Goal: Task Accomplishment & Management: Use online tool/utility

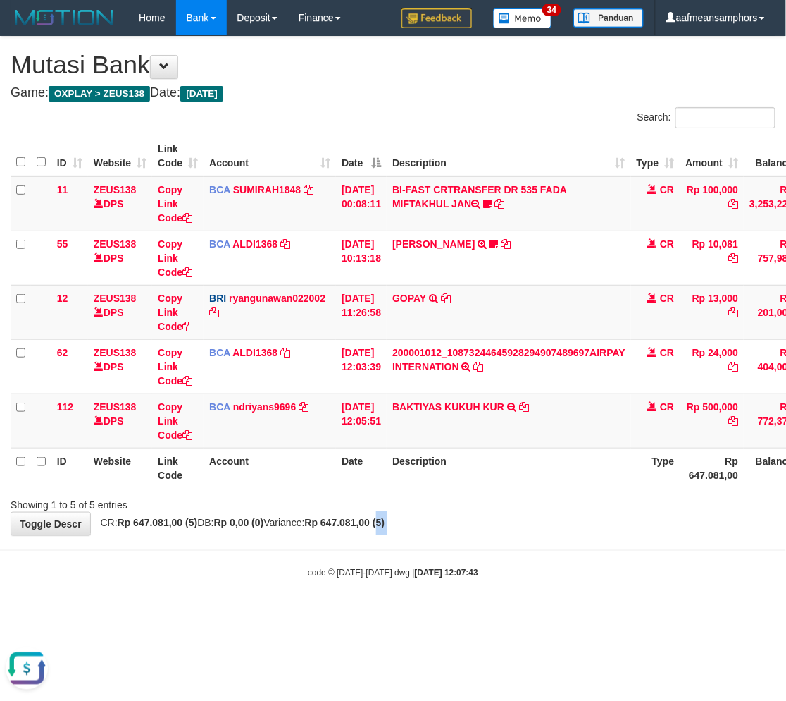
drag, startPoint x: 412, startPoint y: 536, endPoint x: 402, endPoint y: 536, distance: 9.2
click at [409, 536] on body "Toggle navigation Home Bank Account List Load By Website Group [OXPLAY] ZEUS138…" at bounding box center [393, 307] width 786 height 614
click at [425, 541] on body "Toggle navigation Home Bank Account List Load By Website Group [OXPLAY] ZEUS138…" at bounding box center [393, 307] width 786 height 614
click at [420, 541] on body "Toggle navigation Home Bank Account List Load By Website Group [OXPLAY] ZEUS138…" at bounding box center [393, 307] width 786 height 614
click at [419, 541] on body "Toggle navigation Home Bank Account List Load By Website Group [OXPLAY] ZEUS138…" at bounding box center [393, 307] width 786 height 614
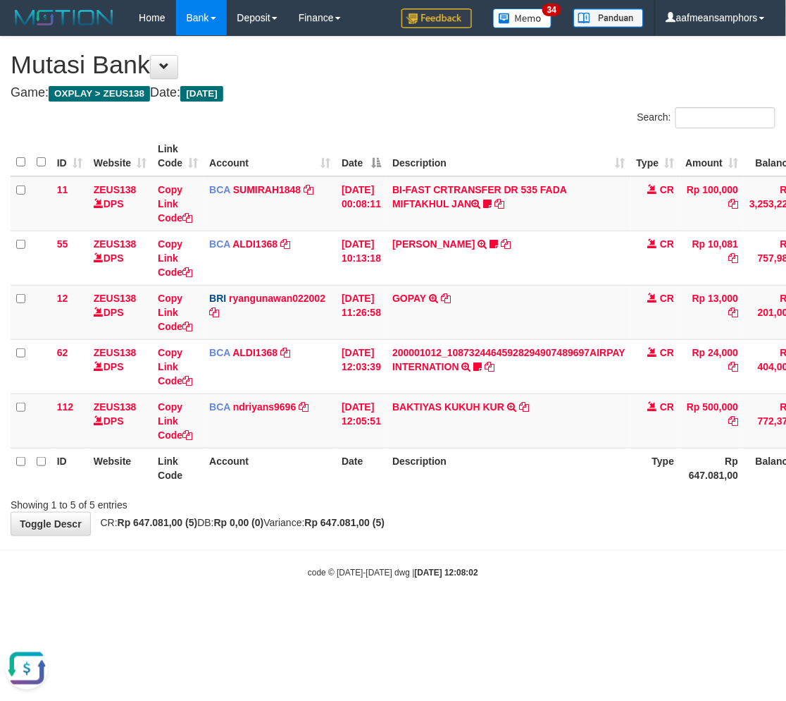
drag, startPoint x: 463, startPoint y: 569, endPoint x: 456, endPoint y: 567, distance: 7.6
click at [462, 569] on strong "2025/08/31 12:08:02" at bounding box center [446, 572] width 63 height 10
click at [449, 560] on body "Toggle navigation Home Bank Account List Load By Website Group [OXPLAY] ZEUS138…" at bounding box center [393, 307] width 786 height 614
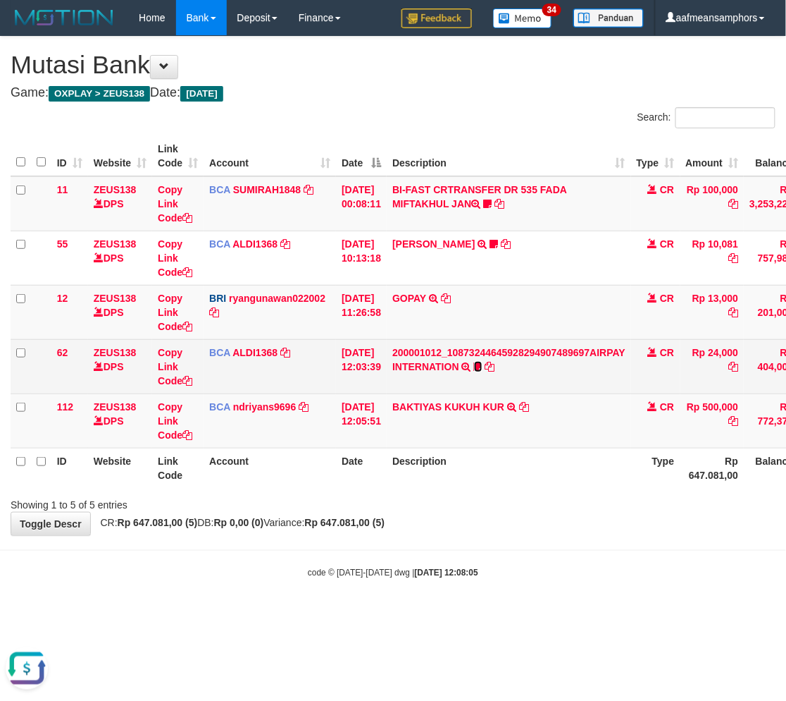
click at [483, 364] on icon at bounding box center [478, 367] width 8 height 10
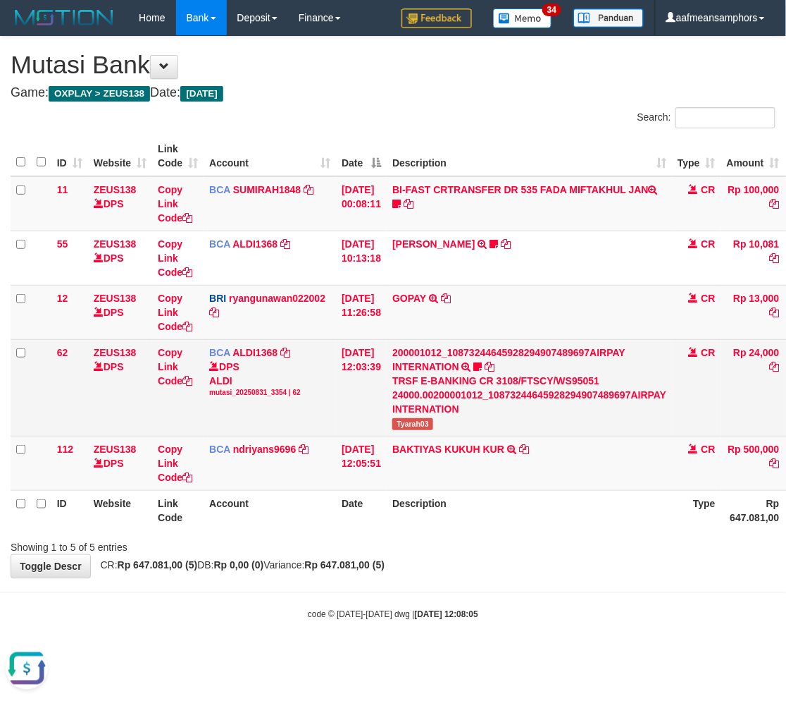
click at [424, 419] on span "Tyarah03" at bounding box center [413, 424] width 41 height 12
click at [424, 418] on span "Tyarah03" at bounding box center [413, 424] width 41 height 12
copy span "Tyarah03"
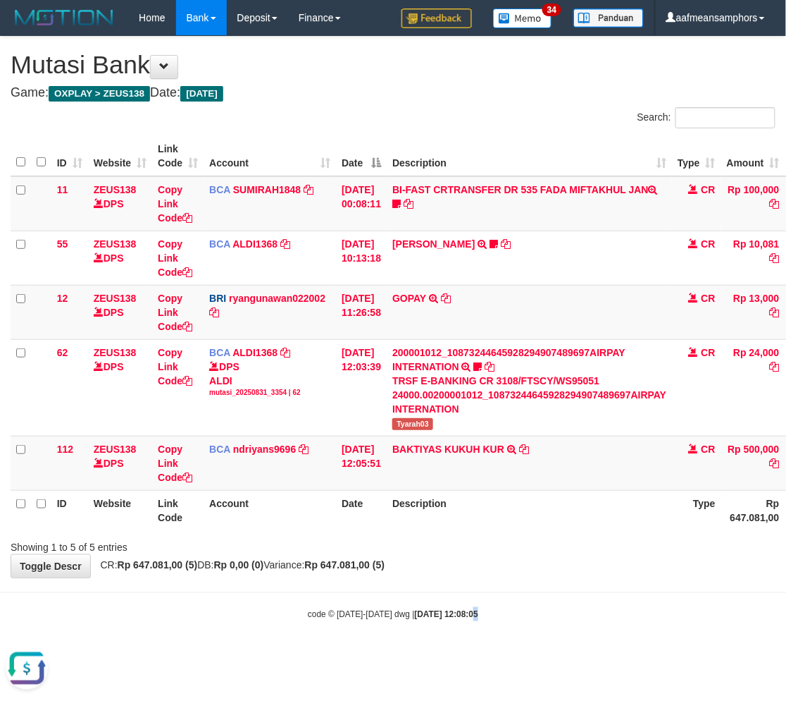
click at [456, 595] on body "Toggle navigation Home Bank Account List Load By Website Group [OXPLAY] ZEUS138…" at bounding box center [393, 328] width 786 height 656
click at [488, 579] on body "Toggle navigation Home Bank Account List Load By Website Group [OXPLAY] ZEUS138…" at bounding box center [393, 328] width 786 height 656
click at [486, 581] on body "Toggle navigation Home Bank Account List Load By Website Group [OXPLAY] ZEUS138…" at bounding box center [393, 328] width 786 height 656
click at [498, 574] on div "**********" at bounding box center [393, 307] width 786 height 541
click at [574, 505] on table "ID Website Link Code Account Date Description Type Amount Balance Status Action…" at bounding box center [475, 333] width 929 height 394
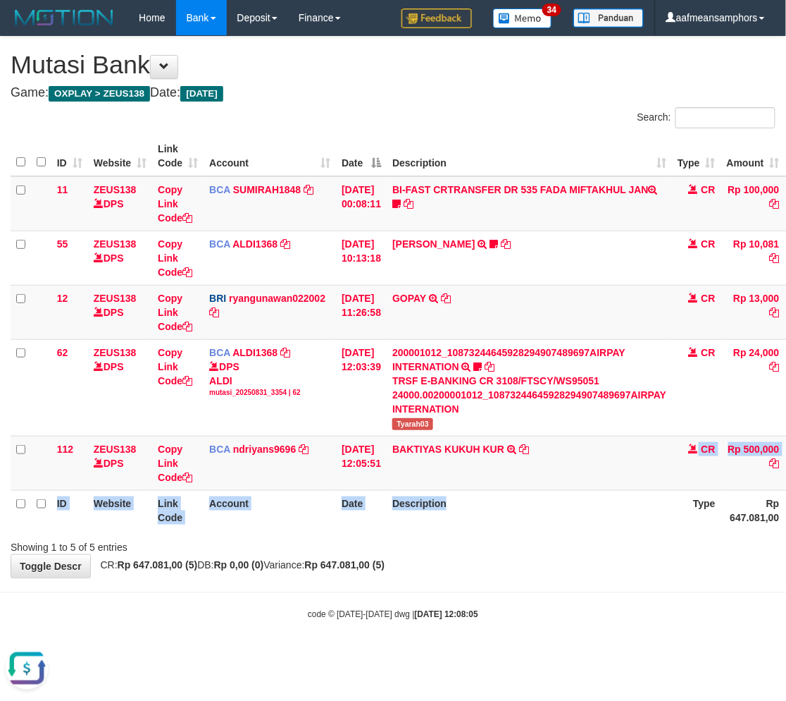
click at [581, 498] on th "Description" at bounding box center [529, 510] width 285 height 40
click at [587, 495] on th "Description" at bounding box center [529, 510] width 285 height 40
click at [560, 494] on th "Description" at bounding box center [529, 510] width 285 height 40
click at [428, 565] on div "**********" at bounding box center [393, 307] width 786 height 541
drag, startPoint x: 465, startPoint y: 562, endPoint x: 441, endPoint y: 457, distance: 107.7
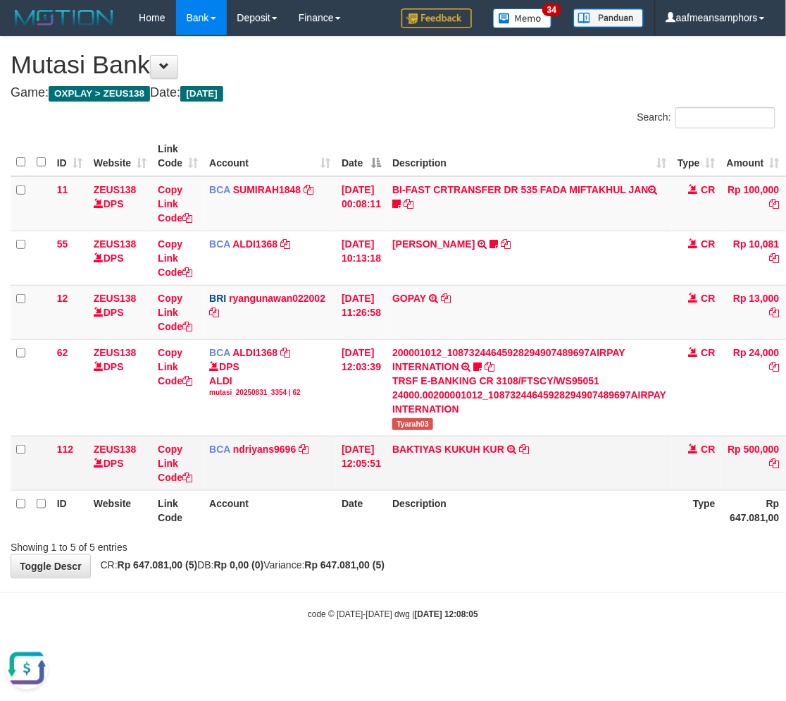
click at [462, 564] on div "**********" at bounding box center [393, 307] width 786 height 541
drag, startPoint x: 409, startPoint y: 505, endPoint x: 421, endPoint y: 509, distance: 12.0
click at [407, 505] on th "Description" at bounding box center [529, 510] width 285 height 40
click at [484, 534] on div at bounding box center [557, 534] width 459 height 1
drag, startPoint x: 476, startPoint y: 532, endPoint x: 498, endPoint y: 532, distance: 21.8
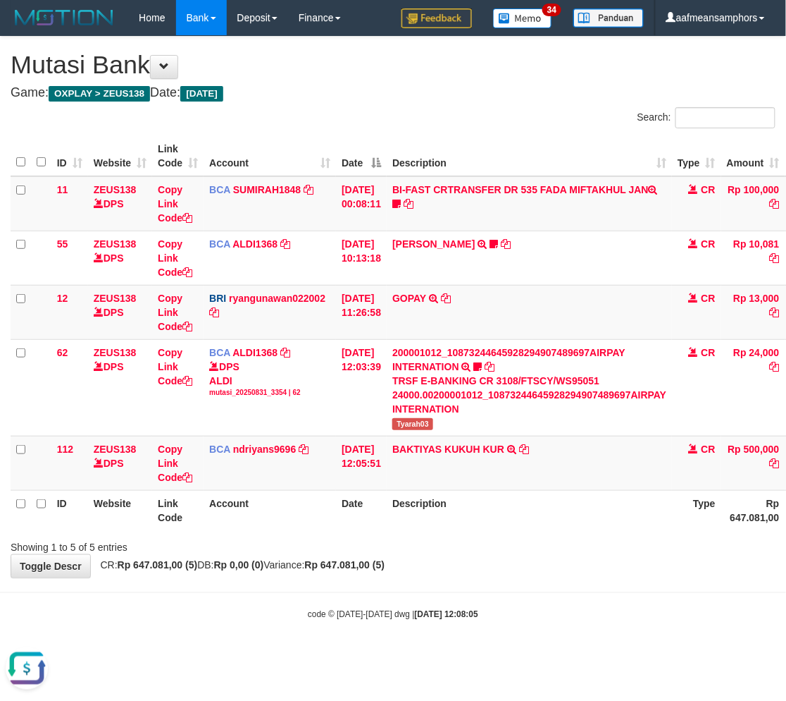
click at [475, 532] on div "ID Website Link Code Account Date Description Type Amount Balance Status Action…" at bounding box center [393, 333] width 786 height 402
click at [488, 536] on div "Showing 1 to 5 of 5 entries" at bounding box center [393, 544] width 786 height 20
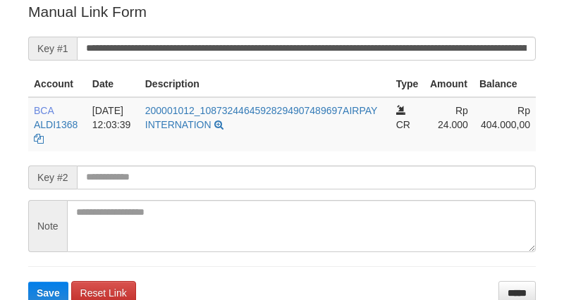
scroll to position [285, 0]
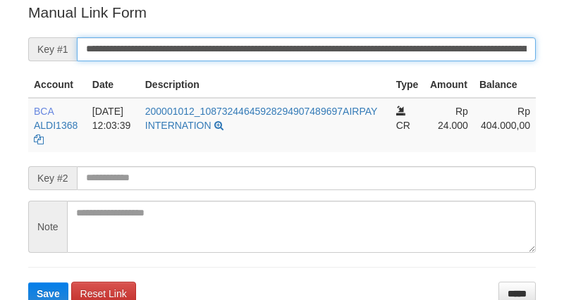
click at [340, 48] on input "**********" at bounding box center [306, 49] width 459 height 24
click at [28, 283] on button "Save" at bounding box center [48, 294] width 40 height 23
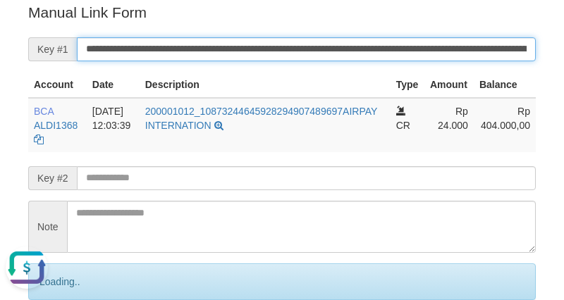
scroll to position [0, 0]
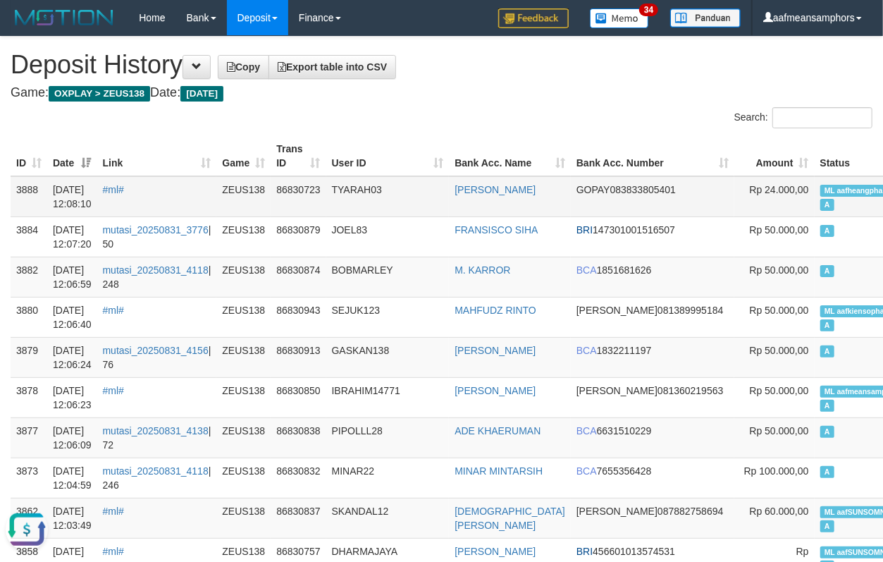
click at [434, 208] on td "TYARAH03" at bounding box center [387, 196] width 123 height 41
click at [417, 205] on td "TYARAH03" at bounding box center [387, 196] width 123 height 41
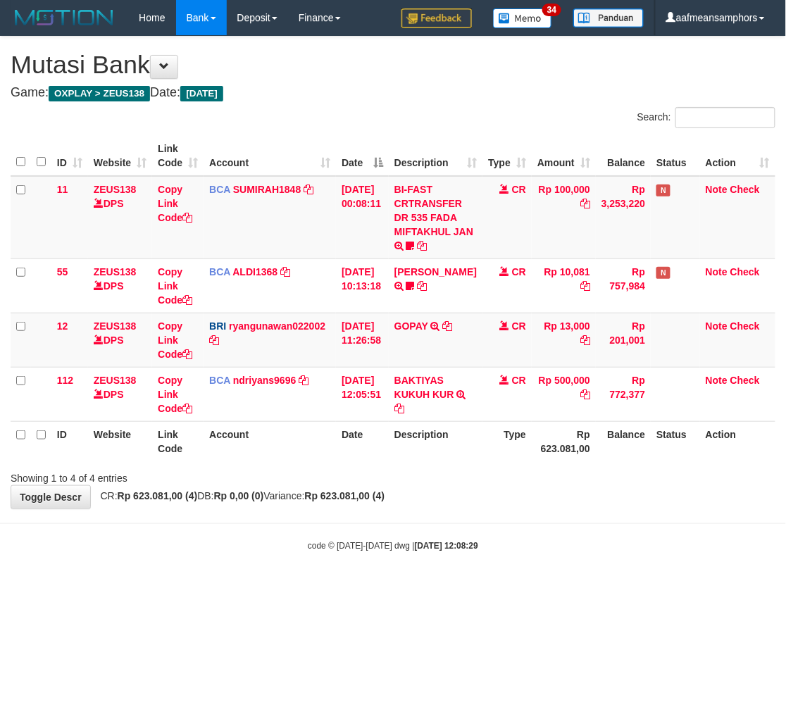
click at [569, 518] on body "Toggle navigation Home Bank Account List Load By Website Group [OXPLAY] ZEUS138…" at bounding box center [393, 294] width 786 height 588
click at [446, 503] on div "**********" at bounding box center [393, 273] width 786 height 472
click at [433, 504] on div "**********" at bounding box center [393, 273] width 786 height 472
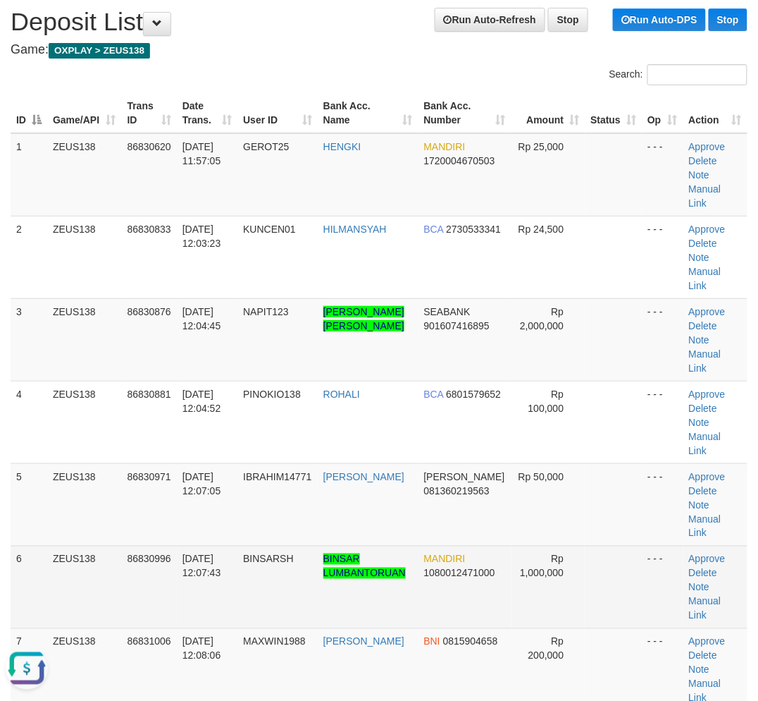
click at [695, 545] on td "Approve [GEOGRAPHIC_DATA] Note Manual Link" at bounding box center [716, 586] width 64 height 82
click at [699, 596] on link "Manual Link" at bounding box center [705, 608] width 32 height 25
click at [708, 596] on link "Manual Link" at bounding box center [705, 608] width 32 height 25
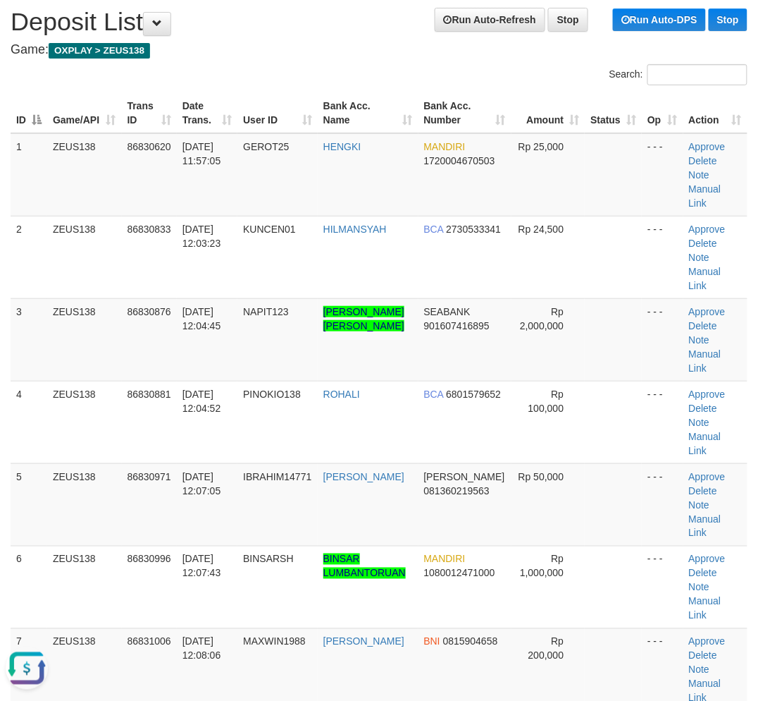
drag, startPoint x: 245, startPoint y: 440, endPoint x: 4, endPoint y: 445, distance: 241.8
click at [227, 463] on tr "5 ZEUS138 86830971 31/08/2025 12:07:05 IBRAHIM14771 IBRAHIM SARAGIH DANA 081360…" at bounding box center [379, 504] width 737 height 82
drag, startPoint x: 268, startPoint y: 514, endPoint x: 409, endPoint y: 166, distance: 376.5
click at [307, 545] on tr "6 ZEUS138 86830996 31/08/2025 12:07:43 BINSARSH BINSAR LUMBANTORUAN MANDIRI 108…" at bounding box center [379, 586] width 737 height 82
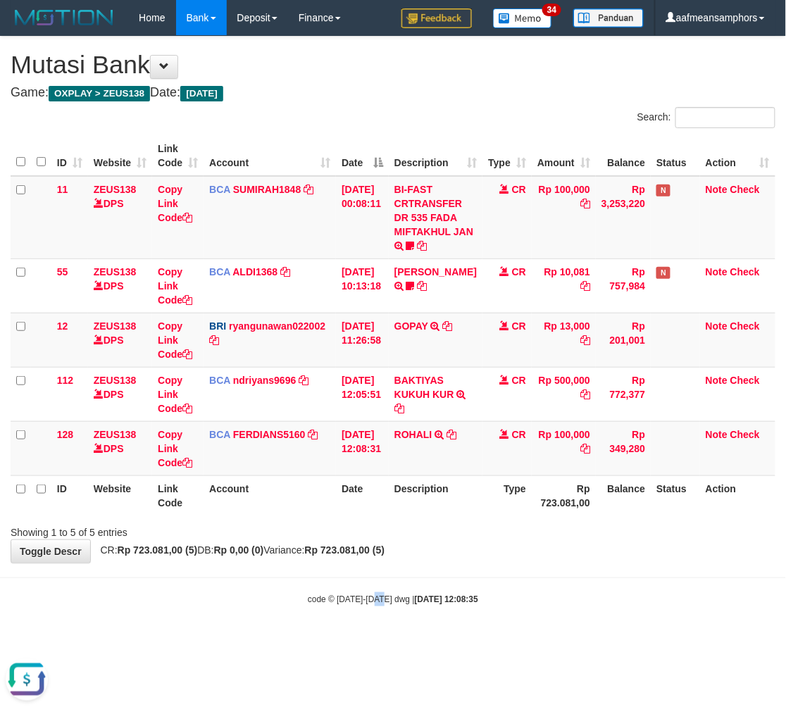
drag, startPoint x: 376, startPoint y: 607, endPoint x: 385, endPoint y: 587, distance: 22.1
click at [375, 607] on body "Toggle navigation Home Bank Account List Load By Website Group [OXPLAY] ZEUS138…" at bounding box center [393, 321] width 786 height 642
click at [404, 582] on body "Toggle navigation Home Bank Account List Load By Website Group [OXPLAY] ZEUS138…" at bounding box center [393, 321] width 786 height 642
click at [490, 579] on body "Toggle navigation Home Bank Account List Load By Website Group [OXPLAY] ZEUS138…" at bounding box center [393, 321] width 786 height 642
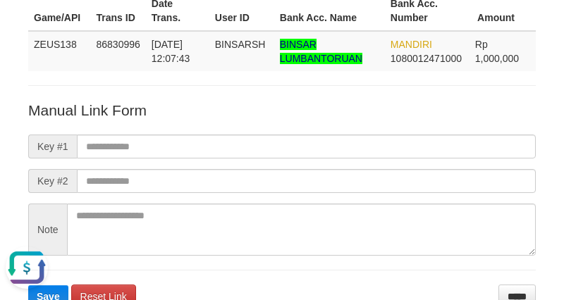
scroll to position [157, 0]
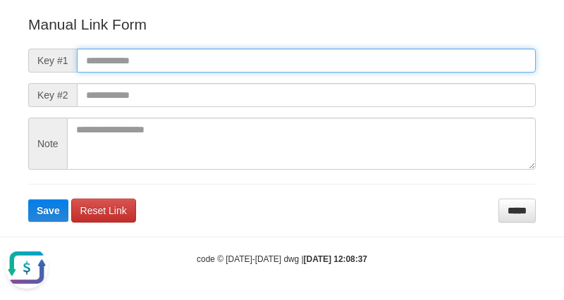
click at [386, 68] on input "text" at bounding box center [306, 61] width 459 height 24
paste input "**********"
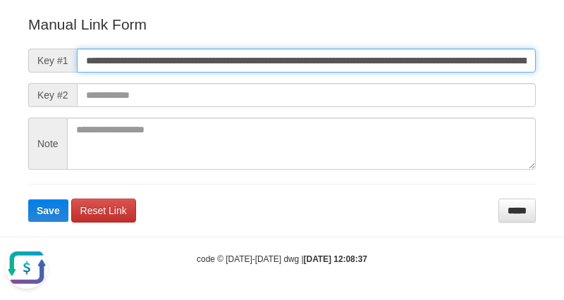
scroll to position [0, 822]
type input "**********"
click at [28, 199] on button "Save" at bounding box center [48, 210] width 40 height 23
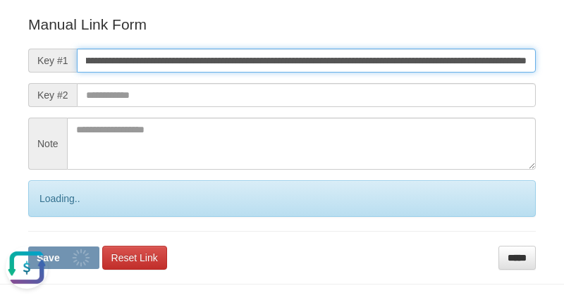
click at [28, 247] on button "Save" at bounding box center [63, 258] width 71 height 23
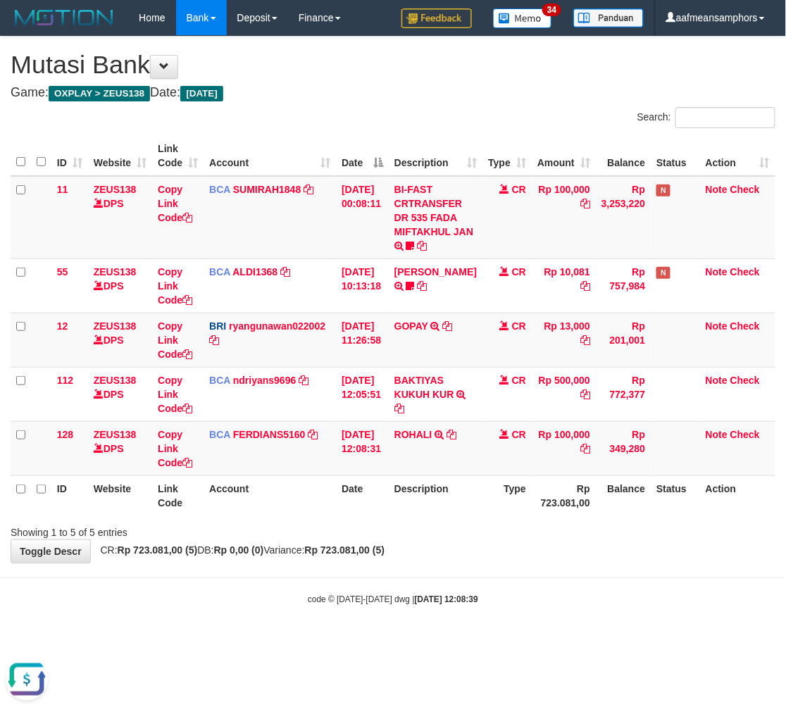
click at [484, 564] on body "Toggle navigation Home Bank Account List Load By Website Group [OXPLAY] ZEUS138…" at bounding box center [393, 321] width 786 height 642
click at [483, 560] on div "**********" at bounding box center [393, 300] width 786 height 526
click at [482, 560] on div "**********" at bounding box center [393, 300] width 786 height 526
click at [481, 557] on div "**********" at bounding box center [393, 300] width 786 height 526
click at [481, 560] on div "**********" at bounding box center [393, 300] width 786 height 526
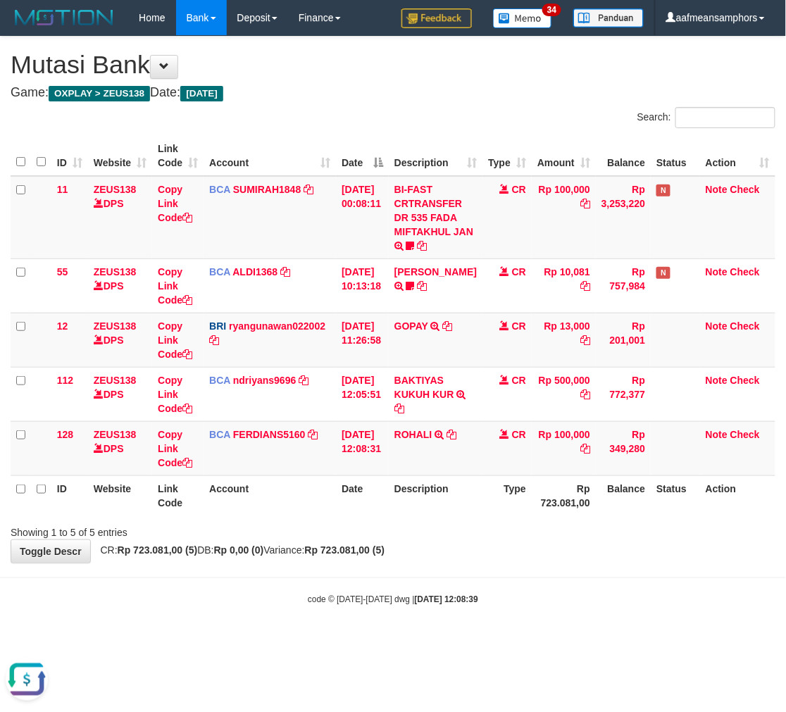
click at [488, 552] on div "**********" at bounding box center [393, 300] width 786 height 526
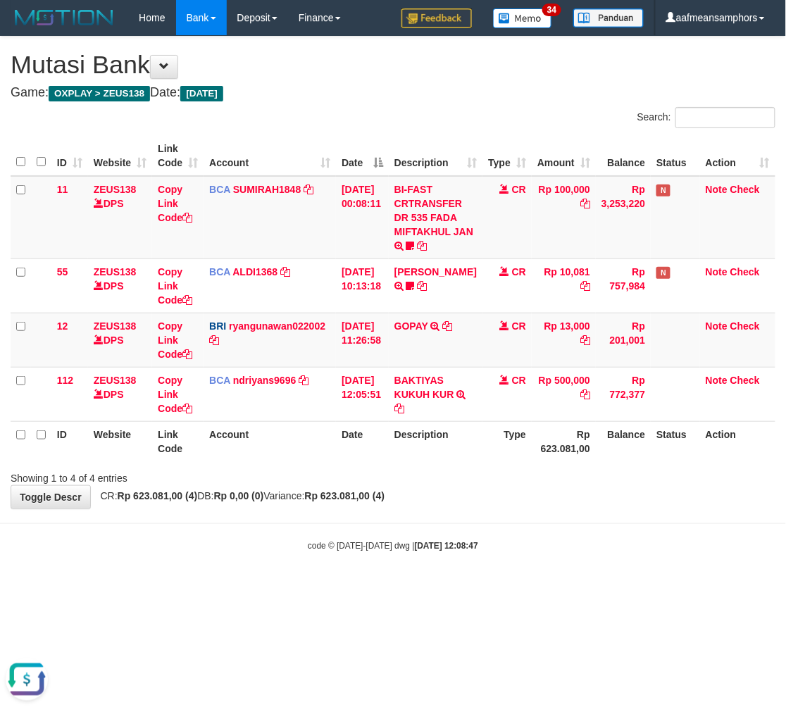
click at [419, 530] on body "Toggle navigation Home Bank Account List Load By Website Group [OXPLAY] ZEUS138…" at bounding box center [393, 294] width 786 height 588
click at [412, 530] on body "Toggle navigation Home Bank Account List Load By Website Group [OXPLAY] ZEUS138…" at bounding box center [393, 294] width 786 height 588
click at [400, 531] on body "Toggle navigation Home Bank Account List Load By Website Group [OXPLAY] ZEUS138…" at bounding box center [393, 294] width 786 height 588
click at [411, 536] on body "Toggle navigation Home Bank Account List Load By Website Group [OXPLAY] ZEUS138…" at bounding box center [393, 294] width 786 height 588
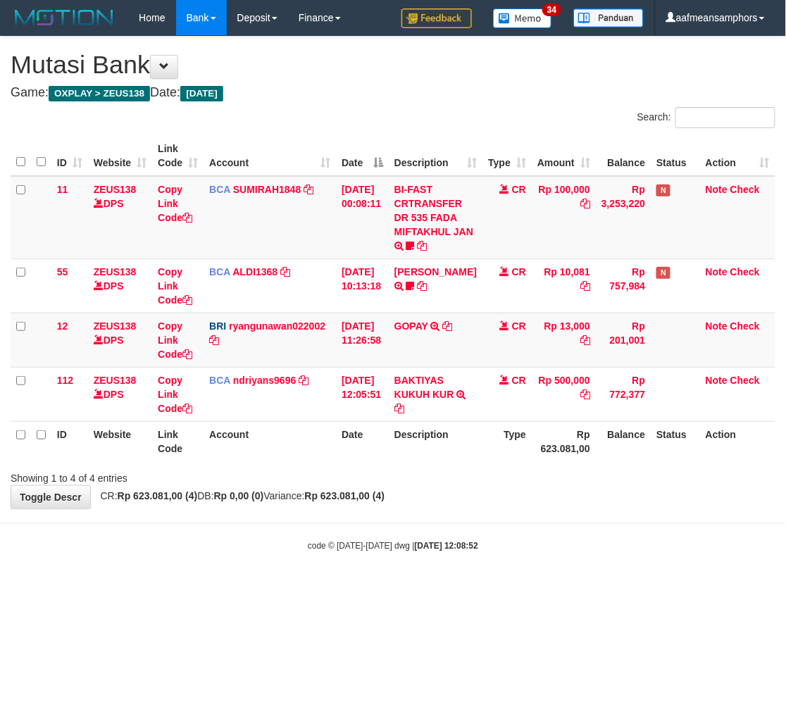
click at [418, 541] on div "code © 2012-2018 dwg | 2025/08/31 12:08:52" at bounding box center [393, 545] width 786 height 14
click at [452, 523] on body "Toggle navigation Home Bank Account List Load By Website Group [OXPLAY] ZEUS138…" at bounding box center [393, 294] width 786 height 588
click at [449, 529] on body "Toggle navigation Home Bank Account List Load By Website Group [OXPLAY] ZEUS138…" at bounding box center [393, 294] width 786 height 588
click at [467, 522] on body "Toggle navigation Home Bank Account List Load By Website Group [OXPLAY] ZEUS138…" at bounding box center [393, 294] width 786 height 588
click at [462, 524] on body "Toggle navigation Home Bank Account List Load By Website Group [OXPLAY] ZEUS138…" at bounding box center [393, 294] width 786 height 588
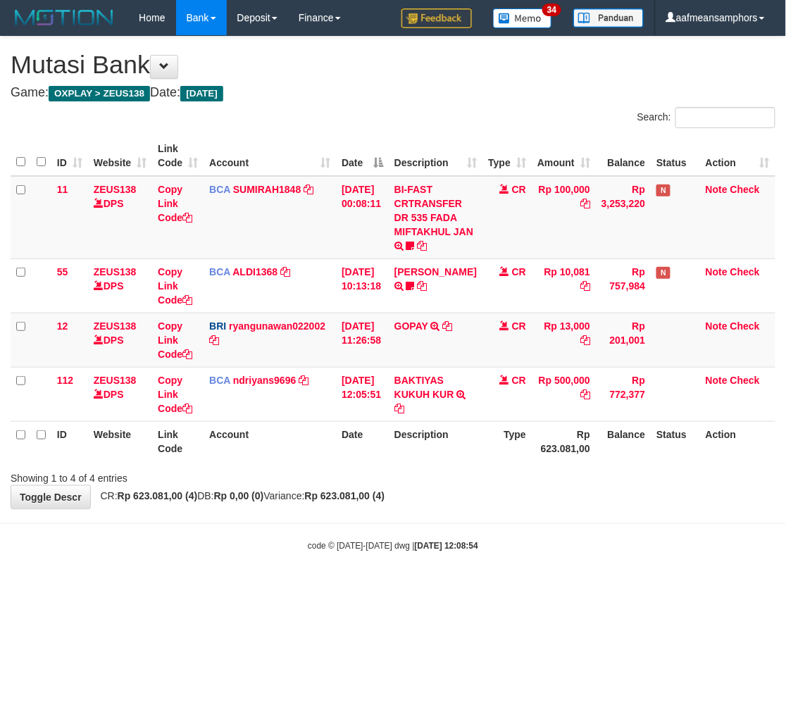
click at [456, 527] on body "Toggle navigation Home Bank Account List Load By Website Group [OXPLAY] ZEUS138…" at bounding box center [393, 294] width 786 height 588
click at [455, 529] on body "Toggle navigation Home Bank Account List Load By Website Group [OXPLAY] ZEUS138…" at bounding box center [393, 294] width 786 height 588
click at [467, 524] on body "Toggle navigation Home Bank Account List Load By Website Group [OXPLAY] ZEUS138…" at bounding box center [393, 294] width 786 height 588
click at [467, 515] on body "Toggle navigation Home Bank Account List Load By Website Group [OXPLAY] ZEUS138…" at bounding box center [393, 294] width 786 height 588
click at [468, 513] on body "Toggle navigation Home Bank Account List Load By Website Group [OXPLAY] ZEUS138…" at bounding box center [393, 294] width 786 height 588
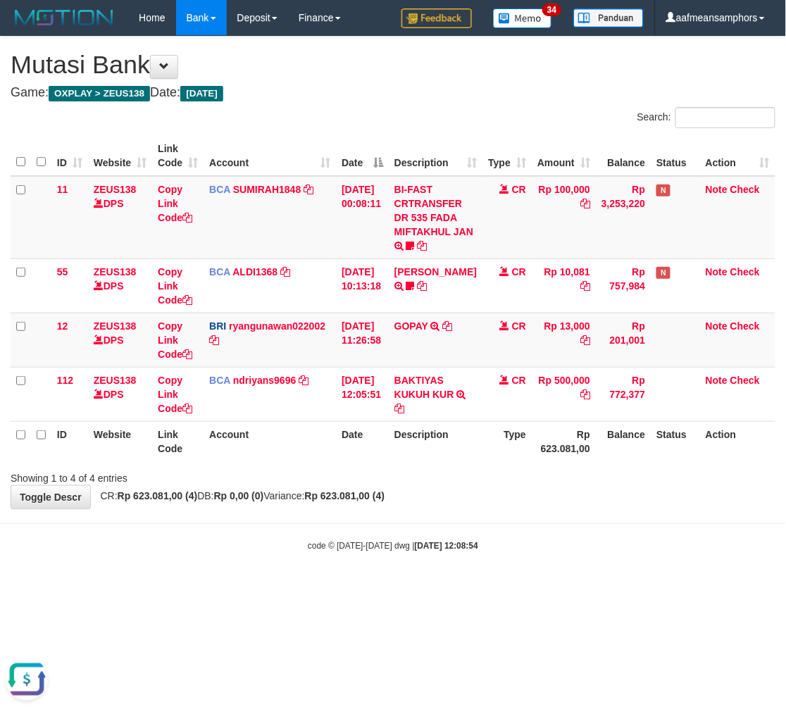
click at [471, 513] on body "Toggle navigation Home Bank Account List Load By Website Group [OXPLAY] ZEUS138…" at bounding box center [393, 294] width 786 height 588
click at [455, 502] on div "**********" at bounding box center [393, 273] width 786 height 472
click at [431, 502] on div "**********" at bounding box center [393, 273] width 786 height 472
click at [442, 497] on div "**********" at bounding box center [393, 273] width 786 height 472
click at [434, 501] on div "**********" at bounding box center [393, 273] width 786 height 472
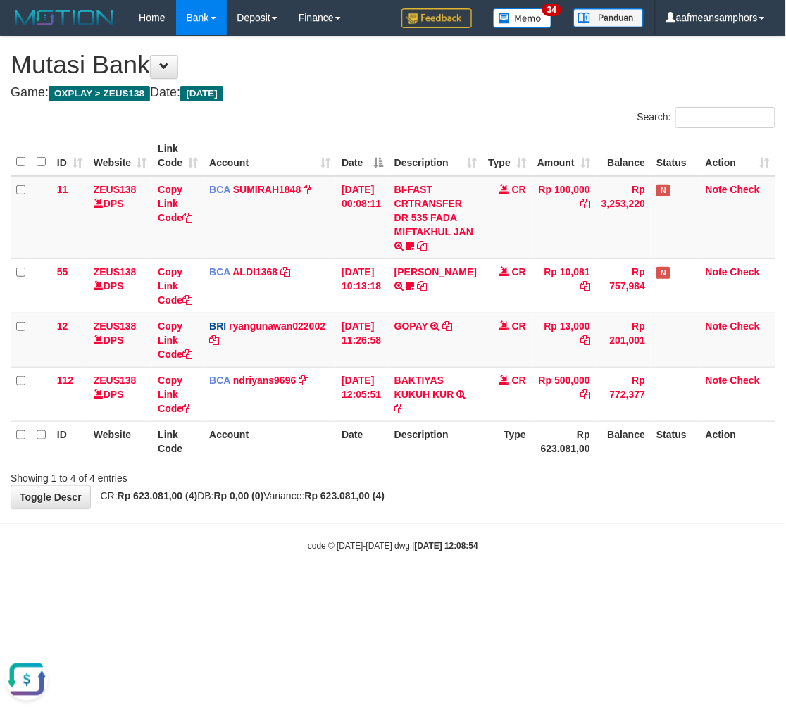
click at [440, 499] on div "**********" at bounding box center [393, 273] width 786 height 472
click at [555, 551] on div "code © [DATE]-[DATE] dwg | [DATE] 12:09:02" at bounding box center [393, 545] width 786 height 14
drag, startPoint x: 554, startPoint y: 537, endPoint x: 786, endPoint y: 400, distance: 269.5
click at [545, 536] on body "Toggle navigation Home Bank Account List Load By Website Group [OXPLAY] ZEUS138…" at bounding box center [393, 294] width 786 height 588
drag, startPoint x: 436, startPoint y: 505, endPoint x: 427, endPoint y: 508, distance: 8.9
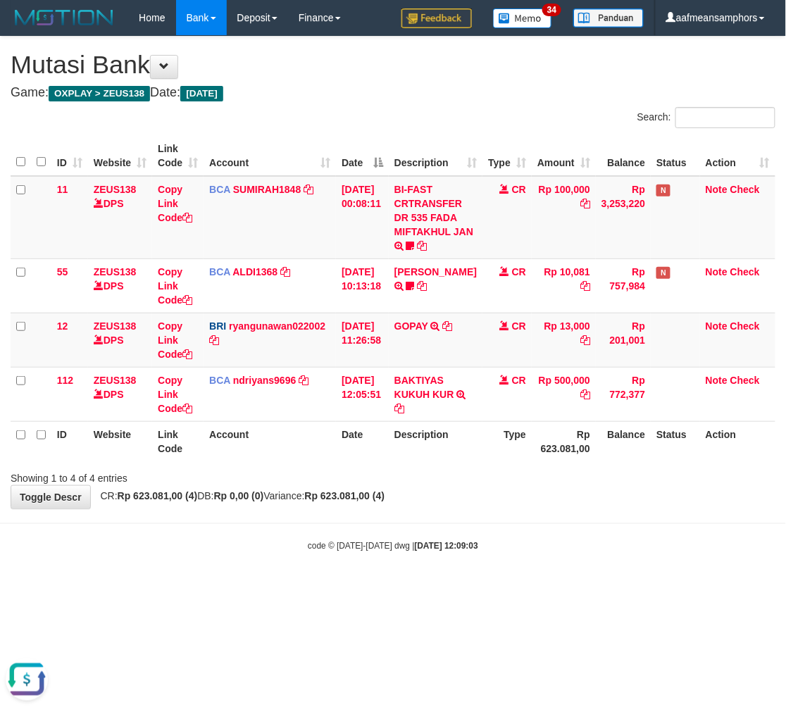
click at [427, 508] on div "**********" at bounding box center [393, 273] width 786 height 472
click at [421, 507] on div "**********" at bounding box center [393, 273] width 786 height 472
drag, startPoint x: 569, startPoint y: 421, endPoint x: 562, endPoint y: 423, distance: 7.9
click at [567, 423] on table "ID Website Link Code Account Date Description Type Amount Balance Status Action…" at bounding box center [393, 299] width 765 height 326
click at [495, 483] on div "Showing 1 to 4 of 4 entries" at bounding box center [393, 476] width 786 height 20
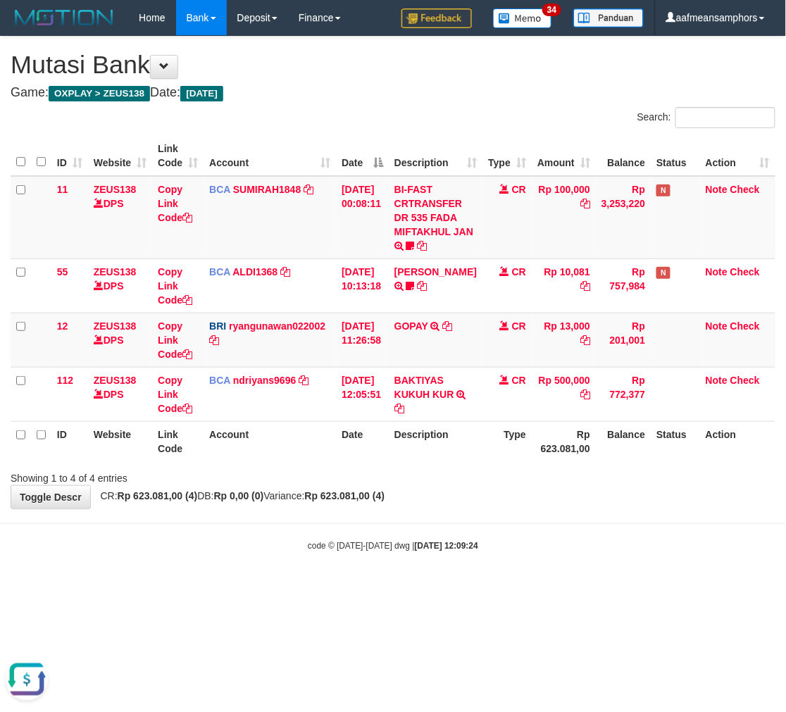
click at [501, 484] on div "**********" at bounding box center [393, 273] width 786 height 472
click at [500, 485] on div "**********" at bounding box center [393, 273] width 786 height 472
click at [495, 482] on div "Showing 1 to 4 of 4 entries" at bounding box center [393, 476] width 786 height 20
click at [498, 491] on div "**********" at bounding box center [393, 273] width 786 height 472
click at [299, 520] on body "Toggle navigation Home Bank Account List Load By Website Group [OXPLAY] ZEUS138…" at bounding box center [393, 294] width 786 height 588
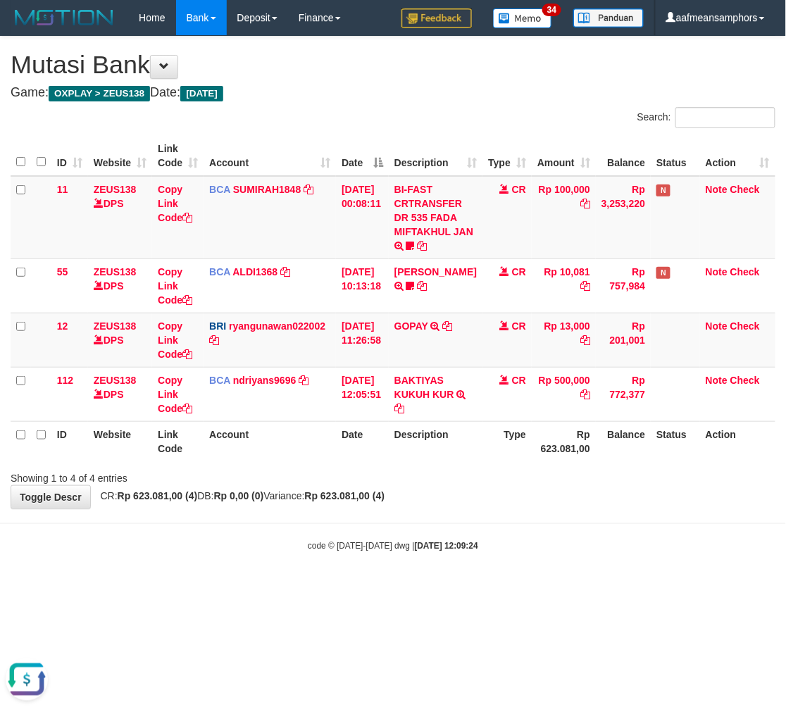
click at [309, 524] on hr at bounding box center [393, 524] width 786 height 1
click at [319, 518] on body "Toggle navigation Home Bank Account List Load By Website Group [OXPLAY] ZEUS138…" at bounding box center [393, 294] width 786 height 588
click at [301, 526] on body "Toggle navigation Home Bank Account List Load By Website Group [OXPLAY] ZEUS138…" at bounding box center [393, 294] width 786 height 588
click at [316, 524] on hr at bounding box center [393, 524] width 786 height 1
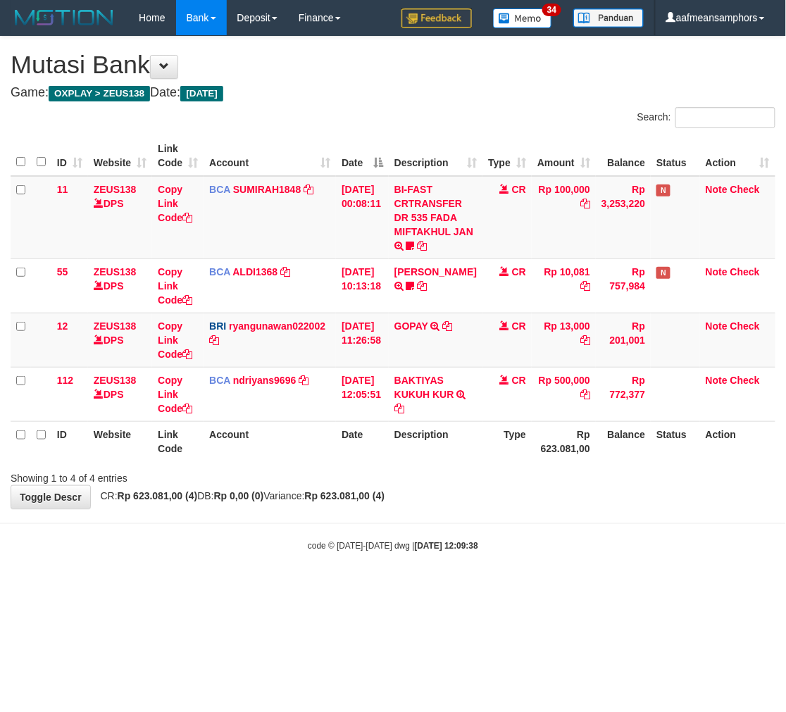
click at [461, 501] on div "**********" at bounding box center [393, 273] width 786 height 472
click at [519, 502] on div "**********" at bounding box center [393, 273] width 786 height 472
click at [516, 502] on div "**********" at bounding box center [393, 273] width 786 height 472
drag, startPoint x: 596, startPoint y: 548, endPoint x: 548, endPoint y: 562, distance: 49.8
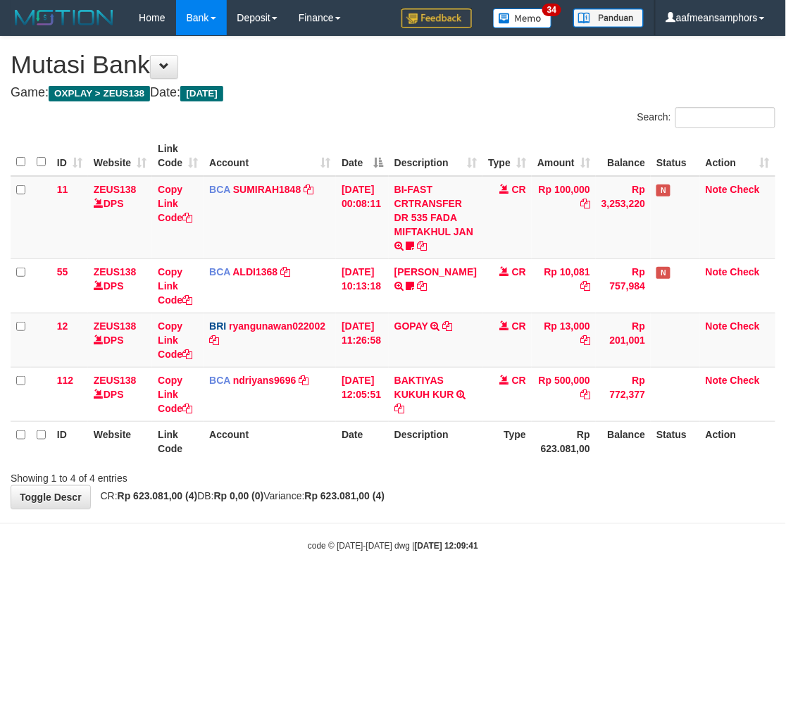
click at [548, 562] on body "Toggle navigation Home Bank Account List Load By Website Group [OXPLAY] ZEUS138…" at bounding box center [393, 294] width 786 height 588
click at [523, 553] on body "Toggle navigation Home Bank Account List Load By Website Group [OXPLAY] ZEUS138…" at bounding box center [393, 294] width 786 height 588
click at [488, 550] on div "code © [DATE]-[DATE] dwg | [DATE] 12:09:43" at bounding box center [393, 545] width 786 height 14
click at [639, 520] on body "Toggle navigation Home Bank Account List Load By Website Group [OXPLAY] ZEUS138…" at bounding box center [393, 294] width 786 height 588
click at [634, 520] on body "Toggle navigation Home Bank Account List Load By Website Group [OXPLAY] ZEUS138…" at bounding box center [393, 294] width 786 height 588
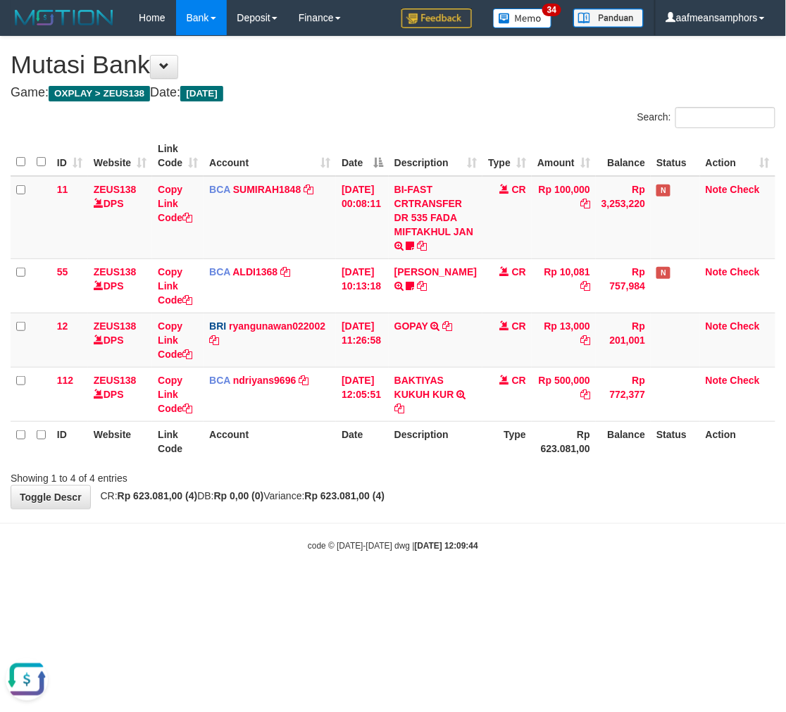
drag, startPoint x: 630, startPoint y: 514, endPoint x: 622, endPoint y: 508, distance: 10.6
click at [615, 512] on body "Toggle navigation Home Bank Account List Load By Website Group [OXPLAY] ZEUS138…" at bounding box center [393, 294] width 786 height 588
drag, startPoint x: 559, startPoint y: 490, endPoint x: 571, endPoint y: 478, distance: 16.9
click at [557, 490] on div "**********" at bounding box center [393, 273] width 786 height 472
drag, startPoint x: 543, startPoint y: 536, endPoint x: 533, endPoint y: 533, distance: 9.8
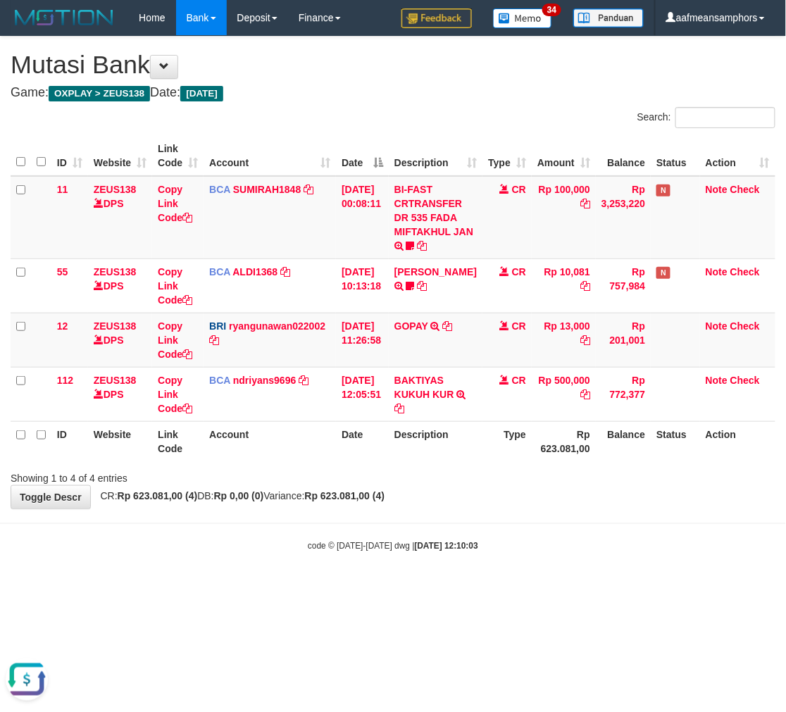
click at [538, 537] on body "Toggle navigation Home Bank Account List Load By Website Group [OXPLAY] ZEUS138…" at bounding box center [393, 294] width 786 height 588
drag, startPoint x: 538, startPoint y: 513, endPoint x: 532, endPoint y: 520, distance: 9.5
click at [534, 517] on body "Toggle navigation Home Bank Account List Load By Website Group [OXPLAY] ZEUS138…" at bounding box center [393, 294] width 786 height 588
click at [531, 520] on body "Toggle navigation Home Bank Account List Load By Website Group [OXPLAY] ZEUS138…" at bounding box center [393, 294] width 786 height 588
drag, startPoint x: 537, startPoint y: 517, endPoint x: 526, endPoint y: 522, distance: 12.3
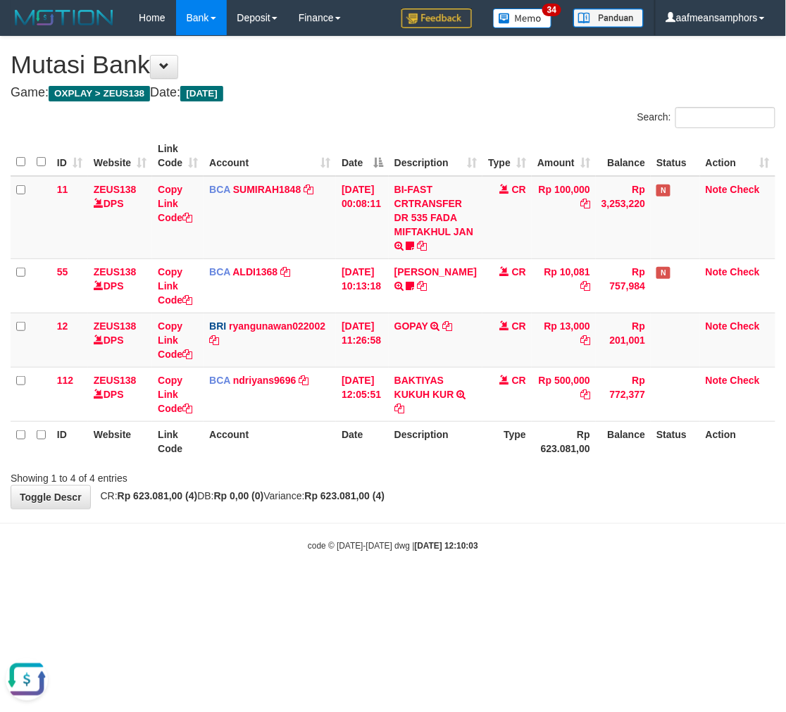
click at [526, 522] on body "Toggle navigation Home Bank Account List Load By Website Group [OXPLAY] ZEUS138…" at bounding box center [393, 294] width 786 height 588
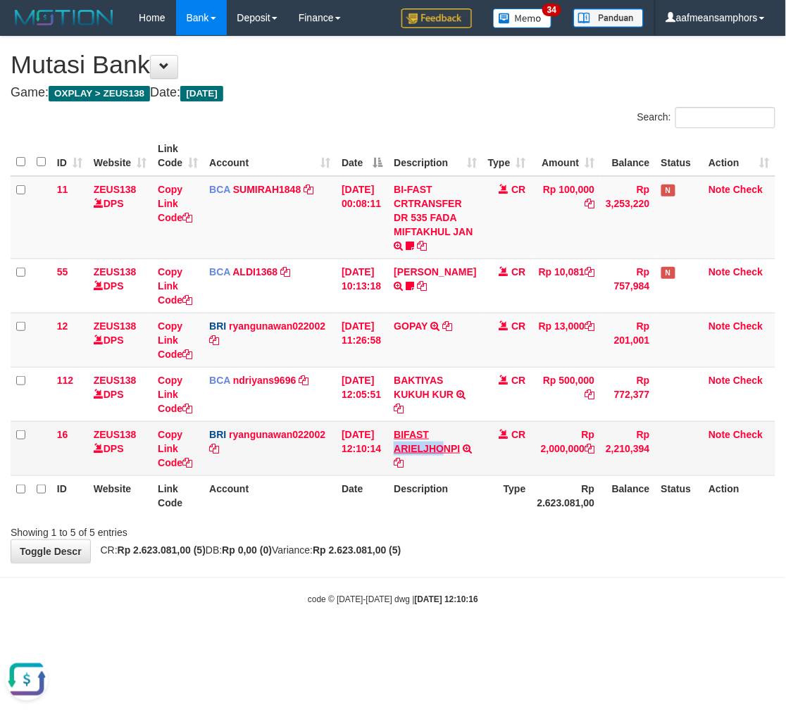
drag, startPoint x: 399, startPoint y: 446, endPoint x: 454, endPoint y: 448, distance: 55.0
click at [454, 448] on td "BIFAST ARIELJHONPI TRANSFER NBMB BIFAST ARIELJHONPI TO RYAN GUNAWAN" at bounding box center [435, 448] width 94 height 54
copy link "ARIELJHO"
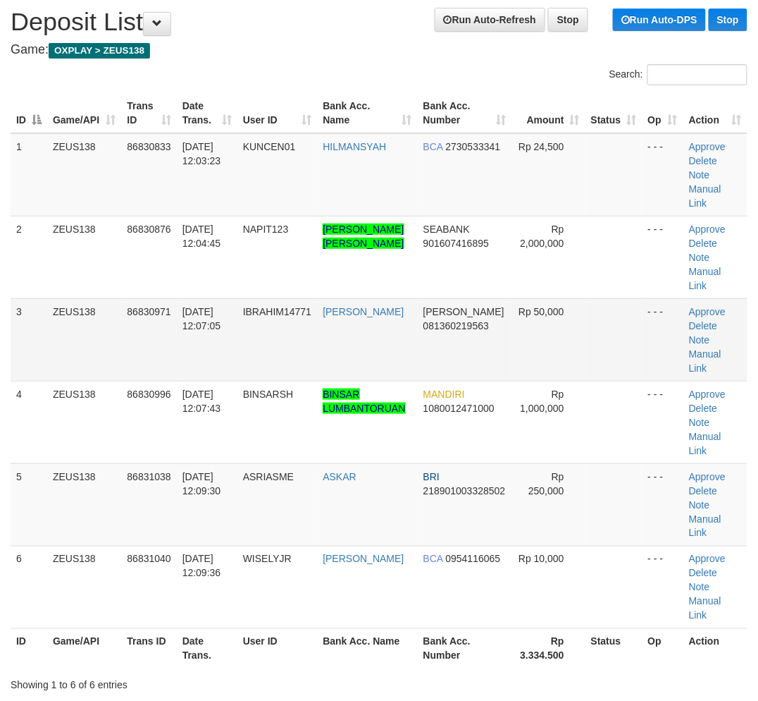
scroll to position [57, 0]
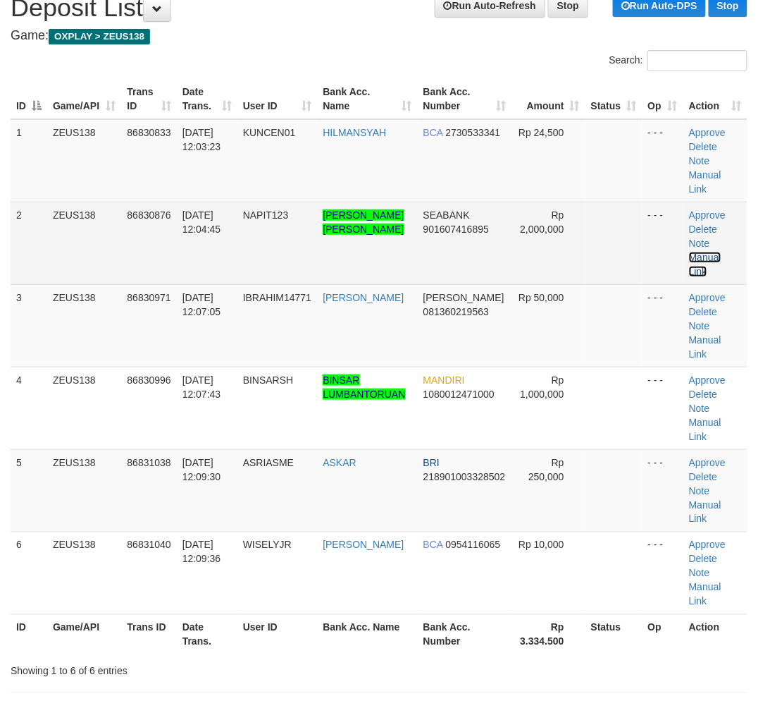
click at [698, 254] on link "Manual Link" at bounding box center [705, 264] width 32 height 25
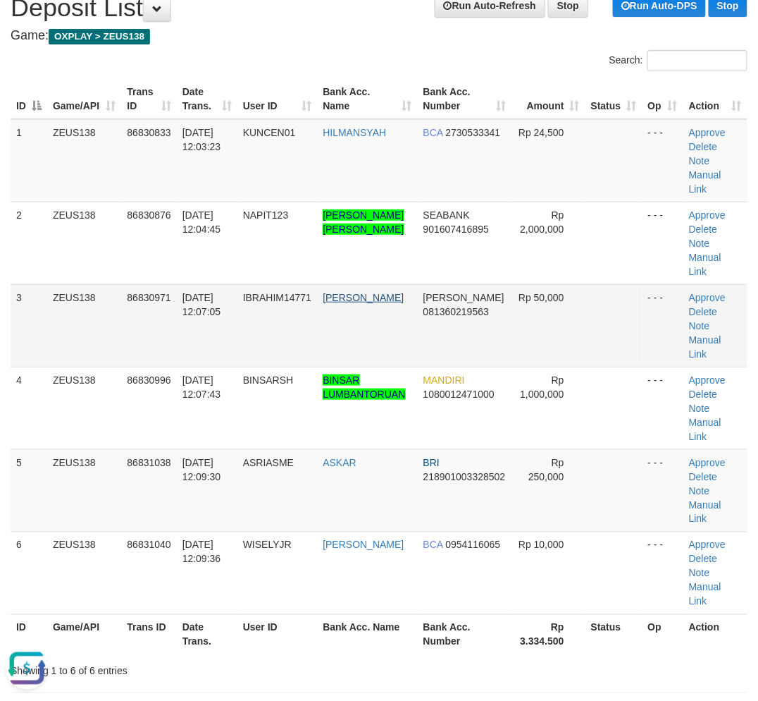
scroll to position [0, 0]
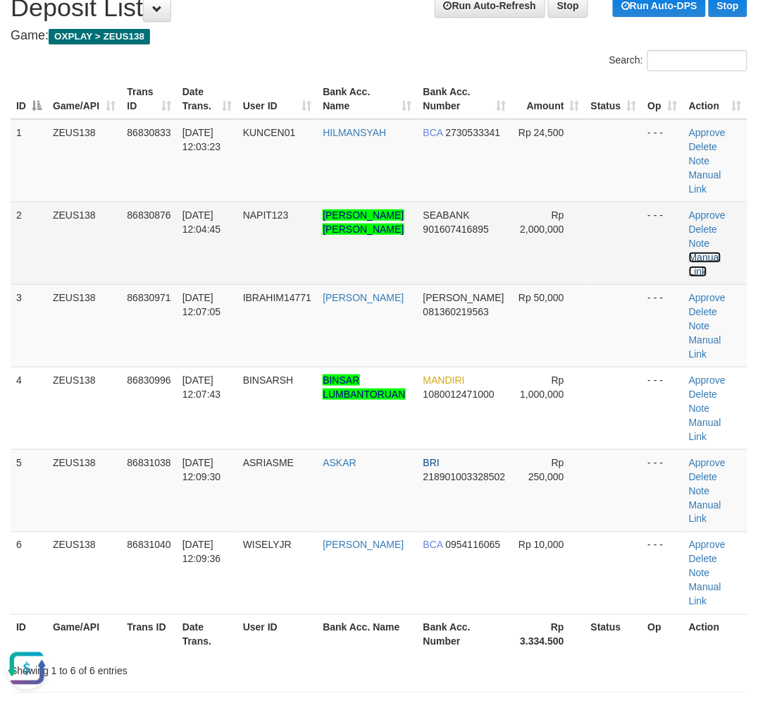
click at [713, 255] on link "Manual Link" at bounding box center [705, 264] width 32 height 25
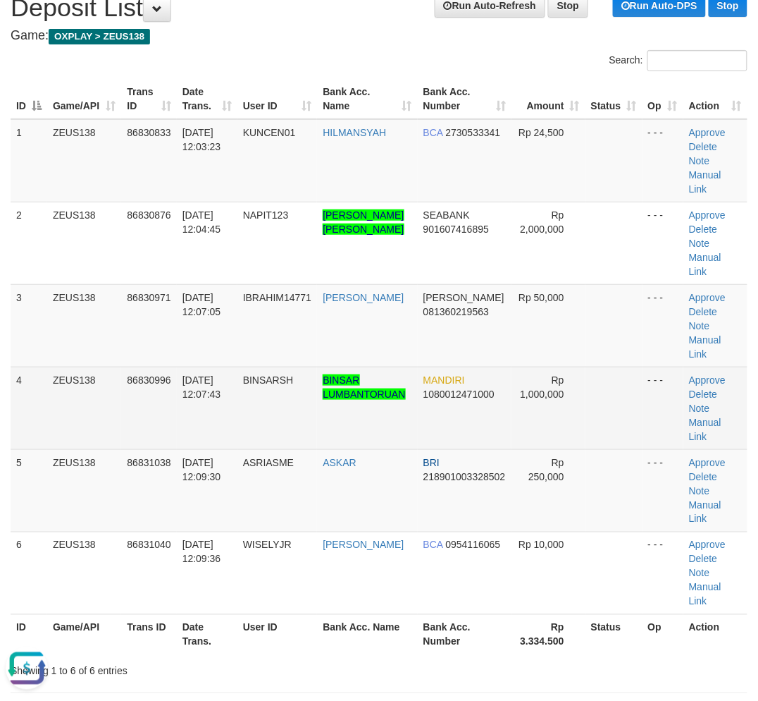
click at [282, 435] on td "BINSARSH" at bounding box center [277, 407] width 80 height 82
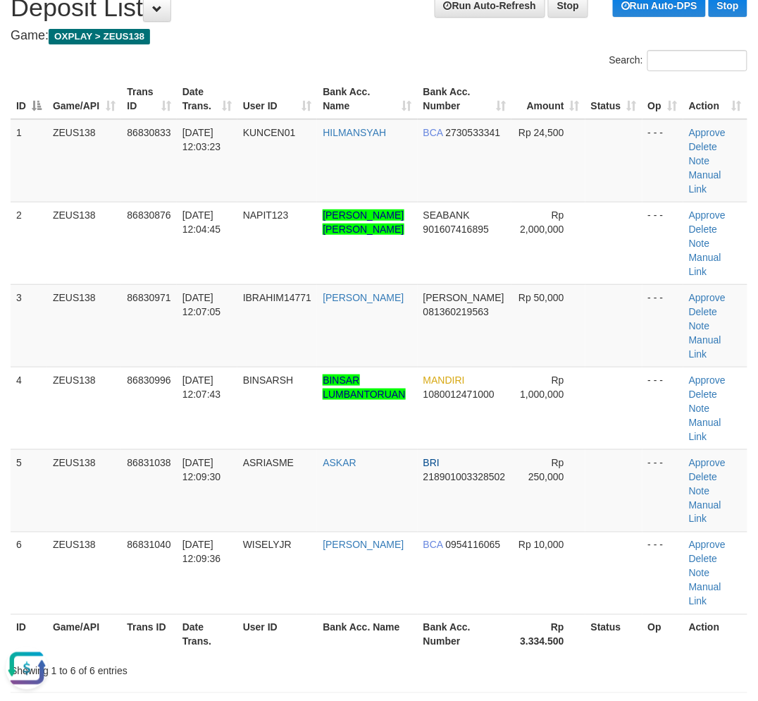
drag, startPoint x: 283, startPoint y: 437, endPoint x: 4, endPoint y: 498, distance: 285.7
click at [279, 438] on td "BINSARSH" at bounding box center [277, 407] width 80 height 82
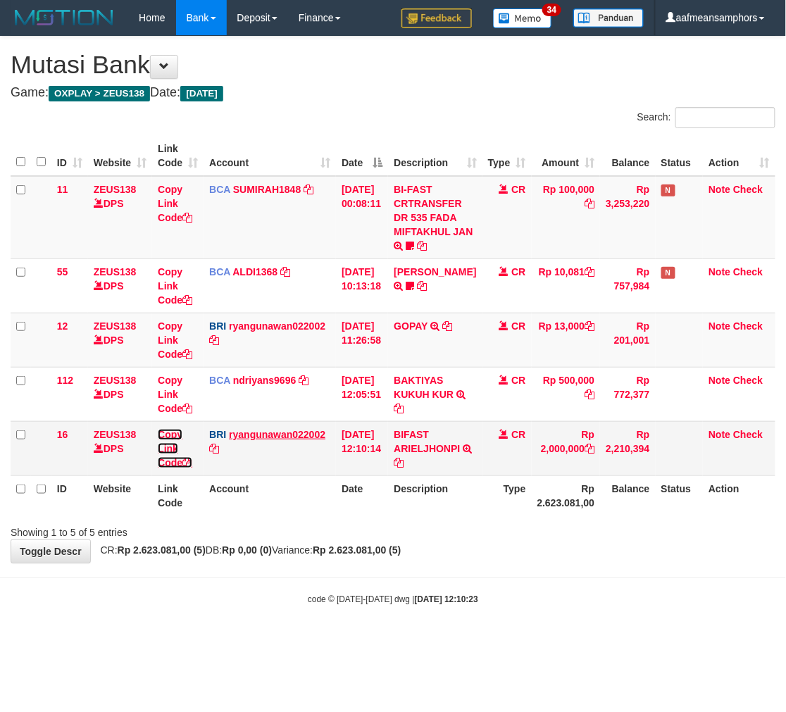
drag, startPoint x: 174, startPoint y: 446, endPoint x: 233, endPoint y: 428, distance: 61.1
click at [174, 446] on link "Copy Link Code" at bounding box center [175, 448] width 35 height 39
click at [343, 590] on body "Toggle navigation Home Bank Account List Load By Website Group [OXPLAY] ZEUS138…" at bounding box center [393, 321] width 786 height 642
click at [374, 564] on body "Toggle navigation Home Bank Account List Load By Website Group [OXPLAY] ZEUS138…" at bounding box center [393, 321] width 786 height 642
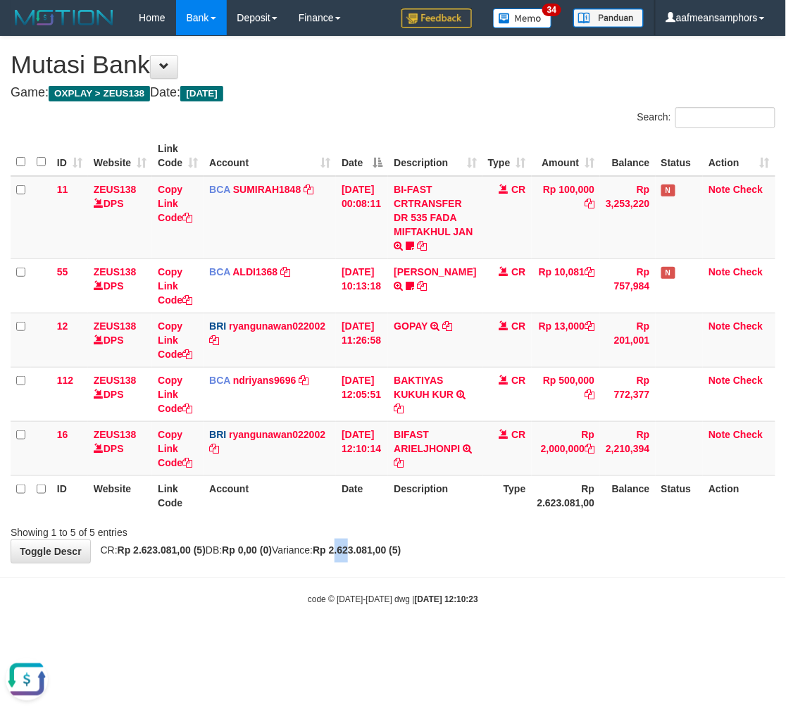
click at [369, 557] on div "**********" at bounding box center [393, 300] width 786 height 526
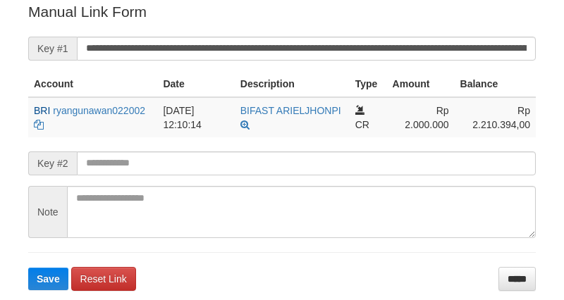
scroll to position [285, 0]
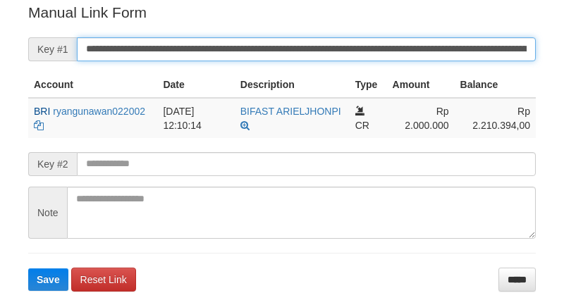
click at [395, 51] on input "**********" at bounding box center [306, 49] width 459 height 24
paste input "*"
type input "**********"
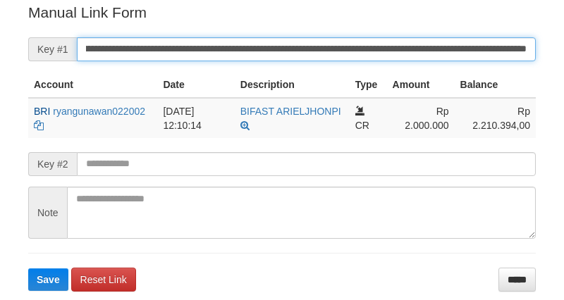
click at [28, 269] on button "Save" at bounding box center [48, 280] width 40 height 23
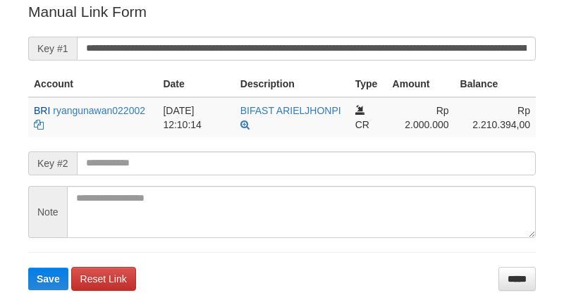
click at [369, 50] on input "**********" at bounding box center [306, 49] width 459 height 24
click at [28, 268] on button "Save" at bounding box center [48, 279] width 40 height 23
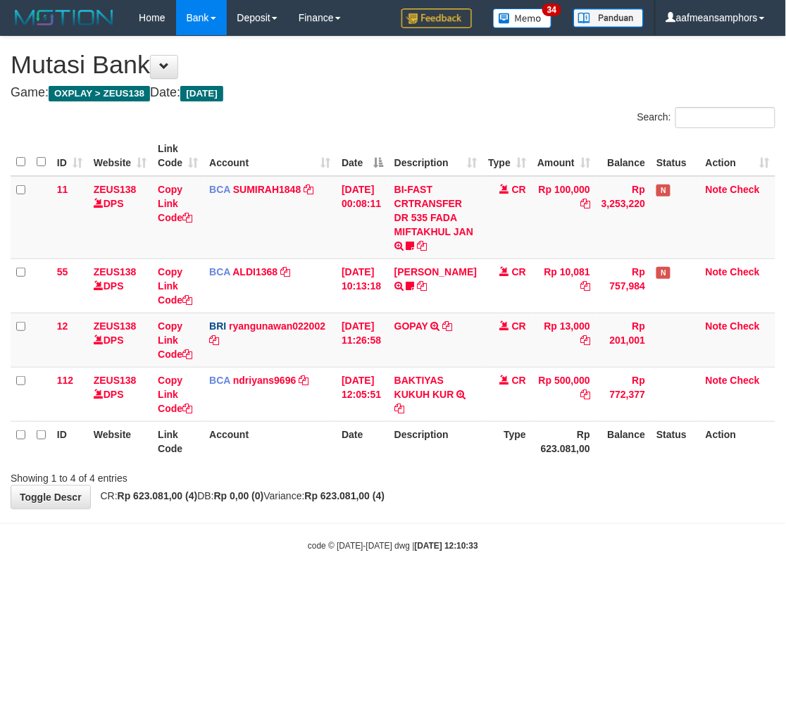
drag, startPoint x: 479, startPoint y: 481, endPoint x: 538, endPoint y: 472, distance: 59.9
click at [477, 481] on div "Showing 1 to 4 of 4 entries" at bounding box center [393, 476] width 786 height 20
click at [502, 470] on div "Showing 1 to 4 of 4 entries" at bounding box center [393, 476] width 786 height 20
click at [574, 523] on body "Toggle navigation Home Bank Account List Load By Website Group [OXPLAY] ZEUS138…" at bounding box center [393, 294] width 786 height 588
click at [582, 501] on div "**********" at bounding box center [393, 273] width 786 height 472
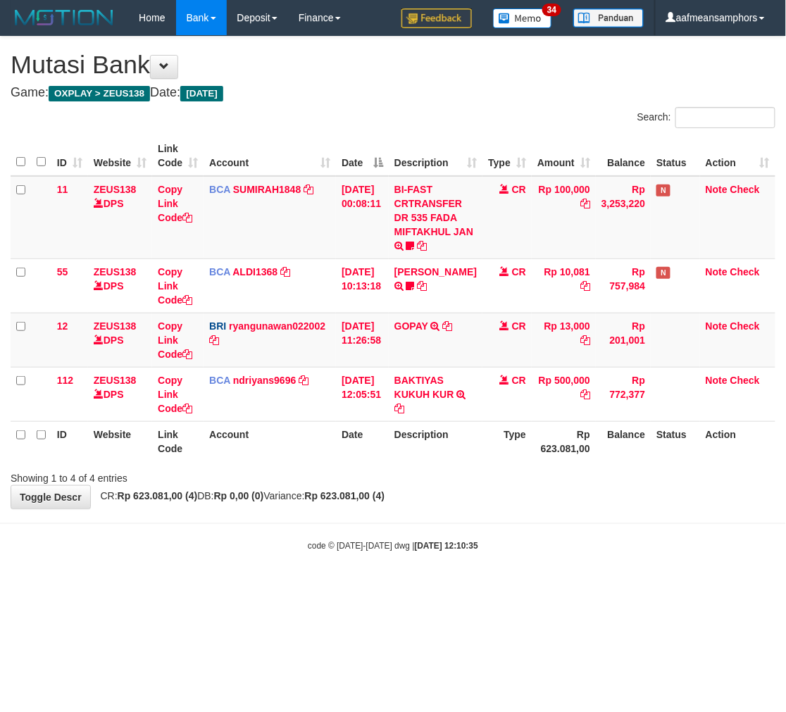
click at [578, 505] on div "**********" at bounding box center [393, 273] width 786 height 472
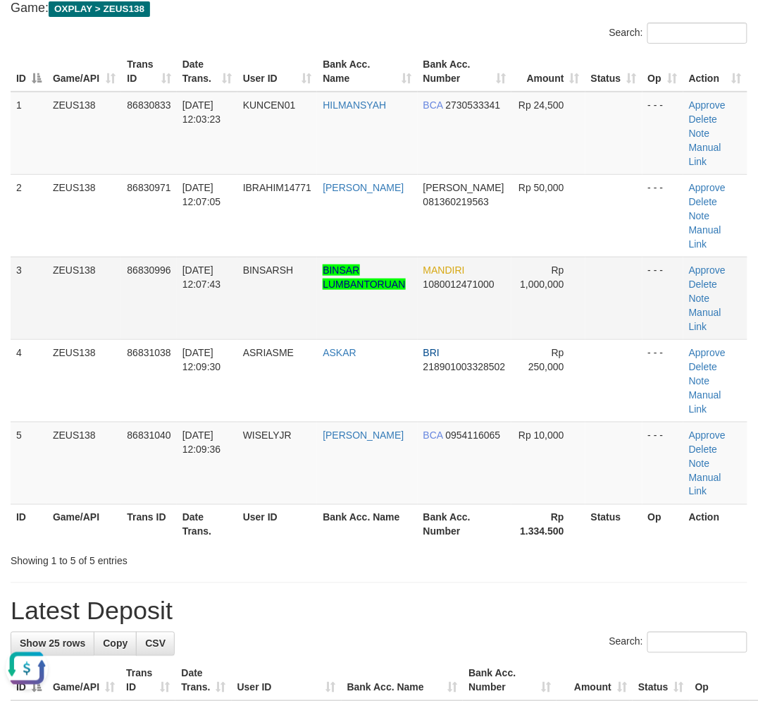
scroll to position [57, 0]
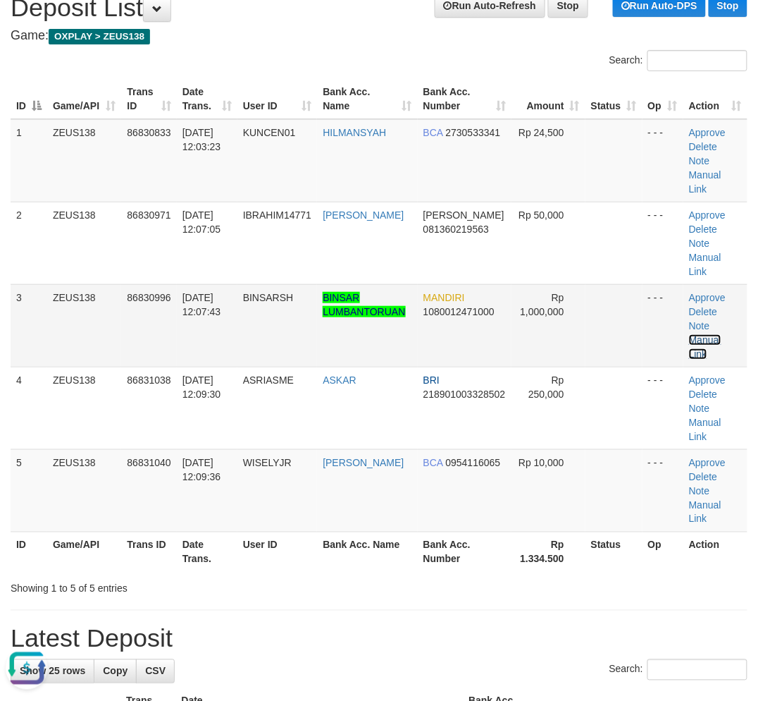
click at [696, 335] on link "Manual Link" at bounding box center [705, 346] width 32 height 25
click at [722, 336] on link "Manual Link" at bounding box center [705, 346] width 32 height 25
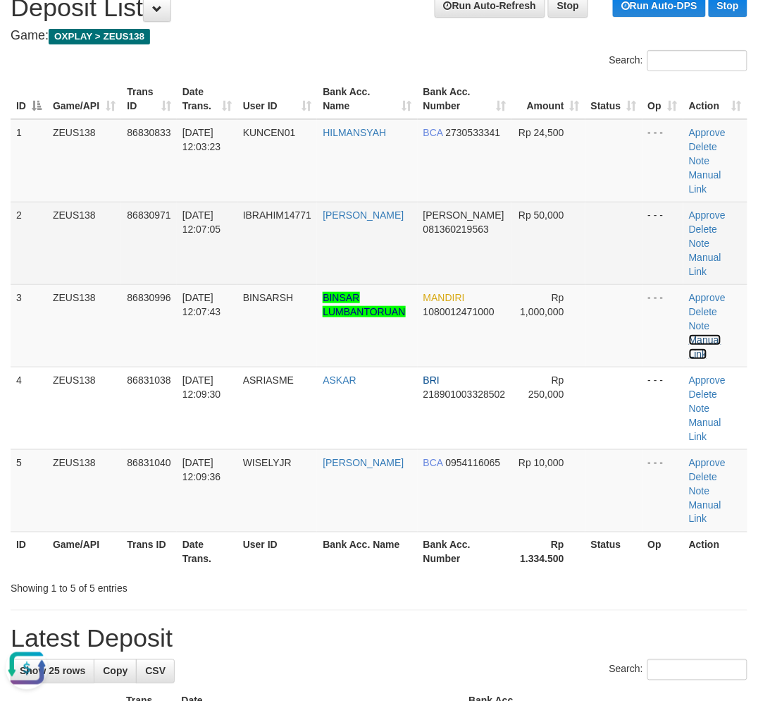
click at [689, 334] on link "Manual Link" at bounding box center [705, 346] width 32 height 25
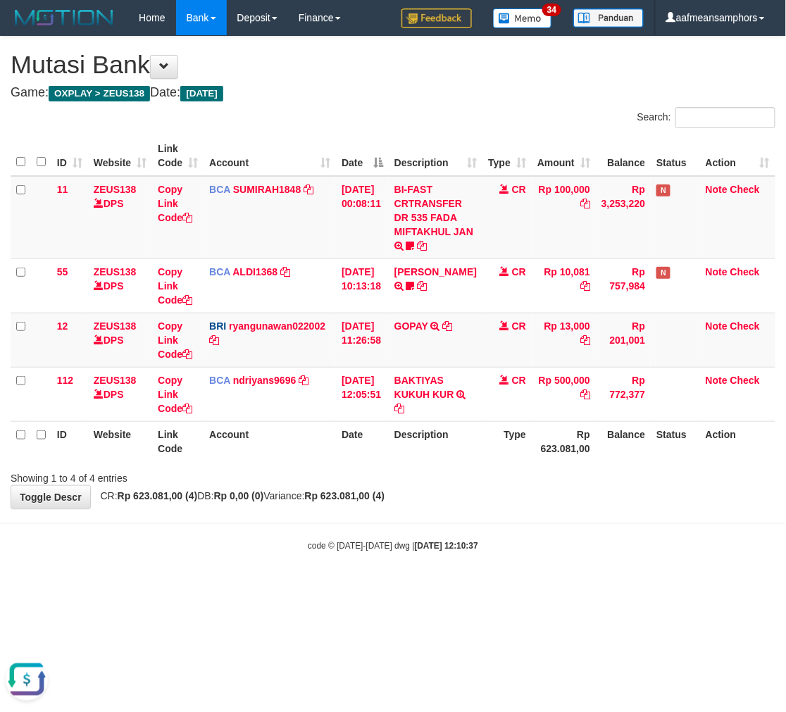
click at [390, 569] on body "Toggle navigation Home Bank Account List Load By Website Group [OXPLAY] ZEUS138…" at bounding box center [393, 294] width 786 height 588
click at [389, 569] on body "Toggle navigation Home Bank Account List Load By Website Group [OXPLAY] ZEUS138…" at bounding box center [393, 294] width 786 height 588
click at [455, 553] on body "Toggle navigation Home Bank Account List Load By Website Group [OXPLAY] ZEUS138…" at bounding box center [393, 294] width 786 height 588
click at [453, 554] on body "Toggle navigation Home Bank Account List Load By Website Group [OXPLAY] ZEUS138…" at bounding box center [393, 294] width 786 height 588
click at [459, 538] on body "Toggle navigation Home Bank Account List Load By Website Group [OXPLAY] ZEUS138…" at bounding box center [393, 294] width 786 height 588
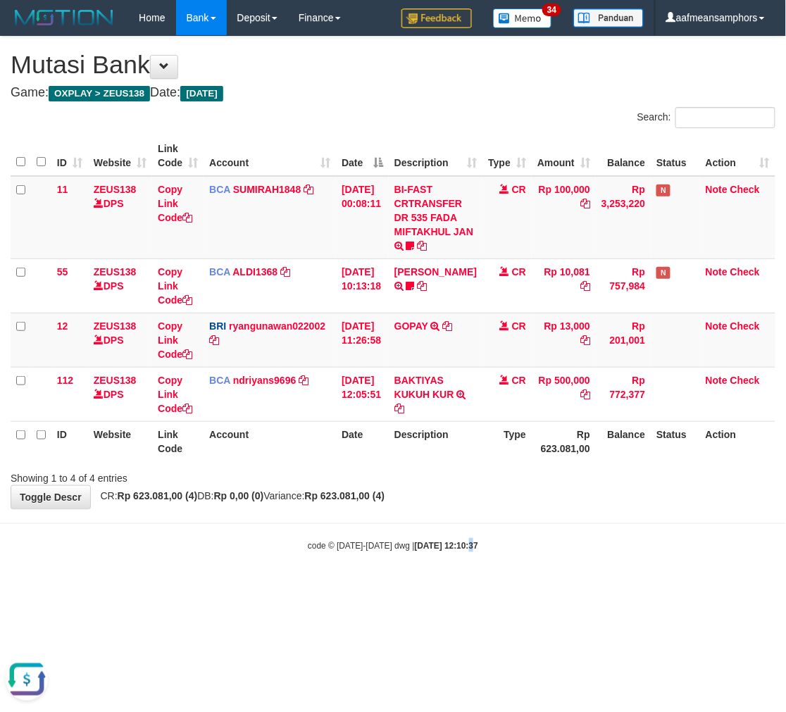
click at [481, 543] on div "code © 2012-2018 dwg | 2025/08/31 12:10:37" at bounding box center [393, 545] width 786 height 14
click at [476, 545] on div "code © 2012-2018 dwg | 2025/08/31 12:10:37" at bounding box center [393, 545] width 786 height 14
drag, startPoint x: 558, startPoint y: 514, endPoint x: 548, endPoint y: 517, distance: 10.8
click at [553, 517] on body "Toggle navigation Home Bank Account List Load By Website Group [OXPLAY] ZEUS138…" at bounding box center [393, 294] width 786 height 588
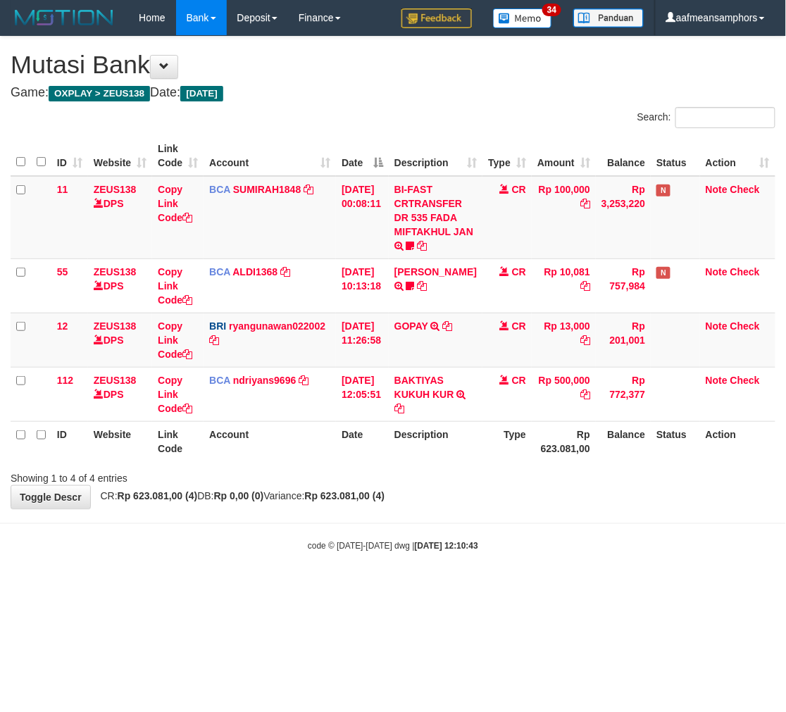
click at [483, 510] on body "Toggle navigation Home Bank Account List Load By Website Group [OXPLAY] ZEUS138…" at bounding box center [393, 294] width 786 height 588
click at [405, 584] on body "Toggle navigation Home Bank Account List Load By Website Group [OXPLAY] ZEUS138…" at bounding box center [393, 294] width 786 height 588
click at [424, 585] on body "Toggle navigation Home Bank Account List Load By Website Group [OXPLAY] ZEUS138…" at bounding box center [393, 294] width 786 height 588
drag, startPoint x: 424, startPoint y: 585, endPoint x: 431, endPoint y: 588, distance: 7.6
click at [419, 587] on html "Toggle navigation Home Bank Account List Load By Website Group [OXPLAY] ZEUS138…" at bounding box center [393, 294] width 786 height 588
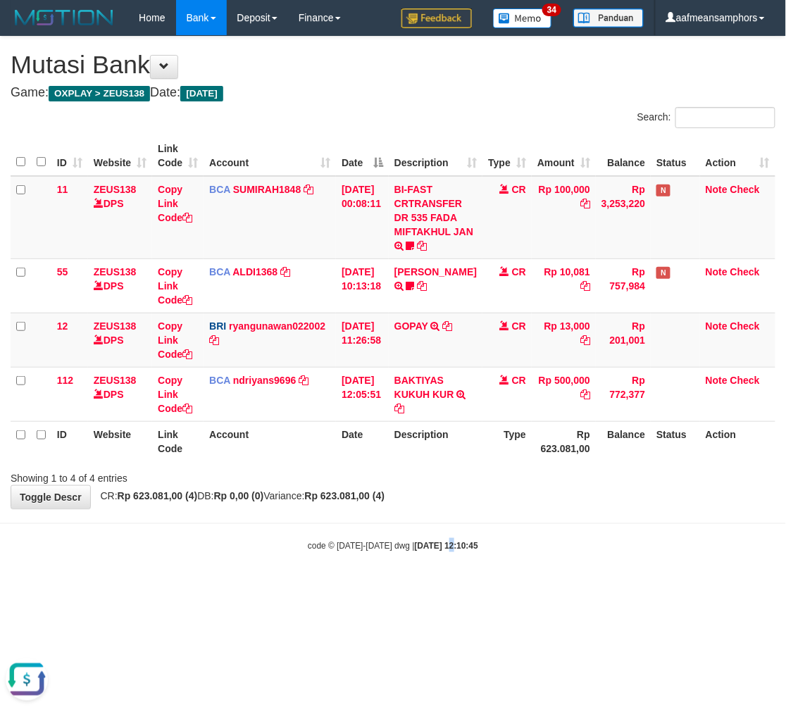
click at [434, 581] on body "Toggle navigation Home Bank Account List Load By Website Group [OXPLAY] ZEUS138…" at bounding box center [393, 294] width 786 height 588
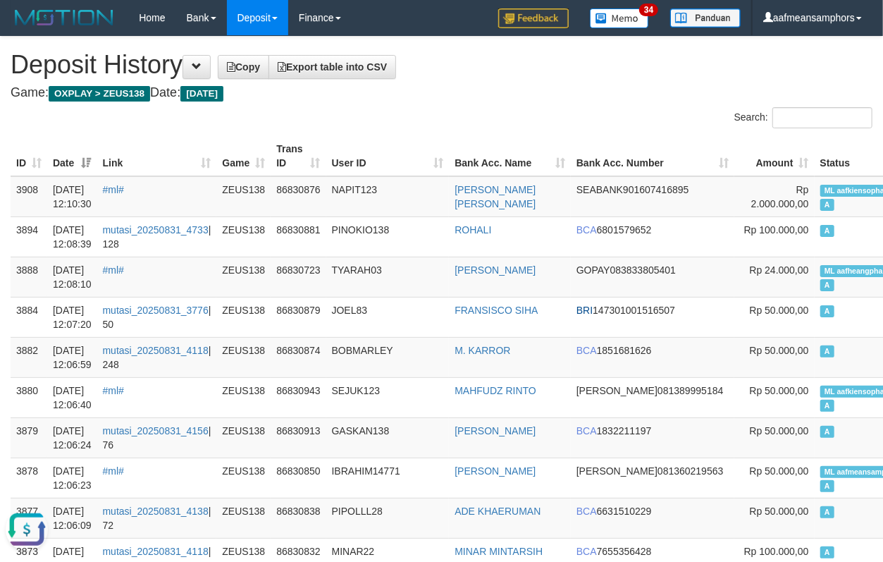
click at [390, 168] on th "User ID" at bounding box center [387, 156] width 123 height 40
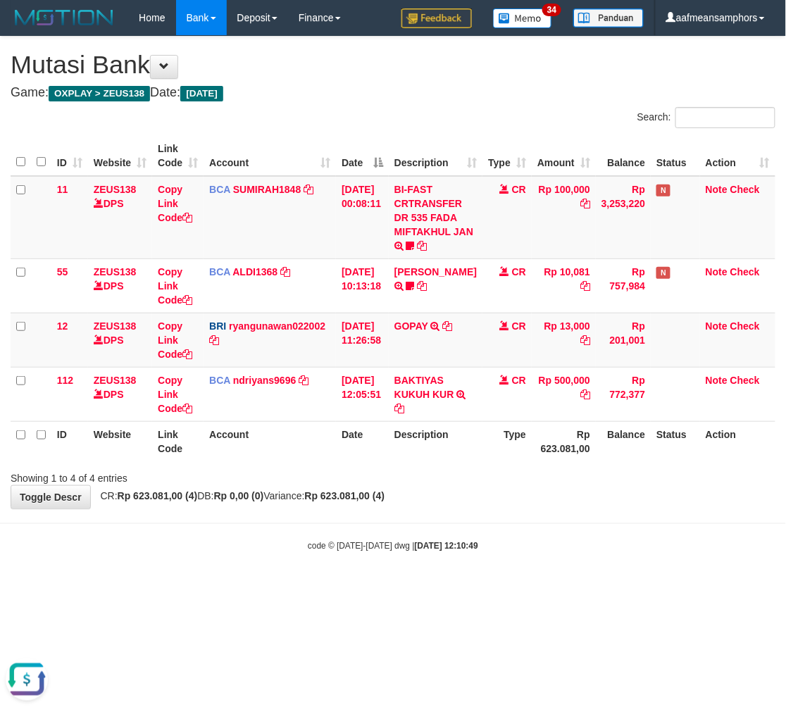
click at [488, 555] on body "Toggle navigation Home Bank Account List Load By Website Group [OXPLAY] ZEUS138…" at bounding box center [393, 294] width 786 height 588
click at [473, 561] on body "Toggle navigation Home Bank Account List Load By Website Group [OXPLAY] ZEUS138…" at bounding box center [393, 294] width 786 height 588
click at [476, 560] on body "Toggle navigation Home Bank Account List Load By Website Group [OXPLAY] ZEUS138…" at bounding box center [393, 294] width 786 height 588
click at [487, 565] on body "Toggle navigation Home Bank Account List Load By Website Group [OXPLAY] ZEUS138…" at bounding box center [393, 294] width 786 height 588
click at [485, 565] on body "Toggle navigation Home Bank Account List Load By Website Group [OXPLAY] ZEUS138…" at bounding box center [393, 294] width 786 height 588
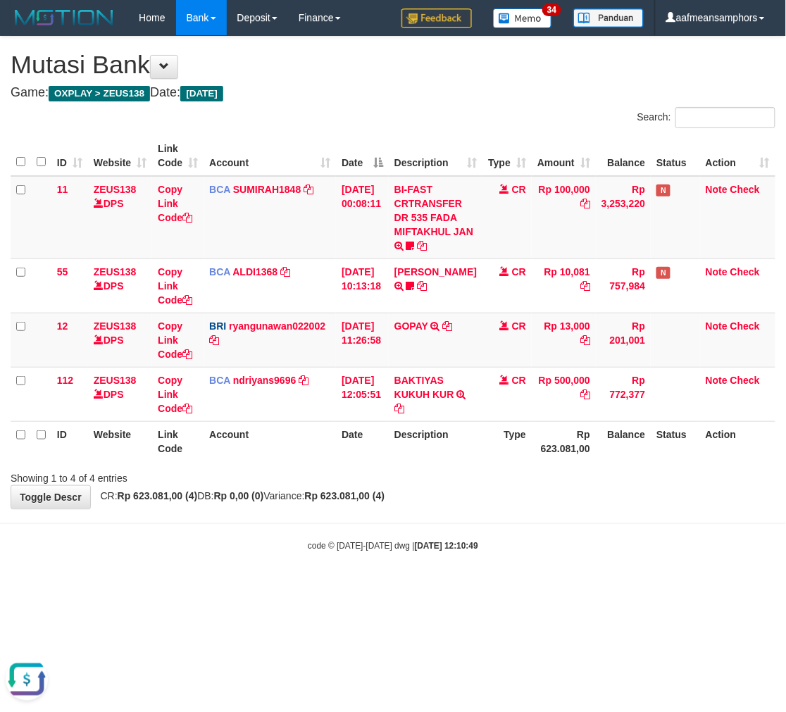
drag, startPoint x: 485, startPoint y: 565, endPoint x: 462, endPoint y: 562, distance: 23.5
click at [467, 564] on body "Toggle navigation Home Bank Account List Load By Website Group [OXPLAY] ZEUS138…" at bounding box center [393, 294] width 786 height 588
click at [459, 559] on body "Toggle navigation Home Bank Account List Load By Website Group [OXPLAY] ZEUS138…" at bounding box center [393, 294] width 786 height 588
click at [482, 579] on body "Toggle navigation Home Bank Account List Load By Website Group [OXPLAY] ZEUS138…" at bounding box center [393, 294] width 786 height 588
drag, startPoint x: 481, startPoint y: 579, endPoint x: 488, endPoint y: 581, distance: 7.2
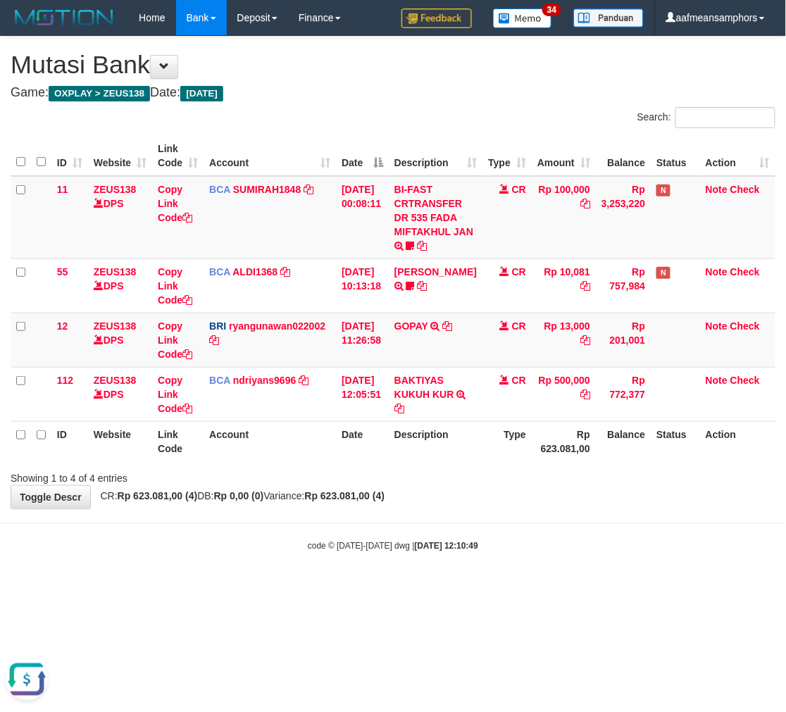
click at [483, 580] on body "Toggle navigation Home Bank Account List Load By Website Group [OXPLAY] ZEUS138…" at bounding box center [393, 294] width 786 height 588
click at [482, 581] on body "Toggle navigation Home Bank Account List Load By Website Group [OXPLAY] ZEUS138…" at bounding box center [393, 294] width 786 height 588
click at [496, 558] on body "Toggle navigation Home Bank Account List Load By Website Group [OXPLAY] ZEUS138…" at bounding box center [393, 294] width 786 height 588
click at [498, 567] on body "Toggle navigation Home Bank Account List Load By Website Group [OXPLAY] ZEUS138…" at bounding box center [393, 294] width 786 height 588
click at [524, 567] on body "Toggle navigation Home Bank Account List Load By Website Group [OXPLAY] ZEUS138…" at bounding box center [393, 294] width 786 height 588
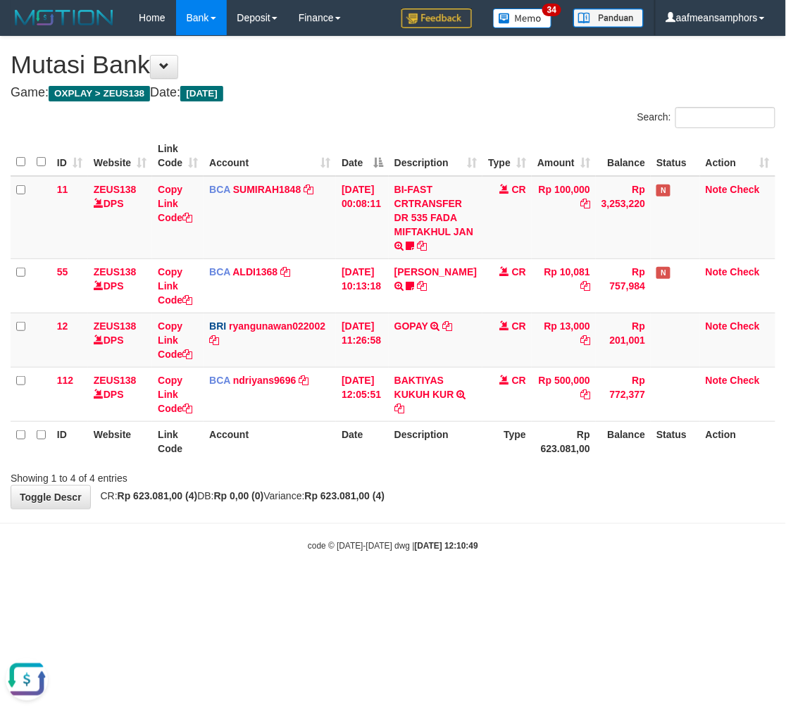
click at [517, 572] on body "Toggle navigation Home Bank Account List Load By Website Group [OXPLAY] ZEUS138…" at bounding box center [393, 294] width 786 height 588
click at [524, 574] on body "Toggle navigation Home Bank Account List Load By Website Group [OXPLAY] ZEUS138…" at bounding box center [393, 294] width 786 height 588
click at [523, 571] on body "Toggle navigation Home Bank Account List Load By Website Group [OXPLAY] ZEUS138…" at bounding box center [393, 294] width 786 height 588
click at [529, 565] on body "Toggle navigation Home Bank Account List Load By Website Group [OXPLAY] ZEUS138…" at bounding box center [393, 294] width 786 height 588
click at [527, 566] on body "Toggle navigation Home Bank Account List Load By Website Group [OXPLAY] ZEUS138…" at bounding box center [393, 294] width 786 height 588
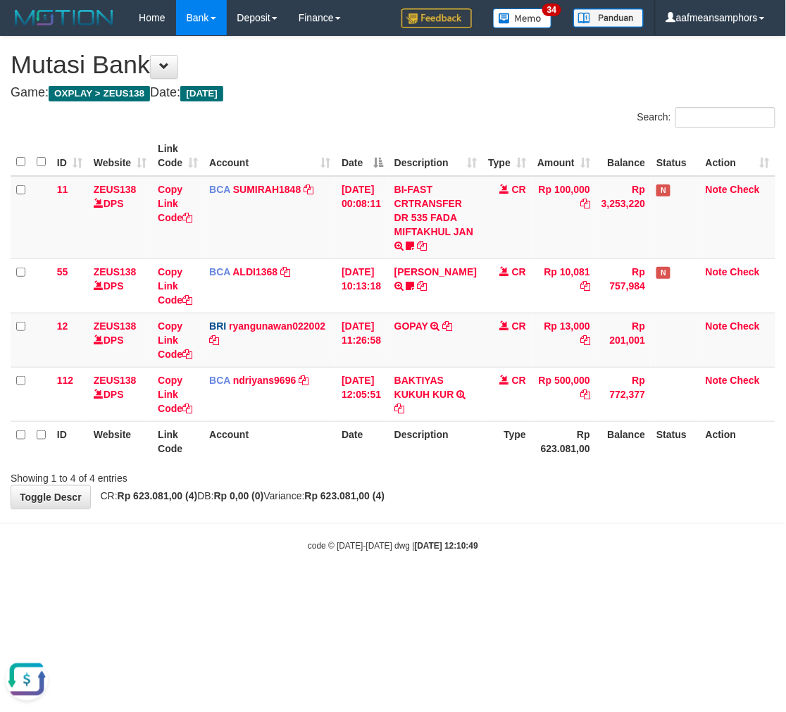
click at [531, 569] on body "Toggle navigation Home Bank Account List Load By Website Group [OXPLAY] ZEUS138…" at bounding box center [393, 294] width 786 height 588
click at [531, 574] on body "Toggle navigation Home Bank Account List Load By Website Group [OXPLAY] ZEUS138…" at bounding box center [393, 294] width 786 height 588
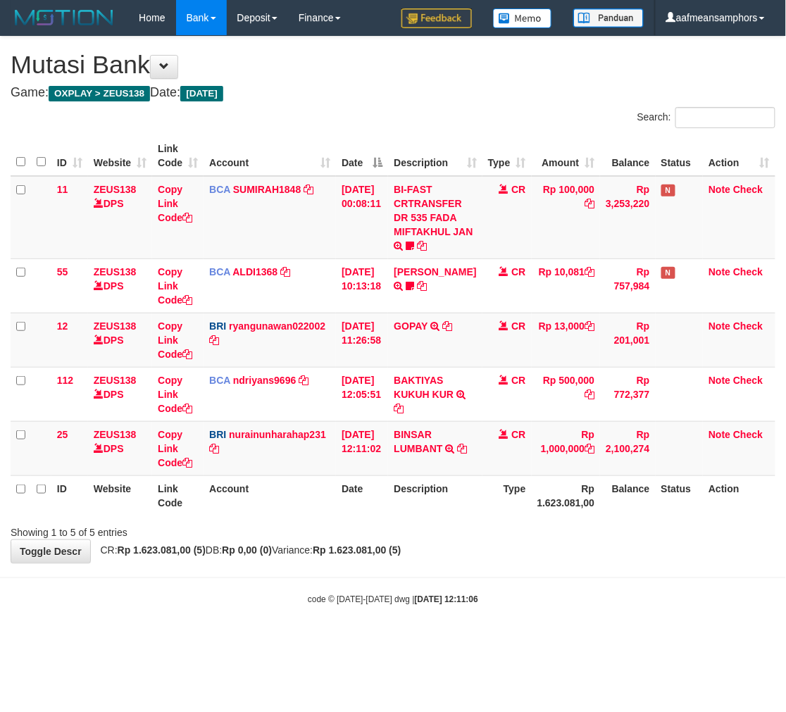
click at [578, 567] on body "Toggle navigation Home Bank Account List Load By Website Group [OXPLAY] ZEUS138…" at bounding box center [393, 321] width 786 height 642
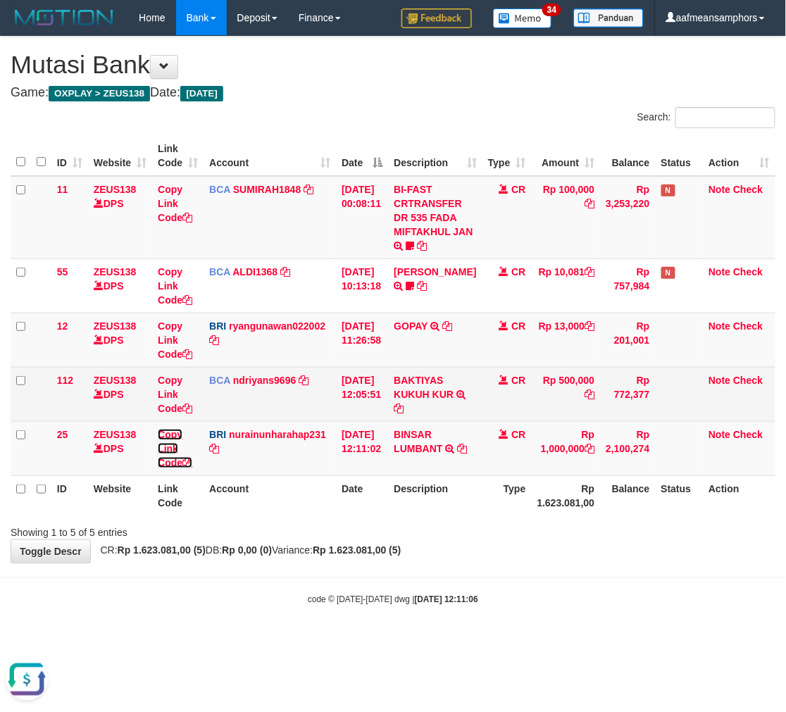
drag, startPoint x: 167, startPoint y: 445, endPoint x: 323, endPoint y: 397, distance: 162.7
click at [167, 445] on link "Copy Link Code" at bounding box center [175, 448] width 35 height 39
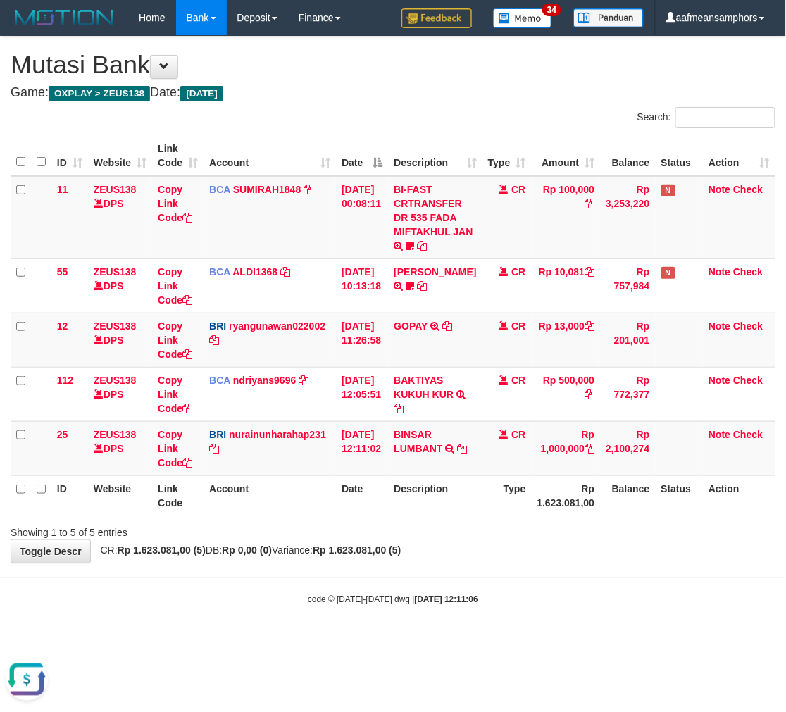
scroll to position [193, 0]
drag, startPoint x: 494, startPoint y: 573, endPoint x: 507, endPoint y: 564, distance: 15.8
click at [492, 576] on body "Toggle navigation Home Bank Account List Load By Website Group [OXPLAY] ZEUS138…" at bounding box center [393, 321] width 786 height 642
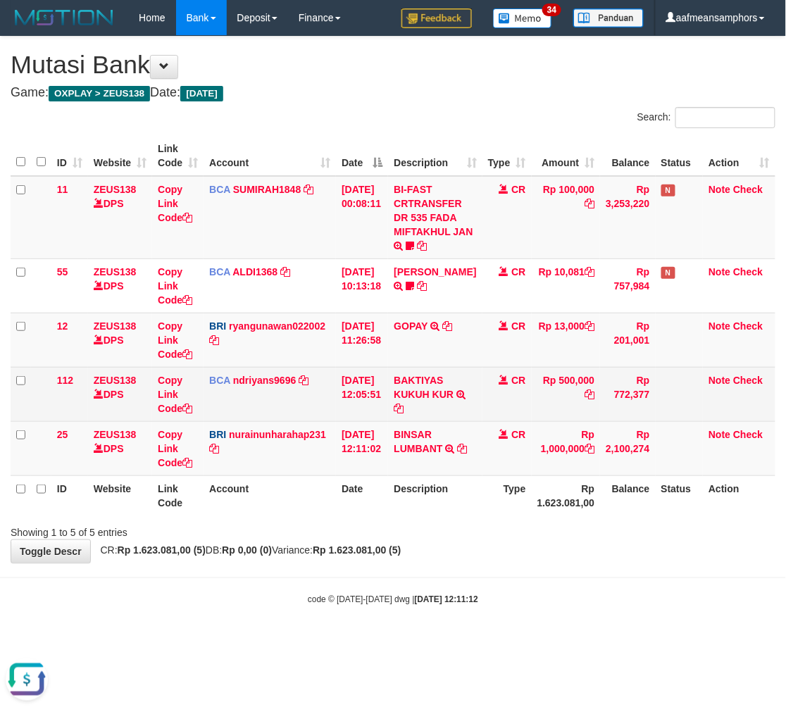
click at [481, 574] on body "Toggle navigation Home Bank Account List Load By Website Group [OXPLAY] ZEUS138…" at bounding box center [393, 321] width 786 height 642
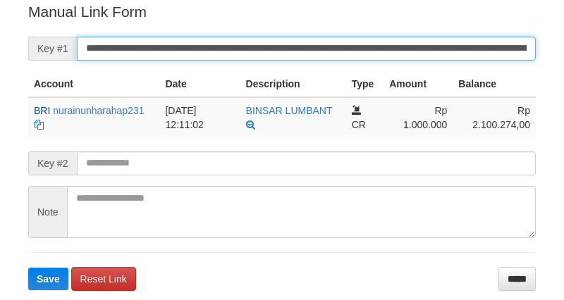
click at [345, 47] on input "**********" at bounding box center [306, 49] width 459 height 24
click at [28, 268] on button "Save" at bounding box center [48, 279] width 40 height 23
click at [345, 47] on input "**********" at bounding box center [306, 49] width 459 height 24
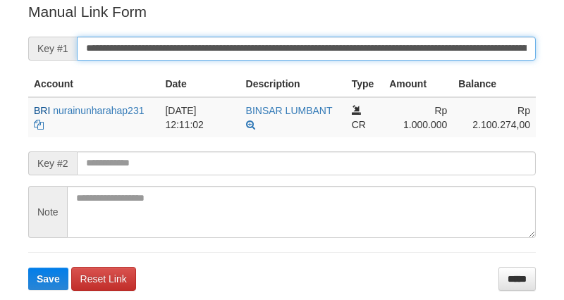
scroll to position [285, 0]
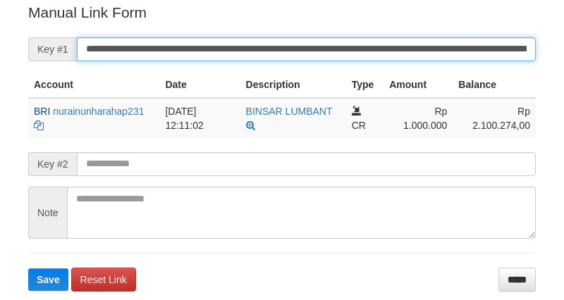
click at [324, 47] on input "**********" at bounding box center [306, 49] width 459 height 24
click at [28, 269] on button "Save" at bounding box center [48, 280] width 40 height 23
click at [324, 47] on input "**********" at bounding box center [306, 49] width 459 height 24
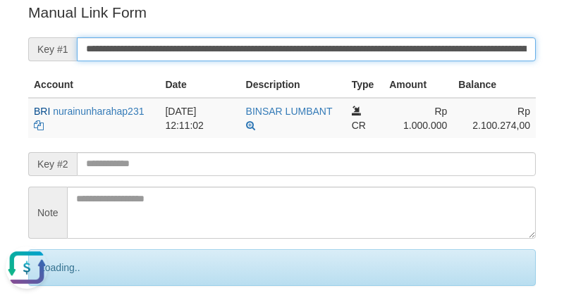
scroll to position [0, 0]
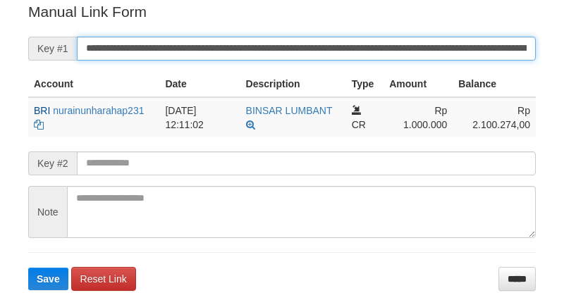
scroll to position [285, 0]
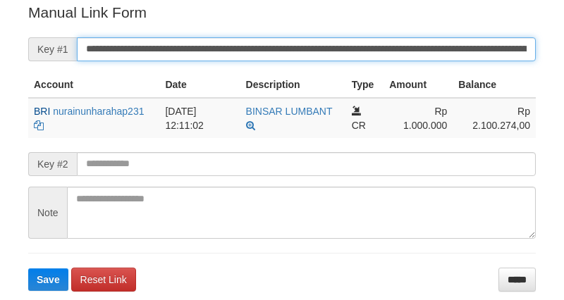
click at [28, 269] on button "Save" at bounding box center [48, 280] width 40 height 23
click at [326, 45] on input "**********" at bounding box center [306, 49] width 459 height 24
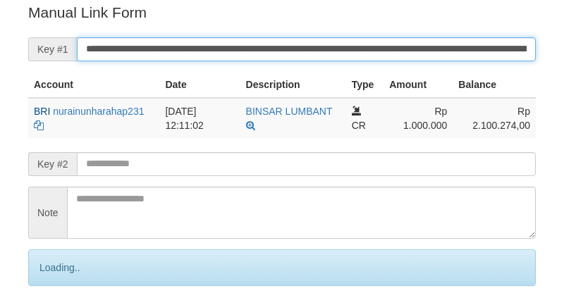
click at [326, 45] on input "**********" at bounding box center [306, 49] width 459 height 24
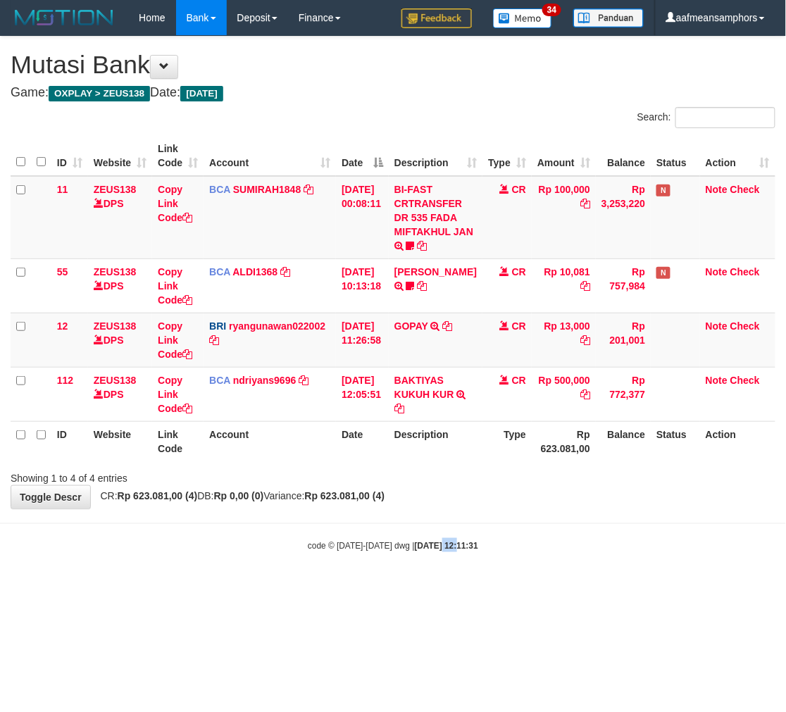
click at [426, 588] on html "Toggle navigation Home Bank Account List Load By Website Group [OXPLAY] ZEUS138…" at bounding box center [393, 294] width 786 height 588
click at [522, 581] on body "Toggle navigation Home Bank Account List Load By Website Group [OXPLAY] ZEUS138…" at bounding box center [393, 294] width 786 height 588
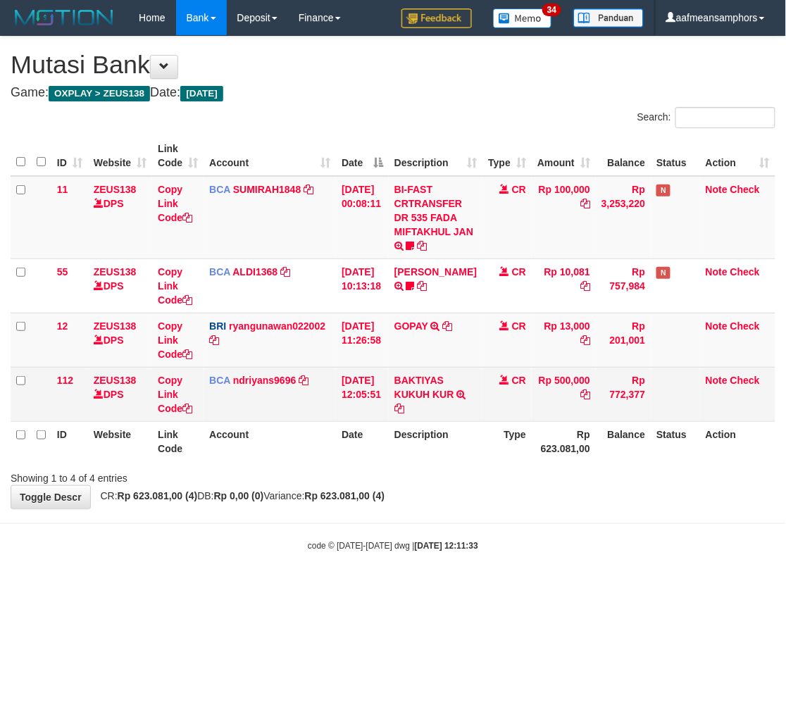
click at [424, 371] on td "BAKTIYAS KUKUH KUR TRSF E-BANKING CR 08/31 Z3R21 BAKTIYAS KUKUH KUR" at bounding box center [436, 394] width 94 height 54
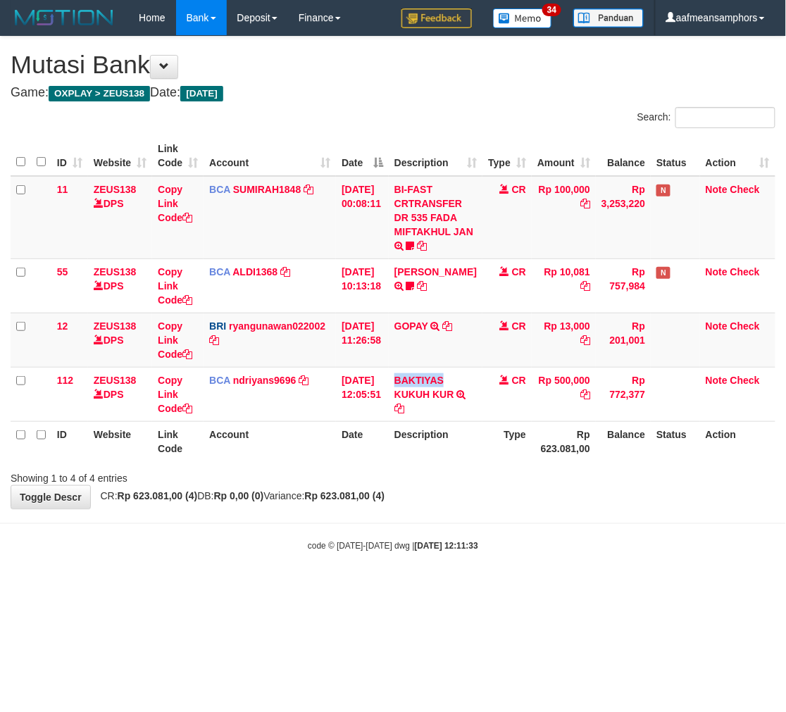
copy link "BAKTIYAS"
click at [538, 543] on div "code © 2012-2018 dwg | 2025/08/31 12:11:33" at bounding box center [393, 545] width 786 height 14
click at [557, 541] on div "code © 2012-2018 dwg | 2025/08/31 12:11:33" at bounding box center [393, 545] width 786 height 14
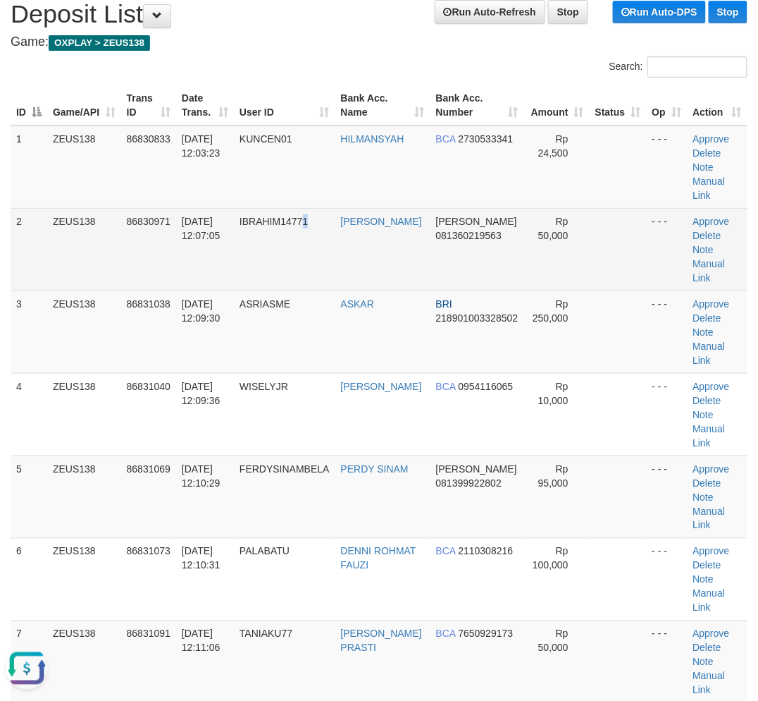
click at [313, 245] on td "IBRAHIM14771" at bounding box center [284, 249] width 101 height 82
click at [285, 249] on td "IBRAHIM14771" at bounding box center [284, 249] width 101 height 82
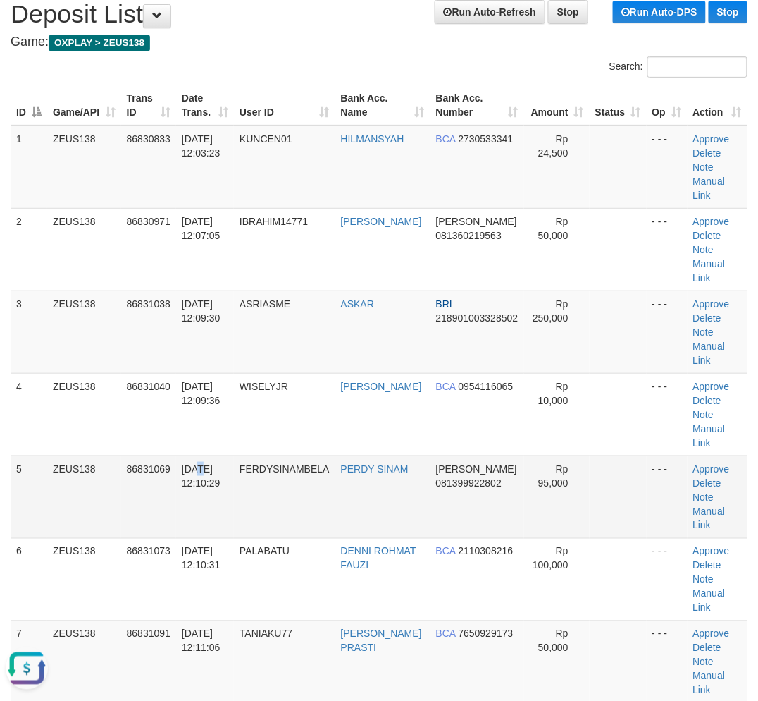
drag, startPoint x: 198, startPoint y: 456, endPoint x: 109, endPoint y: 458, distance: 89.5
click at [199, 456] on td "[DATE] 12:10:29" at bounding box center [205, 496] width 58 height 82
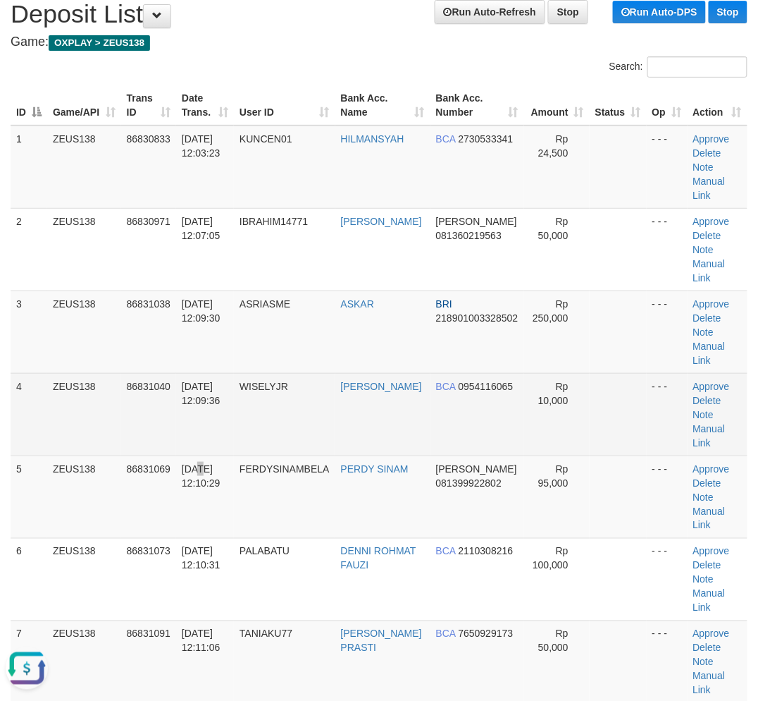
click at [240, 446] on tr "4 ZEUS138 86831040 31/08/2025 12:09:36 WISELYJR MUHAMMAD RAMADITYA BCA 09541160…" at bounding box center [379, 414] width 737 height 82
drag, startPoint x: 259, startPoint y: 516, endPoint x: 350, endPoint y: 381, distance: 162.4
click at [259, 515] on tr "5 ZEUS138 86831069 31/08/2025 12:10:29 FERDYSINAMBELA PERDY SINAM DANA 08139992…" at bounding box center [379, 496] width 737 height 82
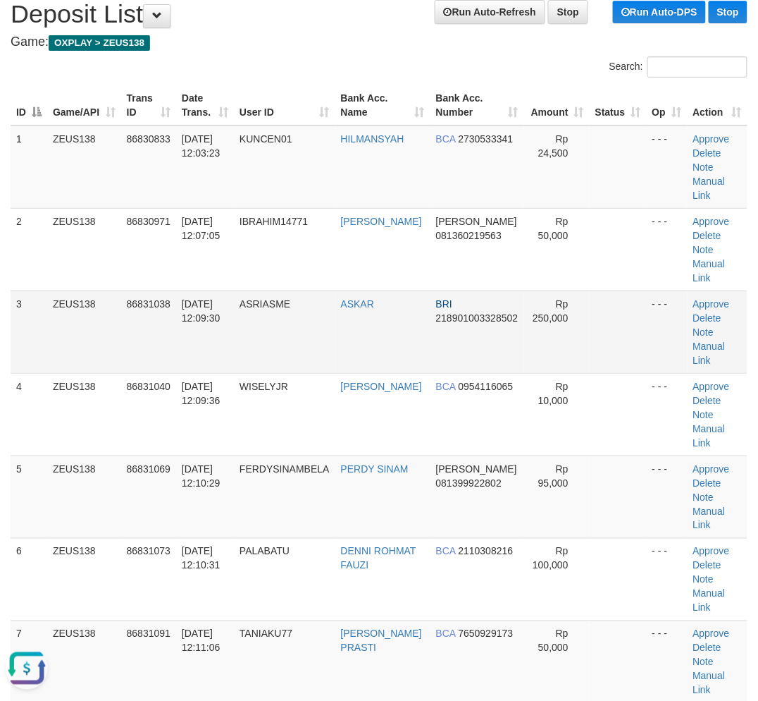
click at [288, 340] on td "ASRIASME" at bounding box center [284, 331] width 101 height 82
click at [285, 340] on td "ASRIASME" at bounding box center [284, 331] width 101 height 82
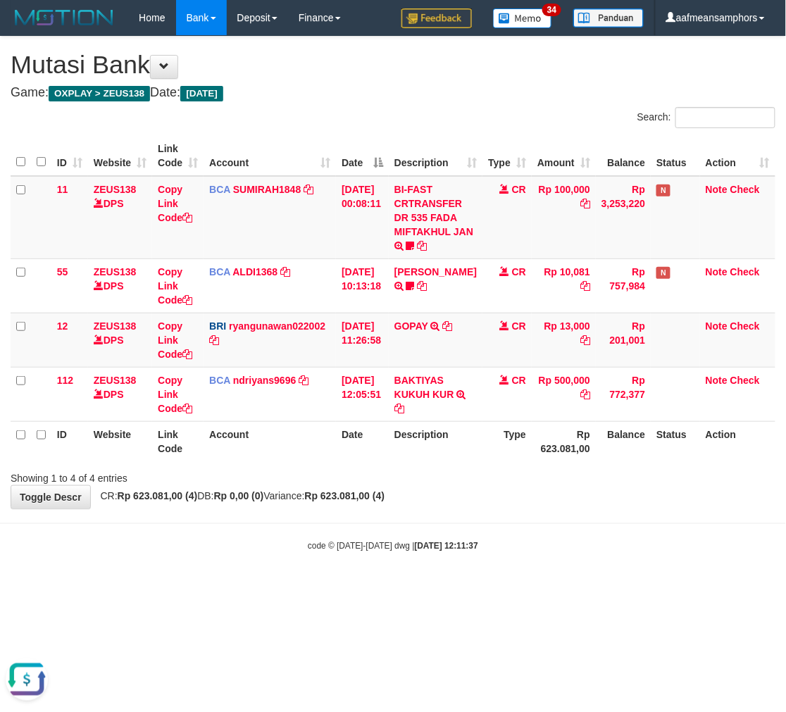
drag, startPoint x: 273, startPoint y: 579, endPoint x: 262, endPoint y: 579, distance: 11.3
click at [269, 580] on body "Toggle navigation Home Bank Account List Load By Website Group [OXPLAY] ZEUS138…" at bounding box center [393, 294] width 786 height 588
drag, startPoint x: 259, startPoint y: 579, endPoint x: 302, endPoint y: 573, distance: 43.5
click at [262, 579] on body "Toggle navigation Home Bank Account List Load By Website Group [OXPLAY] ZEUS138…" at bounding box center [393, 294] width 786 height 588
click at [417, 579] on body "Toggle navigation Home Bank Account List Load By Website Group [OXPLAY] ZEUS138…" at bounding box center [393, 294] width 786 height 588
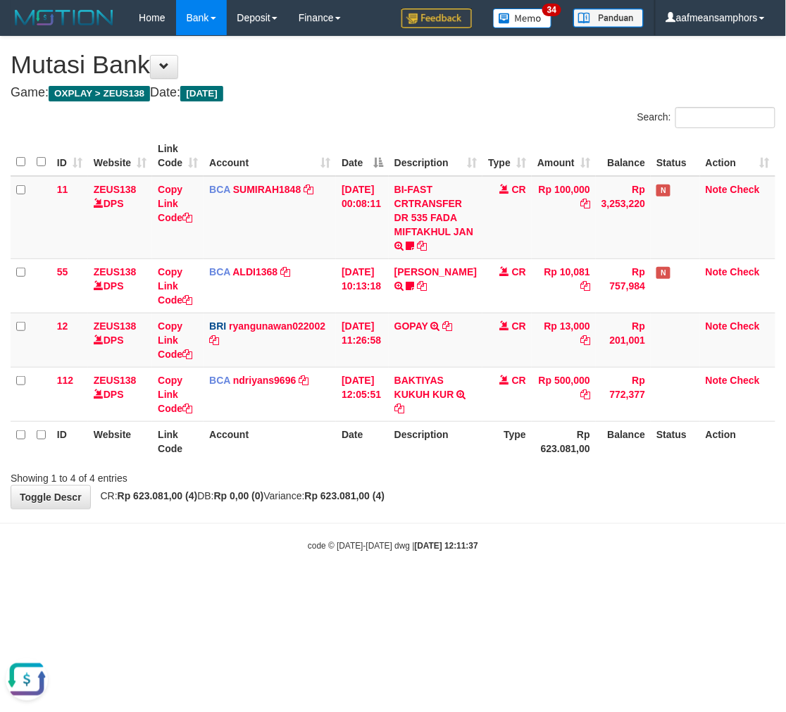
click at [402, 575] on body "Toggle navigation Home Bank Account List Load By Website Group [OXPLAY] ZEUS138…" at bounding box center [393, 294] width 786 height 588
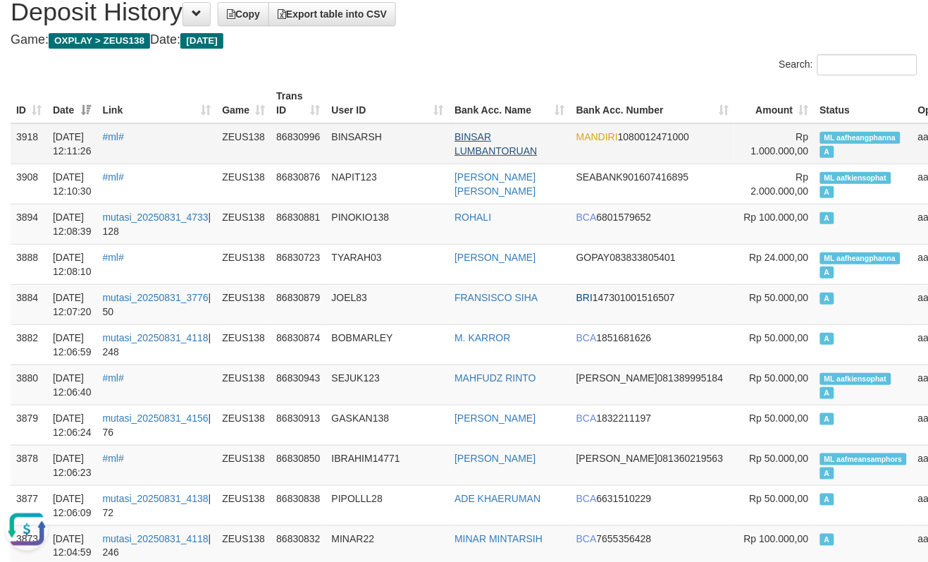
scroll to position [78, 0]
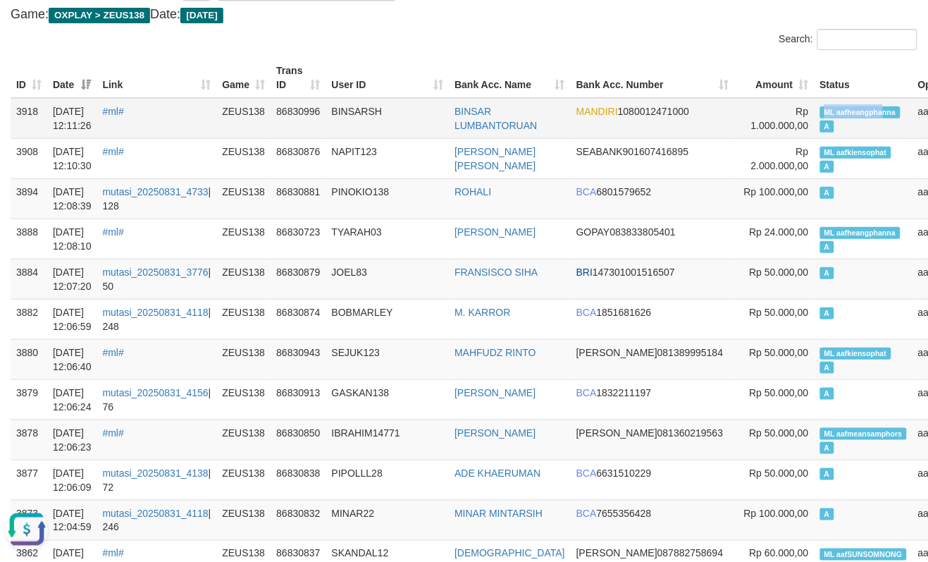
copy span "ML aafheangpha"
drag, startPoint x: 734, startPoint y: 109, endPoint x: 798, endPoint y: 109, distance: 63.4
click at [820, 109] on span "ML aafheangphanna" at bounding box center [860, 112] width 80 height 12
click at [385, 131] on td "BINSARSH" at bounding box center [387, 118] width 123 height 41
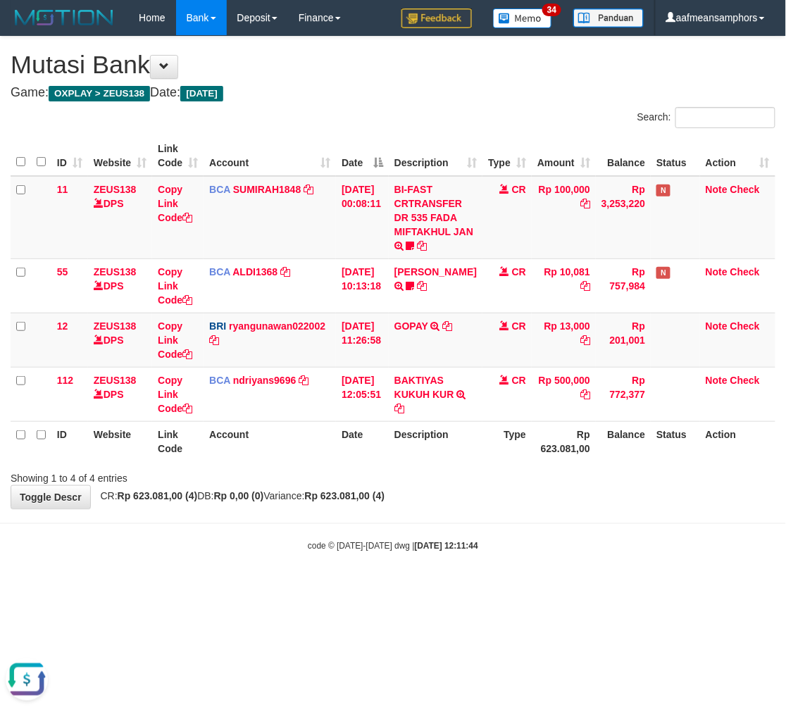
click at [459, 517] on body "Toggle navigation Home Bank Account List Load By Website Group [OXPLAY] ZEUS138…" at bounding box center [393, 294] width 786 height 588
click at [459, 514] on body "Toggle navigation Home Bank Account List Load By Website Group [OXPLAY] ZEUS138…" at bounding box center [393, 294] width 786 height 588
click at [462, 474] on div "Showing 1 to 4 of 4 entries" at bounding box center [393, 476] width 786 height 20
click at [464, 470] on div "Showing 1 to 4 of 4 entries" at bounding box center [393, 476] width 786 height 20
click at [448, 469] on div "Showing 1 to 4 of 4 entries" at bounding box center [393, 476] width 786 height 20
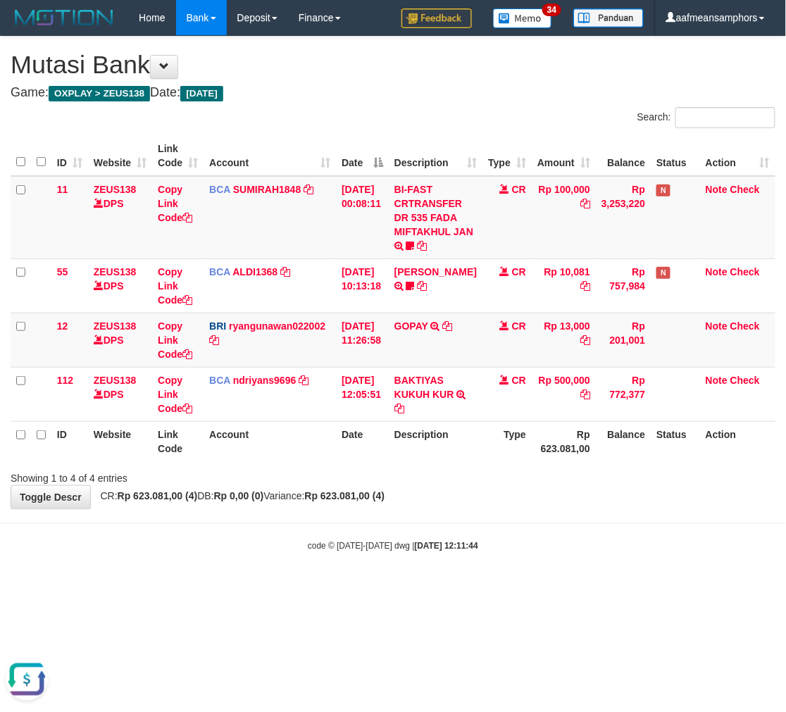
click at [463, 473] on div "Showing 1 to 4 of 4 entries" at bounding box center [393, 476] width 786 height 20
click at [461, 474] on div "Showing 1 to 4 of 4 entries" at bounding box center [393, 476] width 786 height 20
click at [458, 475] on div "Showing 1 to 4 of 4 entries" at bounding box center [393, 476] width 786 height 20
click at [462, 472] on div "Showing 1 to 4 of 4 entries" at bounding box center [393, 476] width 786 height 20
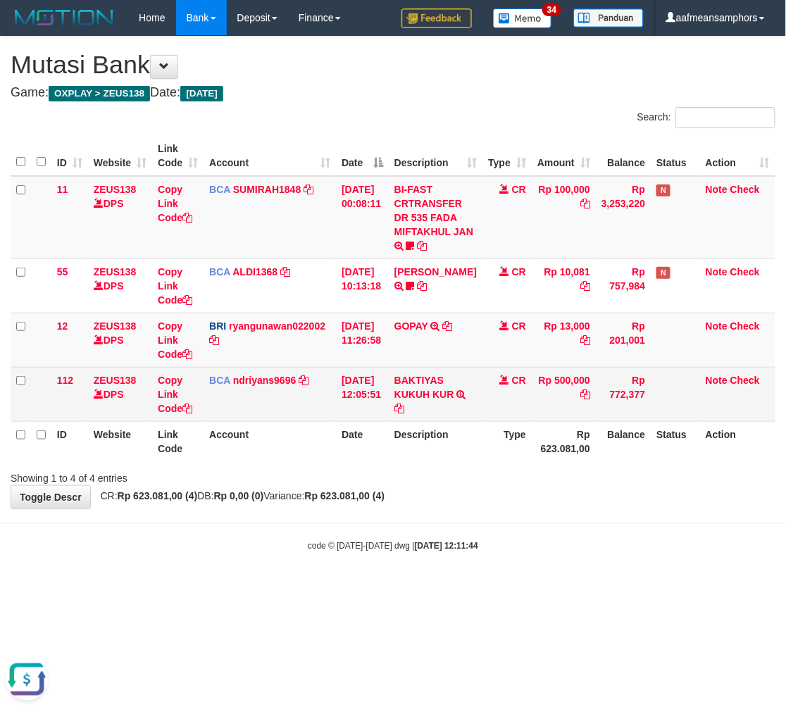
click at [424, 370] on td "BAKTIYAS KUKUH KUR TRSF E-BANKING CR 08/31 Z3R21 BAKTIYAS KUKUH KUR" at bounding box center [436, 394] width 94 height 54
copy link "BAKTIYAS"
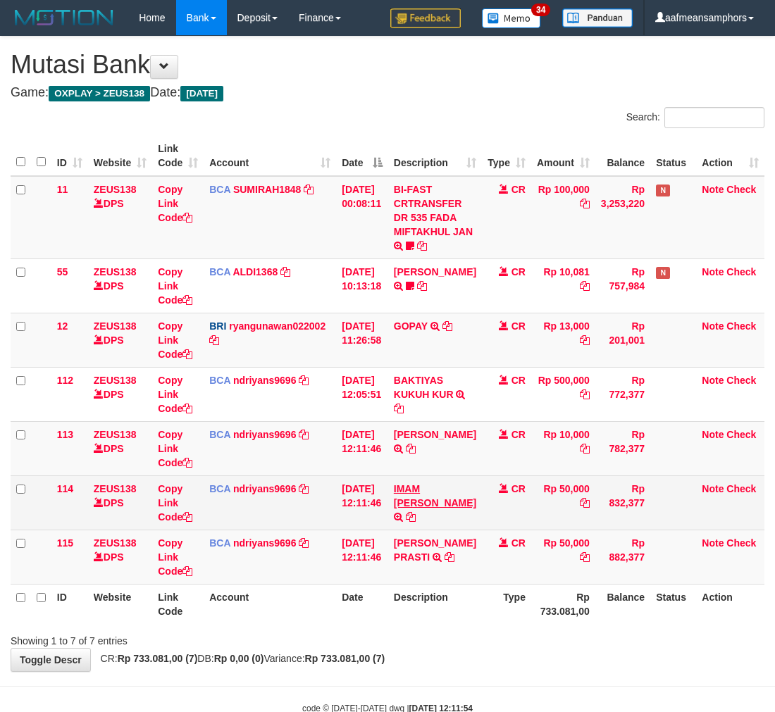
scroll to position [37, 0]
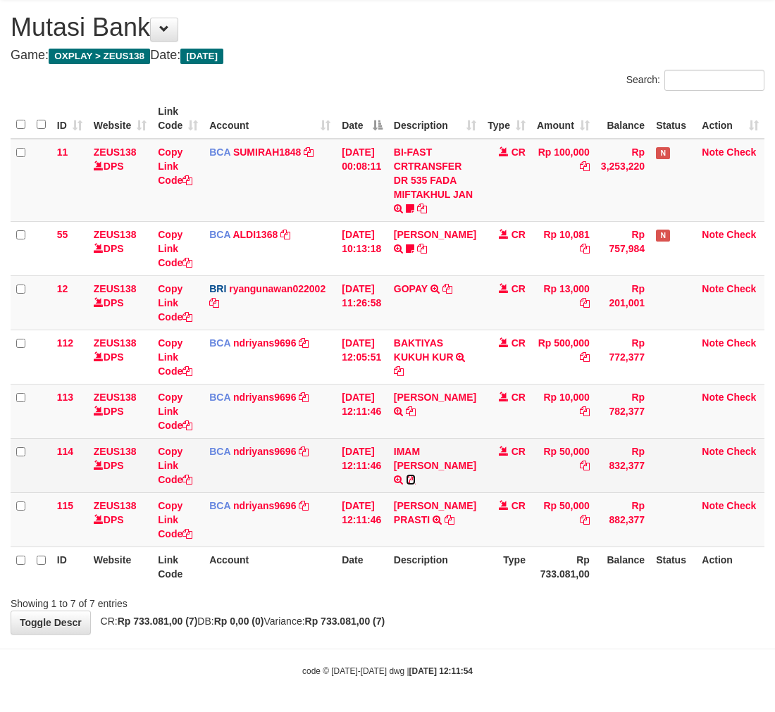
drag, startPoint x: 421, startPoint y: 464, endPoint x: 496, endPoint y: 465, distance: 74.7
click at [416, 475] on icon at bounding box center [411, 480] width 10 height 10
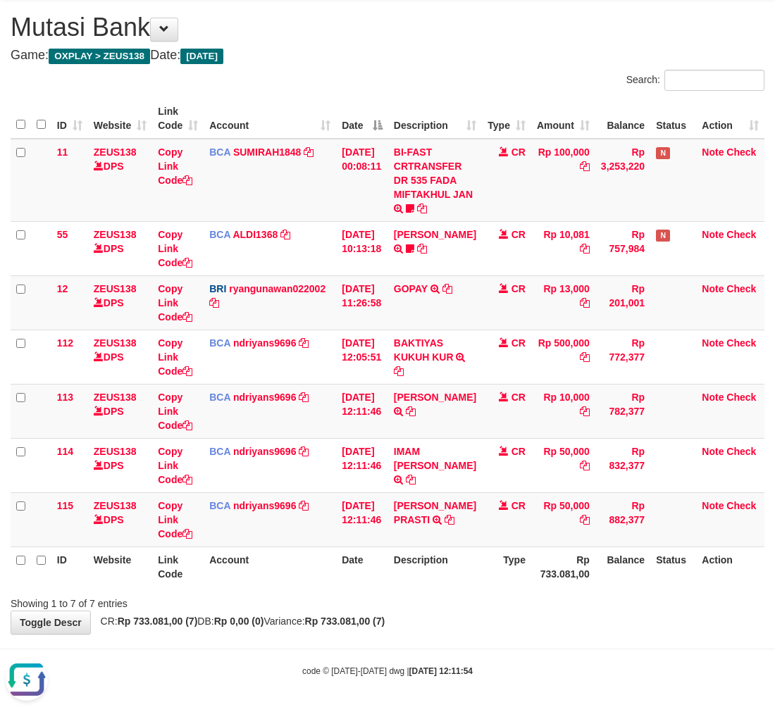
scroll to position [0, 0]
click at [354, 607] on div "Showing 1 to 7 of 7 entries" at bounding box center [387, 601] width 775 height 20
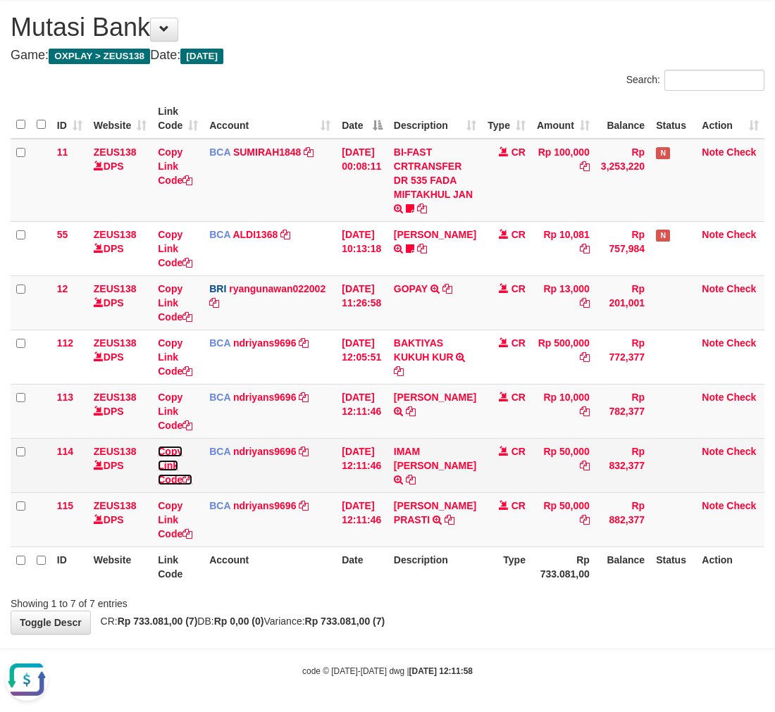
click at [166, 464] on link "Copy Link Code" at bounding box center [175, 465] width 35 height 39
click at [166, 463] on link "Copy Link Code" at bounding box center [175, 465] width 35 height 39
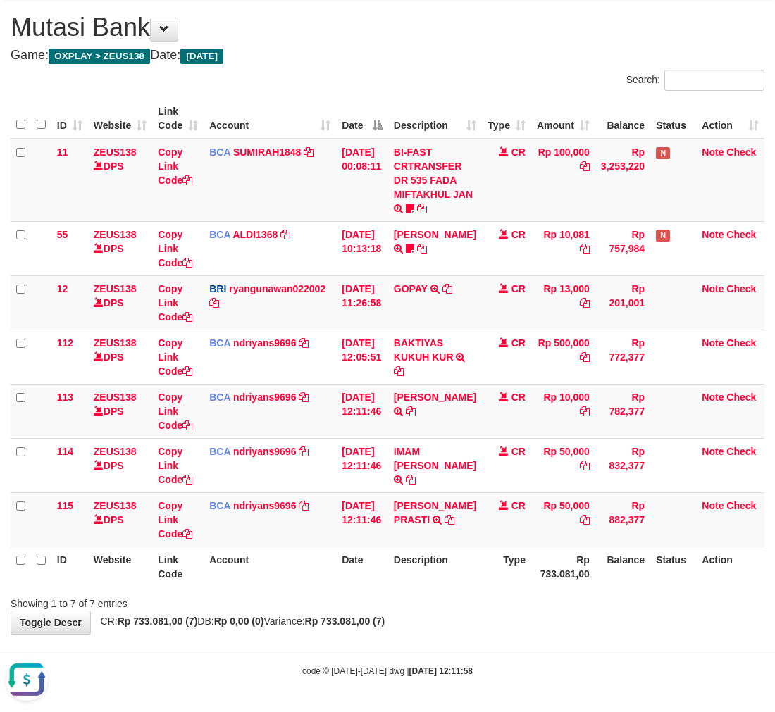
scroll to position [209, 0]
click at [482, 565] on th "Type" at bounding box center [506, 567] width 49 height 40
click at [490, 557] on th "Type" at bounding box center [506, 567] width 49 height 40
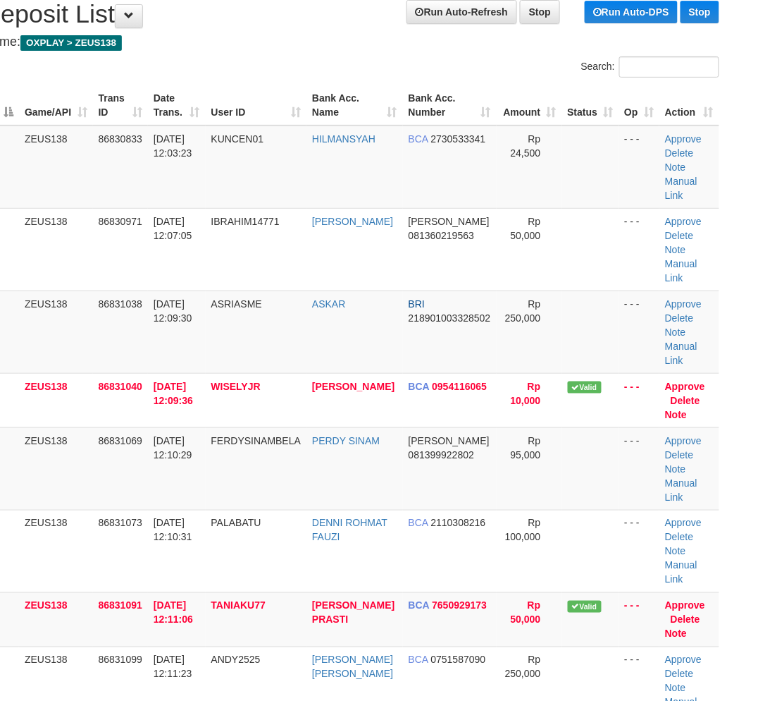
scroll to position [532, 28]
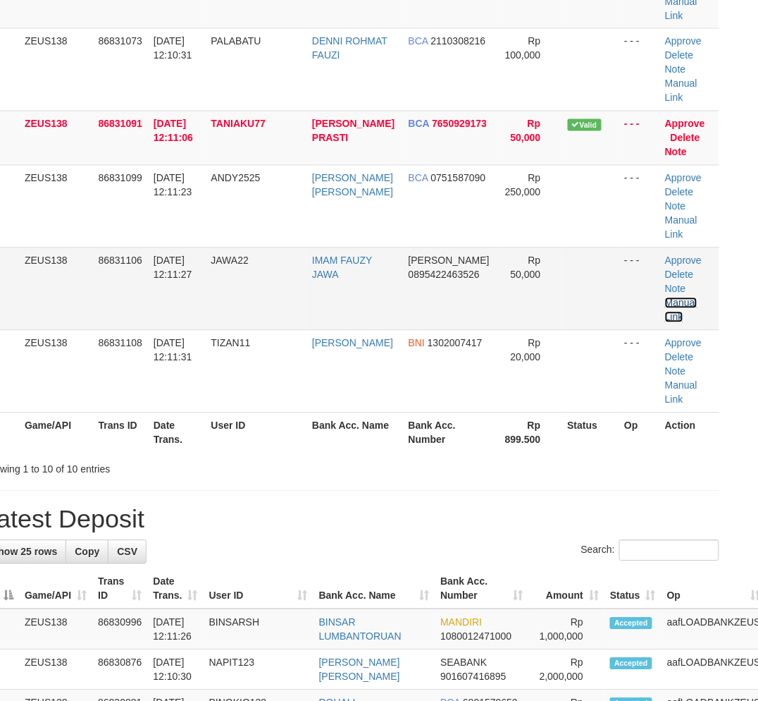
click at [668, 297] on link "Manual Link" at bounding box center [681, 309] width 32 height 25
click at [672, 294] on td "Approve [GEOGRAPHIC_DATA] Note Manual Link" at bounding box center [690, 288] width 60 height 82
click at [686, 303] on link "Manual Link" at bounding box center [681, 309] width 32 height 25
click at [335, 485] on div "**********" at bounding box center [351, 606] width 758 height 2203
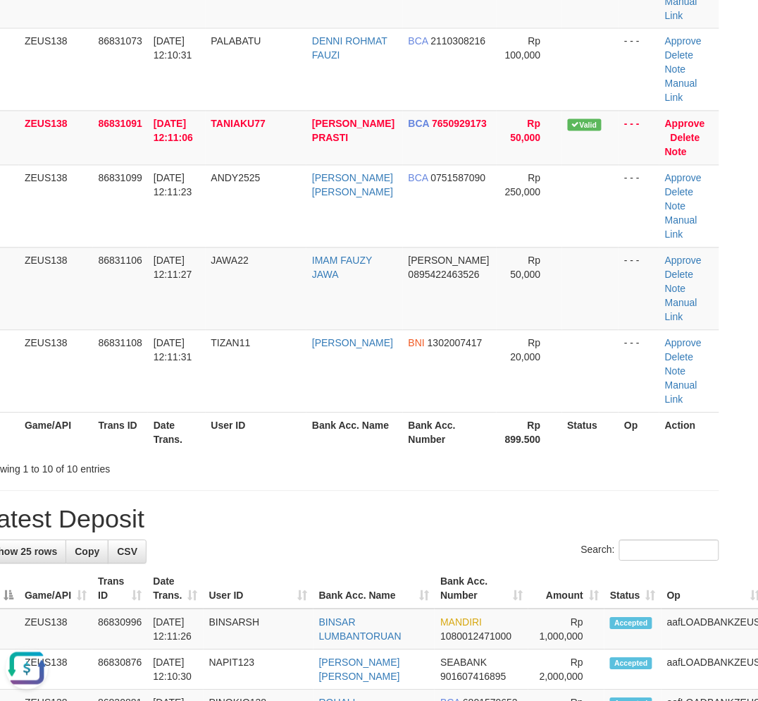
click at [277, 459] on div "Showing 1 to 10 of 10 entries" at bounding box center [129, 467] width 295 height 20
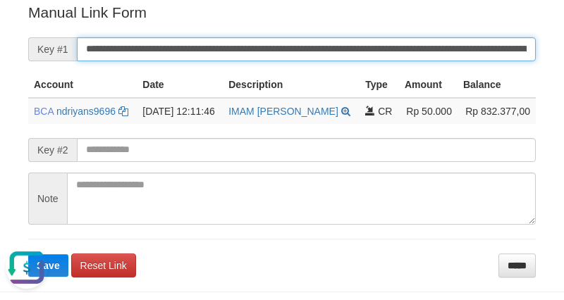
click at [407, 45] on input "**********" at bounding box center [306, 49] width 459 height 24
paste input "*"
type input "**********"
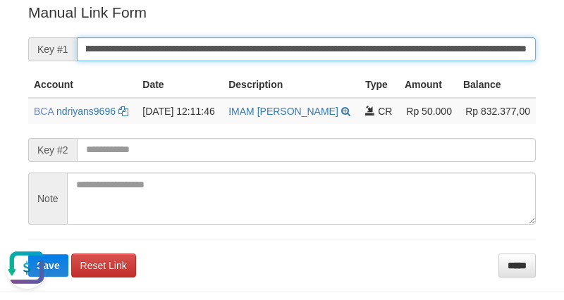
click at [28, 254] on button "Save" at bounding box center [48, 265] width 40 height 23
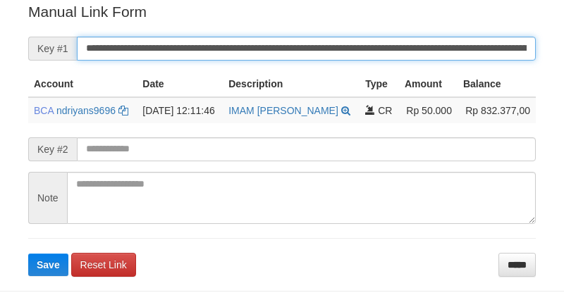
click at [407, 58] on input "**********" at bounding box center [306, 49] width 459 height 24
click at [28, 254] on button "Save" at bounding box center [48, 265] width 40 height 23
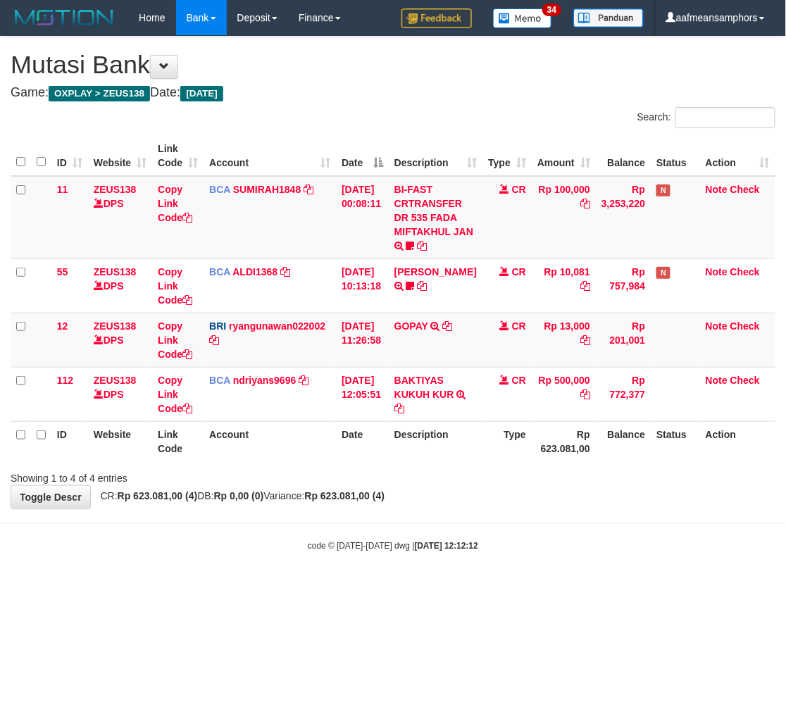
click at [474, 519] on body "Toggle navigation Home Bank Account List Load By Website Group [OXPLAY] ZEUS138…" at bounding box center [393, 294] width 786 height 588
click at [487, 510] on body "Toggle navigation Home Bank Account List Load By Website Group [OXPLAY] ZEUS138…" at bounding box center [393, 294] width 786 height 588
click at [488, 476] on div "Showing 1 to 4 of 4 entries" at bounding box center [393, 476] width 786 height 20
click at [357, 580] on body "Toggle navigation Home Bank Account List Load By Website Group [OXPLAY] ZEUS138…" at bounding box center [393, 294] width 786 height 588
click at [366, 576] on body "Toggle navigation Home Bank Account List Load By Website Group [OXPLAY] ZEUS138…" at bounding box center [393, 294] width 786 height 588
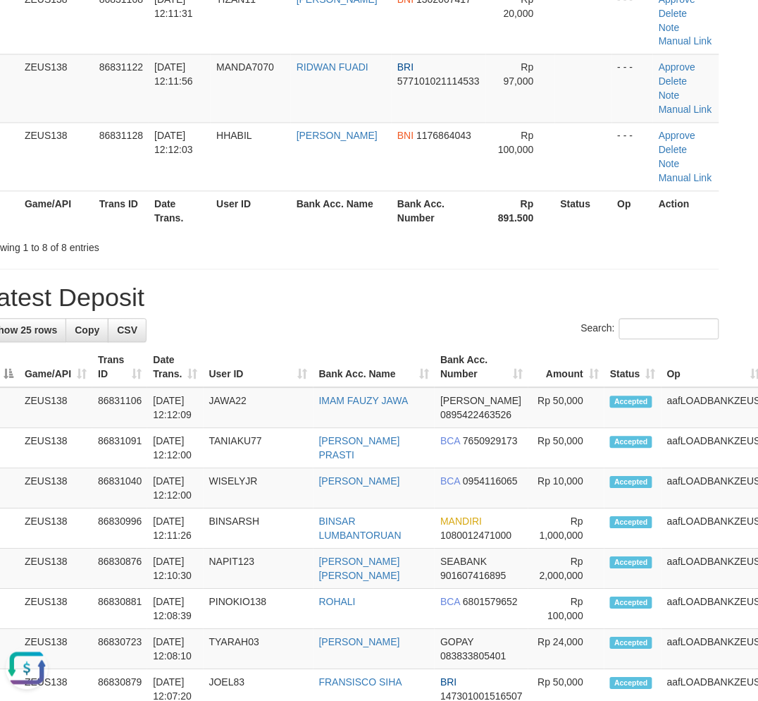
drag, startPoint x: 411, startPoint y: 247, endPoint x: 381, endPoint y: 247, distance: 30.3
click at [397, 248] on div "Showing 1 to 8 of 8 entries" at bounding box center [351, 245] width 758 height 20
drag, startPoint x: 362, startPoint y: 244, endPoint x: 2, endPoint y: 364, distance: 379.5
click at [383, 244] on div "Showing 1 to 8 of 8 entries" at bounding box center [351, 245] width 758 height 20
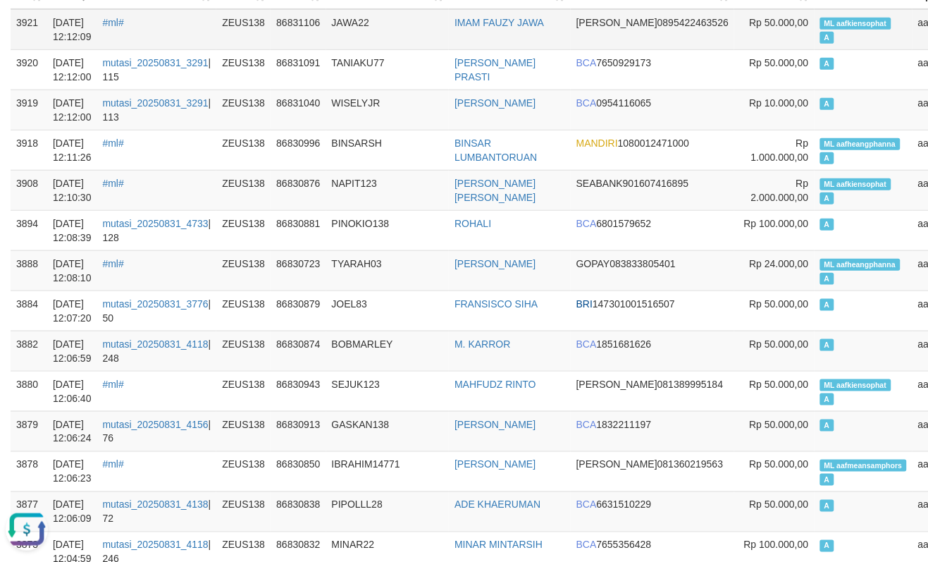
scroll to position [78, 0]
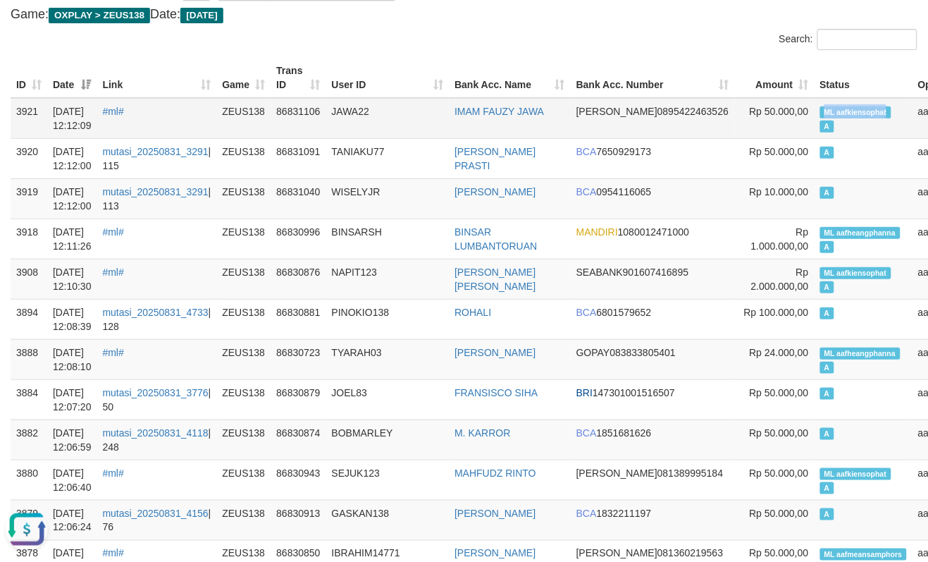
drag, startPoint x: 734, startPoint y: 104, endPoint x: 809, endPoint y: 109, distance: 75.6
click at [815, 109] on td "ML aafkiensophat A" at bounding box center [864, 118] width 98 height 41
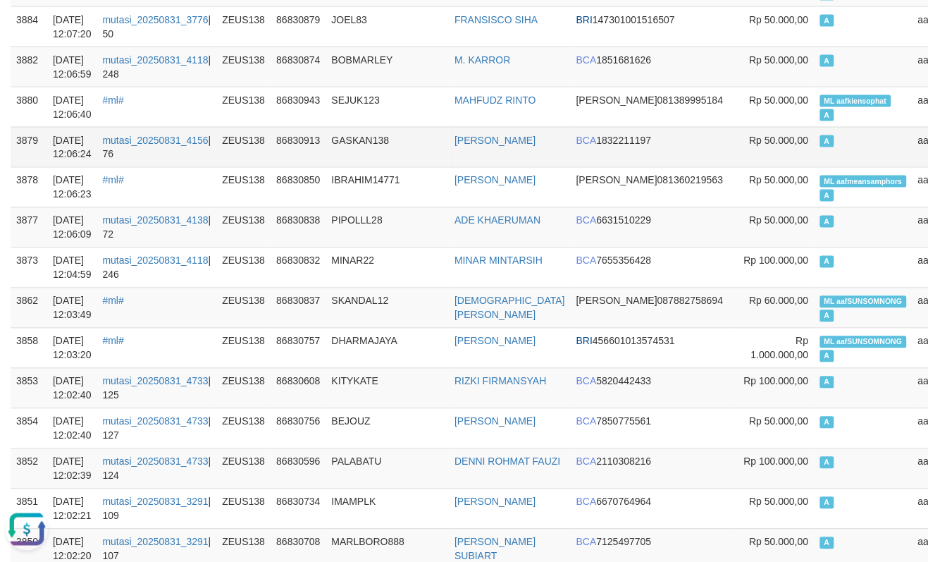
scroll to position [469, 0]
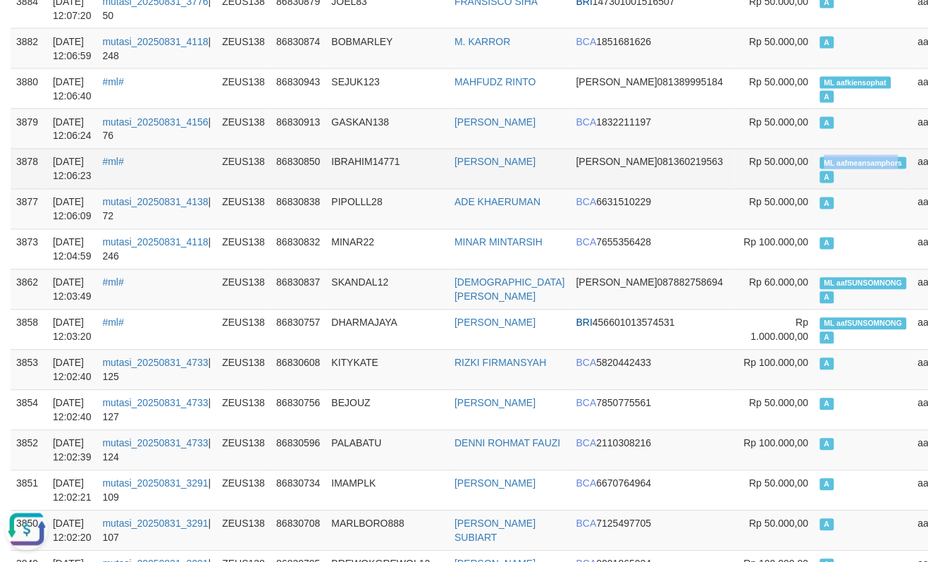
copy span "ML aafmeansamphor"
drag, startPoint x: 740, startPoint y: 173, endPoint x: 812, endPoint y: 177, distance: 72.0
click at [815, 177] on td "ML aafmeansamphors A" at bounding box center [864, 169] width 98 height 40
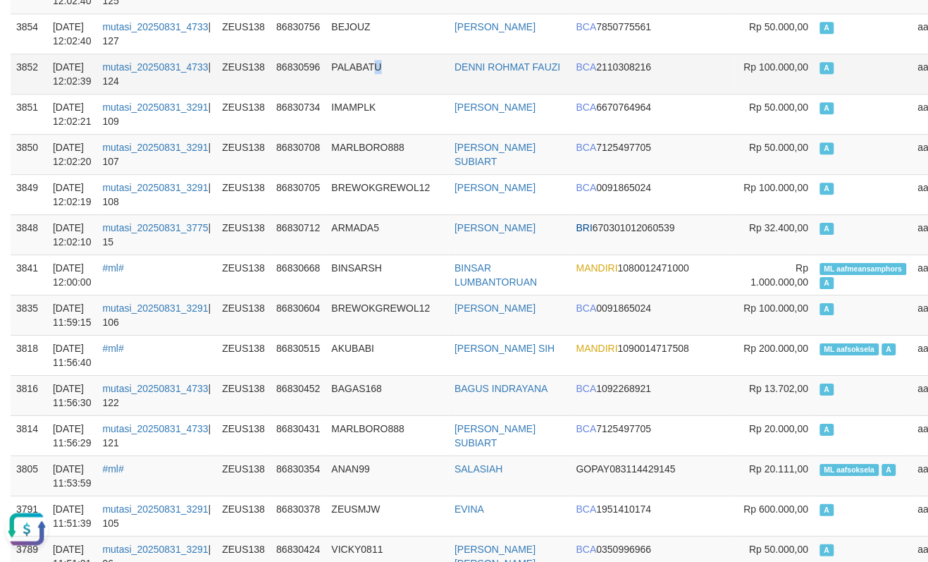
click at [378, 94] on td "PALABATU" at bounding box center [387, 74] width 123 height 40
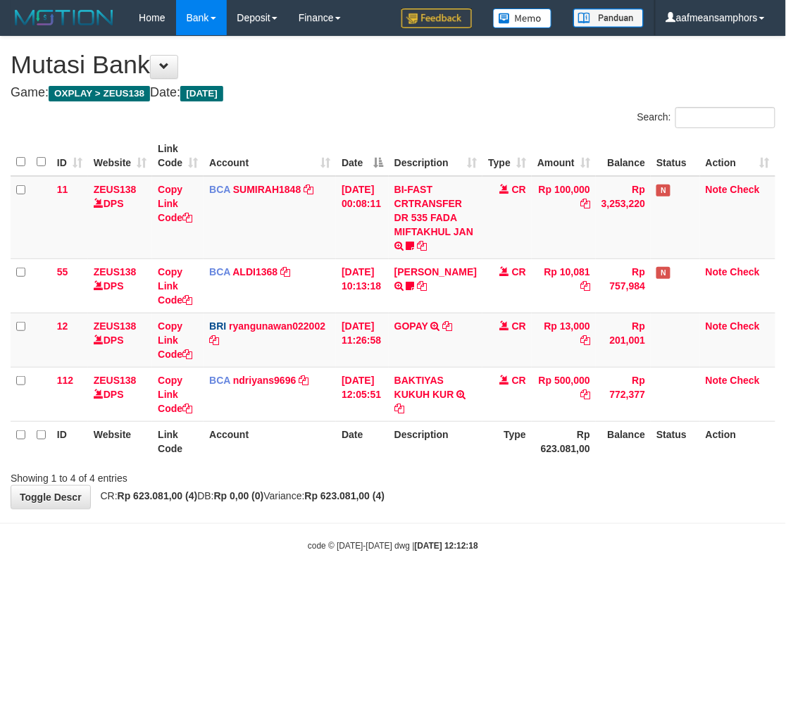
click at [361, 579] on body "Toggle navigation Home Bank Account List Load By Website Group [OXPLAY] ZEUS138…" at bounding box center [393, 294] width 786 height 588
click at [479, 548] on div "code © [DATE]-[DATE] dwg | [DATE] 12:12:19" at bounding box center [393, 545] width 786 height 14
click at [494, 519] on body "Toggle navigation Home Bank Account List Load By Website Group [OXPLAY] ZEUS138…" at bounding box center [393, 294] width 786 height 588
click at [337, 488] on div "**********" at bounding box center [393, 273] width 786 height 472
click at [383, 501] on div "**********" at bounding box center [393, 273] width 786 height 472
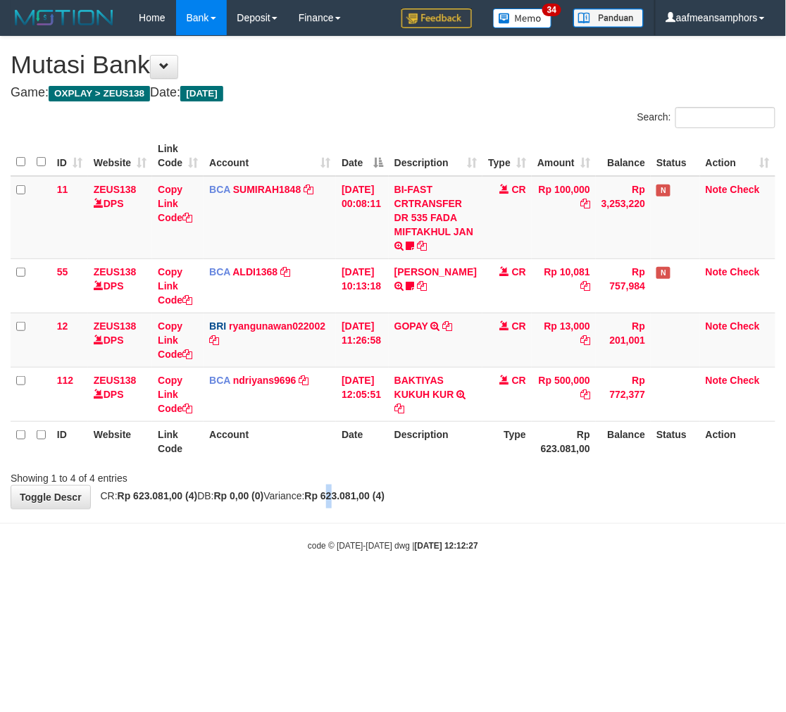
click at [362, 506] on div "**********" at bounding box center [393, 273] width 786 height 472
click at [360, 506] on div "**********" at bounding box center [393, 273] width 786 height 472
click at [436, 479] on div "Showing 1 to 4 of 4 entries" at bounding box center [393, 476] width 786 height 20
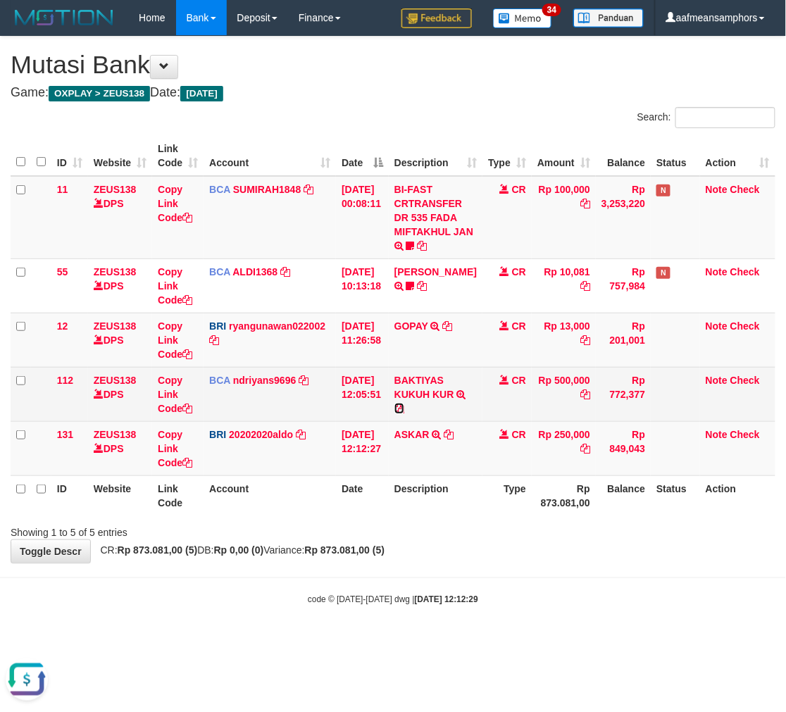
click at [405, 405] on icon at bounding box center [400, 409] width 10 height 10
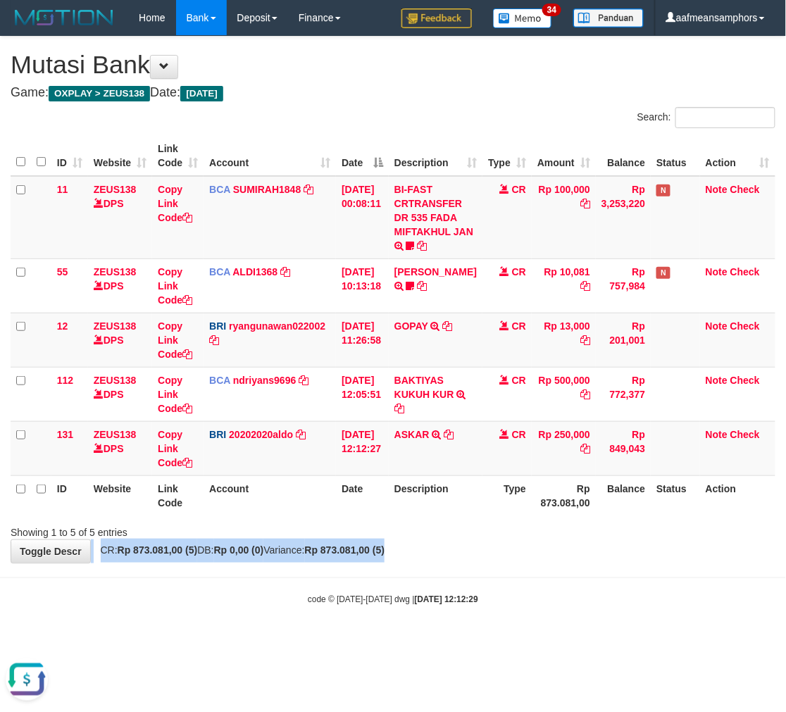
click at [433, 544] on div "**********" at bounding box center [393, 300] width 786 height 526
click at [465, 536] on div "Showing 1 to 5 of 5 entries" at bounding box center [393, 530] width 786 height 20
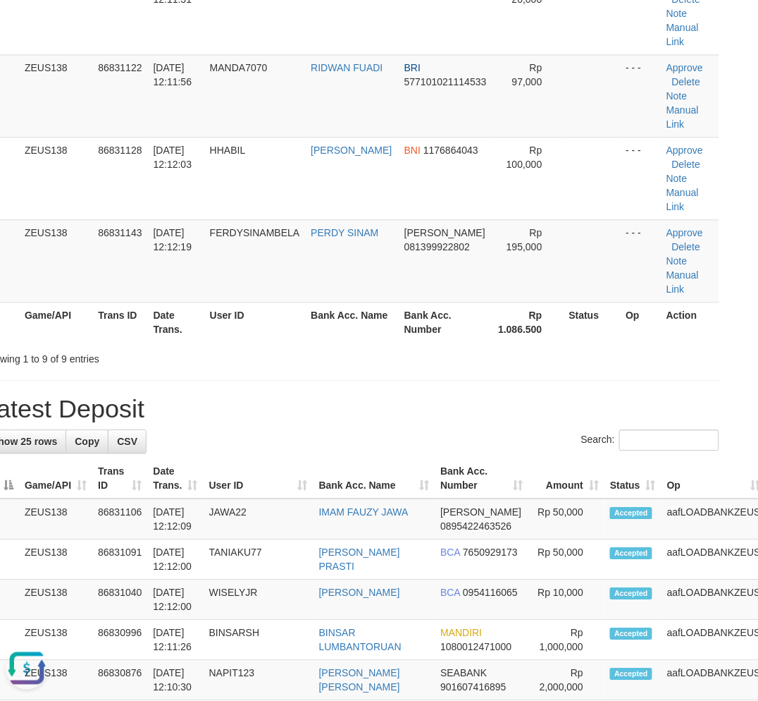
click at [310, 391] on div "**********" at bounding box center [351, 522] width 758 height 2149
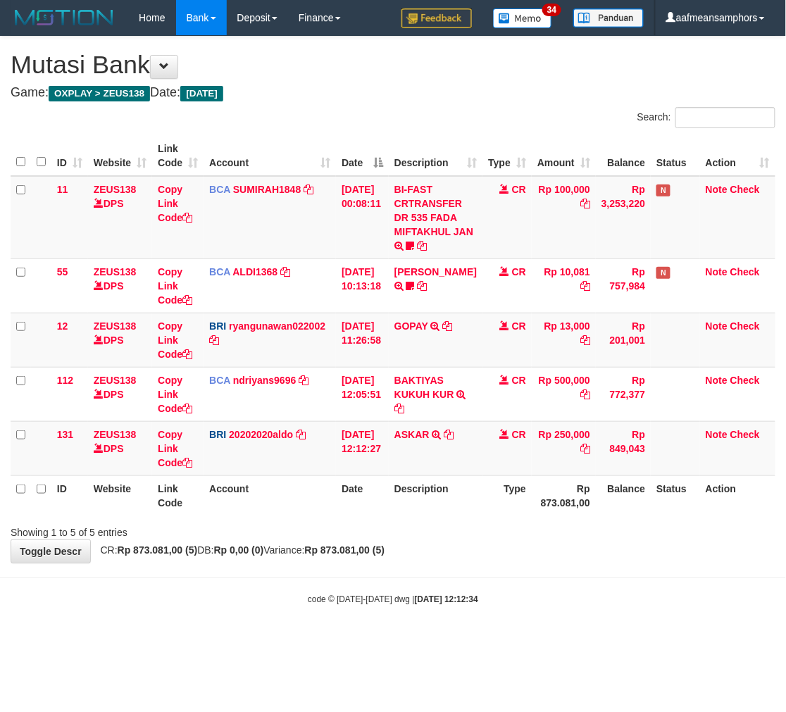
drag, startPoint x: 440, startPoint y: 557, endPoint x: 462, endPoint y: 552, distance: 23.1
click at [440, 557] on div "**********" at bounding box center [393, 300] width 786 height 526
click at [460, 552] on div "**********" at bounding box center [393, 300] width 786 height 526
drag, startPoint x: 491, startPoint y: 606, endPoint x: 475, endPoint y: 601, distance: 16.9
click at [490, 606] on div "code © [DATE]-[DATE] dwg | [DATE] 12:12:37" at bounding box center [393, 600] width 786 height 14
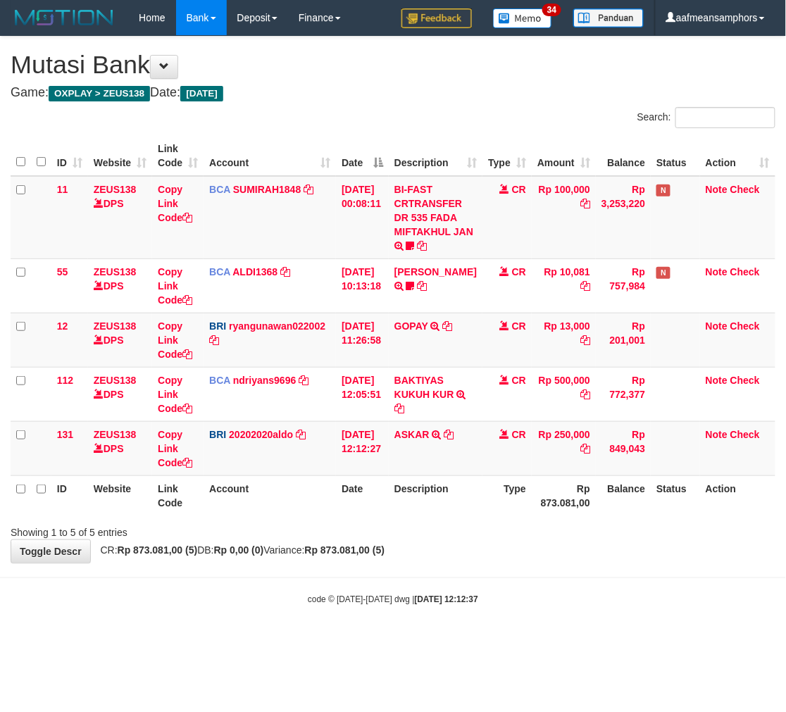
click at [485, 600] on div "code © [DATE]-[DATE] dwg | [DATE] 12:12:37" at bounding box center [393, 600] width 786 height 14
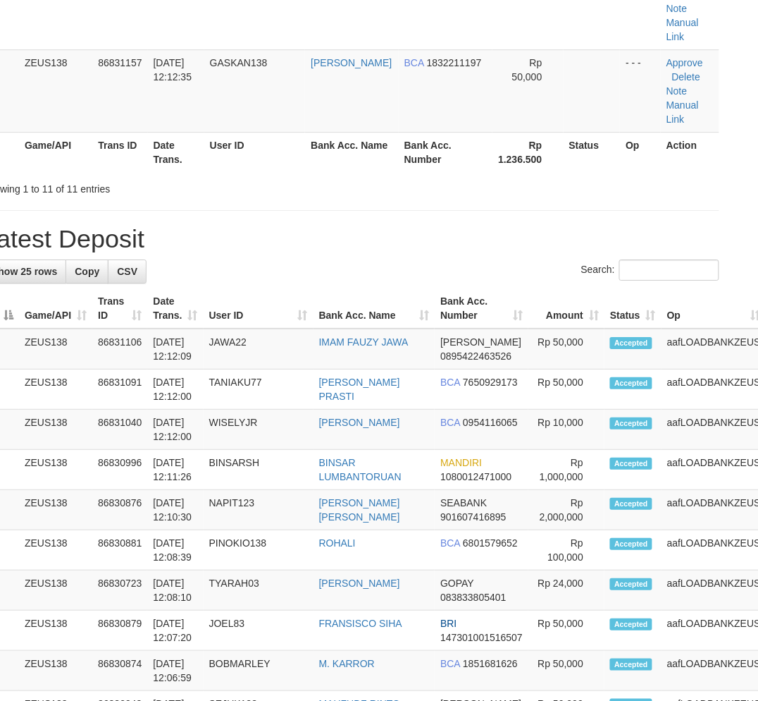
scroll to position [659, 28]
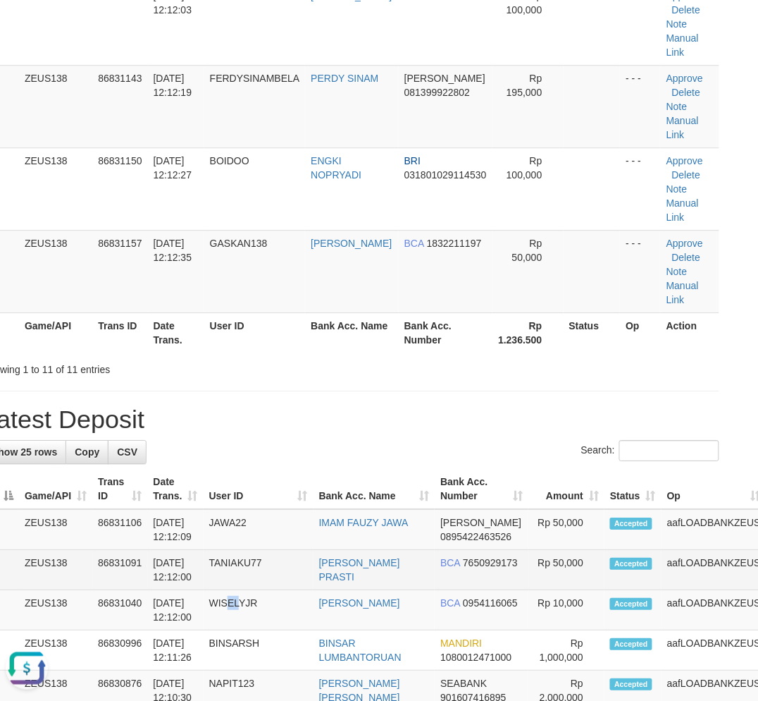
drag, startPoint x: 235, startPoint y: 611, endPoint x: 101, endPoint y: 559, distance: 143.0
click at [231, 607] on td "WISELYJR" at bounding box center [259, 610] width 110 height 40
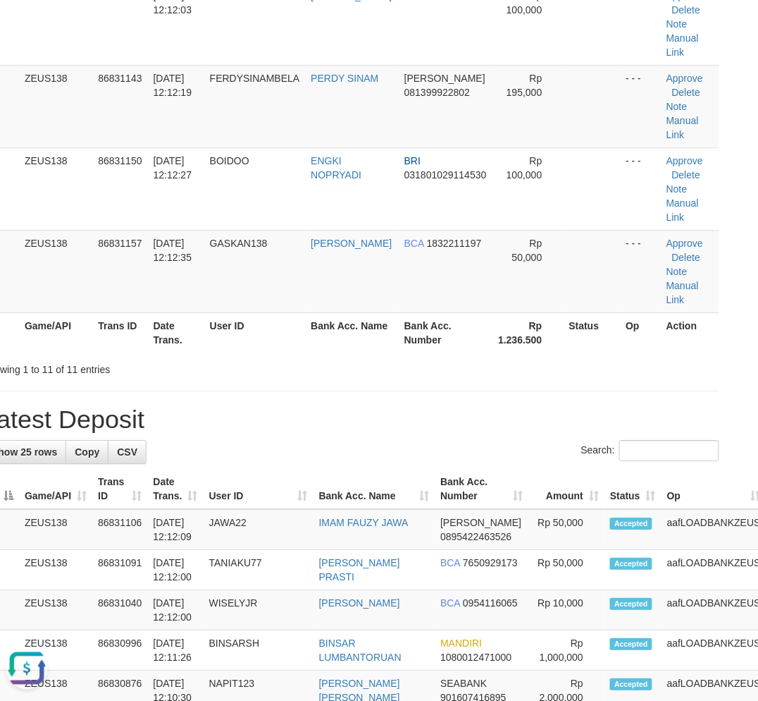
click at [372, 385] on div "**********" at bounding box center [351, 451] width 758 height 2314
click at [364, 376] on div "**********" at bounding box center [351, 451] width 758 height 2314
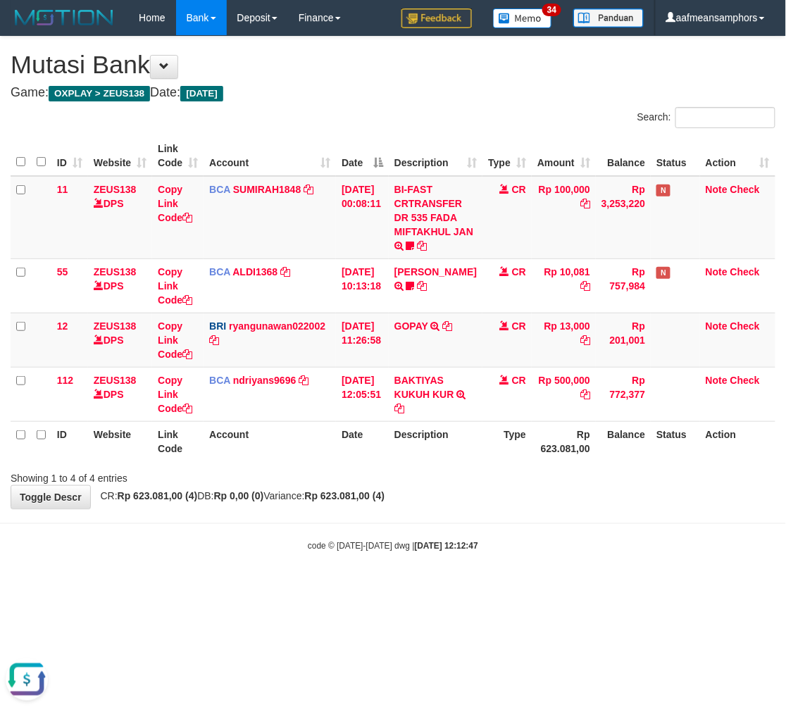
drag, startPoint x: 480, startPoint y: 588, endPoint x: 508, endPoint y: 579, distance: 29.6
click at [493, 584] on html "Toggle navigation Home Bank Account List Load By Website Group [OXPLAY] ZEUS138…" at bounding box center [393, 294] width 786 height 588
click at [599, 545] on div "code © [DATE]-[DATE] dwg | [DATE] 12:12:57" at bounding box center [393, 545] width 786 height 14
click at [614, 554] on body "Toggle navigation Home Bank Account List Load By Website Group [OXPLAY] ZEUS138…" at bounding box center [393, 294] width 786 height 588
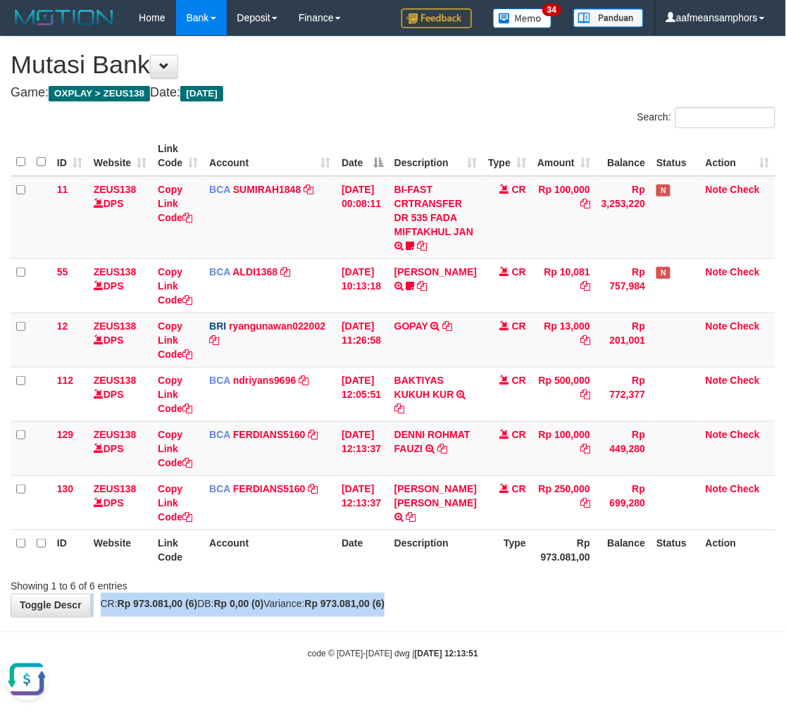
click at [550, 603] on div "**********" at bounding box center [393, 327] width 786 height 581
click at [555, 572] on div "ID Website Link Code Account Date Description Type Amount Balance Status Action…" at bounding box center [393, 353] width 786 height 443
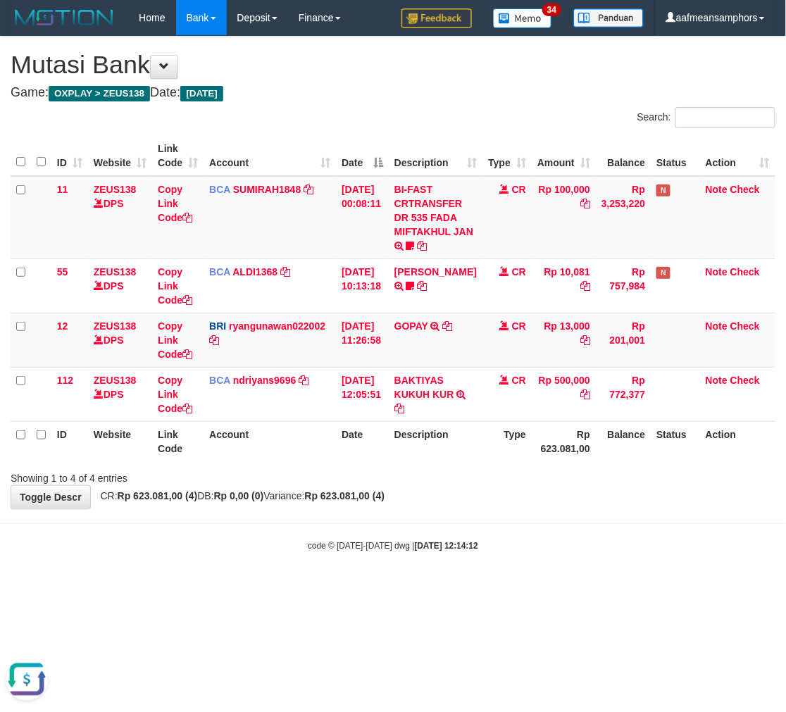
click at [503, 520] on body "Toggle navigation Home Bank Account List Load By Website Group [OXPLAY] ZEUS138…" at bounding box center [393, 294] width 786 height 588
click at [684, 532] on body "Toggle navigation Home Bank Account List Load By Website Group [OXPLAY] ZEUS138…" at bounding box center [393, 294] width 786 height 588
drag, startPoint x: 679, startPoint y: 532, endPoint x: 667, endPoint y: 530, distance: 11.5
click at [677, 532] on body "Toggle navigation Home Bank Account List Load By Website Group [OXPLAY] ZEUS138…" at bounding box center [393, 294] width 786 height 588
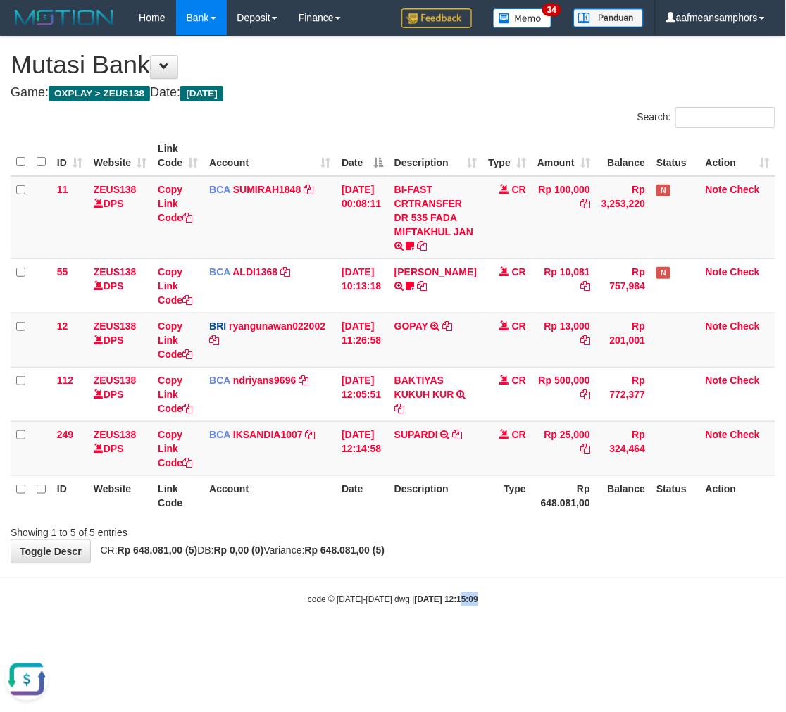
click at [443, 601] on body "Toggle navigation Home Bank Account List Load By Website Group [OXPLAY] ZEUS138…" at bounding box center [393, 321] width 786 height 642
click at [445, 584] on body "Toggle navigation Home Bank Account List Load By Website Group [OXPLAY] ZEUS138…" at bounding box center [393, 321] width 786 height 642
click at [442, 590] on body "Toggle navigation Home Bank Account List Load By Website Group [OXPLAY] ZEUS138…" at bounding box center [393, 321] width 786 height 642
click at [490, 526] on div "Showing 1 to 5 of 5 entries" at bounding box center [393, 530] width 786 height 20
click at [481, 517] on div "ID Website Link Code Account Date Description Type Amount Balance Status Action…" at bounding box center [393, 326] width 786 height 388
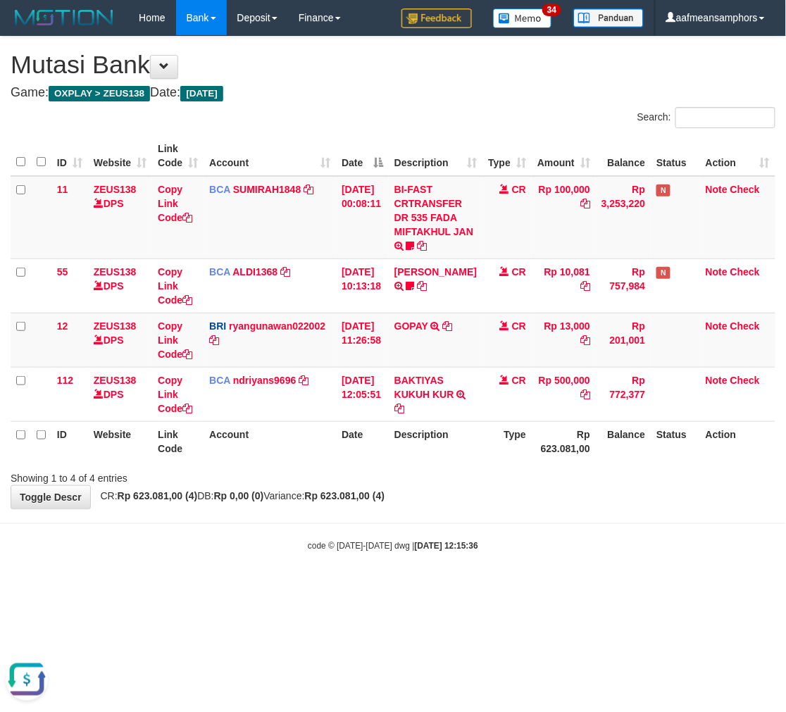
click at [558, 576] on body "Toggle navigation Home Bank Account List Load By Website Group [OXPLAY] ZEUS138…" at bounding box center [393, 294] width 786 height 588
click at [553, 575] on body "Toggle navigation Home Bank Account List Load By Website Group [OXPLAY] ZEUS138…" at bounding box center [393, 294] width 786 height 588
click at [589, 574] on body "Toggle navigation Home Bank Account List Load By Website Group [OXPLAY] ZEUS138…" at bounding box center [393, 294] width 786 height 588
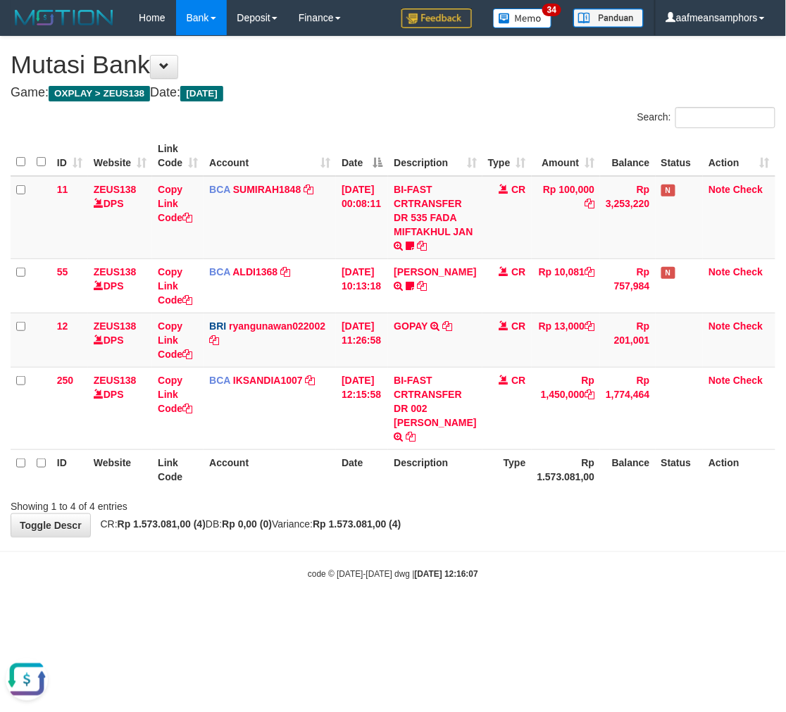
click at [438, 616] on html "Toggle navigation Home Bank Account List Load By Website Group [OXPLAY] ZEUS138…" at bounding box center [393, 308] width 786 height 616
click at [511, 576] on body "Toggle navigation Home Bank Account List Load By Website Group [OXPLAY] ZEUS138…" at bounding box center [393, 308] width 786 height 616
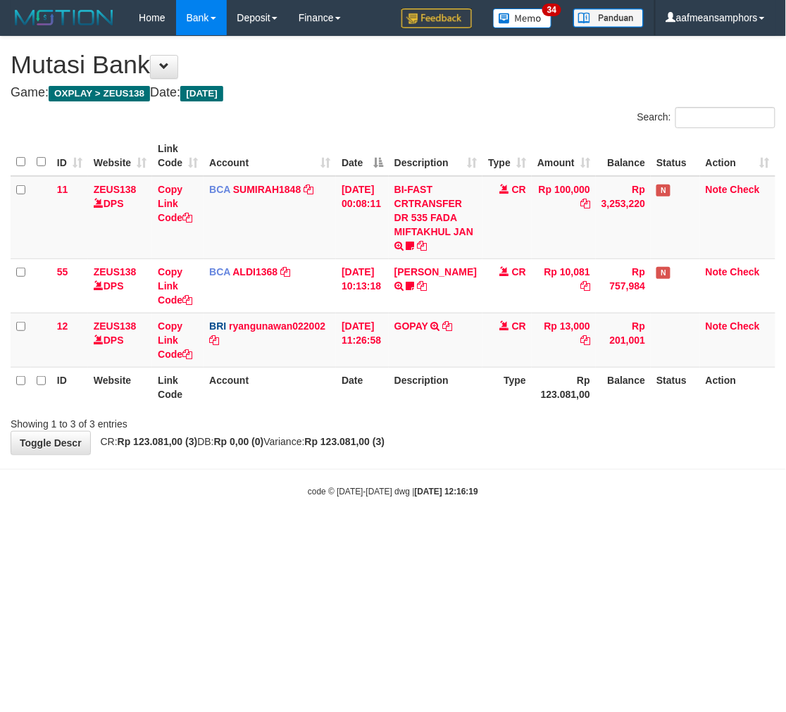
drag, startPoint x: 540, startPoint y: 541, endPoint x: 545, endPoint y: 531, distance: 12.0
click at [536, 533] on html "Toggle navigation Home Bank Account List Load By Website Group [OXPLAY] ZEUS138…" at bounding box center [393, 266] width 786 height 533
drag, startPoint x: 515, startPoint y: 532, endPoint x: 576, endPoint y: 502, distance: 68.1
click at [523, 530] on body "Toggle navigation Home Bank Account List Load By Website Group [OXPLAY] ZEUS138…" at bounding box center [393, 266] width 786 height 533
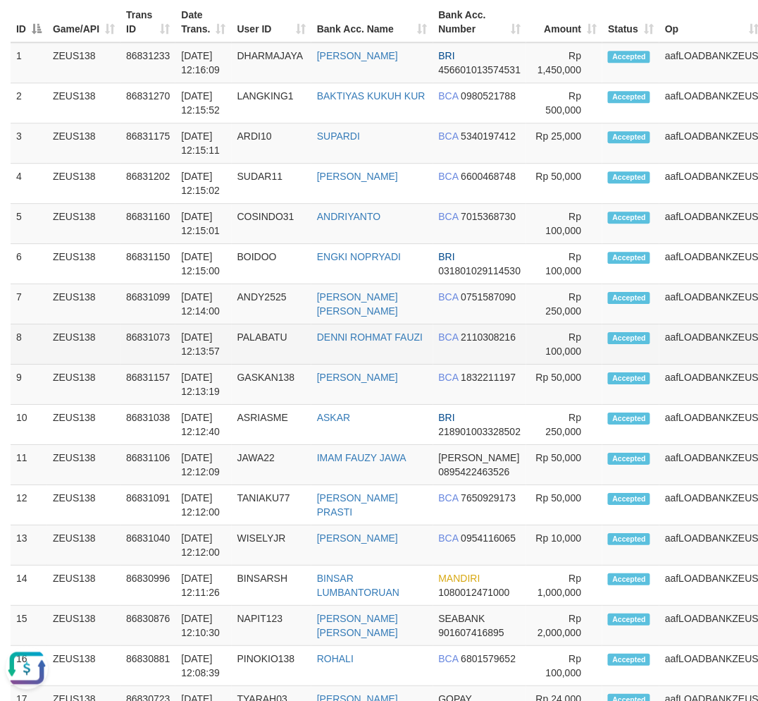
click at [684, 364] on td "aafLOADBANKZEUS" at bounding box center [712, 384] width 105 height 40
click at [679, 324] on td "aafLOADBANKZEUS" at bounding box center [712, 344] width 105 height 40
drag, startPoint x: 679, startPoint y: 288, endPoint x: 663, endPoint y: 288, distance: 15.5
click at [677, 324] on td "aafLOADBANKZEUS" at bounding box center [712, 344] width 105 height 40
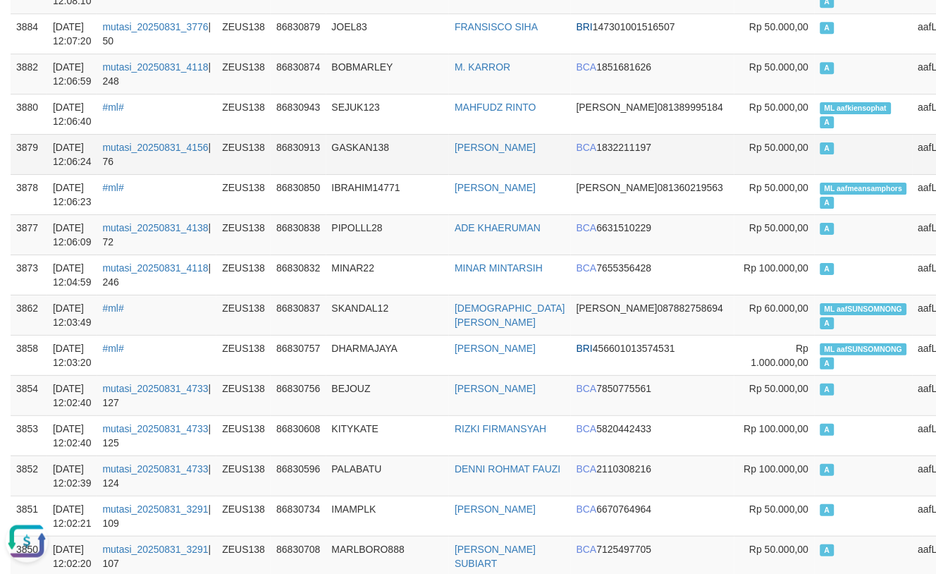
drag, startPoint x: 390, startPoint y: 169, endPoint x: 371, endPoint y: 160, distance: 20.5
click at [384, 166] on td "GASKAN138" at bounding box center [387, 154] width 123 height 40
click at [411, 149] on td "GASKAN138" at bounding box center [387, 154] width 123 height 40
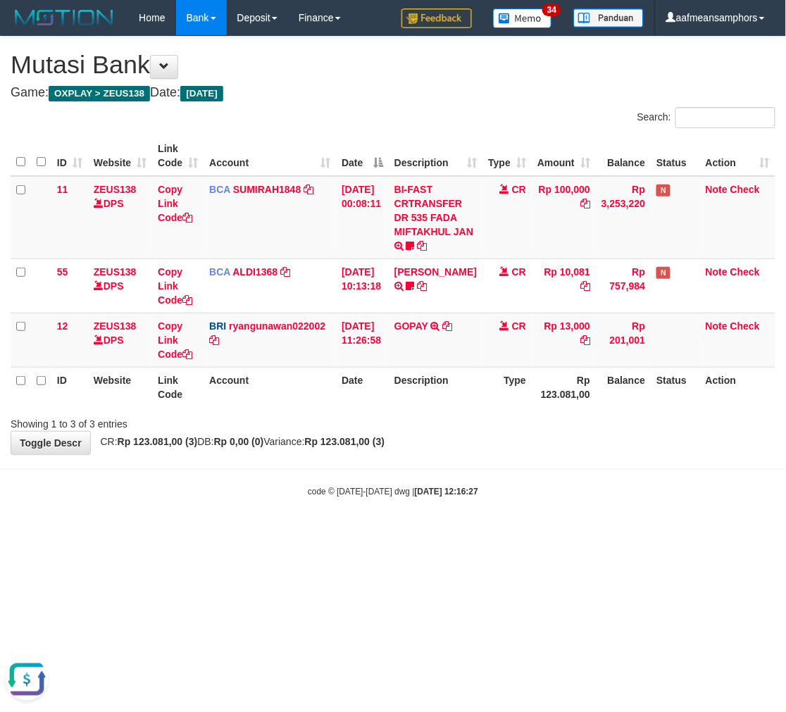
click at [340, 507] on body "Toggle navigation Home Bank Account List Load By Website Group [OXPLAY] ZEUS138…" at bounding box center [393, 266] width 786 height 533
click at [367, 500] on body "Toggle navigation Home Bank Account List Load By Website Group [OXPLAY] ZEUS138…" at bounding box center [393, 266] width 786 height 533
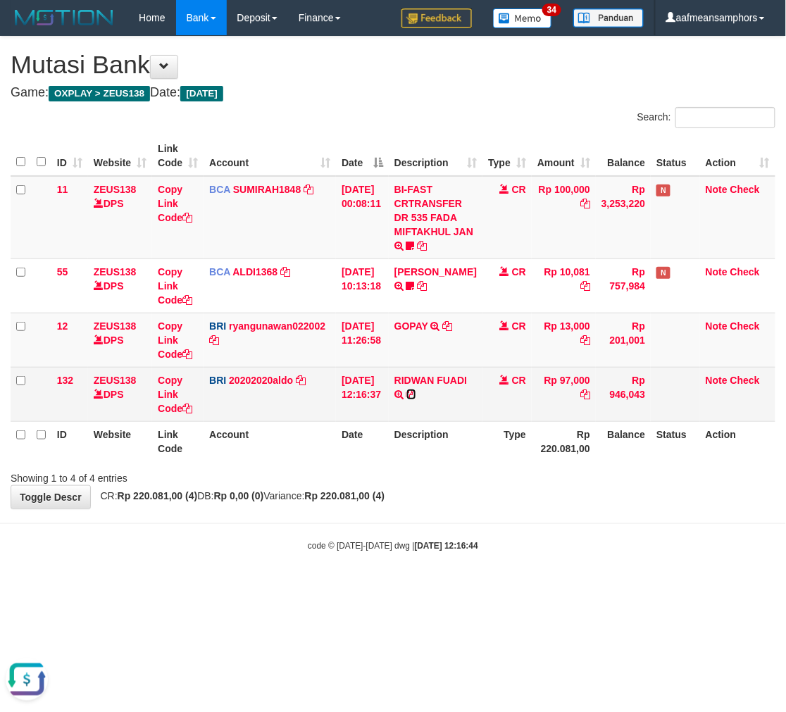
click at [416, 395] on icon at bounding box center [412, 395] width 10 height 10
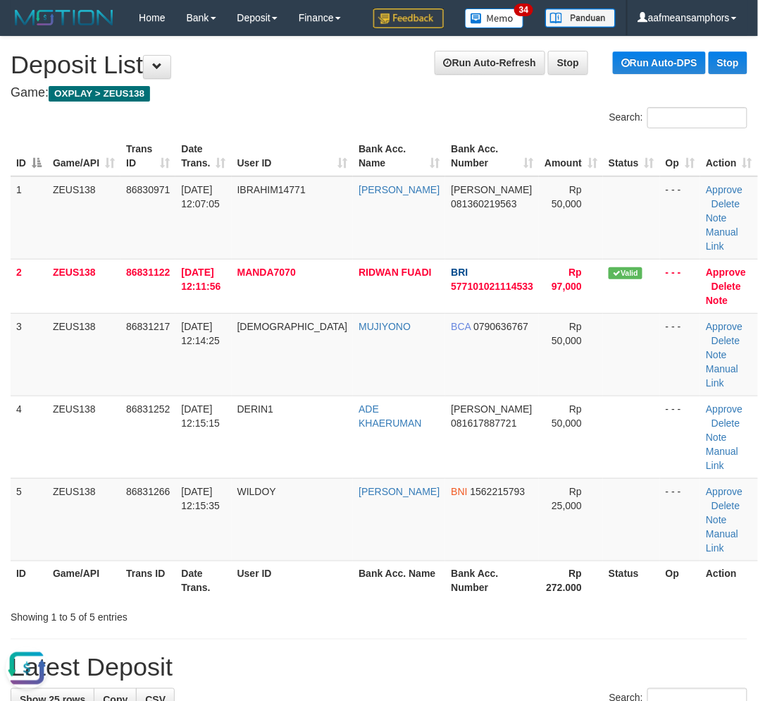
drag, startPoint x: 340, startPoint y: 557, endPoint x: 6, endPoint y: 413, distance: 364.6
click at [269, 541] on div "Search: ID Game/API Trans ID Date Trans. User ID Bank Acc. Name Bank Acc. Numbe…" at bounding box center [379, 365] width 737 height 517
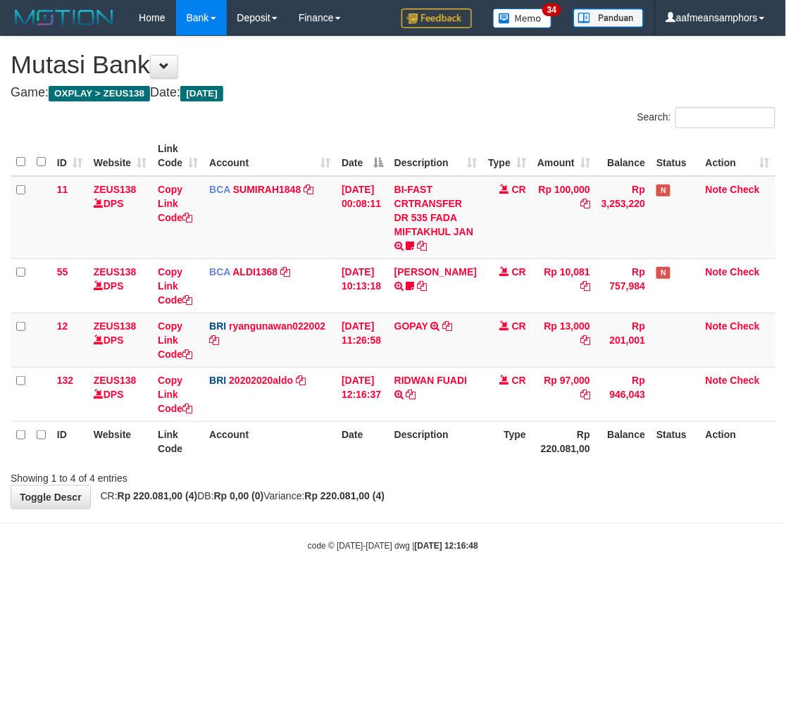
click at [384, 471] on div "Showing 1 to 4 of 4 entries" at bounding box center [393, 476] width 786 height 20
click at [393, 466] on div "Showing 1 to 4 of 4 entries" at bounding box center [393, 476] width 786 height 20
click at [353, 469] on div "Showing 1 to 4 of 4 entries" at bounding box center [393, 476] width 786 height 20
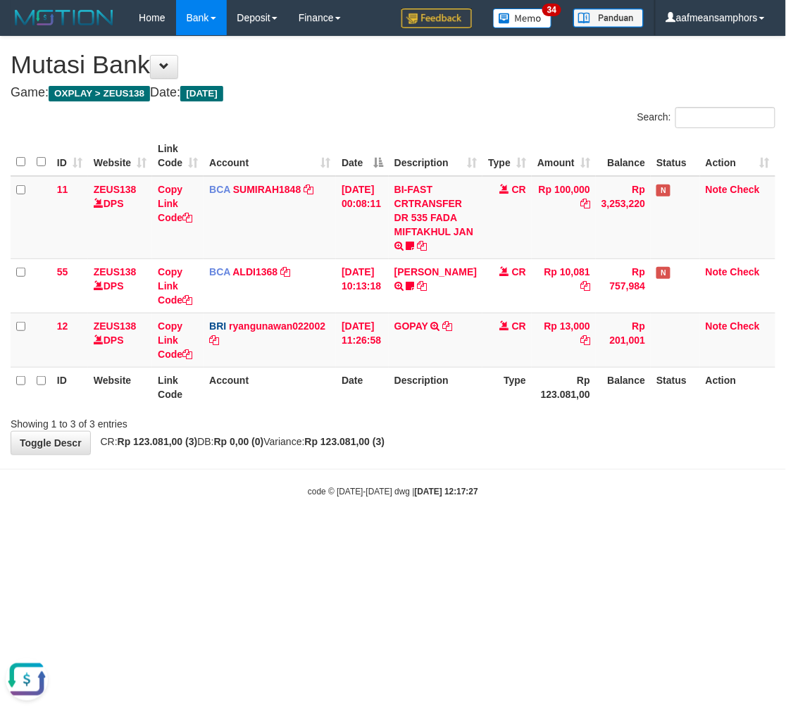
click at [537, 477] on body "Toggle navigation Home Bank Account List Load By Website Group [OXPLAY] ZEUS138…" at bounding box center [393, 266] width 786 height 533
click at [538, 474] on body "Toggle navigation Home Bank Account List Load By Website Group [OXPLAY] ZEUS138…" at bounding box center [393, 266] width 786 height 533
click at [533, 533] on html "Toggle navigation Home Bank Account List Load By Website Group [OXPLAY] ZEUS138…" at bounding box center [393, 266] width 786 height 533
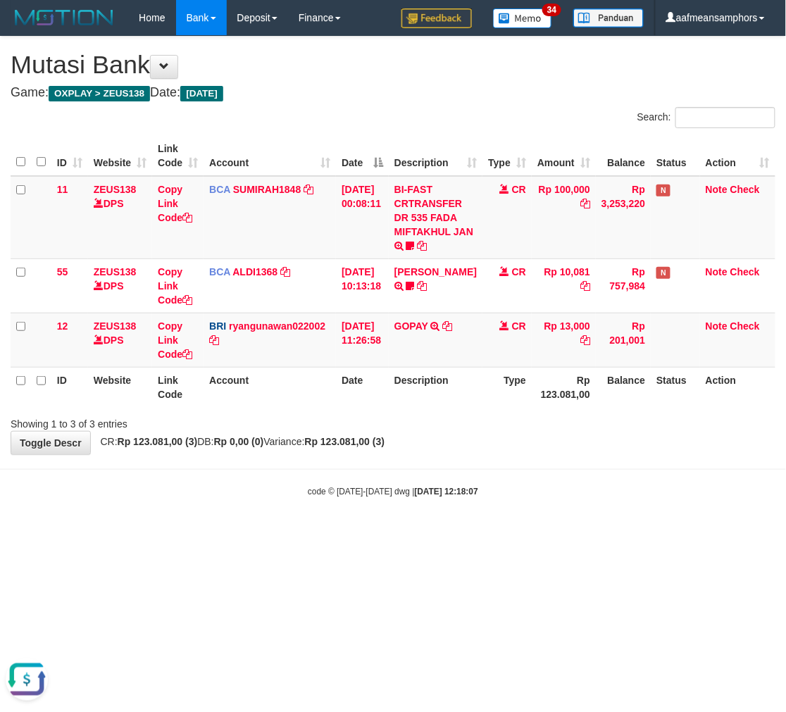
drag, startPoint x: 529, startPoint y: 520, endPoint x: 541, endPoint y: 515, distance: 13.0
click at [529, 520] on body "Toggle navigation Home Bank Account List Load By Website Group [OXPLAY] ZEUS138…" at bounding box center [393, 266] width 786 height 533
click at [531, 512] on body "Toggle navigation Home Bank Account List Load By Website Group [OXPLAY] ZEUS138…" at bounding box center [393, 266] width 786 height 533
click at [515, 516] on body "Toggle navigation Home Bank Account List Load By Website Group [OXPLAY] ZEUS138…" at bounding box center [393, 266] width 786 height 533
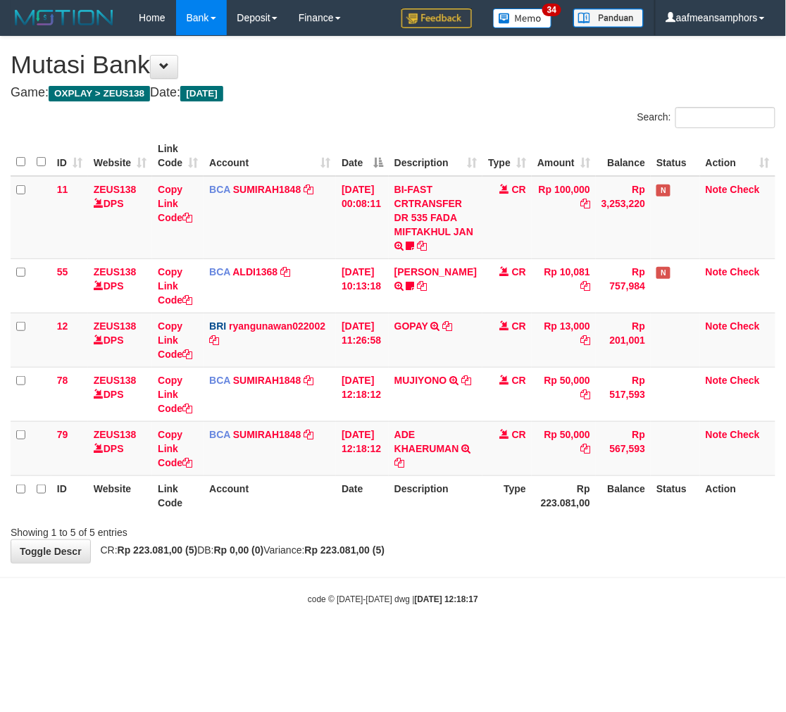
click at [523, 537] on div "Showing 1 to 5 of 5 entries" at bounding box center [393, 530] width 786 height 20
drag, startPoint x: 517, startPoint y: 533, endPoint x: 510, endPoint y: 518, distance: 16.1
click at [511, 533] on div "Showing 1 to 5 of 5 entries" at bounding box center [393, 530] width 786 height 20
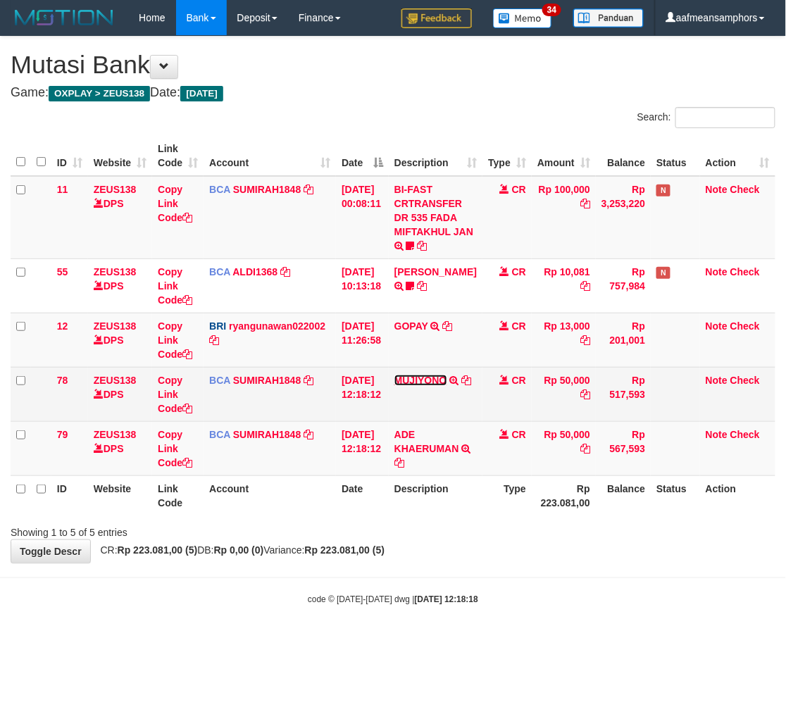
click at [432, 378] on link "MUJIYONO" at bounding box center [421, 380] width 53 height 11
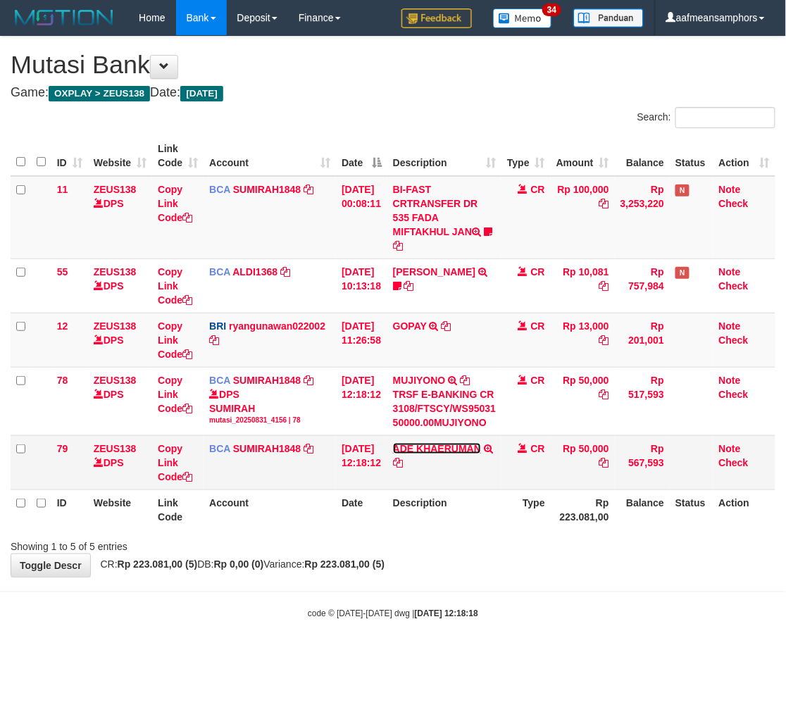
click at [438, 444] on link "ADE KHAERUMAN" at bounding box center [437, 448] width 88 height 11
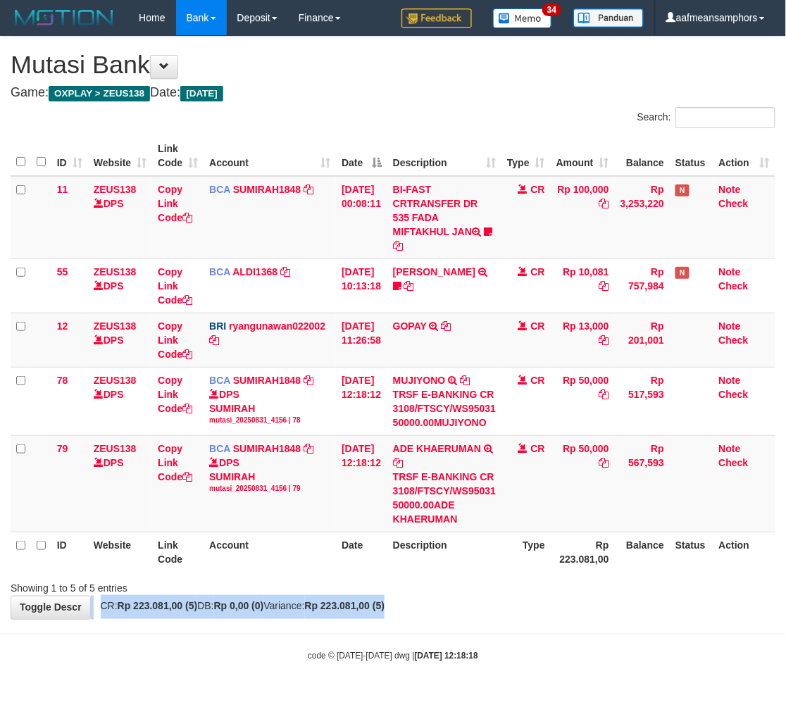
click at [458, 606] on div "**********" at bounding box center [393, 328] width 786 height 583
click at [495, 581] on div "Showing 1 to 5 of 5 entries" at bounding box center [393, 586] width 786 height 20
click at [496, 582] on div "Showing 1 to 5 of 5 entries" at bounding box center [393, 586] width 786 height 20
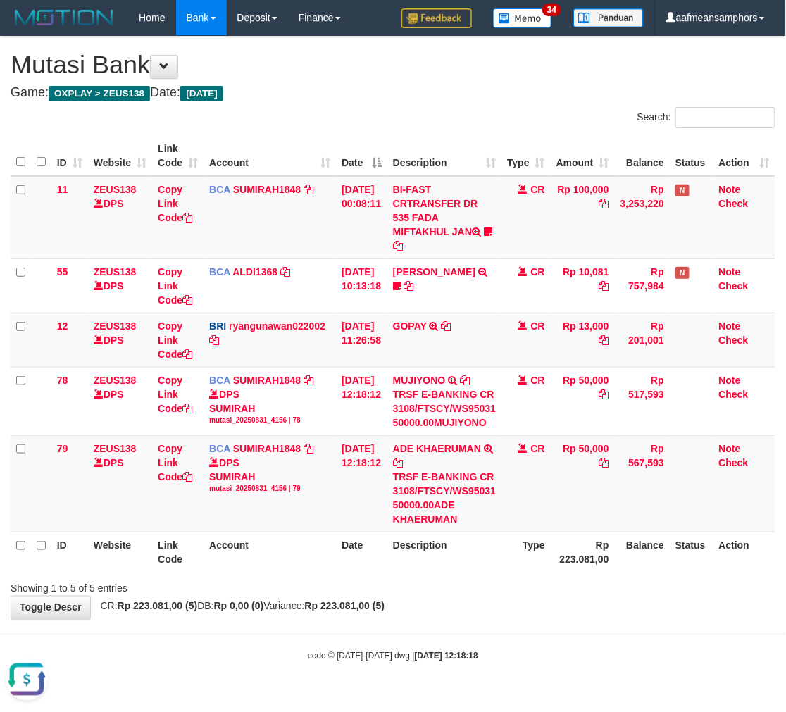
click at [506, 582] on div "Showing 1 to 5 of 5 entries" at bounding box center [393, 586] width 786 height 20
click at [512, 581] on div "Showing 1 to 5 of 5 entries" at bounding box center [393, 586] width 786 height 20
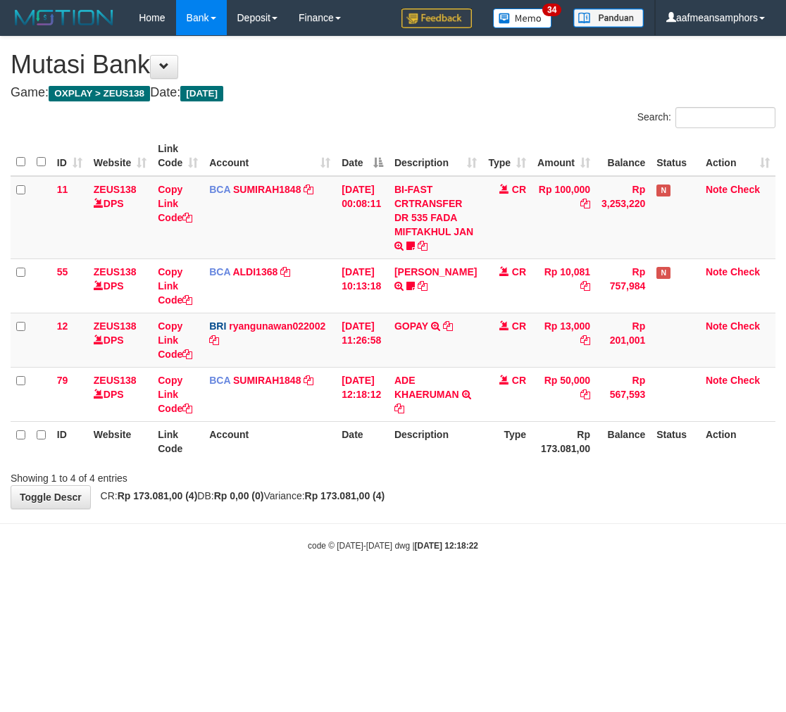
click at [505, 587] on html "Toggle navigation Home Bank Account List Load By Website Group [OXPLAY] ZEUS138…" at bounding box center [393, 294] width 786 height 588
click at [510, 588] on html "Toggle navigation Home Bank Account List Load By Website Group [OXPLAY] ZEUS138…" at bounding box center [393, 294] width 786 height 588
click at [497, 588] on html "Toggle navigation Home Bank Account List Load By Website Group [OXPLAY] ZEUS138…" at bounding box center [393, 294] width 786 height 588
click at [484, 588] on html "Toggle navigation Home Bank Account List Load By Website Group [OXPLAY] ZEUS138…" at bounding box center [393, 294] width 786 height 588
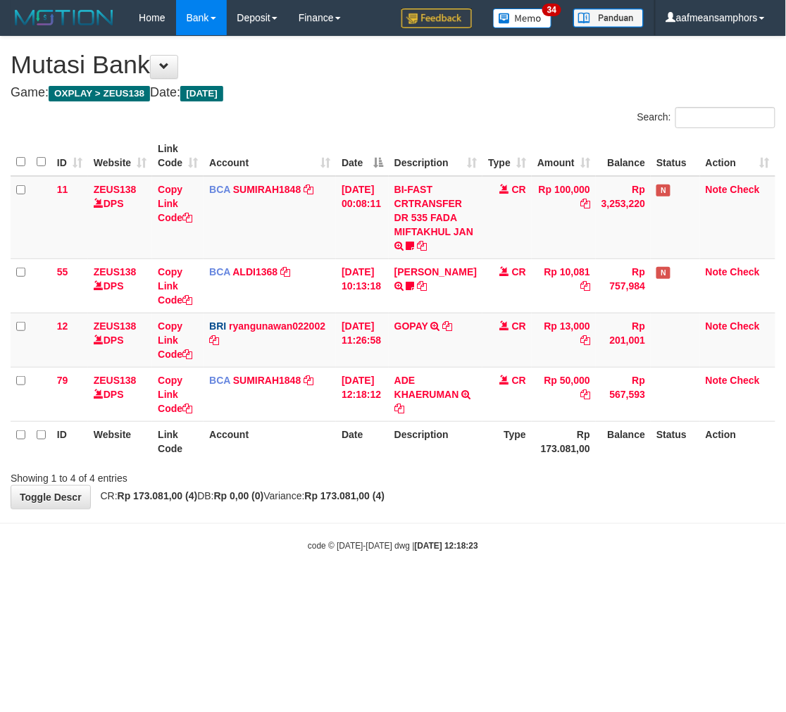
click at [459, 582] on body "Toggle navigation Home Bank Account List Load By Website Group [OXPLAY] ZEUS138…" at bounding box center [393, 294] width 786 height 588
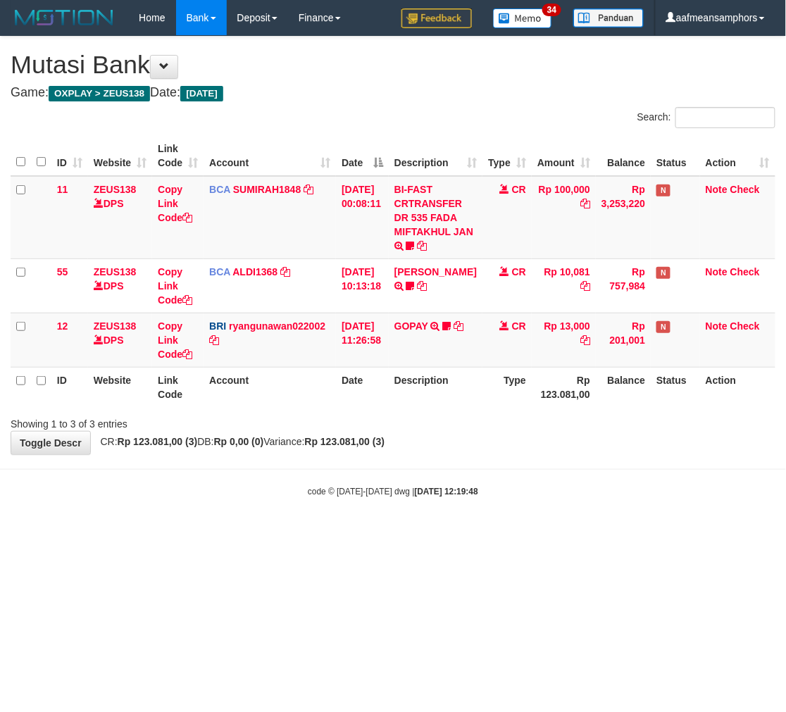
click at [534, 477] on body "Toggle navigation Home Bank Account List Load By Website Group [OXPLAY] ZEUS138…" at bounding box center [393, 266] width 786 height 533
drag, startPoint x: 533, startPoint y: 474, endPoint x: 517, endPoint y: 462, distance: 19.6
click at [526, 474] on body "Toggle navigation Home Bank Account List Load By Website Group [OXPLAY] ZEUS138…" at bounding box center [393, 266] width 786 height 533
click at [508, 460] on body "Toggle navigation Home Bank Account List Load By Website Group [OXPLAY] ZEUS138…" at bounding box center [393, 266] width 786 height 533
click at [496, 512] on body "Toggle navigation Home Bank Account List Load By Website Group [OXPLAY] ZEUS138…" at bounding box center [393, 266] width 786 height 533
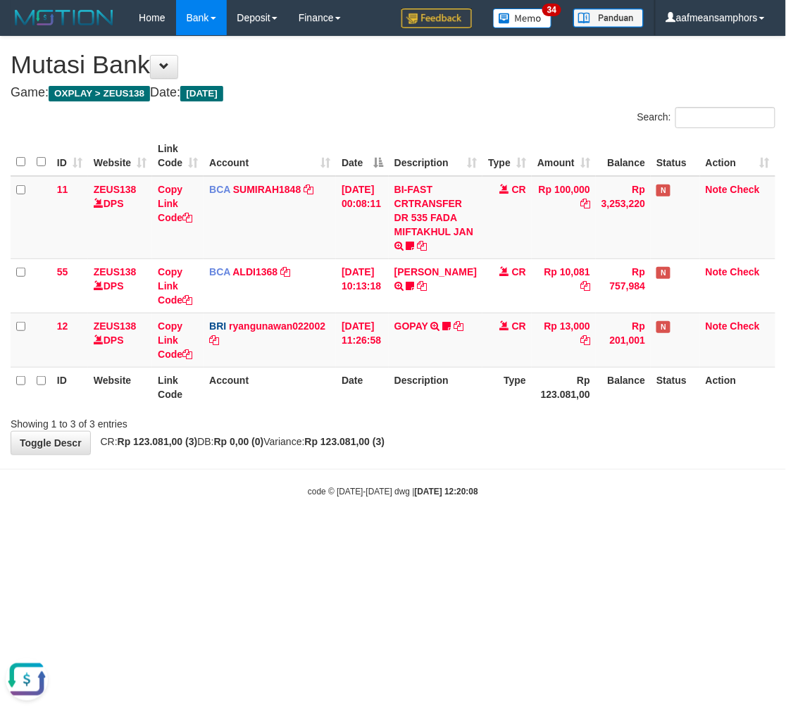
click at [504, 496] on div "code © [DATE]-[DATE] dwg | [DATE] 12:20:08" at bounding box center [393, 491] width 786 height 14
click at [527, 487] on div "code © 2012-2018 dwg | 2025/08/31 12:20:08" at bounding box center [393, 491] width 786 height 14
click at [547, 489] on div "code © 2012-2018 dwg | 2025/08/31 12:20:08" at bounding box center [393, 491] width 786 height 14
click at [550, 485] on div "code © 2012-2018 dwg | 2025/08/31 12:20:08" at bounding box center [393, 491] width 786 height 14
click at [558, 484] on div "code © 2012-2018 dwg | 2025/08/31 12:20:08" at bounding box center [393, 491] width 786 height 14
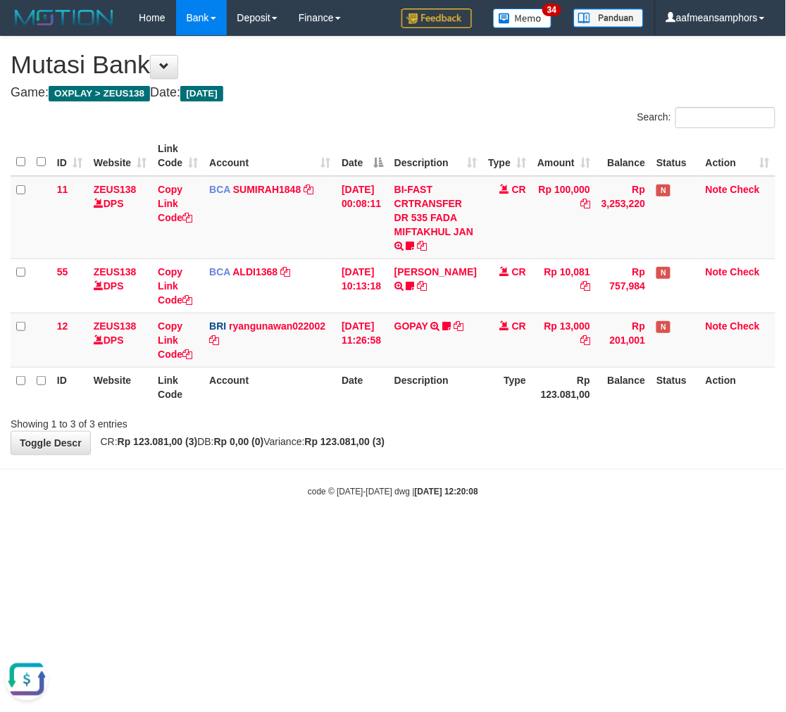
click at [559, 491] on div "code © 2012-2018 dwg | 2025/08/31 12:20:08" at bounding box center [393, 491] width 786 height 14
click at [537, 522] on body "Toggle navigation Home Bank Account List Load By Website Group [OXPLAY] ZEUS138…" at bounding box center [393, 266] width 786 height 533
drag, startPoint x: 525, startPoint y: 532, endPoint x: 543, endPoint y: 527, distance: 19.0
click at [522, 533] on html "Toggle navigation Home Bank Account List Load By Website Group [OXPLAY] ZEUS138…" at bounding box center [393, 266] width 786 height 533
click at [541, 526] on body "Toggle navigation Home Bank Account List Load By Website Group [OXPLAY] ZEUS138…" at bounding box center [393, 266] width 786 height 533
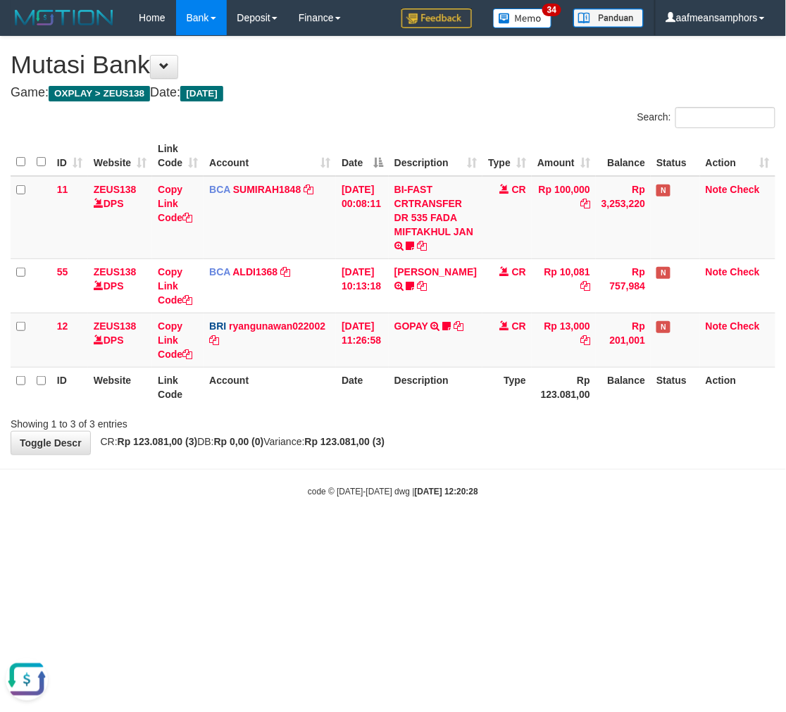
drag, startPoint x: 564, startPoint y: 515, endPoint x: 548, endPoint y: 519, distance: 15.9
click at [548, 519] on body "Toggle navigation Home Bank Account List Load By Website Group [OXPLAY] ZEUS138…" at bounding box center [393, 266] width 786 height 533
click at [562, 531] on body "Toggle navigation Home Bank Account List Load By Website Group [OXPLAY] ZEUS138…" at bounding box center [393, 266] width 786 height 533
click at [553, 530] on body "Toggle navigation Home Bank Account List Load By Website Group [OXPLAY] ZEUS138…" at bounding box center [393, 266] width 786 height 533
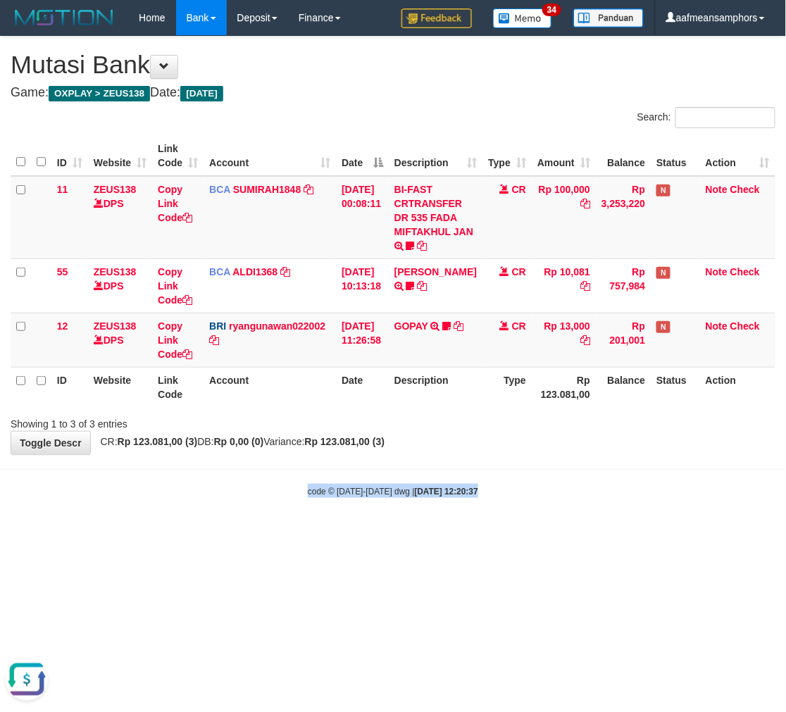
click at [550, 529] on body "Toggle navigation Home Bank Account List Load By Website Group [OXPLAY] ZEUS138…" at bounding box center [393, 266] width 786 height 533
click at [555, 527] on body "Toggle navigation Home Bank Account List Load By Website Group [OXPLAY] ZEUS138…" at bounding box center [393, 266] width 786 height 533
click at [555, 519] on body "Toggle navigation Home Bank Account List Load By Website Group [OXPLAY] ZEUS138…" at bounding box center [393, 266] width 786 height 533
click at [555, 520] on body "Toggle navigation Home Bank Account List Load By Website Group [OXPLAY] ZEUS138…" at bounding box center [393, 266] width 786 height 533
drag, startPoint x: 560, startPoint y: 524, endPoint x: 553, endPoint y: 525, distance: 7.2
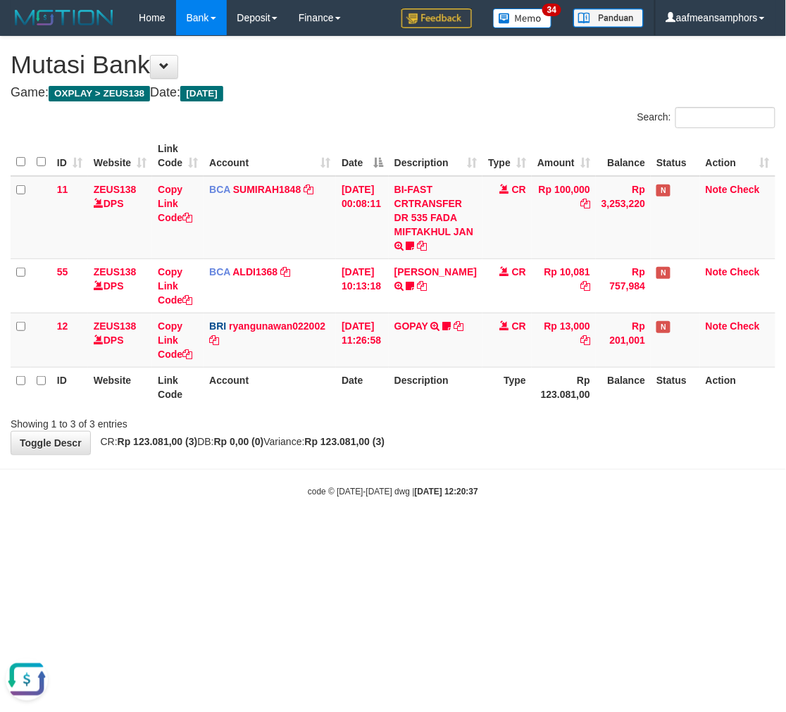
click at [552, 524] on body "Toggle navigation Home Bank Account List Load By Website Group [OXPLAY] ZEUS138…" at bounding box center [393, 266] width 786 height 533
click at [553, 529] on body "Toggle navigation Home Bank Account List Load By Website Group [OXPLAY] ZEUS138…" at bounding box center [393, 266] width 786 height 533
click at [544, 517] on body "Toggle navigation Home Bank Account List Load By Website Group [OXPLAY] ZEUS138…" at bounding box center [393, 266] width 786 height 533
click at [530, 519] on body "Toggle navigation Home Bank Account List Load By Website Group [OXPLAY] ZEUS138…" at bounding box center [393, 266] width 786 height 533
click at [520, 491] on div "code © 2012-2018 dwg | 2025/08/31 12:20:45" at bounding box center [393, 491] width 786 height 14
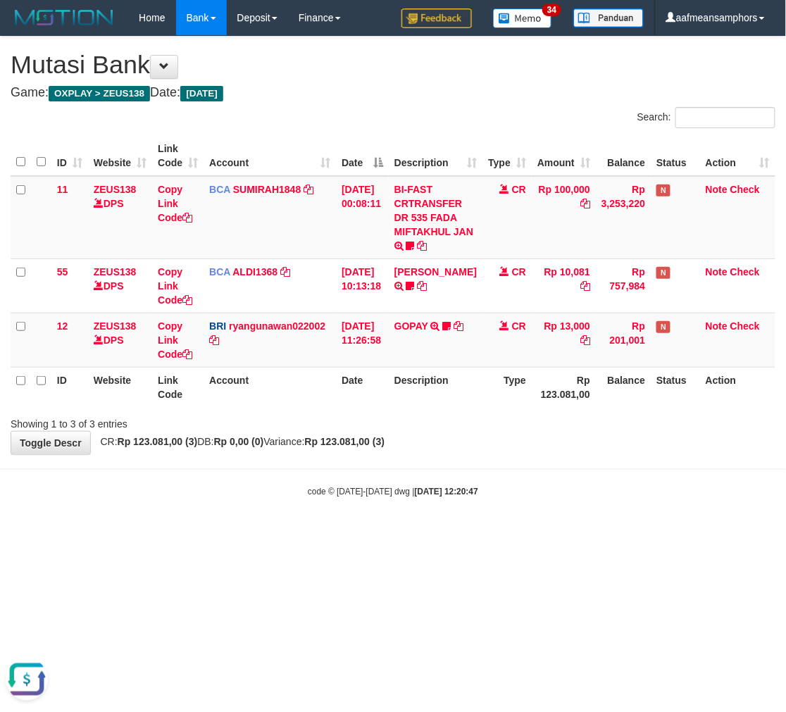
drag, startPoint x: 505, startPoint y: 493, endPoint x: 494, endPoint y: 489, distance: 12.0
click at [490, 495] on div "code © [DATE]-[DATE] dwg | [DATE] 12:20:47" at bounding box center [393, 491] width 786 height 14
click at [509, 472] on body "Toggle navigation Home Bank Account List Load By Website Group [OXPLAY] ZEUS138…" at bounding box center [393, 266] width 786 height 533
click at [507, 472] on body "Toggle navigation Home Bank Account List Load By Website Group [OXPLAY] ZEUS138…" at bounding box center [393, 266] width 786 height 533
drag, startPoint x: 517, startPoint y: 504, endPoint x: 536, endPoint y: 494, distance: 20.8
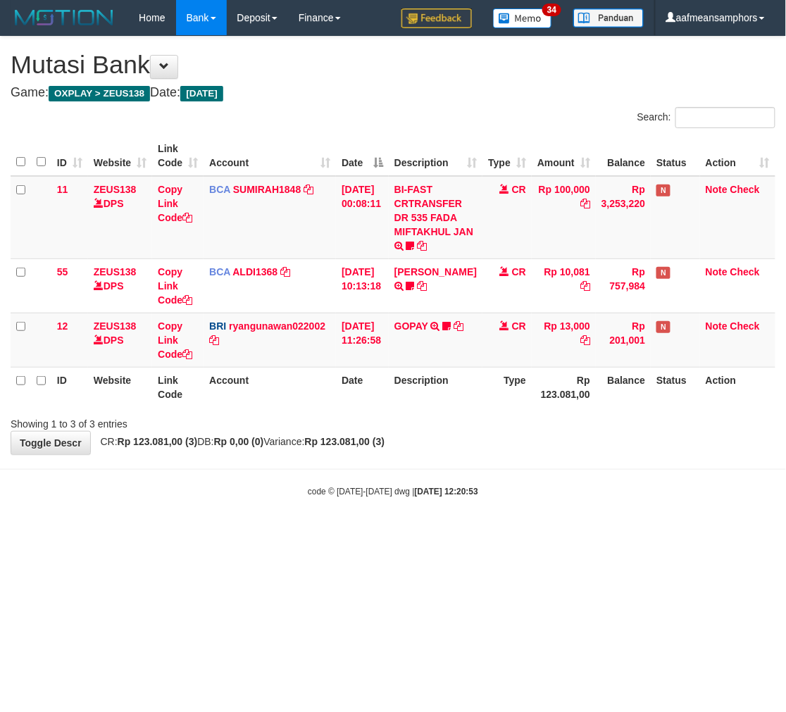
click at [510, 505] on body "Toggle navigation Home Bank Account List Load By Website Group [OXPLAY] ZEUS138…" at bounding box center [393, 266] width 786 height 533
click at [516, 492] on div "code © 2012-2018 dwg | 2025/08/31 12:20:53" at bounding box center [393, 491] width 786 height 14
click at [551, 489] on div "code © [DATE]-[DATE] dwg | [DATE] 12:20:54" at bounding box center [393, 491] width 786 height 14
click at [554, 488] on div "code © 2012-2018 dwg | 2025/08/31 12:20:54" at bounding box center [393, 491] width 786 height 14
click at [541, 489] on div "code © 2012-2018 dwg | 2025/08/31 12:20:54" at bounding box center [393, 491] width 786 height 14
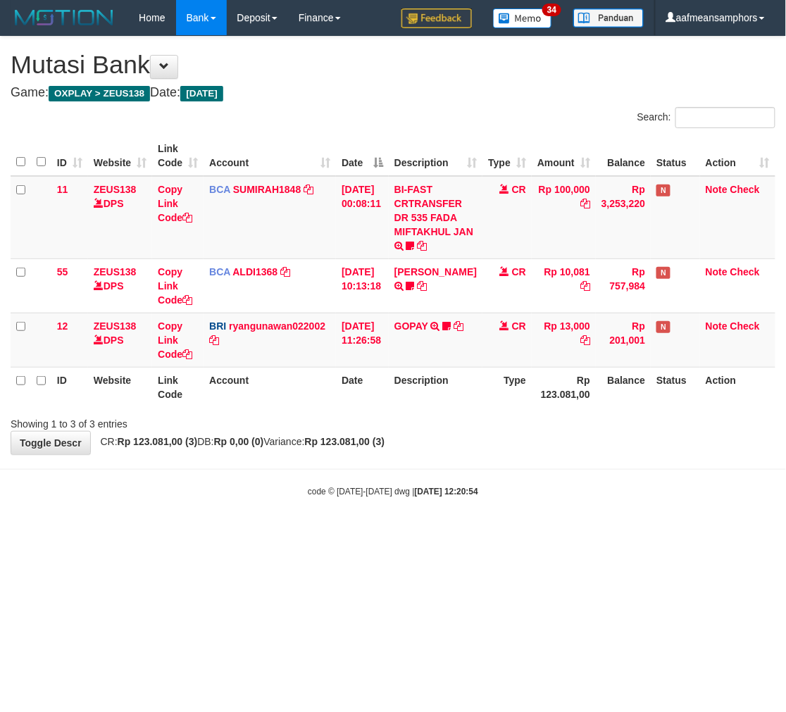
click at [537, 490] on div "code © 2012-2018 dwg | 2025/08/31 12:20:54" at bounding box center [393, 491] width 786 height 14
click at [545, 497] on div "code © 2012-2018 dwg | 2025/08/31 12:20:54" at bounding box center [393, 491] width 786 height 14
click at [406, 321] on link "GOPAY" at bounding box center [412, 326] width 34 height 11
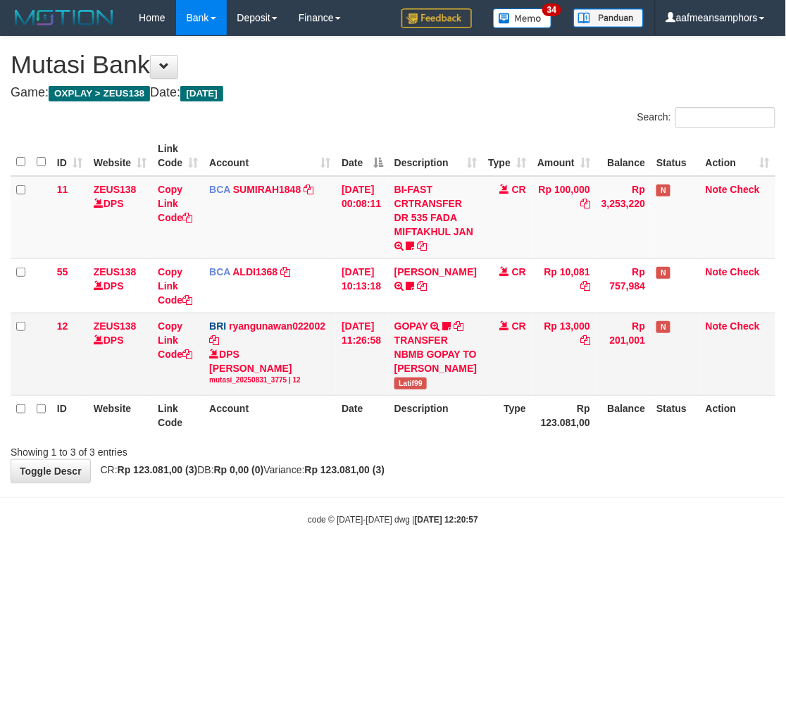
click at [407, 395] on td "GOPAY TRANSFER NBMB GOPAY TO [PERSON_NAME] Latif99" at bounding box center [436, 354] width 94 height 82
click at [406, 395] on td "GOPAY TRANSFER NBMB GOPAY TO [PERSON_NAME] Latif99" at bounding box center [436, 354] width 94 height 82
copy span "Latif99"
click at [507, 517] on body "Toggle navigation Home Bank Account List Load By Website Group [OXPLAY] ZEUS138…" at bounding box center [393, 281] width 786 height 562
click at [480, 500] on body "Toggle navigation Home Bank Account List Load By Website Group [OXPLAY] ZEUS138…" at bounding box center [393, 281] width 786 height 562
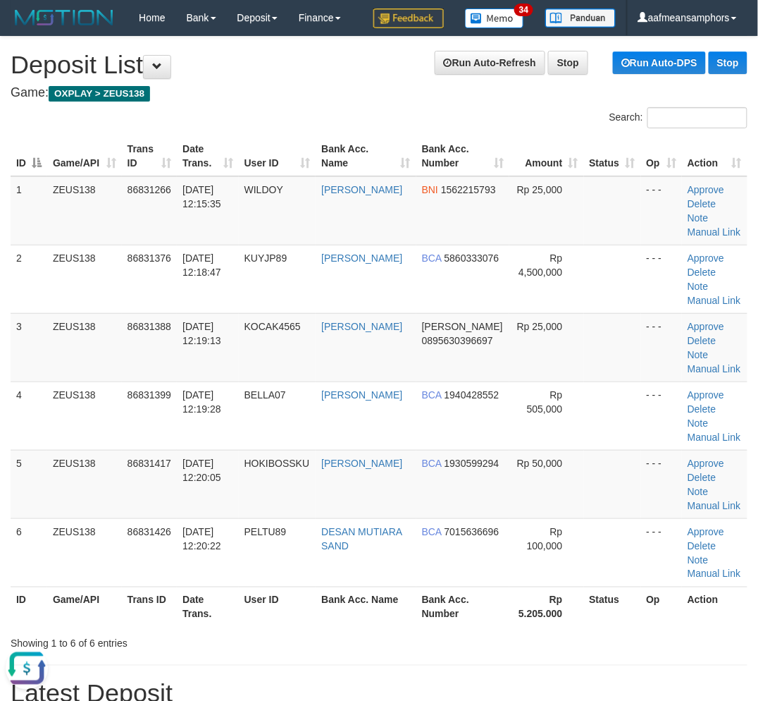
drag, startPoint x: 197, startPoint y: 130, endPoint x: 1, endPoint y: 226, distance: 217.8
click at [192, 132] on div "Search: ID Game/API Trans ID Date Trans. User ID Bank Acc. Name Bank Acc. Numbe…" at bounding box center [379, 378] width 737 height 543
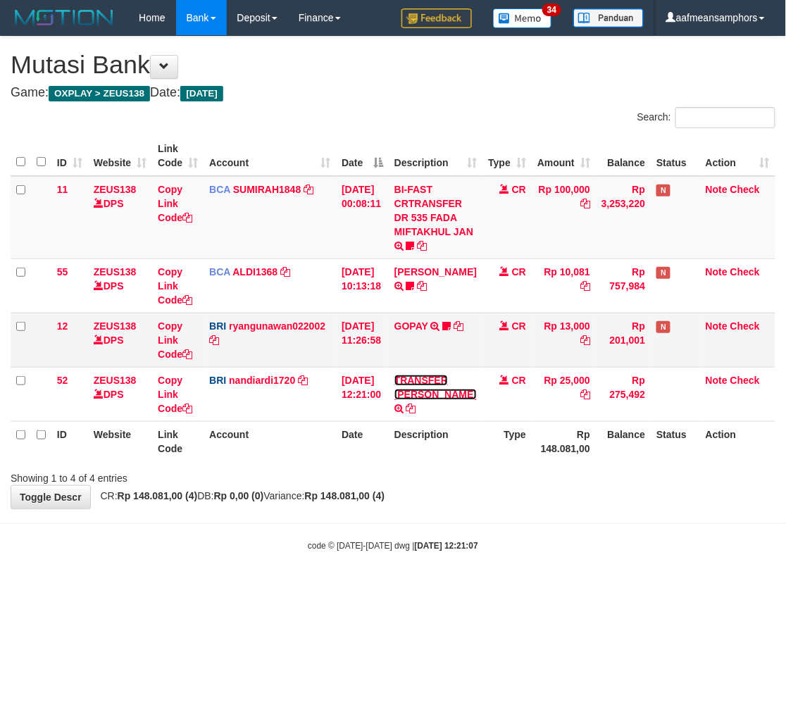
drag, startPoint x: 407, startPoint y: 391, endPoint x: 602, endPoint y: 321, distance: 207.3
click at [407, 391] on link "TRANSFER DANA" at bounding box center [436, 387] width 82 height 25
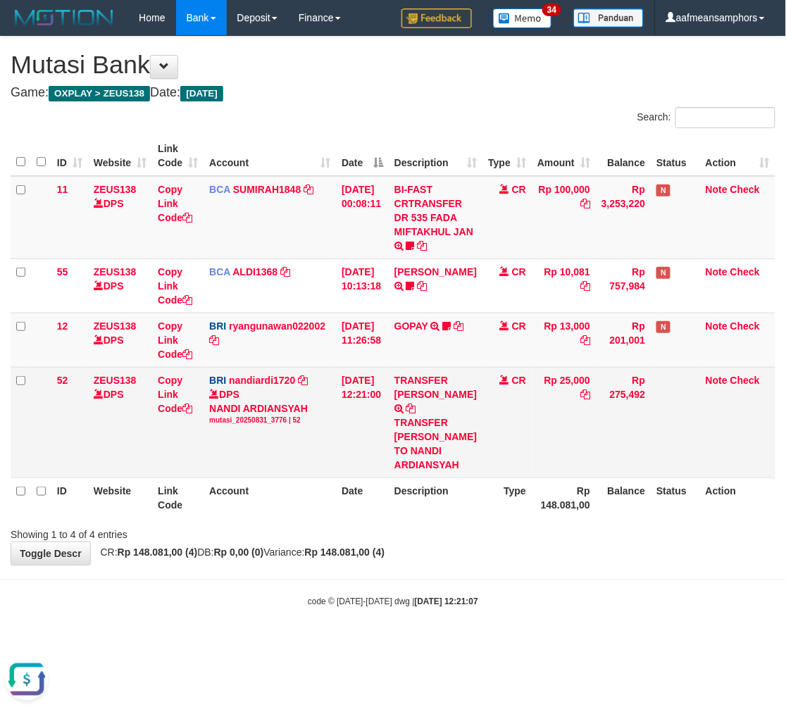
click at [430, 419] on div "TRANSFER DANA MUHAMMADALFA TO NANDI ARDIANSYAH" at bounding box center [436, 444] width 82 height 56
click at [431, 419] on div "TRANSFER DANA MUHAMMADALFA TO NANDI ARDIANSYAH" at bounding box center [436, 444] width 82 height 56
copy div "MUHAMMADALFA"
click at [166, 390] on link "Copy Link Code" at bounding box center [175, 394] width 35 height 39
copy div "MUHAMMADALFA"
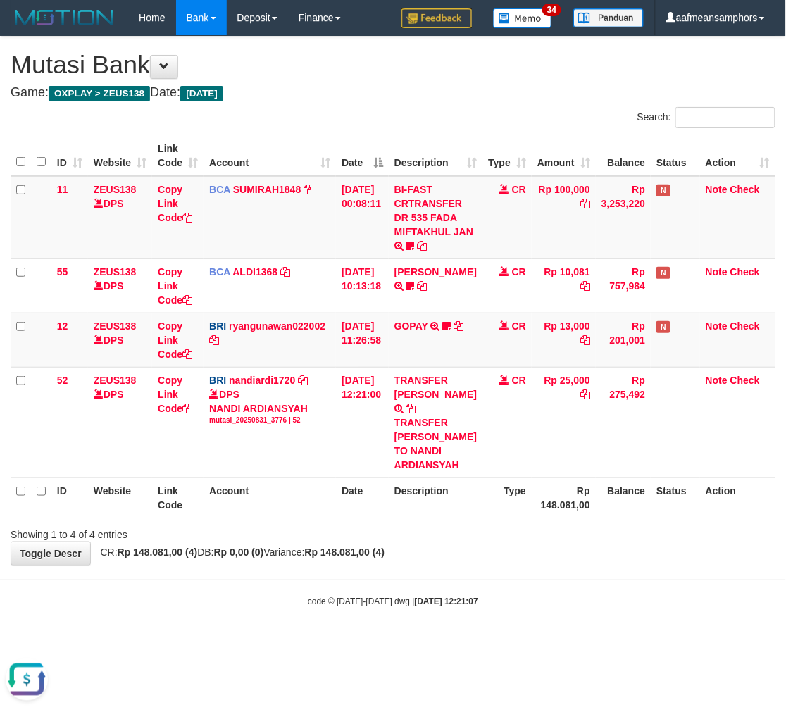
scroll to position [178, 0]
click at [527, 617] on body "Toggle navigation Home Bank Account List Load By Website Group [OXPLAY] ZEUS138…" at bounding box center [393, 322] width 786 height 644
click at [554, 571] on body "Toggle navigation Home Bank Account List Load By Website Group [OXPLAY] ZEUS138…" at bounding box center [393, 322] width 786 height 644
click at [550, 552] on body "Toggle navigation Home Bank Account List Load By Website Group [OXPLAY] ZEUS138…" at bounding box center [393, 322] width 786 height 644
click at [550, 554] on body "Toggle navigation Home Bank Account List Load By Website Group [OXPLAY] ZEUS138…" at bounding box center [393, 322] width 786 height 644
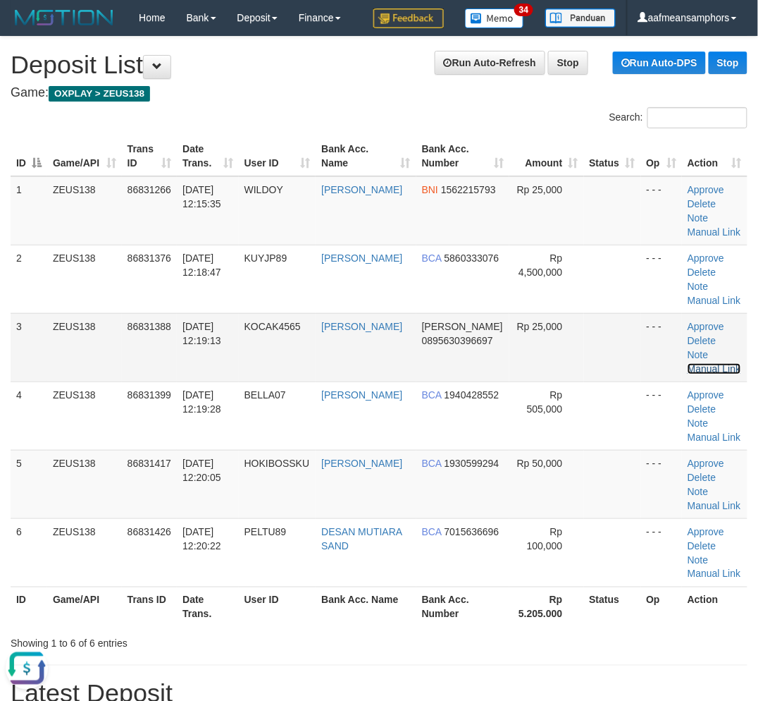
drag, startPoint x: 729, startPoint y: 353, endPoint x: 712, endPoint y: 357, distance: 17.4
click at [728, 363] on link "Manual Link" at bounding box center [715, 368] width 54 height 11
click at [726, 363] on link "Manual Link" at bounding box center [715, 368] width 54 height 11
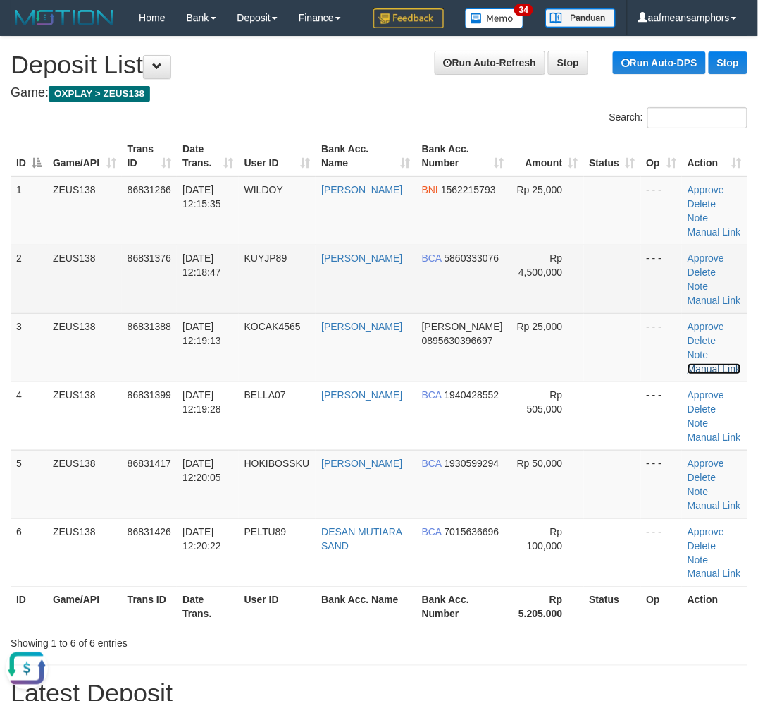
click at [688, 363] on link "Manual Link" at bounding box center [715, 368] width 54 height 11
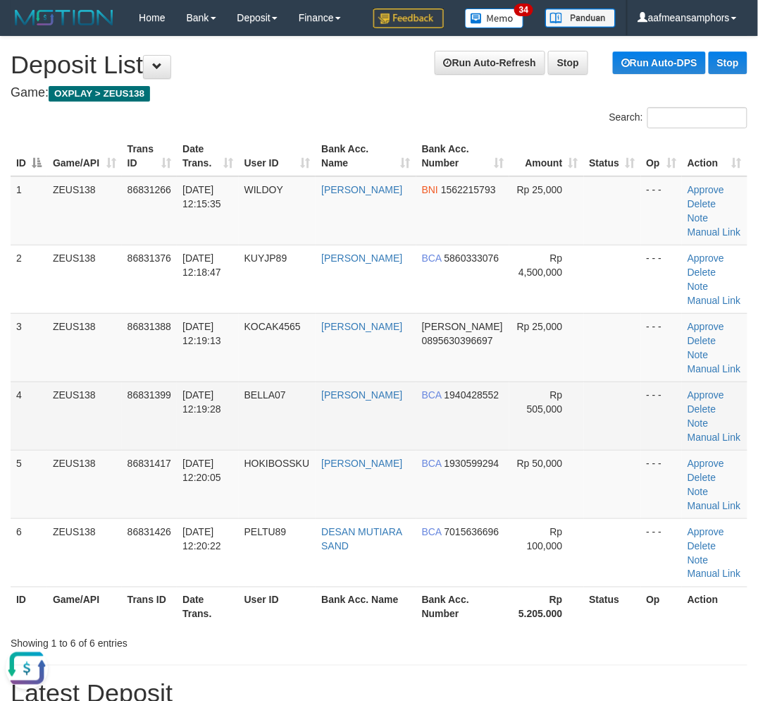
drag, startPoint x: 264, startPoint y: 88, endPoint x: 272, endPoint y: 412, distance: 324.3
click at [264, 88] on h4 "Game: OXPLAY > ZEUS138" at bounding box center [379, 93] width 737 height 14
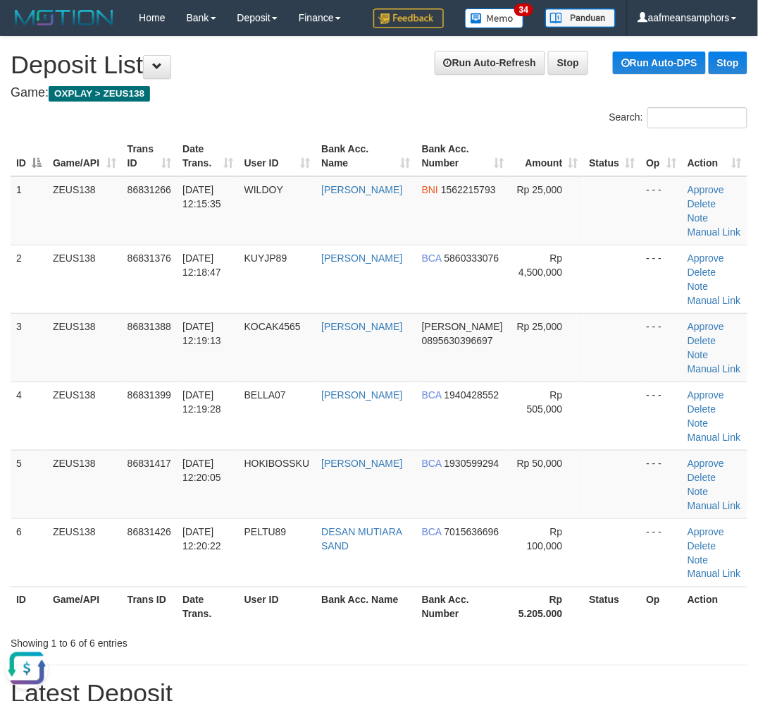
click at [229, 628] on div "ID Game/API Trans ID Date Trans. User ID Bank Acc. Name Bank Acc. Number Amount…" at bounding box center [379, 381] width 758 height 499
drag, startPoint x: 229, startPoint y: 628, endPoint x: 237, endPoint y: 623, distance: 9.8
click at [237, 628] on div "ID Game/API Trans ID Date Trans. User ID Bank Acc. Name Bank Acc. Number Amount…" at bounding box center [379, 381] width 758 height 499
click at [238, 623] on th "Date Trans." at bounding box center [208, 606] width 62 height 40
click at [273, 617] on tr "ID Game/API Trans ID Date Trans. User ID Bank Acc. Name Bank Acc. Number Rp 5.2…" at bounding box center [379, 606] width 737 height 40
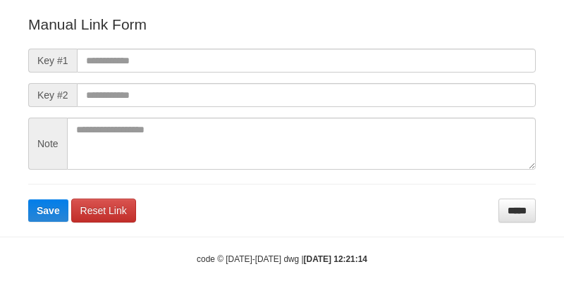
scroll to position [156, 0]
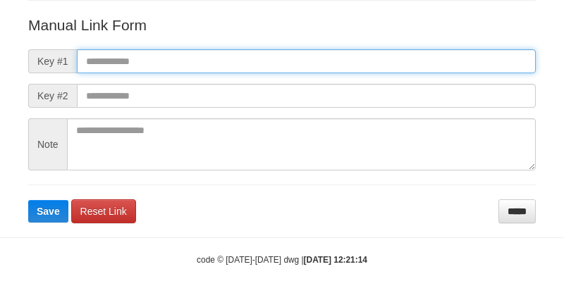
paste input "**********"
click at [414, 59] on input "text" at bounding box center [306, 61] width 459 height 24
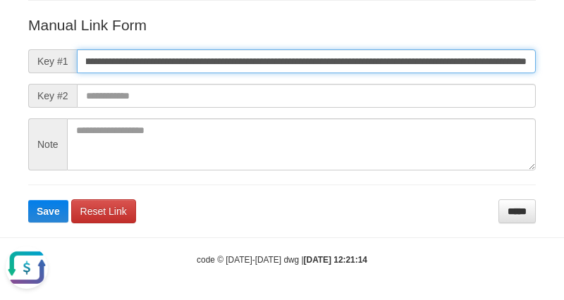
scroll to position [0, 0]
type input "**********"
click at [28, 200] on button "Save" at bounding box center [48, 211] width 40 height 23
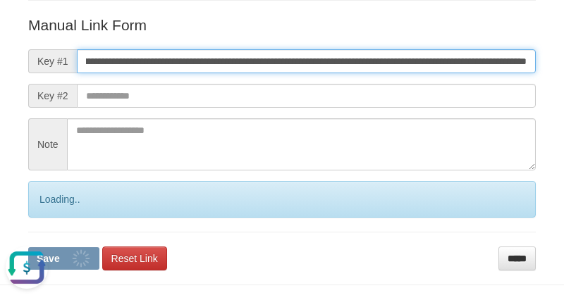
click at [28, 247] on button "Save" at bounding box center [63, 258] width 71 height 23
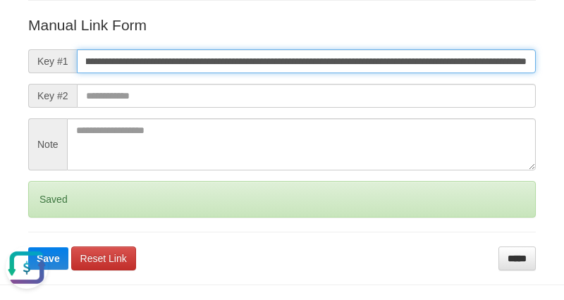
click at [28, 247] on button "Save" at bounding box center [48, 258] width 40 height 23
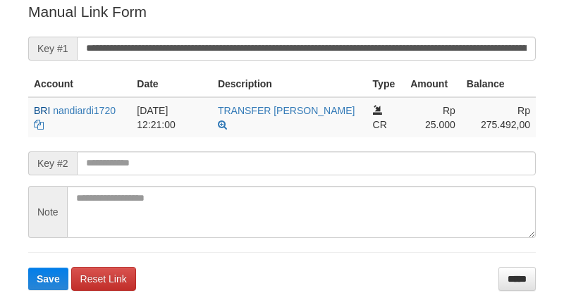
click at [28, 268] on button "Save" at bounding box center [48, 279] width 40 height 23
click at [383, 53] on input "**********" at bounding box center [306, 49] width 459 height 24
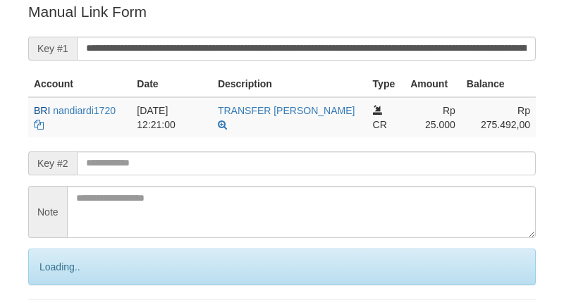
scroll to position [285, 0]
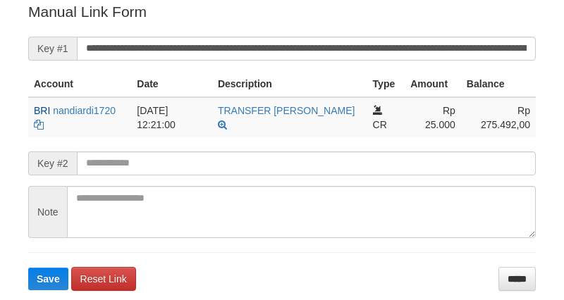
click at [385, 41] on input "**********" at bounding box center [306, 49] width 459 height 24
click at [28, 268] on button "Save" at bounding box center [48, 279] width 40 height 23
click at [384, 41] on input "**********" at bounding box center [306, 49] width 459 height 24
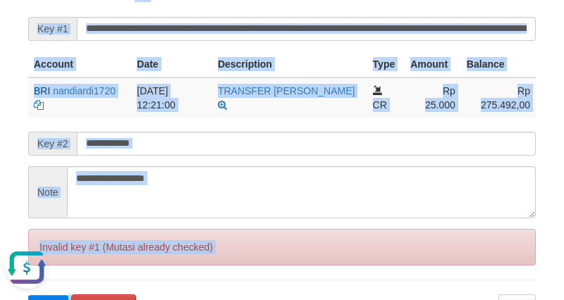
click at [128, 300] on html "Deposit Detail Game/API Trans ID Date Trans. User ID Bank Acc. Name Bank Acc. N…" at bounding box center [282, 46] width 564 height 702
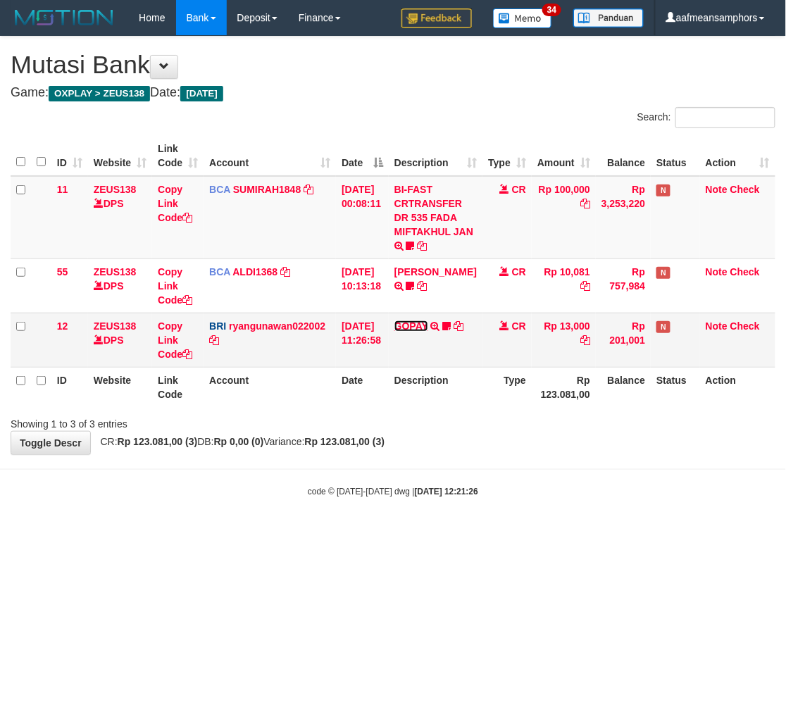
click at [424, 328] on link "GOPAY" at bounding box center [412, 326] width 34 height 11
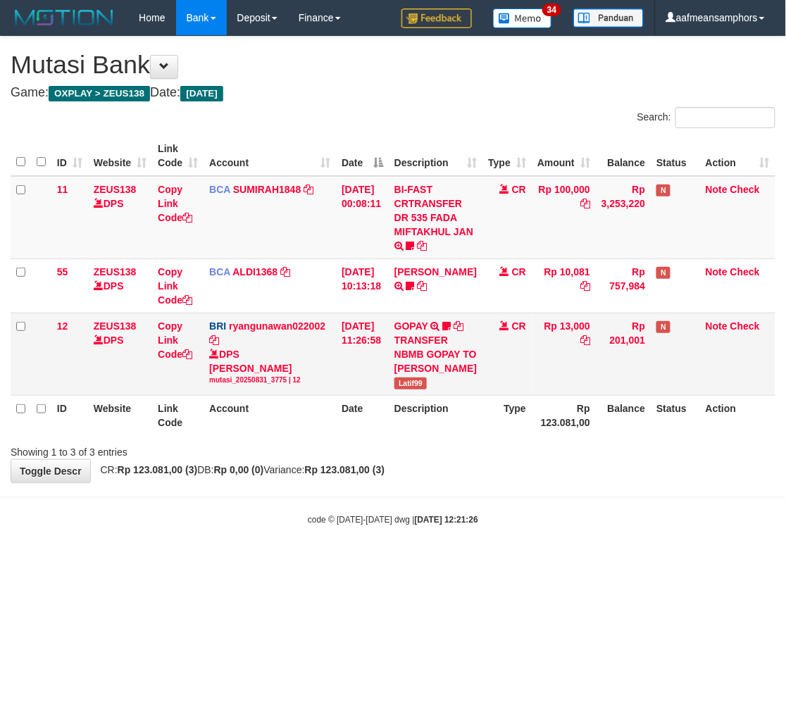
click at [419, 390] on span "Latif99" at bounding box center [411, 384] width 32 height 12
copy span "Latif99"
drag, startPoint x: 402, startPoint y: 569, endPoint x: 361, endPoint y: 569, distance: 40.9
click at [385, 562] on body "Toggle navigation Home Bank Account List Load By Website Group [OXPLAY] ZEUS138…" at bounding box center [393, 281] width 786 height 562
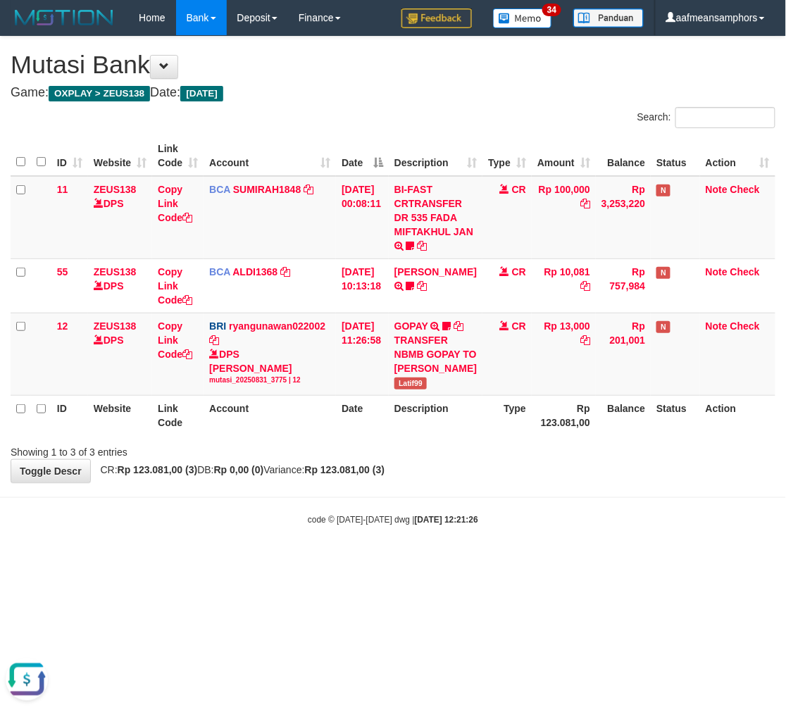
drag, startPoint x: 361, startPoint y: 569, endPoint x: 332, endPoint y: 559, distance: 30.8
click at [360, 562] on body "Toggle navigation Home Bank Account List Load By Website Group [OXPLAY] ZEUS138…" at bounding box center [393, 281] width 786 height 562
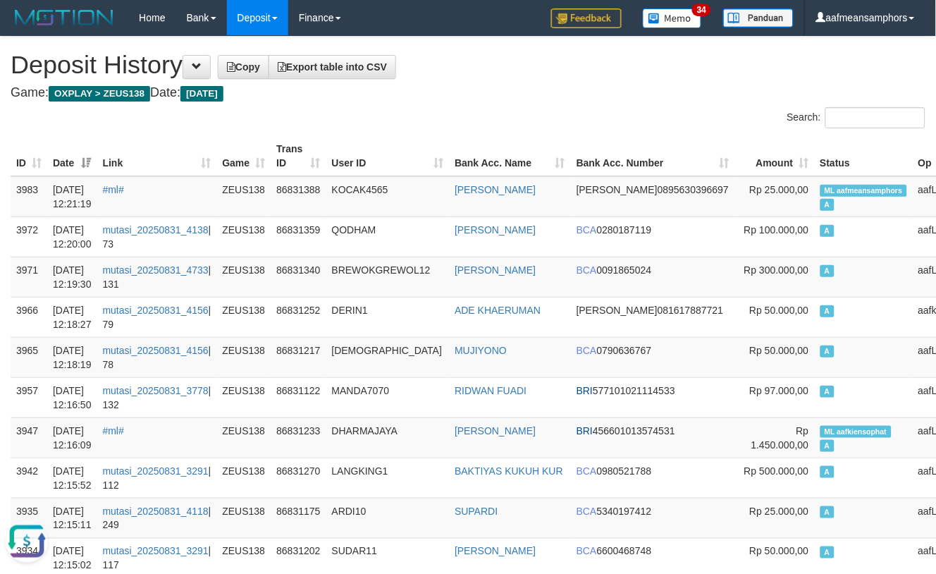
click at [402, 142] on th "User ID" at bounding box center [387, 156] width 123 height 40
click at [398, 130] on div "Search:" at bounding box center [468, 119] width 936 height 25
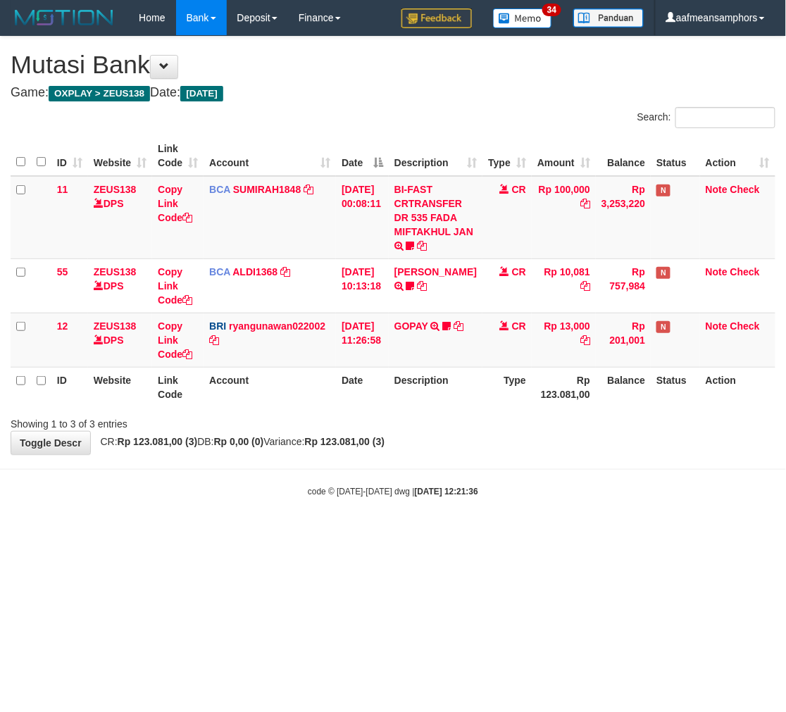
click at [370, 533] on html "Toggle navigation Home Bank Account List Load By Website Group [OXPLAY] ZEUS138…" at bounding box center [393, 266] width 786 height 533
click at [362, 533] on html "Toggle navigation Home Bank Account List Load By Website Group [OXPLAY] ZEUS138…" at bounding box center [393, 266] width 786 height 533
click at [406, 533] on html "Toggle navigation Home Bank Account List Load By Website Group [OXPLAY] ZEUS138…" at bounding box center [393, 266] width 786 height 533
click at [403, 533] on html "Toggle navigation Home Bank Account List Load By Website Group [OXPLAY] ZEUS138…" at bounding box center [393, 266] width 786 height 533
click at [426, 326] on link "GOPAY" at bounding box center [412, 326] width 34 height 11
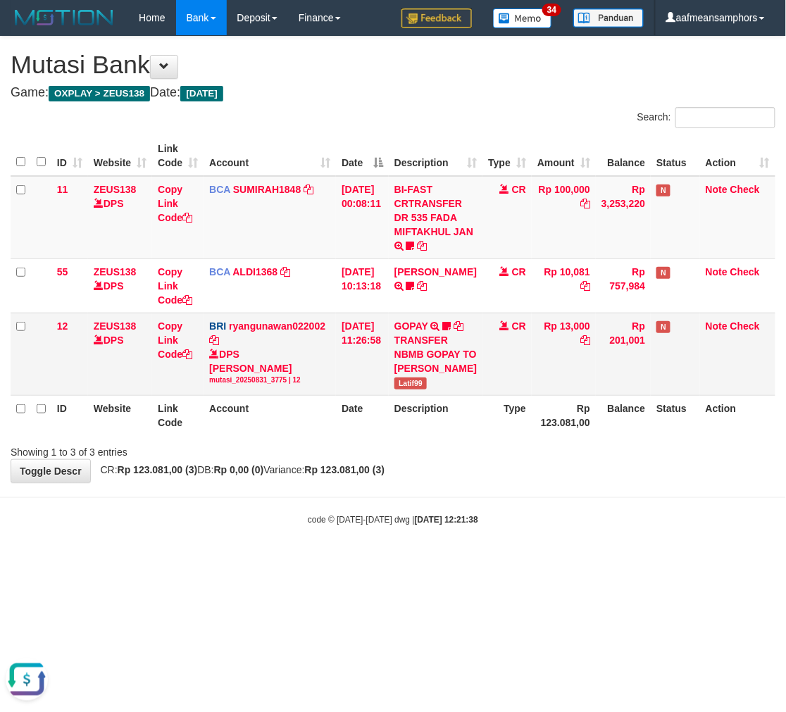
click at [410, 390] on span "Latif99" at bounding box center [411, 384] width 32 height 12
copy span "Latif99"
click at [498, 436] on th "Type" at bounding box center [507, 415] width 49 height 40
drag, startPoint x: 495, startPoint y: 449, endPoint x: 531, endPoint y: 440, distance: 36.9
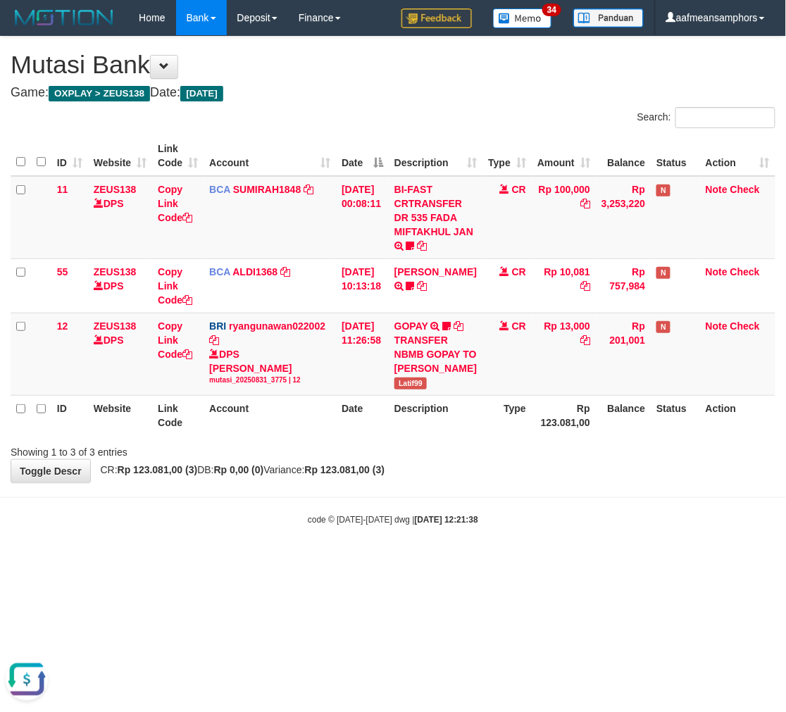
click at [498, 440] on div "ID Website Link Code Account Date Description Type Amount Balance Status Action…" at bounding box center [393, 286] width 786 height 308
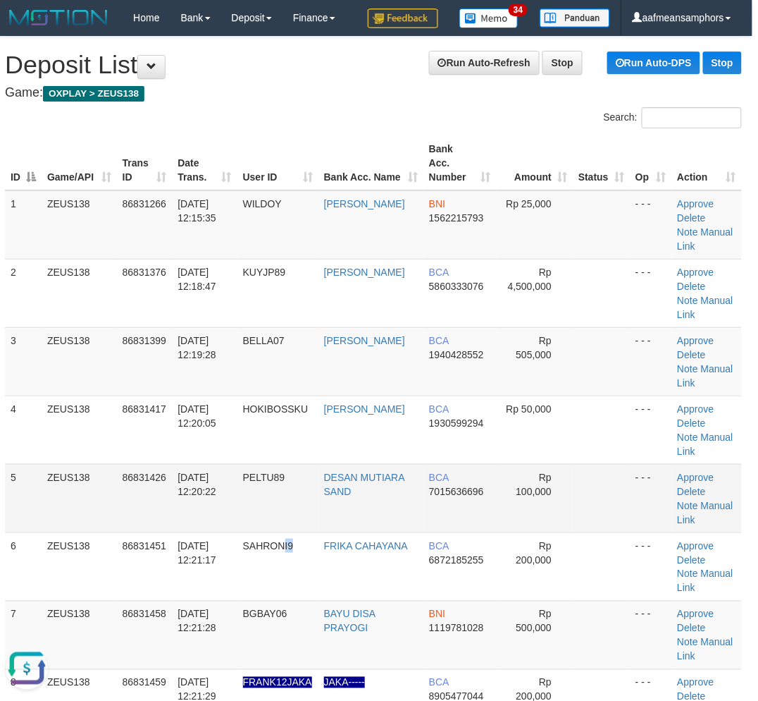
click at [301, 446] on tbody "1 ZEUS138 86831266 [DATE] 12:15:35 [GEOGRAPHIC_DATA] [PERSON_NAME] BNI 15622157…" at bounding box center [373, 464] width 737 height 548
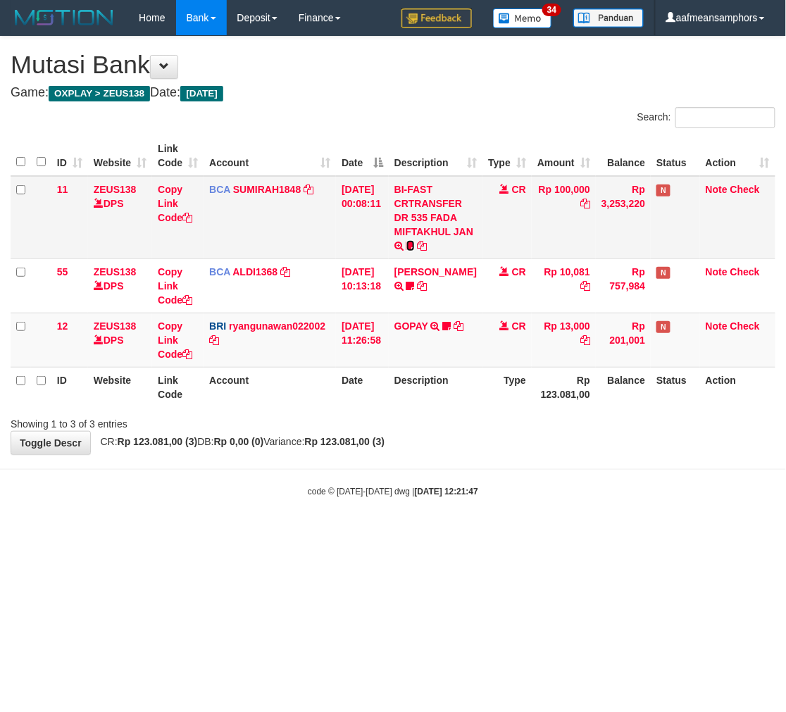
drag, startPoint x: 0, startPoint y: 0, endPoint x: 440, endPoint y: 238, distance: 500.7
click at [415, 241] on icon at bounding box center [411, 246] width 8 height 10
click at [421, 259] on td "BI-FAST CRTRANSFER DR 535 FADA MIFTAKHUL JAN Adlian11" at bounding box center [436, 217] width 94 height 83
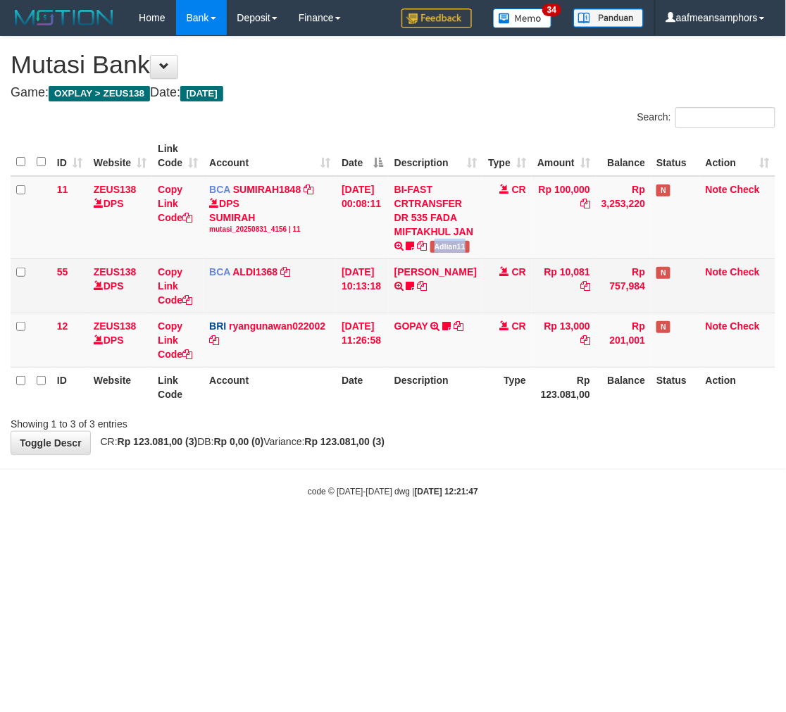
copy span "Adlian11"
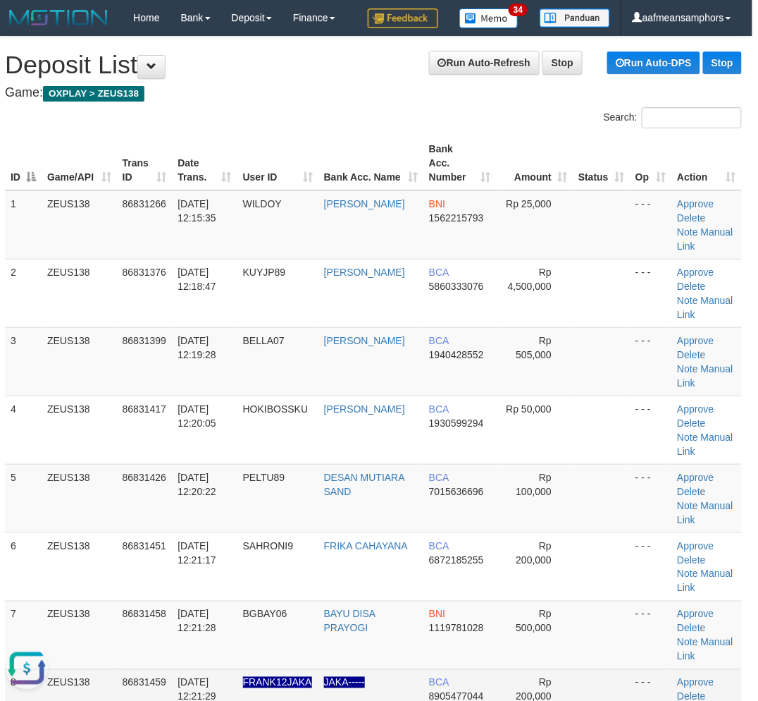
drag, startPoint x: 701, startPoint y: 602, endPoint x: 472, endPoint y: 600, distance: 228.3
click at [701, 669] on td "Approve Delete Note Manual Link" at bounding box center [707, 703] width 70 height 68
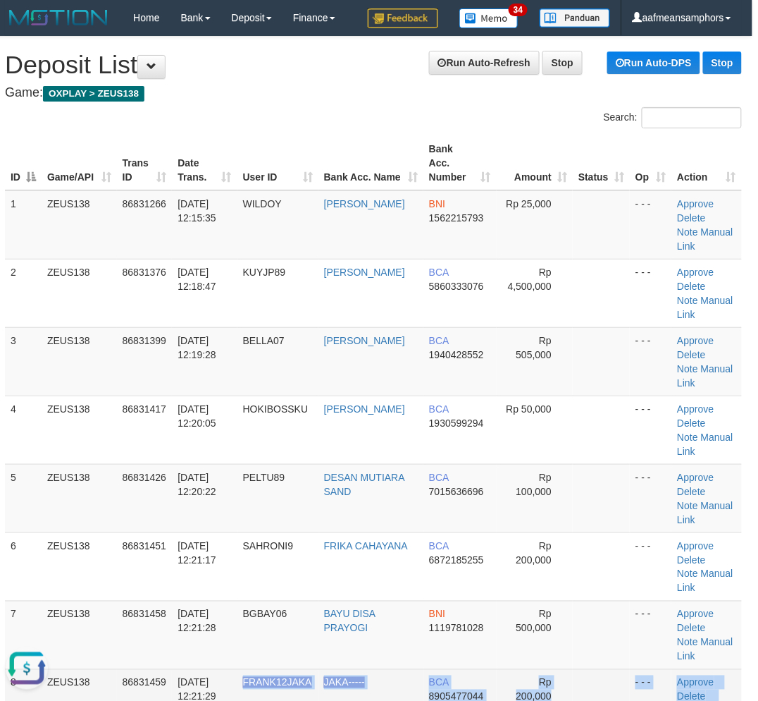
drag, startPoint x: 245, startPoint y: 618, endPoint x: 4, endPoint y: 579, distance: 243.5
click at [237, 616] on table "ID Game/API Trans ID Date Trans. User ID Bank Acc. Name Bank Acc. Number Amount…" at bounding box center [373, 456] width 737 height 641
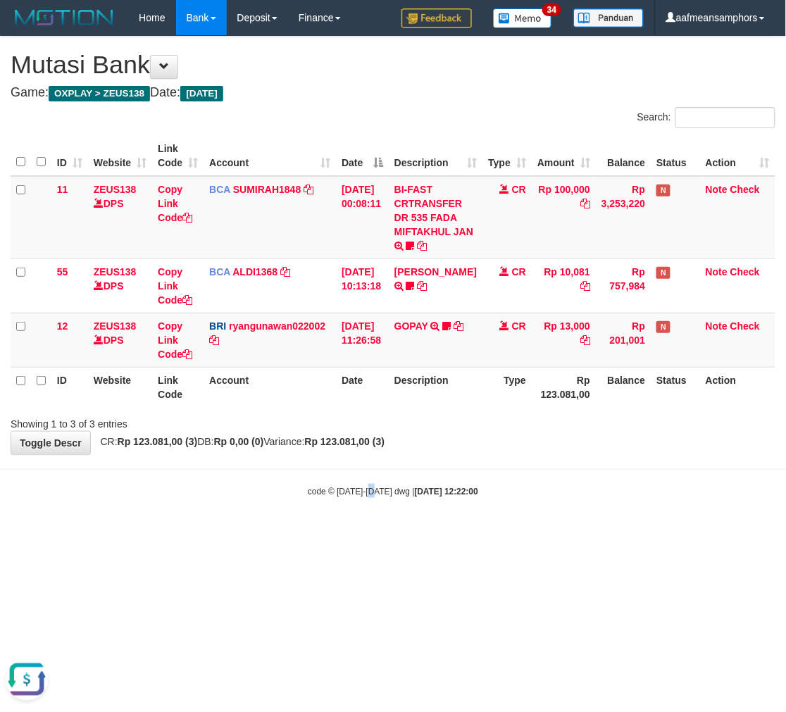
click at [372, 523] on body "Toggle navigation Home Bank Account List Load By Website Group [OXPLAY] ZEUS138…" at bounding box center [393, 266] width 786 height 533
click at [378, 512] on body "Toggle navigation Home Bank Account List Load By Website Group [OXPLAY] ZEUS138…" at bounding box center [393, 266] width 786 height 533
click at [474, 505] on body "Toggle navigation Home Bank Account List Load By Website Group [OXPLAY] ZEUS138…" at bounding box center [393, 266] width 786 height 533
click at [484, 498] on body "Toggle navigation Home Bank Account List Load By Website Group [OXPLAY] ZEUS138…" at bounding box center [393, 266] width 786 height 533
click at [495, 485] on div "code © 2012-2018 dwg | 2025/08/31 12:22:18" at bounding box center [393, 491] width 786 height 14
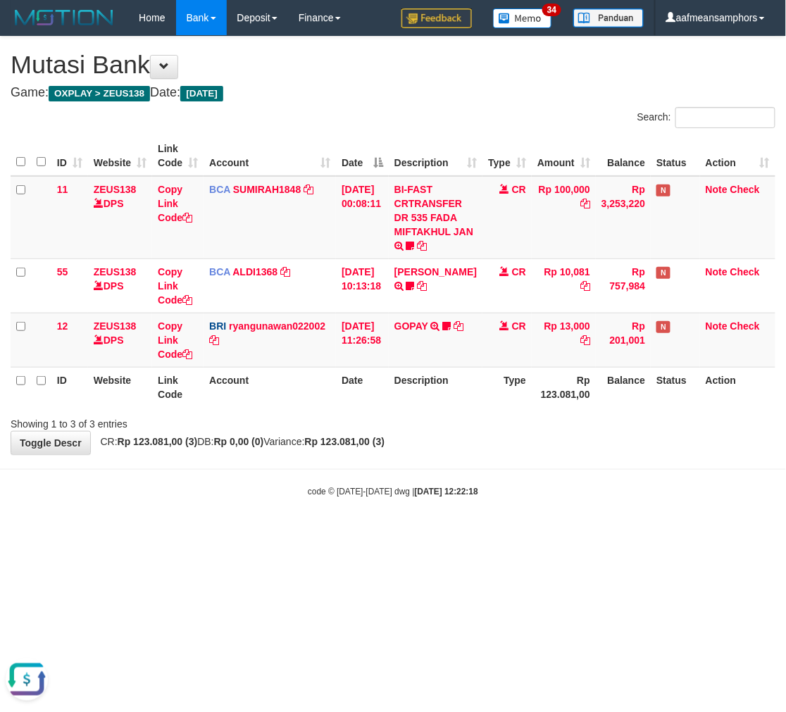
click at [495, 489] on div "code © 2012-2018 dwg | 2025/08/31 12:22:18" at bounding box center [393, 491] width 786 height 14
click at [502, 487] on div "code © 2012-2018 dwg | 2025/08/31 12:22:18" at bounding box center [393, 491] width 786 height 14
click at [497, 487] on div "code © 2012-2018 dwg | 2025/08/31 12:22:38" at bounding box center [393, 491] width 786 height 14
click at [389, 481] on body "Toggle navigation Home Bank Account List Load By Website Group [OXPLAY] ZEUS138…" at bounding box center [393, 266] width 786 height 533
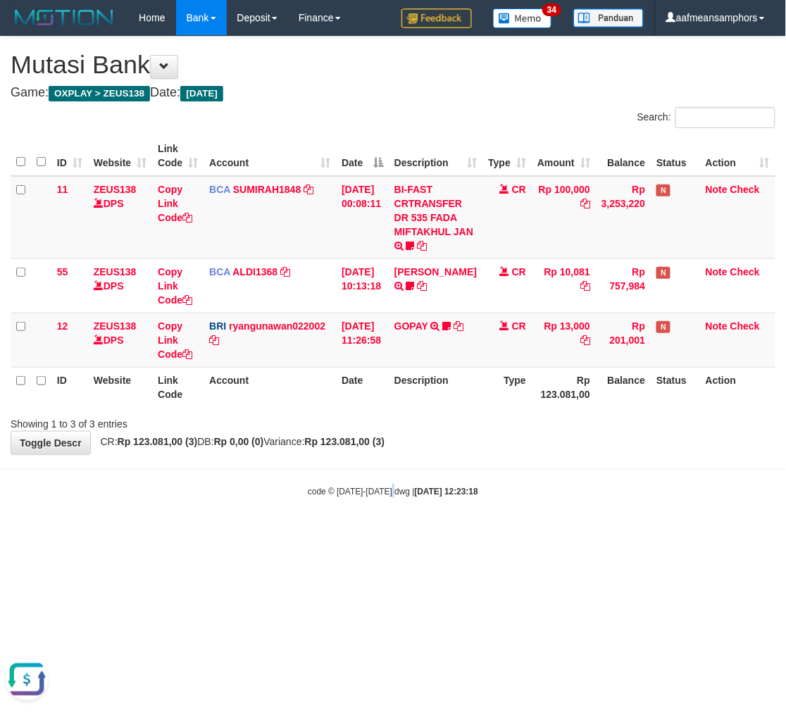
click at [392, 526] on body "Toggle navigation Home Bank Account List Load By Website Group [OXPLAY] ZEUS138…" at bounding box center [393, 266] width 786 height 533
click at [459, 509] on body "Toggle navigation Home Bank Account List Load By Website Group [OXPLAY] ZEUS138…" at bounding box center [393, 266] width 786 height 533
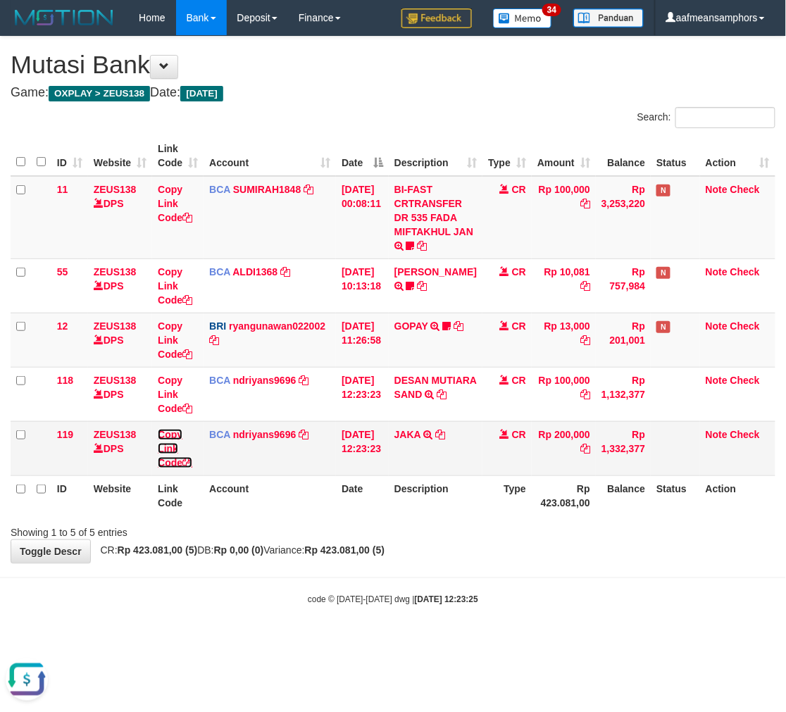
drag, startPoint x: 170, startPoint y: 447, endPoint x: 220, endPoint y: 435, distance: 51.5
click at [170, 447] on link "Copy Link Code" at bounding box center [175, 448] width 35 height 39
drag, startPoint x: 397, startPoint y: 531, endPoint x: 416, endPoint y: 452, distance: 81.4
click at [397, 527] on div "Showing 1 to 5 of 5 entries" at bounding box center [393, 530] width 786 height 20
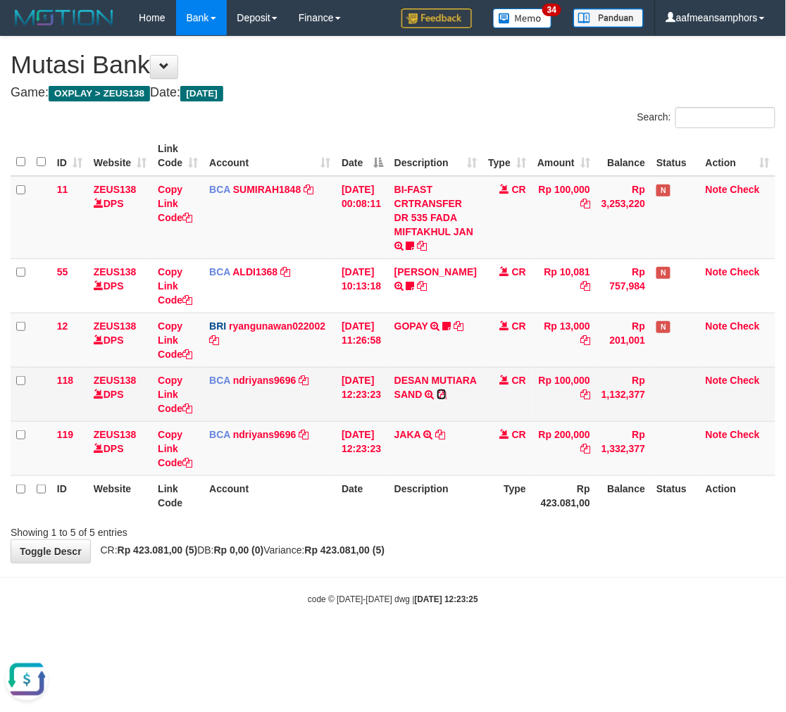
click at [447, 400] on icon at bounding box center [442, 395] width 10 height 10
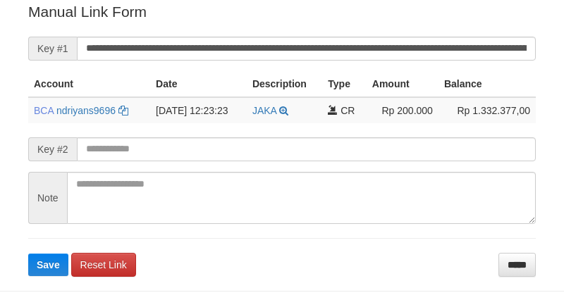
scroll to position [285, 0]
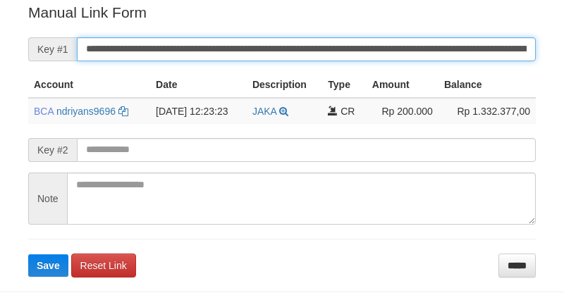
click at [384, 42] on input "**********" at bounding box center [306, 49] width 459 height 24
paste input "*"
type input "**********"
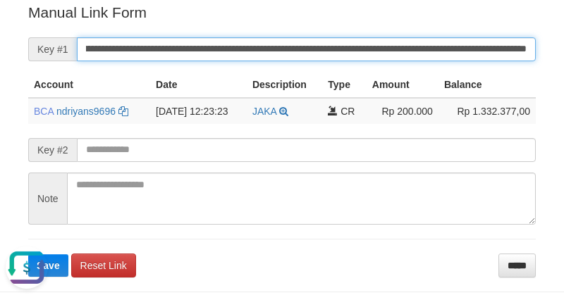
click at [28, 254] on button "Save" at bounding box center [48, 265] width 40 height 23
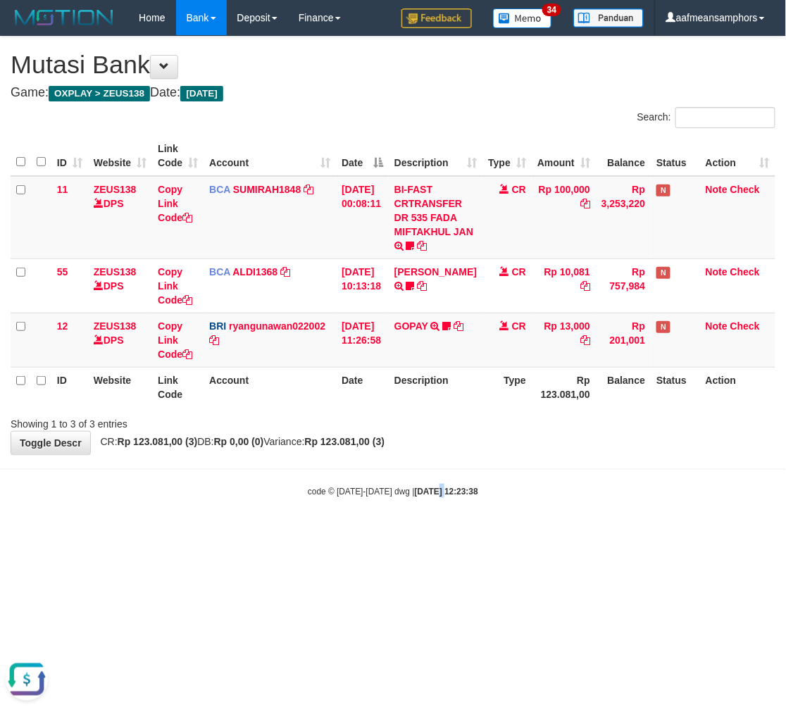
click at [424, 533] on html "Toggle navigation Home Bank Account List Load By Website Group [OXPLAY] ZEUS138…" at bounding box center [393, 266] width 786 height 533
drag, startPoint x: 450, startPoint y: 562, endPoint x: 785, endPoint y: 617, distance: 340.0
click at [439, 533] on html "Toggle navigation Home Bank Account List Load By Website Group [OXPLAY] ZEUS138…" at bounding box center [393, 266] width 786 height 533
click at [441, 533] on html "Toggle navigation Home Bank Account List Load By Website Group [OXPLAY] ZEUS138…" at bounding box center [393, 266] width 786 height 533
click at [519, 518] on body "Toggle navigation Home Bank Account List Load By Website Group [OXPLAY] ZEUS138…" at bounding box center [393, 266] width 786 height 533
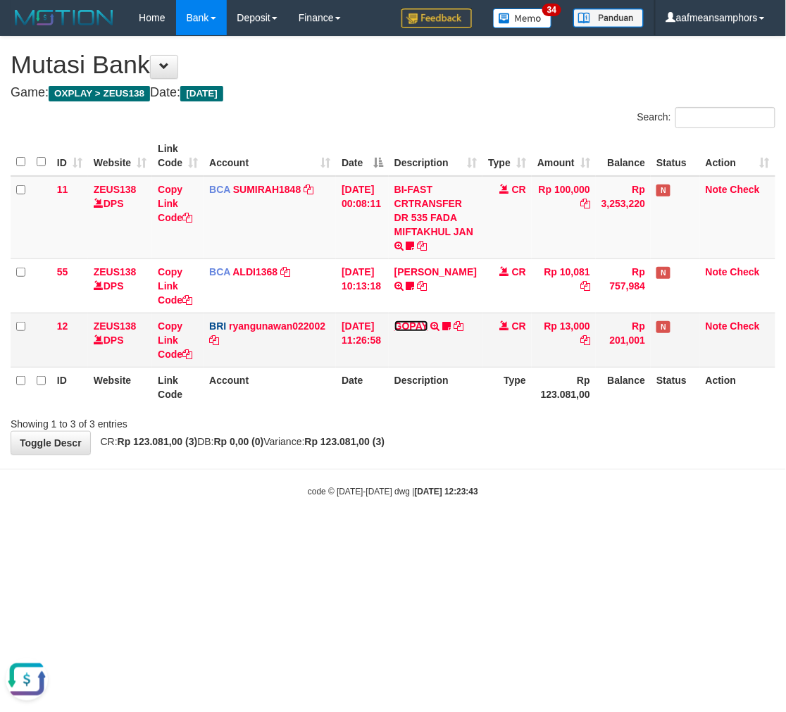
click at [419, 323] on link "GOPAY" at bounding box center [412, 326] width 34 height 11
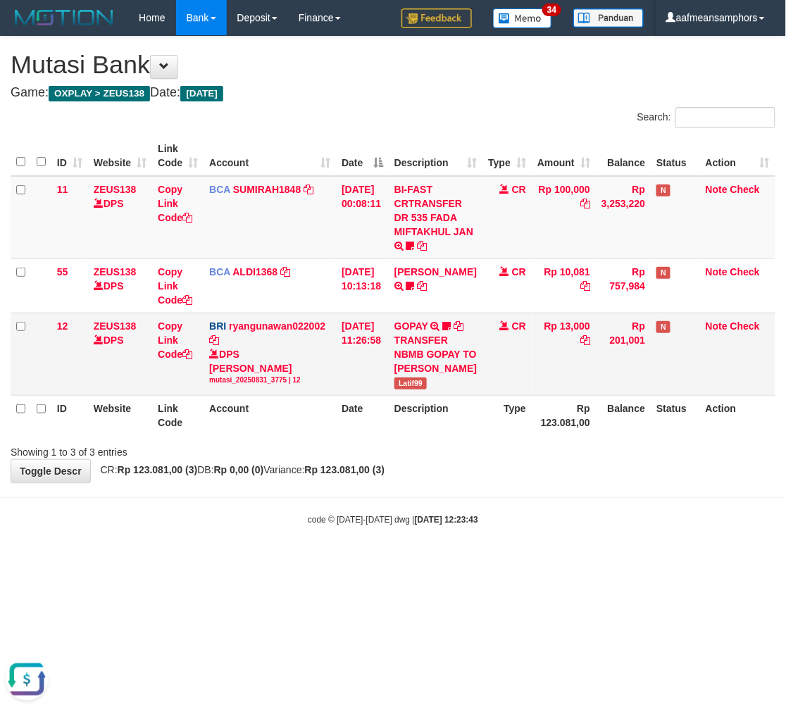
click at [418, 390] on span "Latif99" at bounding box center [411, 384] width 32 height 12
copy span "Latif99"
click at [524, 543] on body "Toggle navigation Home Bank Account List Load By Website Group [OXPLAY] ZEUS138…" at bounding box center [393, 281] width 786 height 562
click at [487, 541] on body "Toggle navigation Home Bank Account List Load By Website Group [OXPLAY] ZEUS138…" at bounding box center [393, 281] width 786 height 562
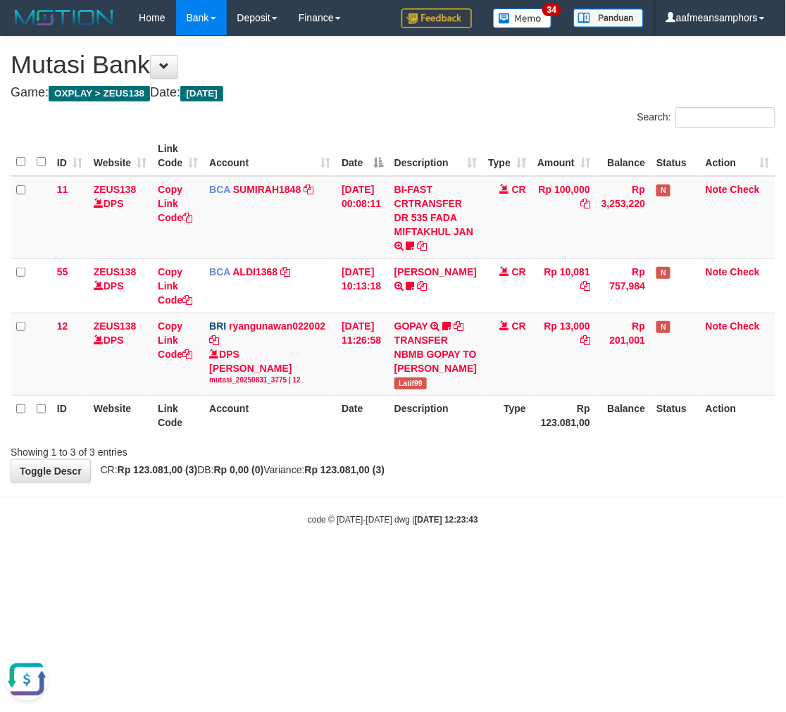
click at [481, 526] on div "code © 2012-2018 dwg | 2025/08/31 12:23:43" at bounding box center [393, 519] width 786 height 14
click at [479, 526] on div "code © 2012-2018 dwg | 2025/08/31 12:23:43" at bounding box center [393, 519] width 786 height 14
click at [485, 526] on div "code © 2012-2018 dwg | 2025/08/31 12:23:43" at bounding box center [393, 519] width 786 height 14
click at [459, 525] on strong "2025/08/31 12:23:43" at bounding box center [446, 520] width 63 height 10
click at [451, 544] on body "Toggle navigation Home Bank Account List Load By Website Group [OXPLAY] ZEUS138…" at bounding box center [393, 281] width 786 height 562
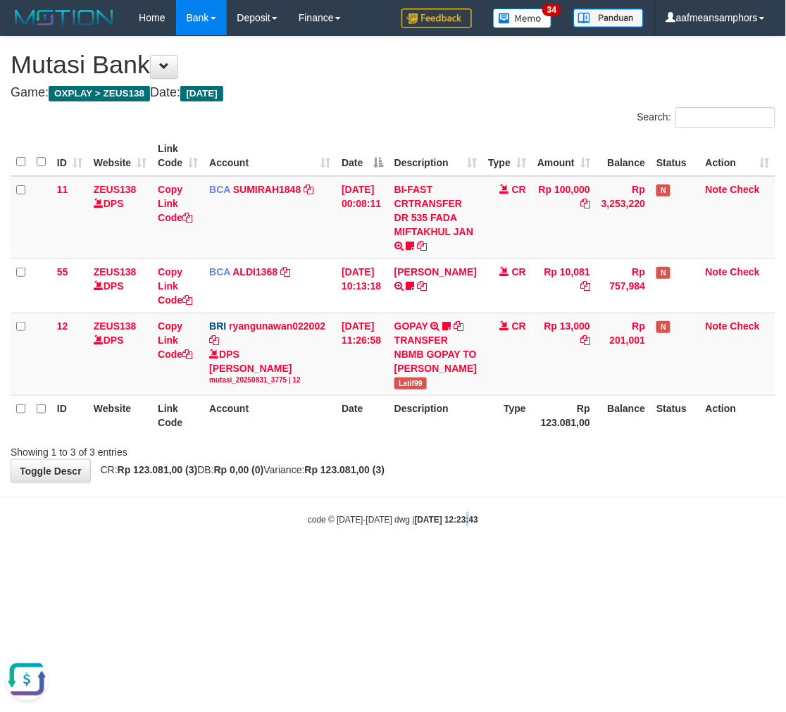
click at [478, 541] on body "Toggle navigation Home Bank Account List Load By Website Group [OXPLAY] ZEUS138…" at bounding box center [393, 281] width 786 height 562
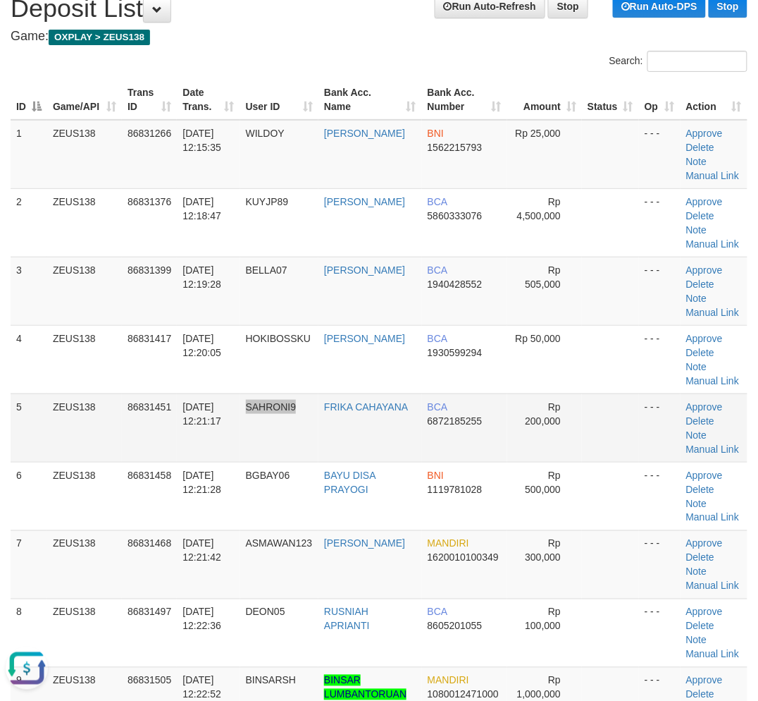
click at [300, 430] on tr "5 ZEUS138 86831451 [DATE] 12:21:17 SAHRONI9 FRIKA CAHAYANA BCA 6872185255 Rp 20…" at bounding box center [379, 427] width 737 height 68
click at [258, 431] on td "SAHRONI9" at bounding box center [279, 427] width 79 height 68
click at [248, 426] on td "SAHRONI9" at bounding box center [279, 427] width 79 height 68
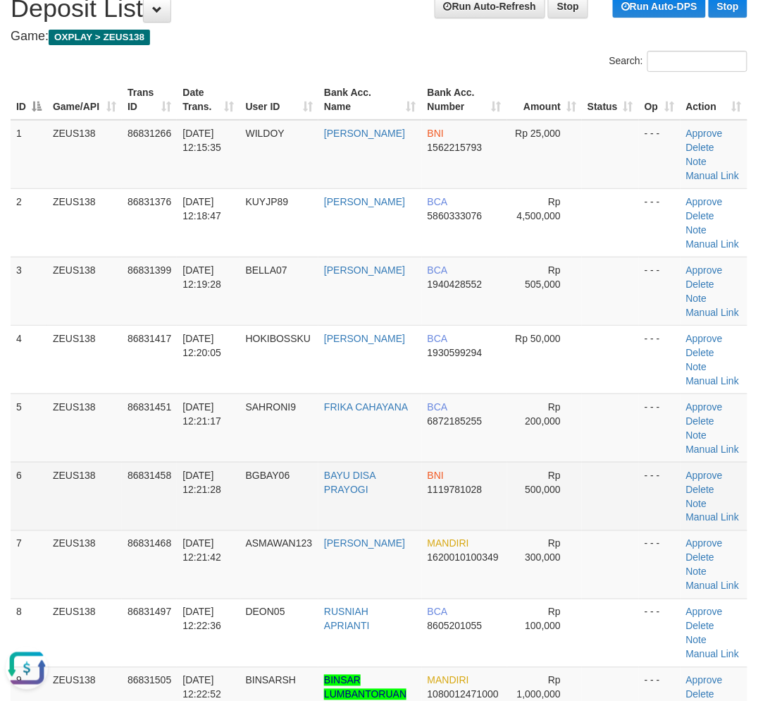
click at [261, 510] on td "BGBAY06" at bounding box center [279, 496] width 79 height 68
click at [210, 524] on td "[DATE] 12:21:28" at bounding box center [208, 496] width 63 height 68
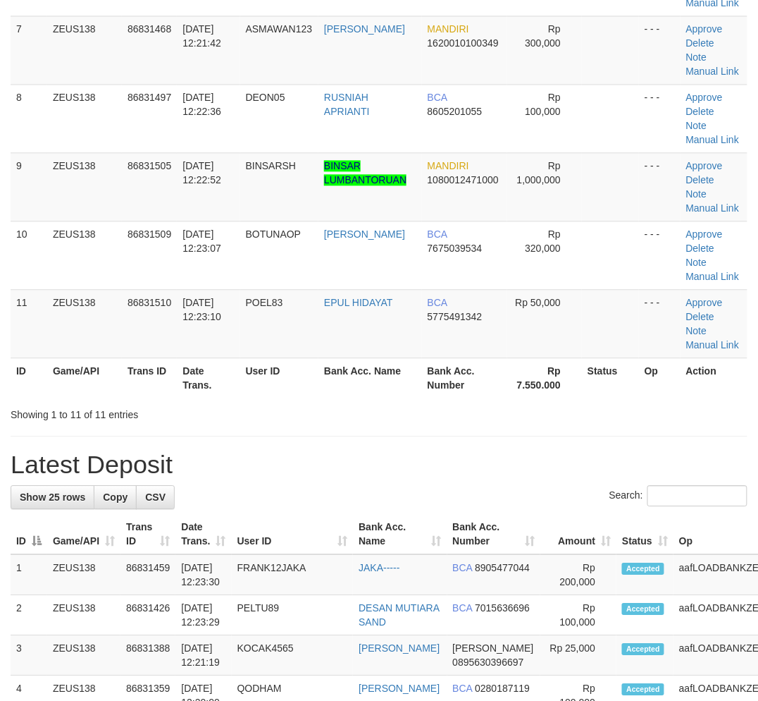
click at [352, 452] on h1 "Latest Deposit" at bounding box center [379, 464] width 737 height 28
click at [350, 452] on h1 "Latest Deposit" at bounding box center [379, 464] width 737 height 28
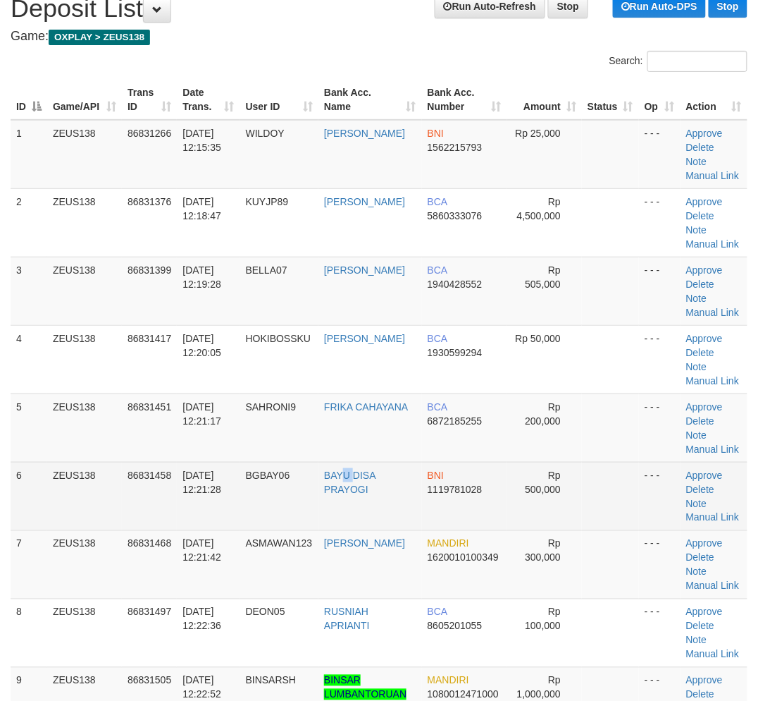
click at [357, 467] on td "BAYU DISA PRAYOGI" at bounding box center [371, 496] width 104 height 68
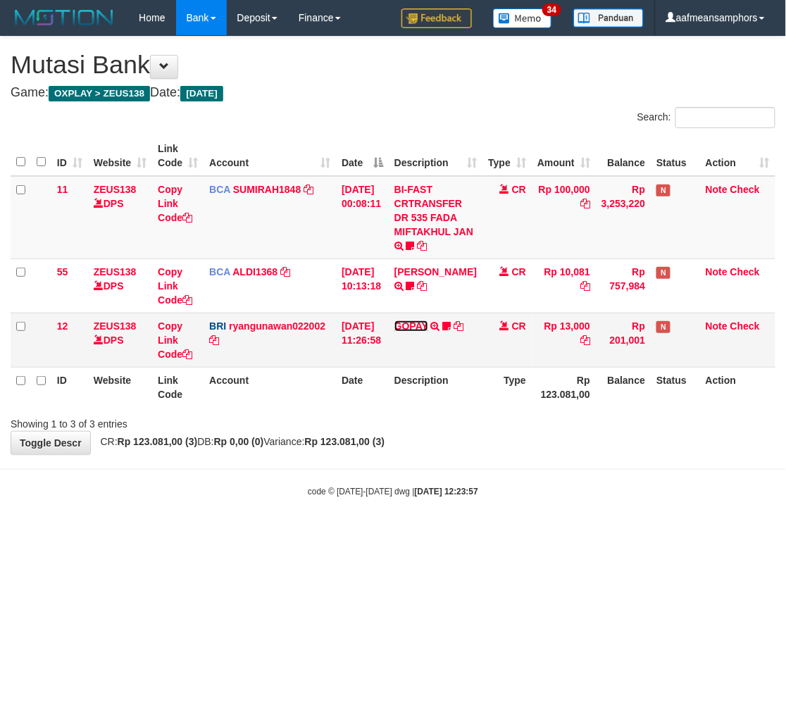
click at [419, 328] on link "GOPAY" at bounding box center [412, 326] width 34 height 11
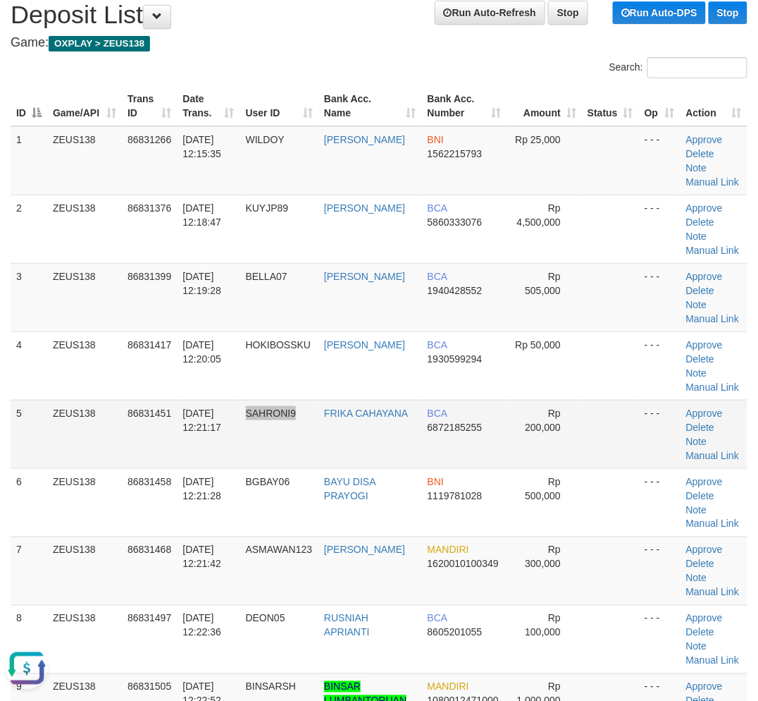
click at [314, 438] on tr "5 ZEUS138 86831451 [DATE] 12:21:17 SAHRONI9 FRIKA CAHAYANA BCA 6872185255 Rp 20…" at bounding box center [379, 434] width 737 height 68
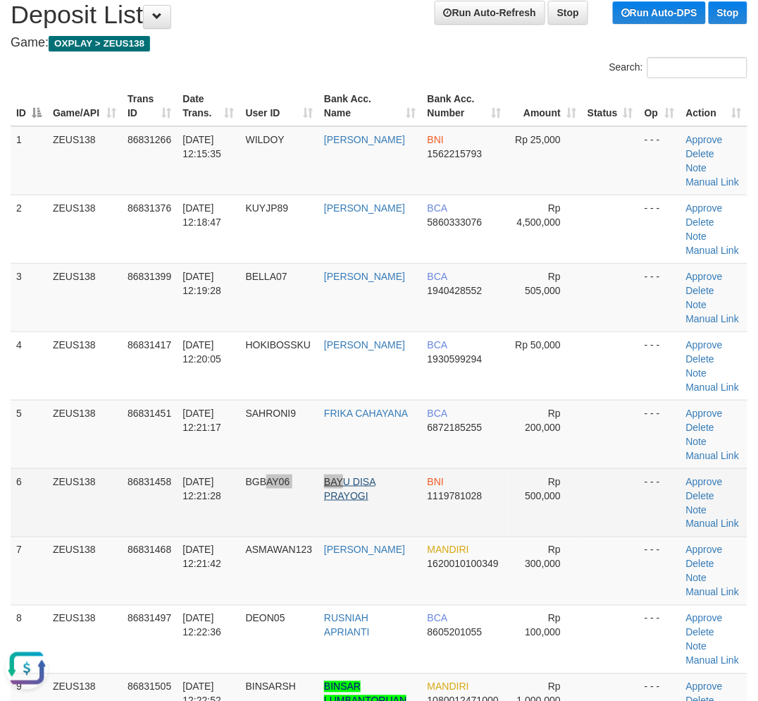
click at [346, 480] on tr "6 ZEUS138 86831458 31/08/2025 12:21:28 BGBAY06 BAYU DISA PRAYOGI BNI 1119781028…" at bounding box center [379, 502] width 737 height 68
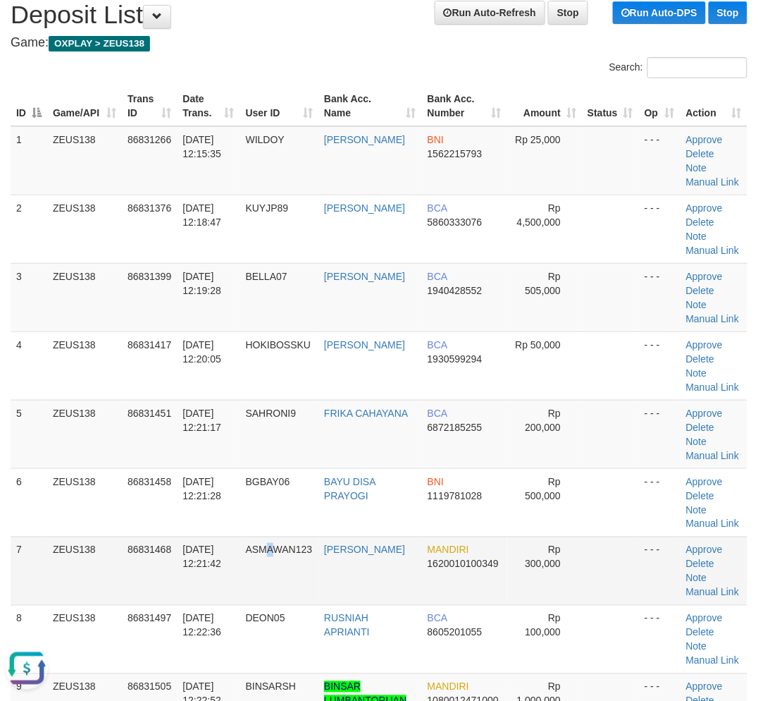
click at [270, 548] on span "ASMAWAN123" at bounding box center [279, 549] width 67 height 11
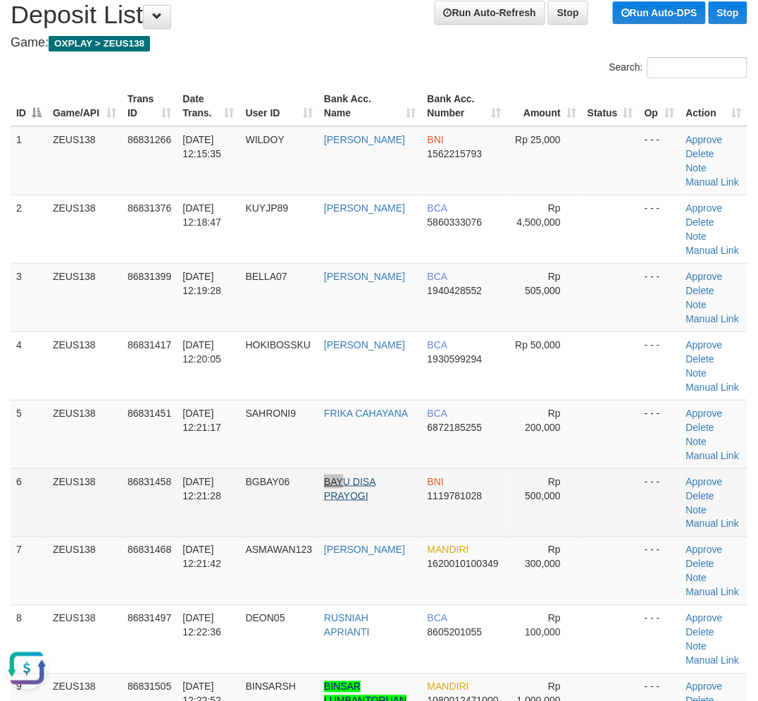
click at [347, 475] on tr "6 ZEUS138 86831458 31/08/2025 12:21:28 BGBAY06 BAYU DISA PRAYOGI BNI 1119781028…" at bounding box center [379, 502] width 737 height 68
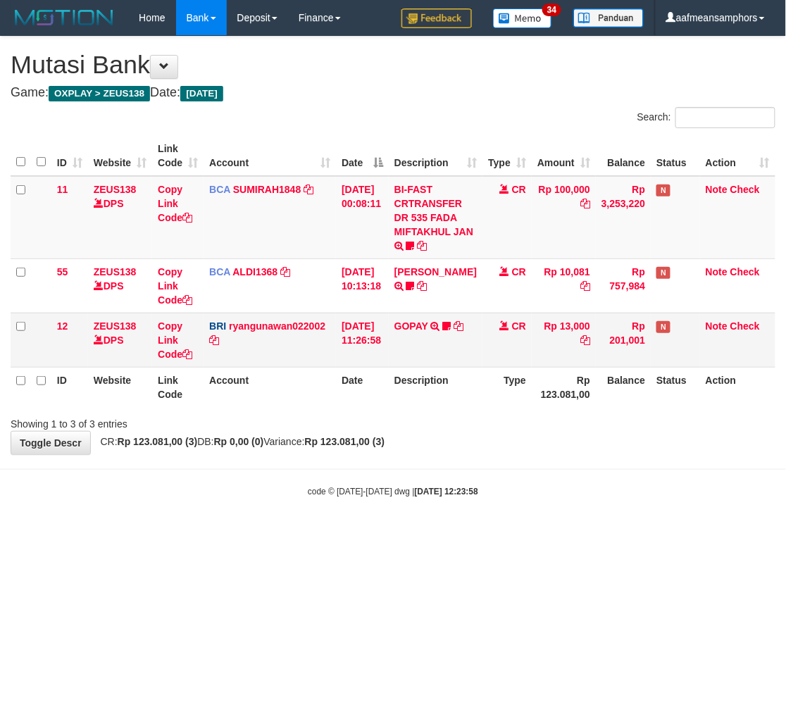
click at [416, 333] on td "GOPAY TRANSFER NBMB GOPAY TO [PERSON_NAME] Latif99" at bounding box center [436, 340] width 94 height 54
click at [419, 321] on link "GOPAY" at bounding box center [412, 326] width 34 height 11
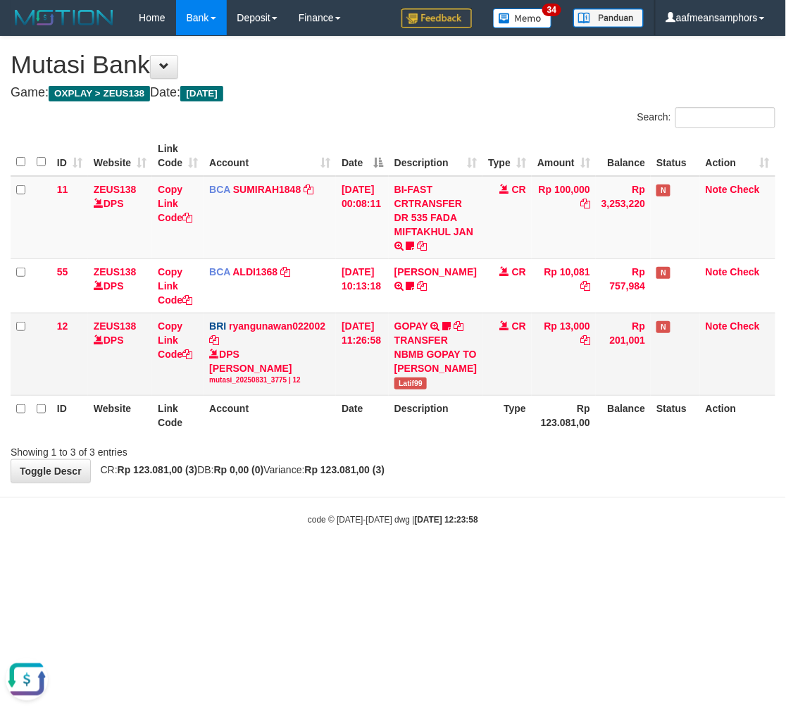
click at [419, 390] on span "Latif99" at bounding box center [411, 384] width 32 height 12
copy span "Latif99"
click at [519, 561] on body "Toggle navigation Home Bank Account List Load By Website Group [OXPLAY] ZEUS138…" at bounding box center [393, 281] width 786 height 562
click at [498, 553] on body "Toggle navigation Home Bank Account List Load By Website Group [OXPLAY] ZEUS138…" at bounding box center [393, 281] width 786 height 562
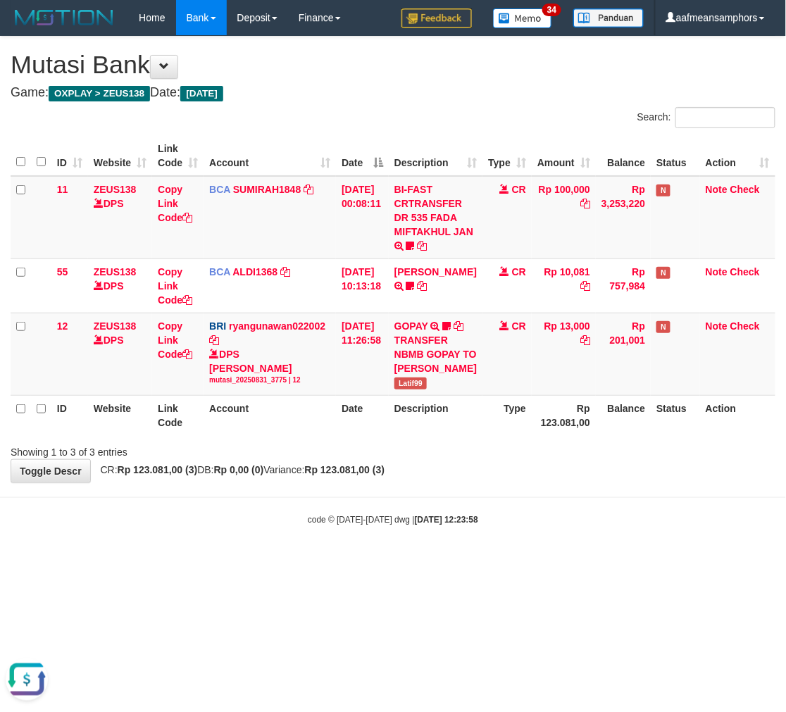
click at [572, 562] on html "Toggle navigation Home Bank Account List Load By Website Group [OXPLAY] ZEUS138…" at bounding box center [393, 281] width 786 height 562
click at [561, 562] on html "Toggle navigation Home Bank Account List Load By Website Group [OXPLAY] ZEUS138…" at bounding box center [393, 281] width 786 height 562
click at [560, 562] on html "Toggle navigation Home Bank Account List Load By Website Group [OXPLAY] ZEUS138…" at bounding box center [393, 281] width 786 height 562
click at [567, 562] on html "Toggle navigation Home Bank Account List Load By Website Group [OXPLAY] ZEUS138…" at bounding box center [393, 281] width 786 height 562
drag, startPoint x: 567, startPoint y: 581, endPoint x: 574, endPoint y: 585, distance: 8.2
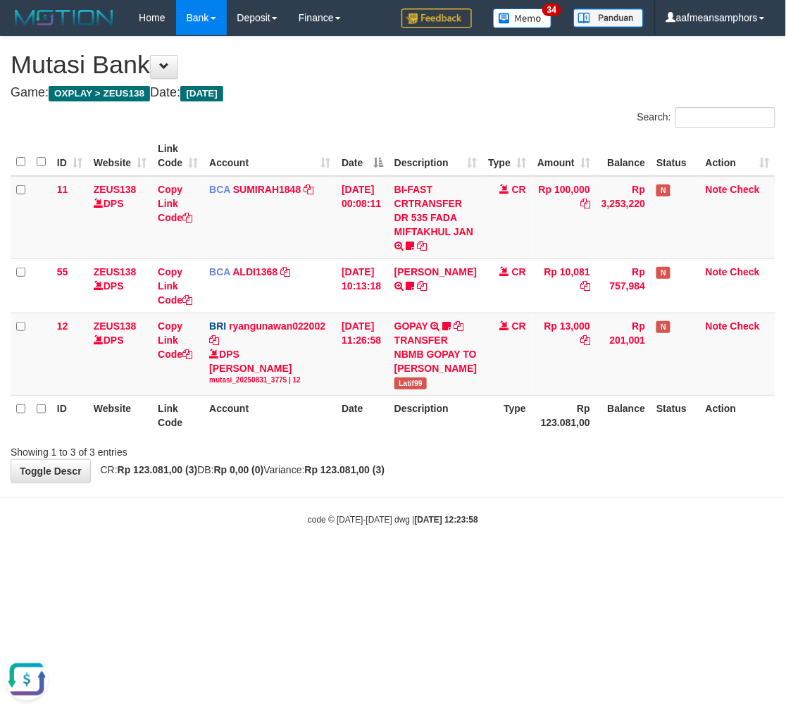
click at [564, 562] on html "Toggle navigation Home Bank Account List Load By Website Group [OXPLAY] ZEUS138…" at bounding box center [393, 281] width 786 height 562
click at [572, 562] on html "Toggle navigation Home Bank Account List Load By Website Group [OXPLAY] ZEUS138…" at bounding box center [393, 281] width 786 height 562
click at [567, 562] on html "Toggle navigation Home Bank Account List Load By Website Group [OXPLAY] ZEUS138…" at bounding box center [393, 281] width 786 height 562
click at [575, 562] on html "Toggle navigation Home Bank Account List Load By Website Group [OXPLAY] ZEUS138…" at bounding box center [393, 281] width 786 height 562
click at [576, 562] on html "Toggle navigation Home Bank Account List Load By Website Group [OXPLAY] ZEUS138…" at bounding box center [393, 281] width 786 height 562
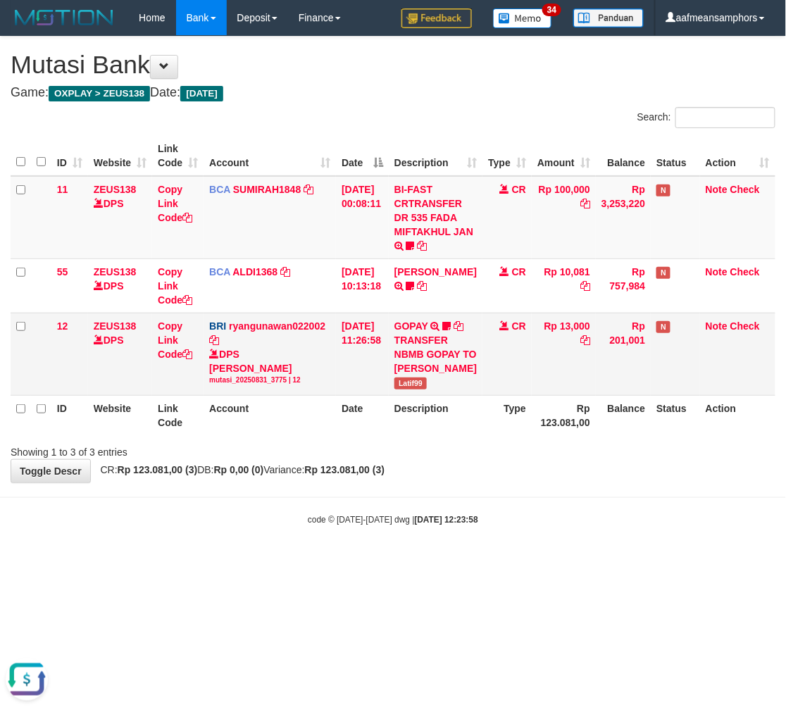
click at [414, 390] on span "Latif99" at bounding box center [411, 384] width 32 height 12
copy span "Latif99"
click at [486, 562] on html "Toggle navigation Home Bank Account List Load By Website Group [OXPLAY] ZEUS138…" at bounding box center [393, 281] width 786 height 562
drag, startPoint x: 502, startPoint y: 593, endPoint x: 785, endPoint y: 544, distance: 286.8
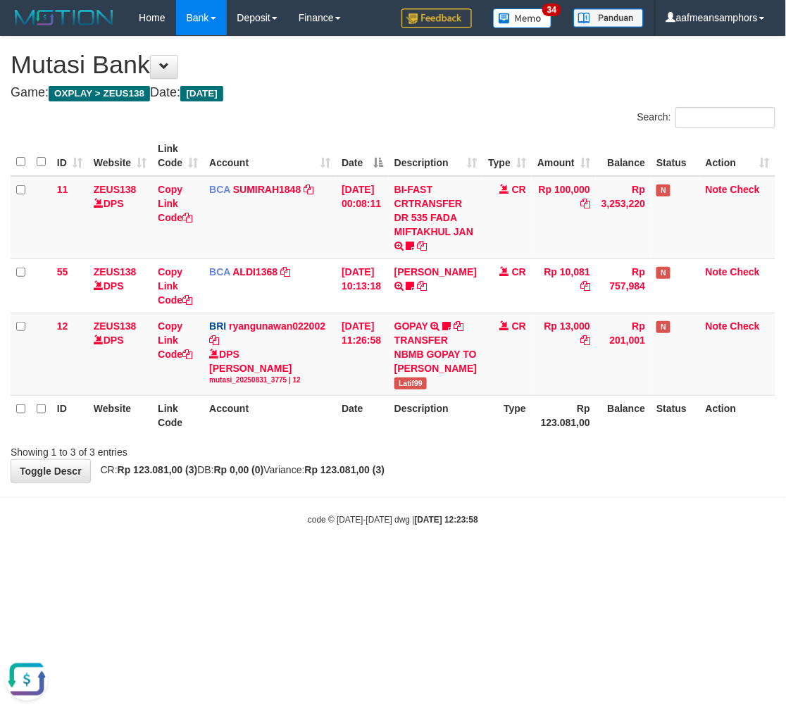
click at [495, 562] on html "Toggle navigation Home Bank Account List Load By Website Group [OXPLAY] ZEUS138…" at bounding box center [393, 281] width 786 height 562
click at [407, 390] on span "Latif99" at bounding box center [411, 384] width 32 height 12
copy span "Latif99"
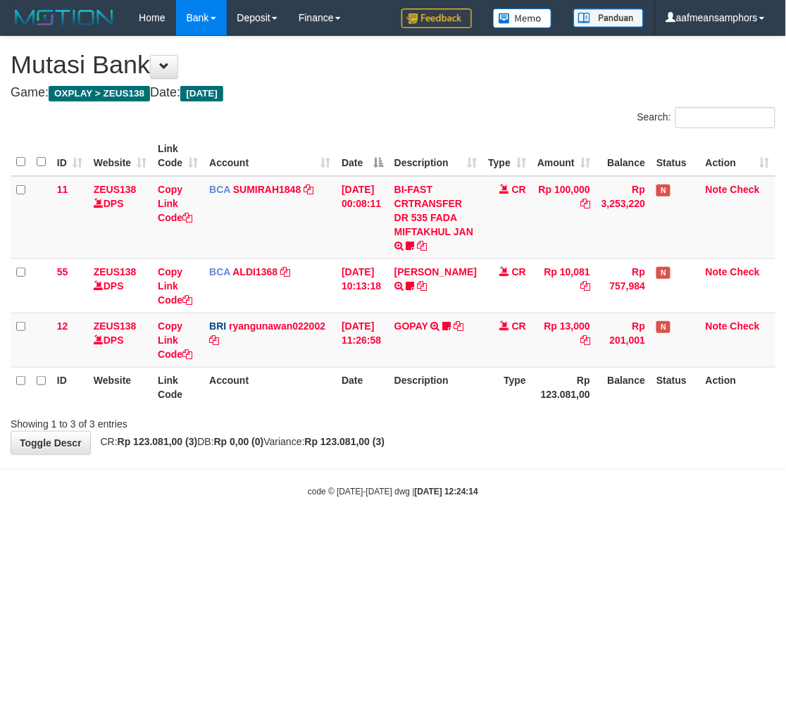
click at [560, 471] on body "Toggle navigation Home Bank Account List Load By Website Group [OXPLAY] ZEUS138…" at bounding box center [393, 266] width 786 height 533
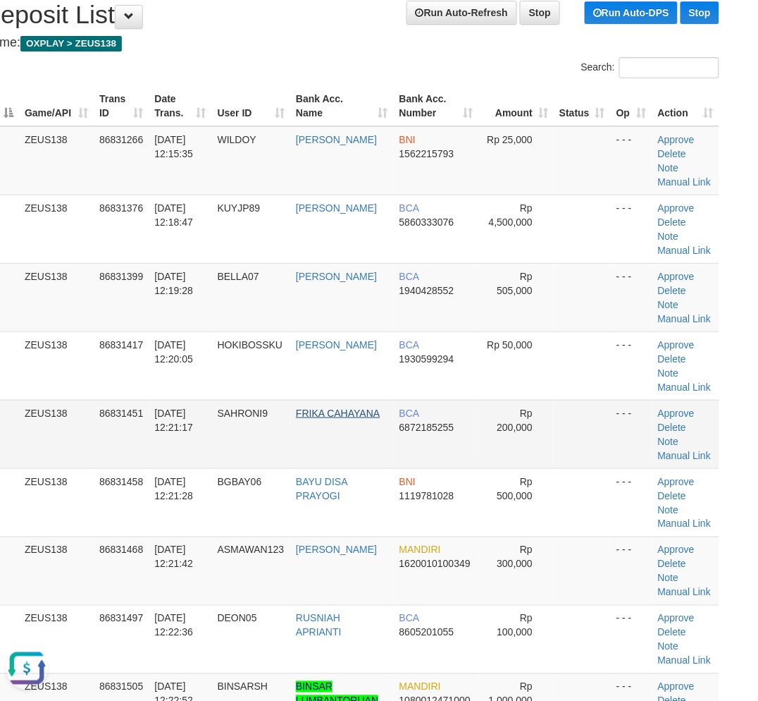
click at [306, 416] on tr "5 ZEUS138 86831451 [DATE] 12:21:17 SAHRONI9 FRIKA CAHAYANA BCA 6872185255 Rp 20…" at bounding box center [350, 434] width 737 height 68
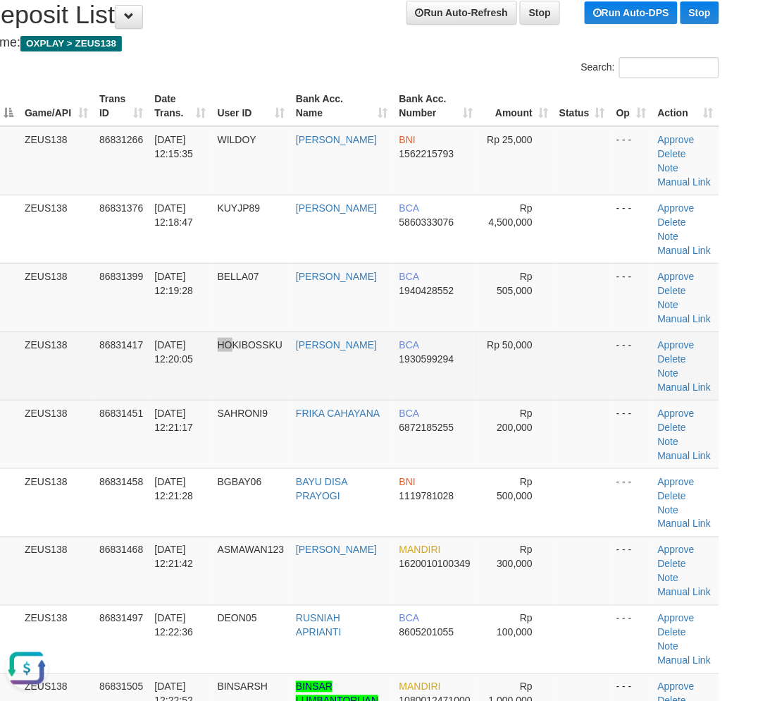
click at [236, 392] on tr "4 ZEUS138 86831417 31/08/2025 12:20:05 HOKIBOSSKU FAISAL MUFTI BCA 1930599294 R…" at bounding box center [350, 365] width 737 height 68
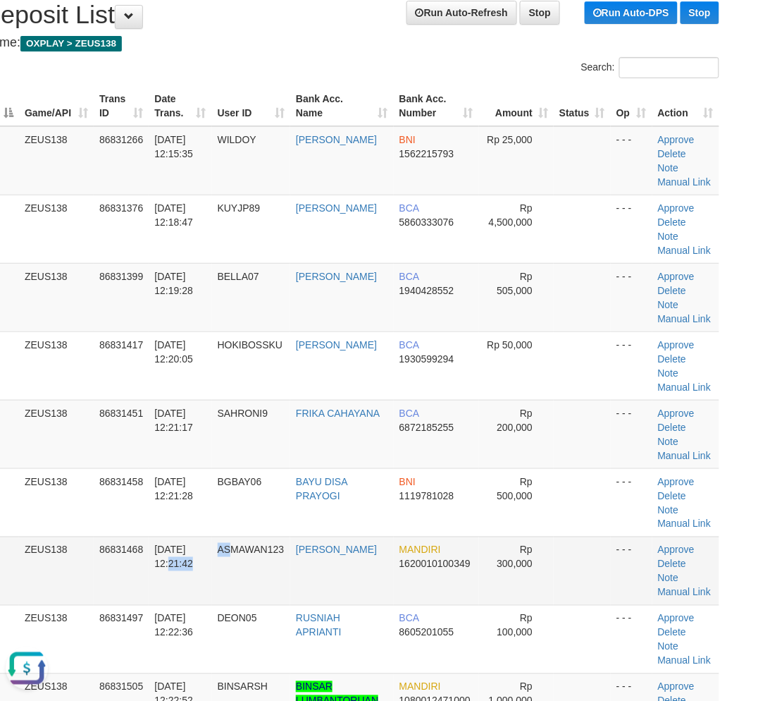
click at [236, 560] on tr "7 ZEUS138 86831468 31/08/2025 12:21:42 ASMAWAN123 ASMAWAN AIDIL MANDIRI 1620010…" at bounding box center [350, 570] width 737 height 68
click at [254, 553] on td "ASMAWAN123" at bounding box center [251, 570] width 79 height 68
drag, startPoint x: 265, startPoint y: 562, endPoint x: 235, endPoint y: 559, distance: 30.4
click at [261, 560] on tr "7 ZEUS138 86831468 31/08/2025 12:21:42 ASMAWAN123 ASMAWAN AIDIL MANDIRI 1620010…" at bounding box center [350, 570] width 737 height 68
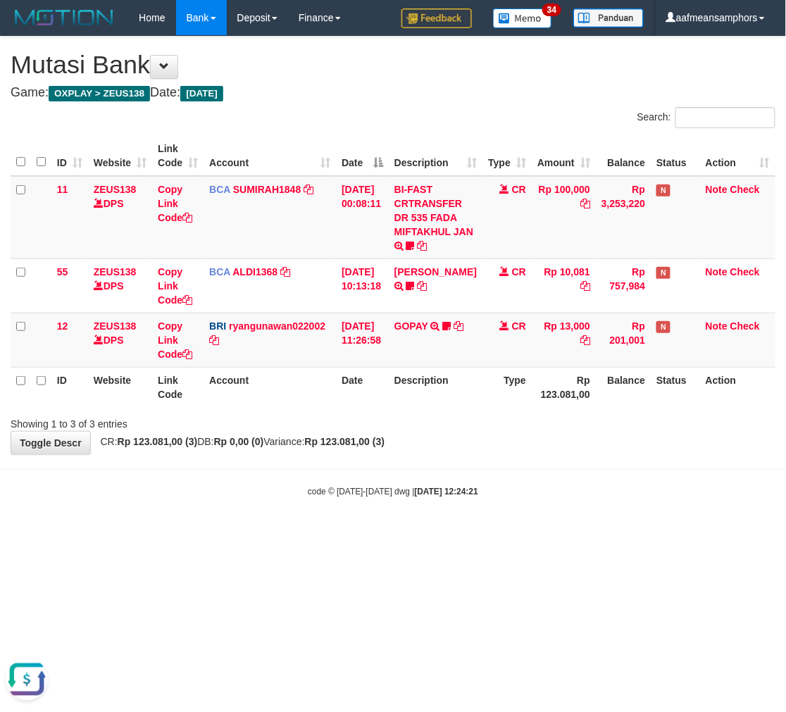
click at [502, 533] on html "Toggle navigation Home Bank Account List Load By Website Group [OXPLAY] ZEUS138…" at bounding box center [393, 266] width 786 height 533
click at [498, 533] on html "Toggle navigation Home Bank Account List Load By Website Group [OXPLAY] ZEUS138…" at bounding box center [393, 266] width 786 height 533
drag, startPoint x: 497, startPoint y: 571, endPoint x: 504, endPoint y: 569, distance: 7.2
click at [491, 533] on html "Toggle navigation Home Bank Account List Load By Website Group [OXPLAY] ZEUS138…" at bounding box center [393, 266] width 786 height 533
click at [512, 533] on html "Toggle navigation Home Bank Account List Load By Website Group [OXPLAY] ZEUS138…" at bounding box center [393, 266] width 786 height 533
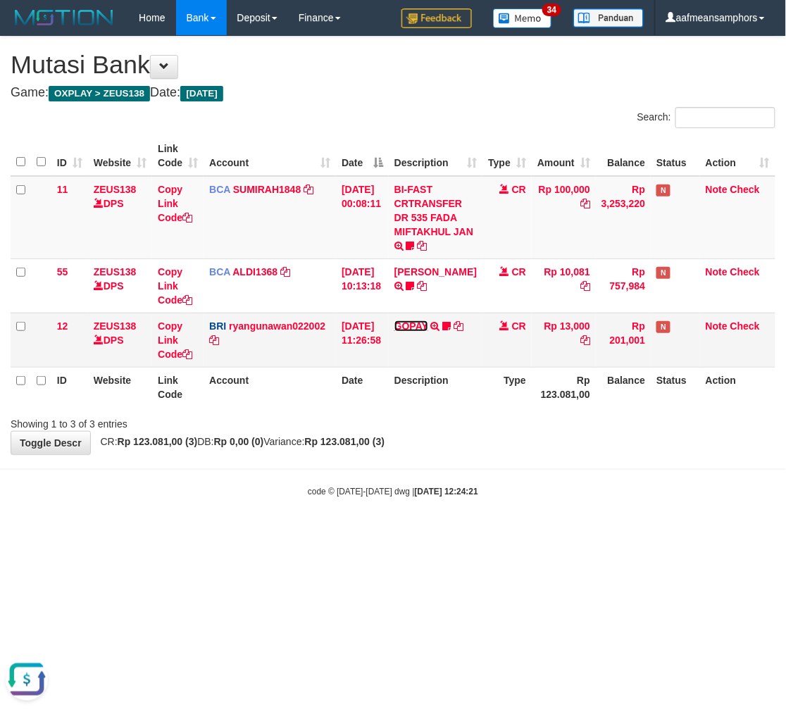
click at [416, 328] on link "GOPAY" at bounding box center [412, 326] width 34 height 11
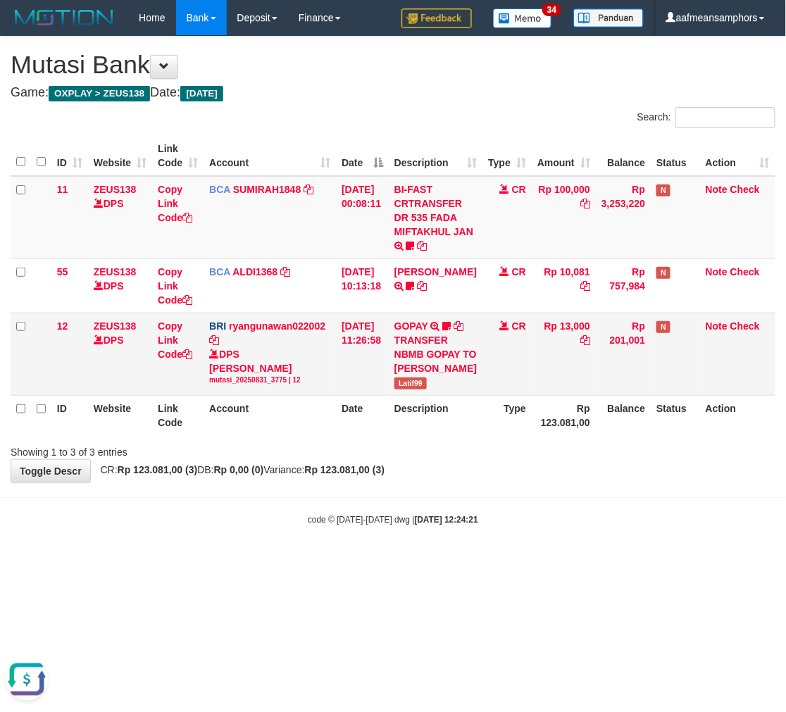
click at [413, 390] on span "Latif99" at bounding box center [411, 384] width 32 height 12
copy span "Latif99"
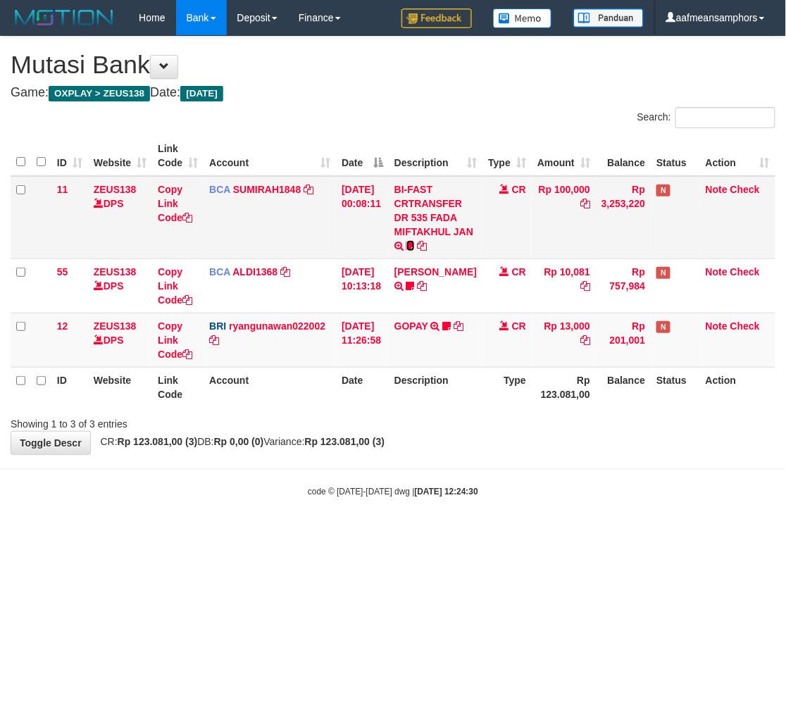
click at [415, 243] on icon at bounding box center [411, 246] width 8 height 10
click at [431, 253] on span "Adlian11" at bounding box center [450, 247] width 39 height 12
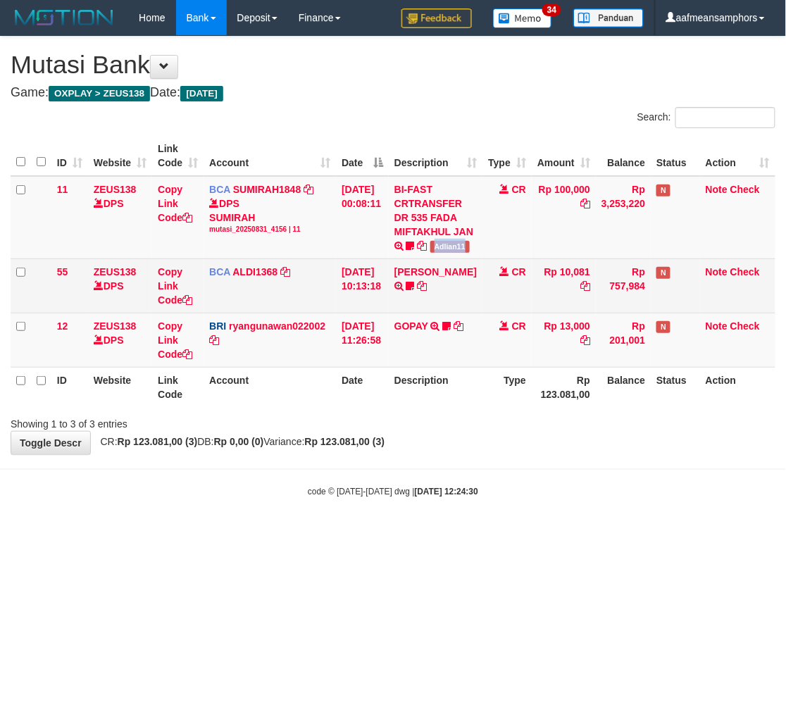
copy span "Adlian11"
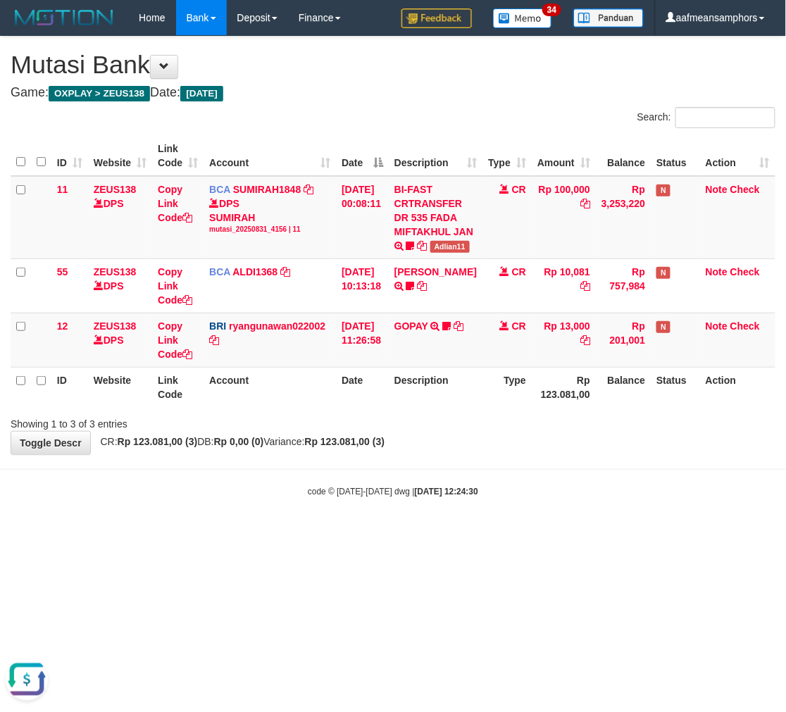
click at [493, 533] on html "Toggle navigation Home Bank Account List Load By Website Group [OXPLAY] ZEUS138…" at bounding box center [393, 266] width 786 height 533
drag, startPoint x: 491, startPoint y: 567, endPoint x: 483, endPoint y: 564, distance: 9.2
click at [490, 533] on html "Toggle navigation Home Bank Account List Load By Website Group [OXPLAY] ZEUS138…" at bounding box center [393, 266] width 786 height 533
click at [481, 533] on html "Toggle navigation Home Bank Account List Load By Website Group [OXPLAY] ZEUS138…" at bounding box center [393, 266] width 786 height 533
click at [565, 533] on html "Toggle navigation Home Bank Account List Load By Website Group [OXPLAY] ZEUS138…" at bounding box center [393, 266] width 786 height 533
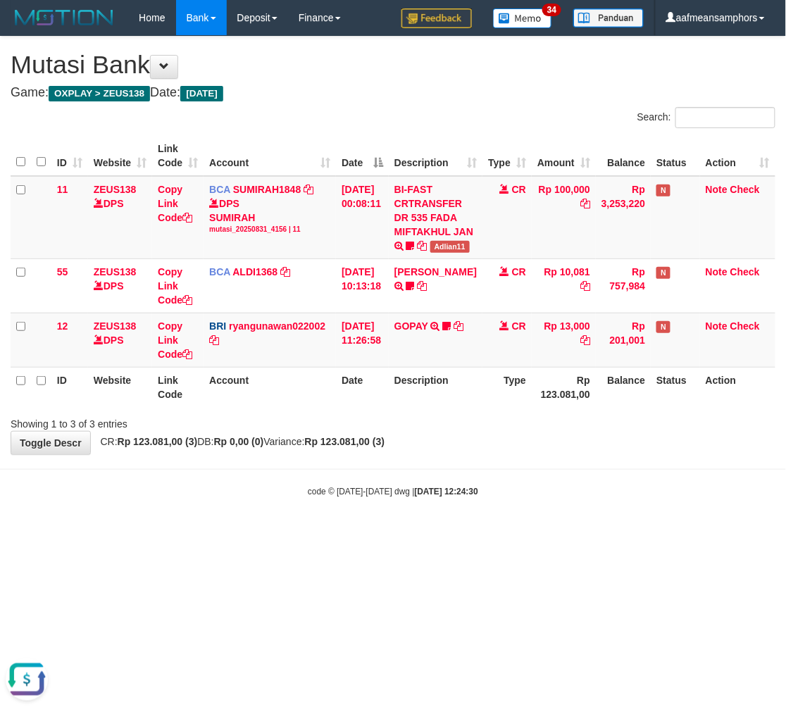
click at [557, 533] on html "Toggle navigation Home Bank Account List Load By Website Group [OXPLAY] ZEUS138…" at bounding box center [393, 266] width 786 height 533
click at [459, 533] on html "Toggle navigation Home Bank Account List Load By Website Group [OXPLAY] ZEUS138…" at bounding box center [393, 266] width 786 height 533
click at [427, 533] on html "Toggle navigation Home Bank Account List Load By Website Group [OXPLAY] ZEUS138…" at bounding box center [393, 266] width 786 height 533
click at [431, 533] on html "Toggle navigation Home Bank Account List Load By Website Group [OXPLAY] ZEUS138…" at bounding box center [393, 266] width 786 height 533
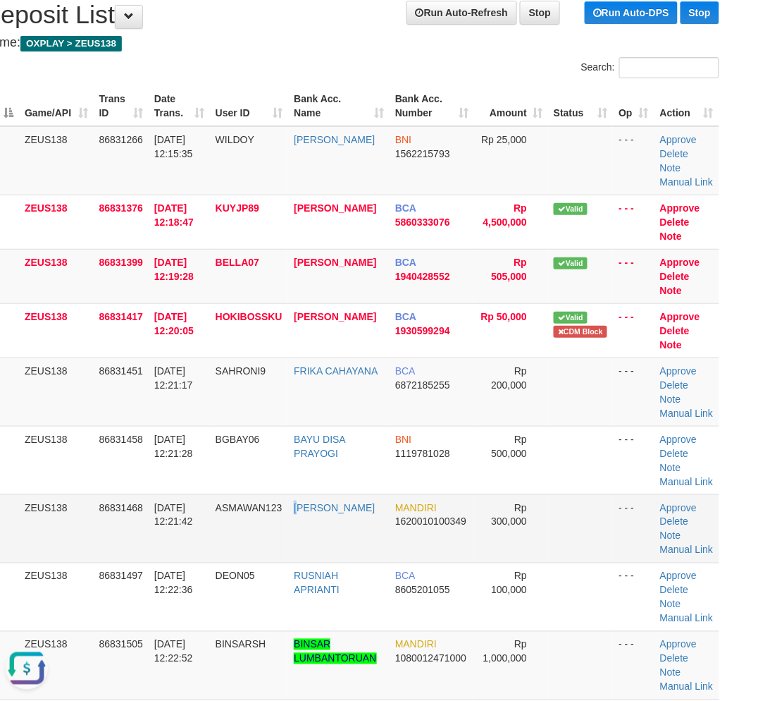
click at [302, 562] on tr "7 ZEUS138 86831468 31/08/2025 12:21:42 ASMAWAN123 ASMAWAN AIDIL MANDIRI 1620010…" at bounding box center [350, 528] width 737 height 68
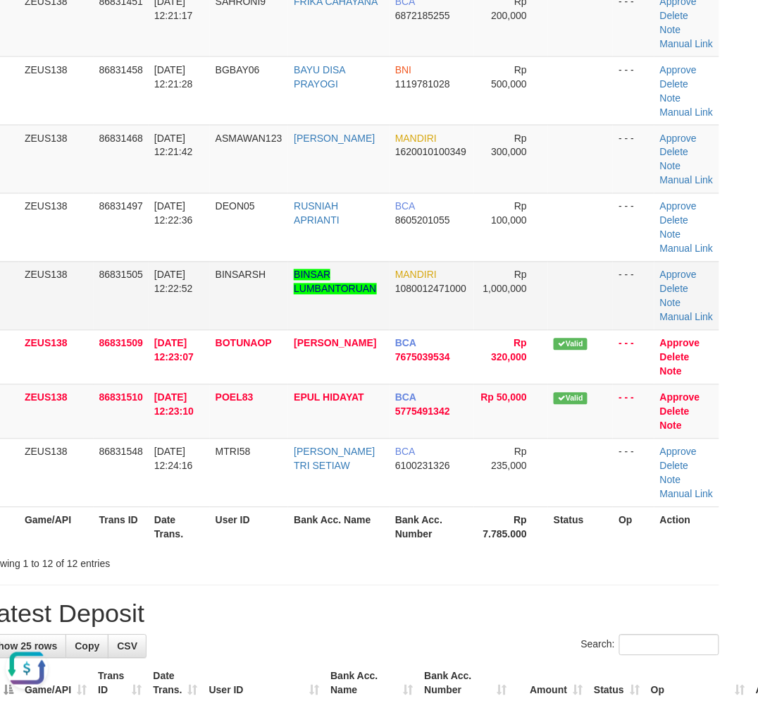
click at [673, 330] on td "Approve Delete Note Manual Link" at bounding box center [687, 295] width 65 height 68
click at [674, 323] on link "Manual Link" at bounding box center [687, 316] width 54 height 11
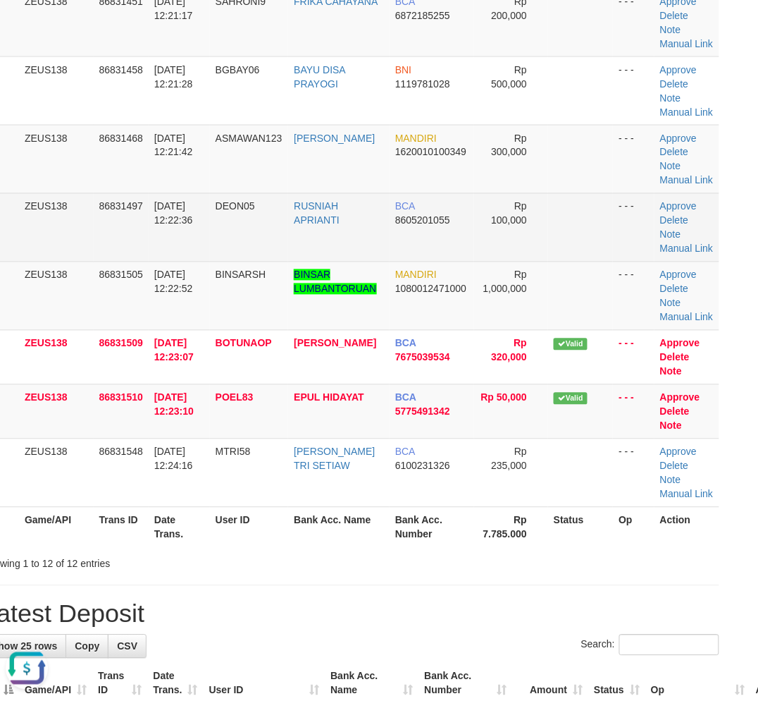
drag, startPoint x: 229, startPoint y: 286, endPoint x: 221, endPoint y: 293, distance: 11.0
click at [229, 261] on td "DEON05" at bounding box center [249, 227] width 79 height 68
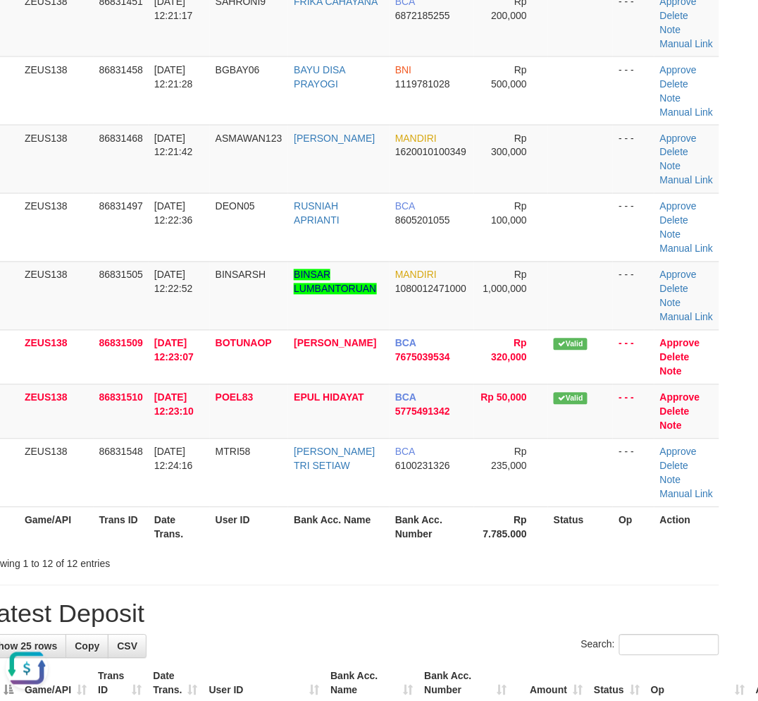
click at [228, 547] on th "User ID" at bounding box center [249, 527] width 79 height 40
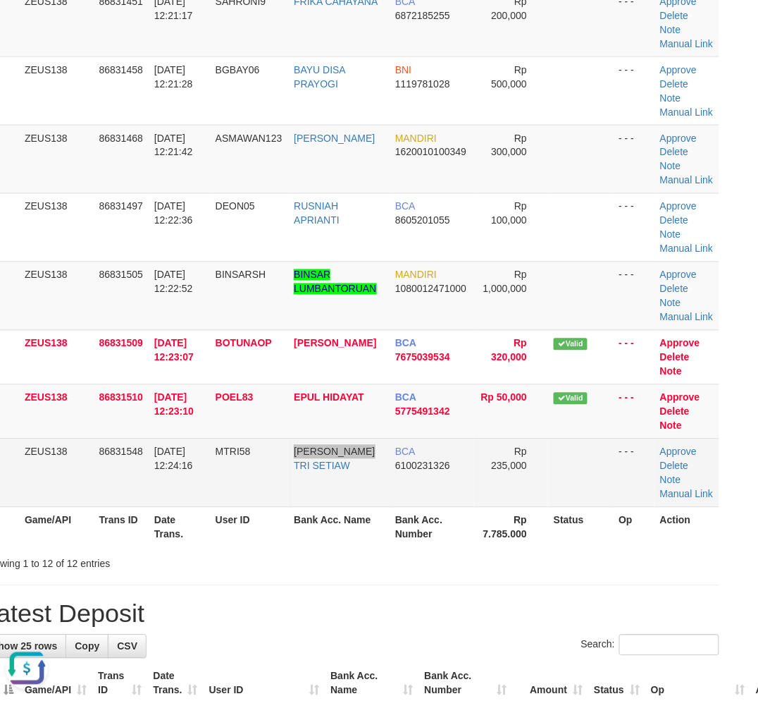
click at [304, 507] on tr "12 ZEUS138 86831548 31/08/2025 12:24:16 MTRI58 MAHDIAN TRI SETIAW BCA 610023132…" at bounding box center [350, 472] width 737 height 68
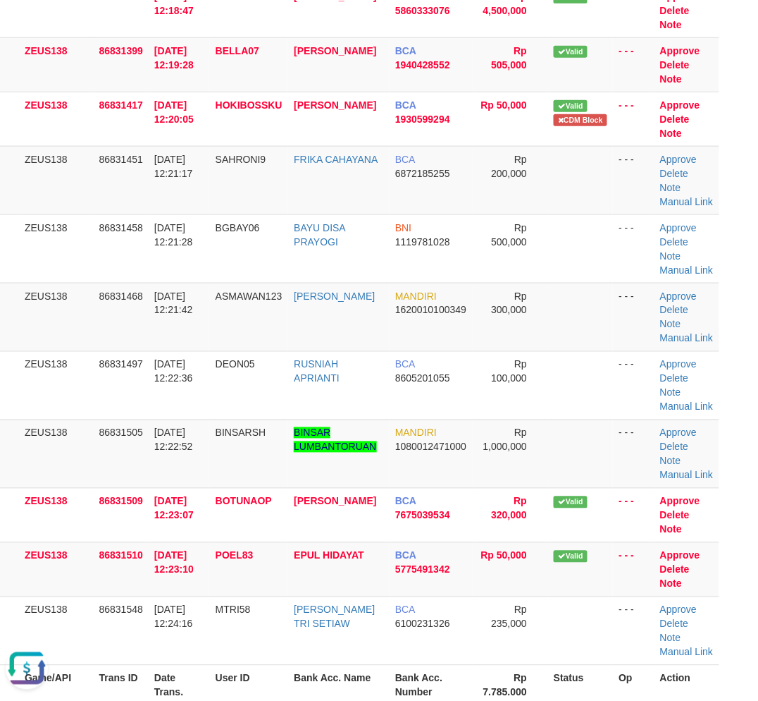
scroll to position [1057, 28]
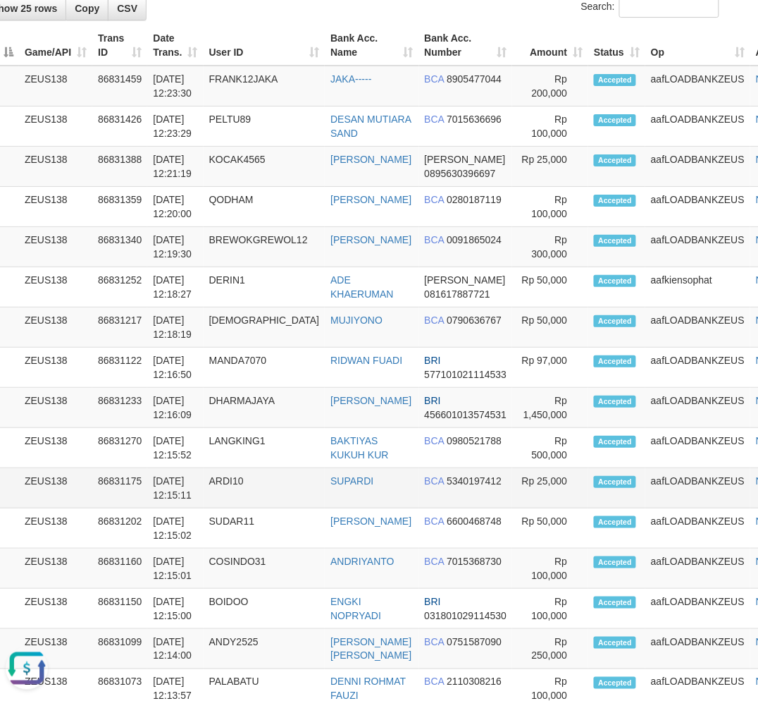
click at [202, 508] on td "31/08/2025 12:15:11" at bounding box center [175, 488] width 56 height 40
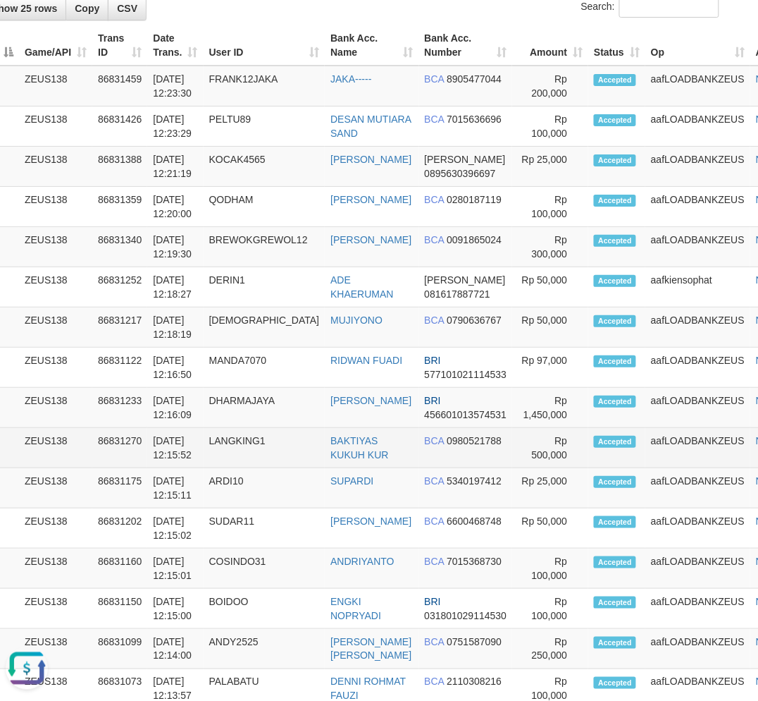
drag, startPoint x: 202, startPoint y: 587, endPoint x: 96, endPoint y: 564, distance: 108.8
click at [203, 508] on td "31/08/2025 12:15:11" at bounding box center [175, 488] width 56 height 40
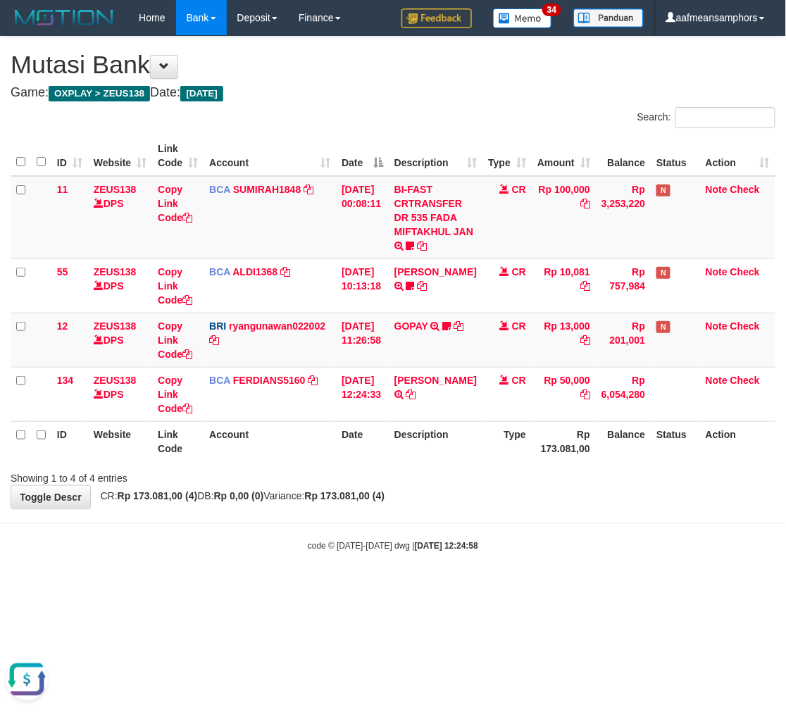
click at [455, 483] on div "Showing 1 to 4 of 4 entries" at bounding box center [393, 476] width 786 height 20
click at [449, 484] on div "**********" at bounding box center [393, 273] width 786 height 472
click at [452, 478] on div "Showing 1 to 4 of 4 entries" at bounding box center [393, 476] width 786 height 20
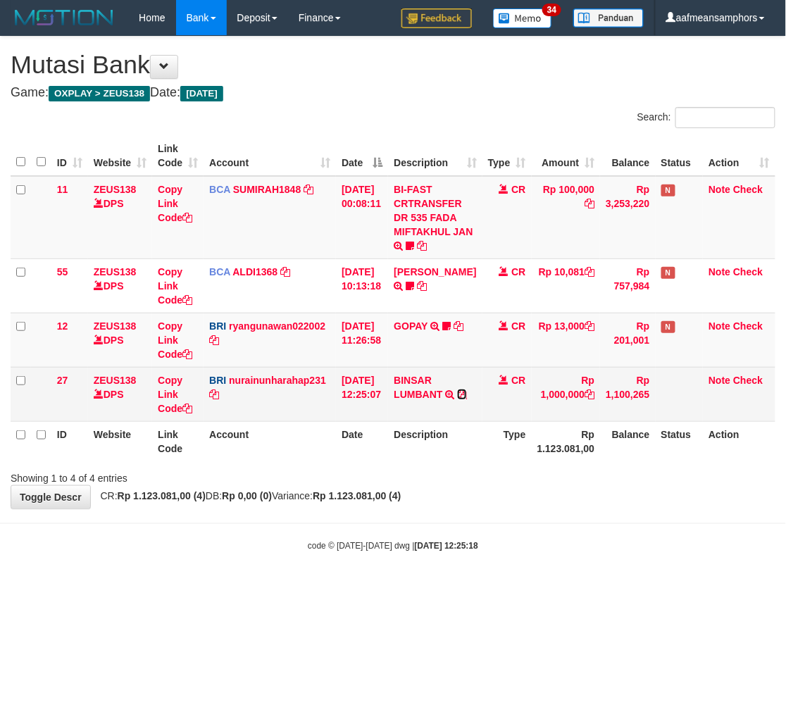
click at [457, 400] on icon at bounding box center [462, 395] width 10 height 10
click at [153, 389] on td "Copy Link Code" at bounding box center [177, 394] width 51 height 54
click at [170, 391] on link "Copy Link Code" at bounding box center [175, 394] width 35 height 39
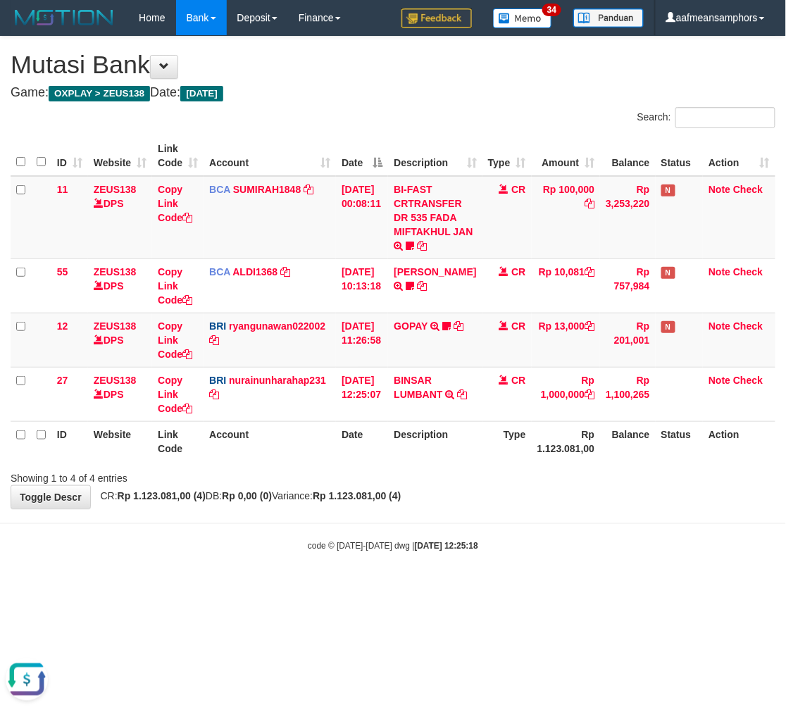
scroll to position [193, 0]
drag, startPoint x: 283, startPoint y: 536, endPoint x: 360, endPoint y: 526, distance: 77.4
click at [278, 534] on body "Toggle navigation Home Bank Account List Load By Website Group [OXPLAY] ZEUS138…" at bounding box center [393, 294] width 786 height 588
click at [354, 524] on hr at bounding box center [393, 524] width 786 height 1
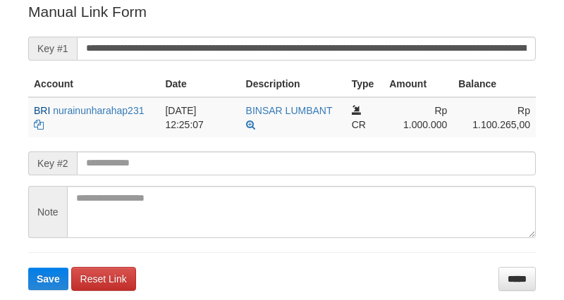
scroll to position [285, 0]
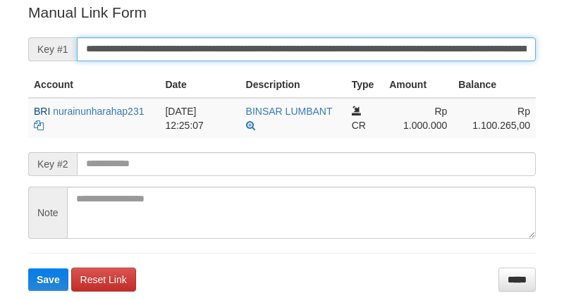
click at [385, 37] on input "**********" at bounding box center [306, 49] width 459 height 24
click at [381, 41] on input "**********" at bounding box center [306, 49] width 459 height 24
paste input "****"
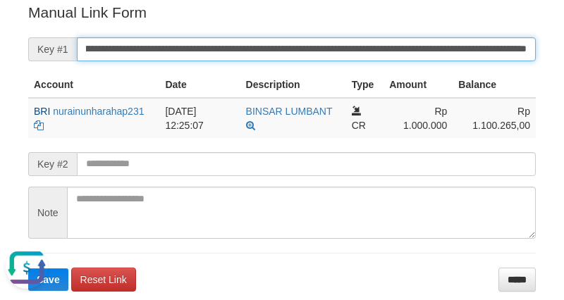
type input "**********"
click at [28, 269] on button "Save" at bounding box center [48, 280] width 40 height 23
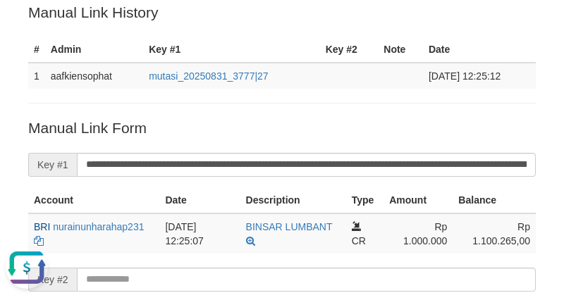
scroll to position [0, 0]
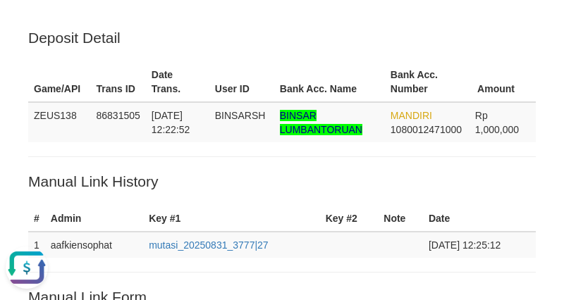
click at [404, 172] on p "Manual Link History" at bounding box center [281, 181] width 507 height 20
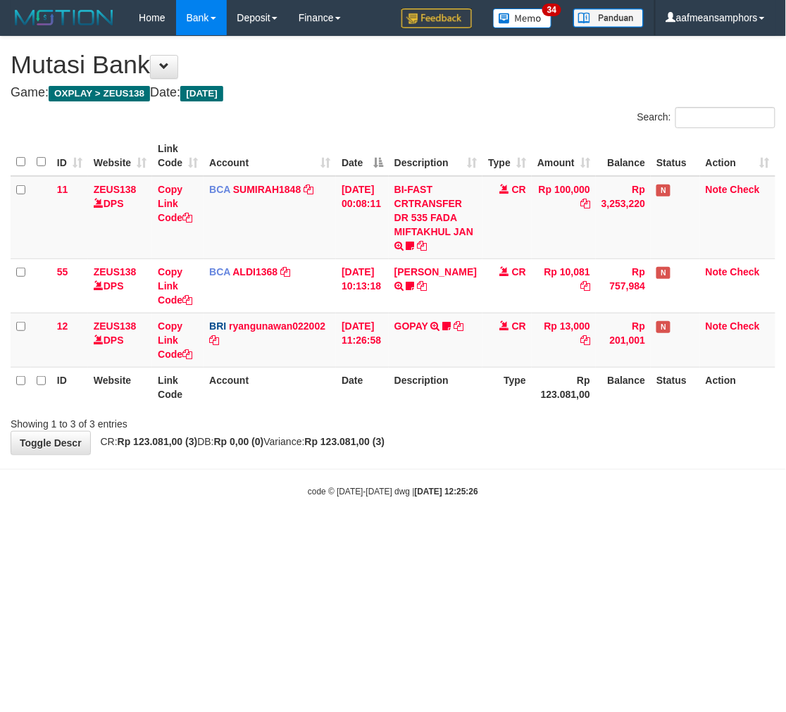
click at [295, 530] on body "Toggle navigation Home Bank Account List Load By Website Group [OXPLAY] ZEUS138…" at bounding box center [393, 266] width 786 height 533
click at [292, 529] on body "Toggle navigation Home Bank Account List Load By Website Group [OXPLAY] ZEUS138…" at bounding box center [393, 266] width 786 height 533
click at [467, 481] on body "Toggle navigation Home Bank Account List Load By Website Group [OXPLAY] ZEUS138…" at bounding box center [393, 266] width 786 height 533
click at [300, 475] on body "Toggle navigation Home Bank Account List Load By Website Group [OXPLAY] ZEUS138…" at bounding box center [393, 266] width 786 height 533
click at [459, 482] on body "Toggle navigation Home Bank Account List Load By Website Group [OXPLAY] ZEUS138…" at bounding box center [393, 266] width 786 height 533
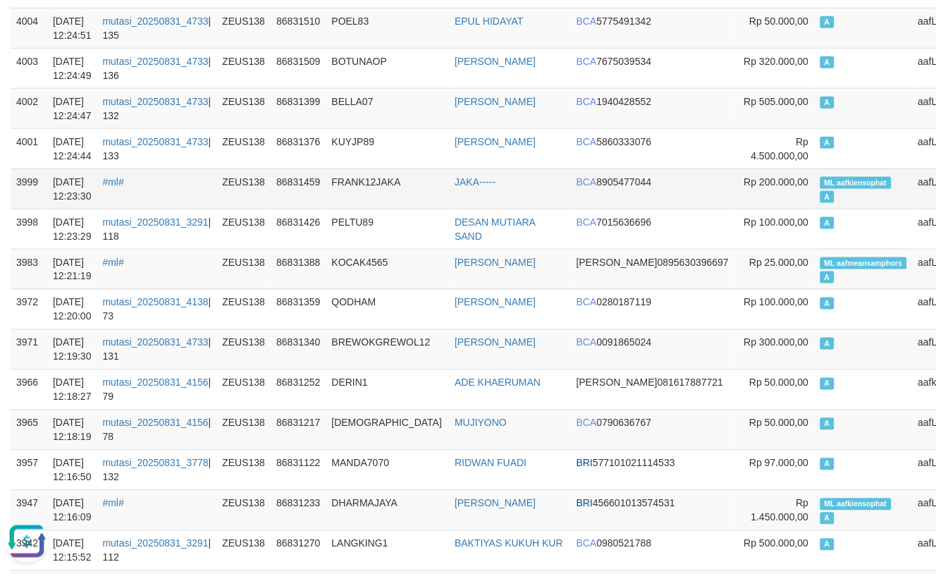
scroll to position [313, 0]
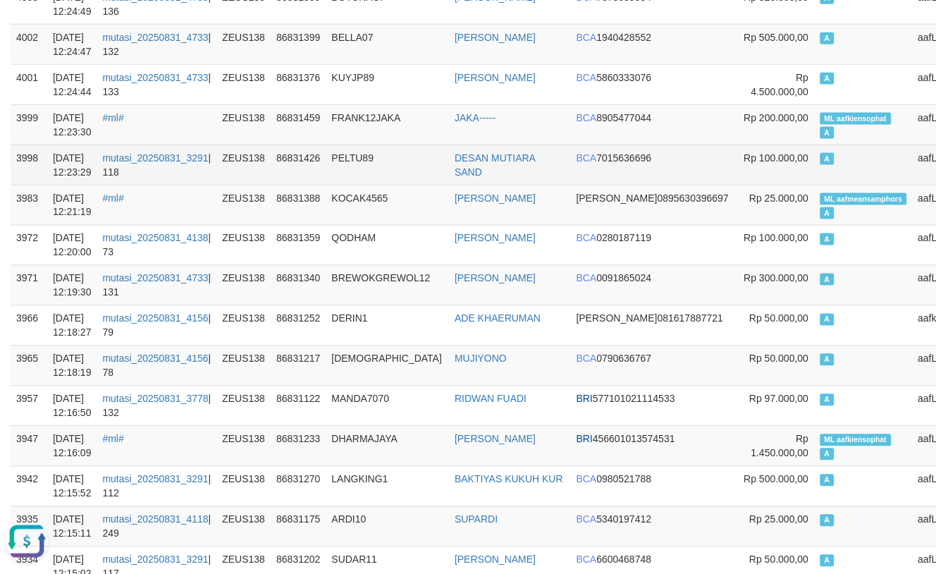
drag, startPoint x: 424, startPoint y: 173, endPoint x: 400, endPoint y: 175, distance: 24.1
click at [407, 173] on td "PELTU89" at bounding box center [387, 164] width 123 height 40
click at [393, 168] on td "PELTU89" at bounding box center [387, 164] width 123 height 40
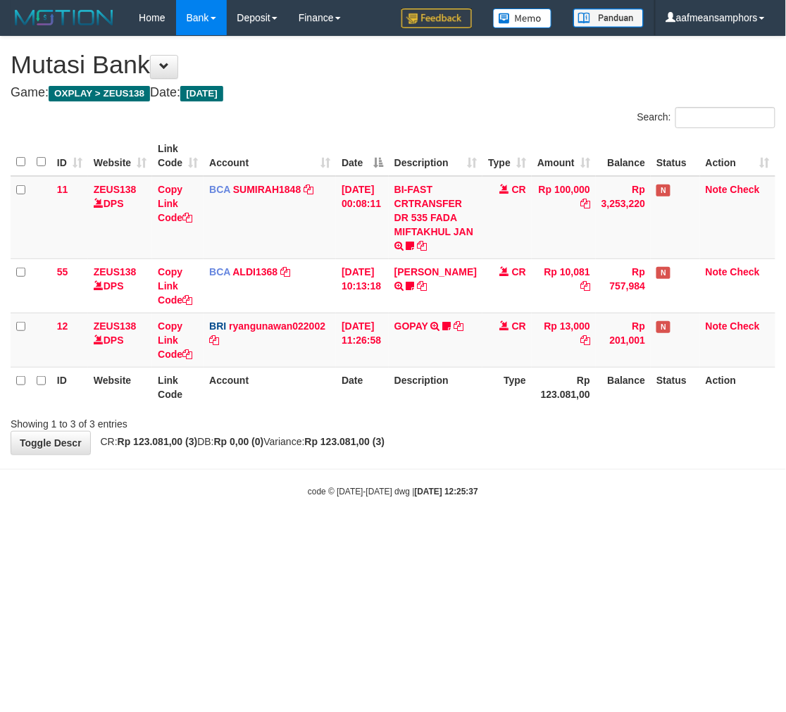
click at [627, 533] on html "Toggle navigation Home Bank Account List Load By Website Group [OXPLAY] ZEUS138…" at bounding box center [393, 266] width 786 height 533
drag, startPoint x: 610, startPoint y: 575, endPoint x: 784, endPoint y: 432, distance: 225.3
click at [606, 533] on html "Toggle navigation Home Bank Account List Load By Website Group [OXPLAY] ZEUS138…" at bounding box center [393, 266] width 786 height 533
click at [412, 517] on body "Toggle navigation Home Bank Account List Load By Website Group [OXPLAY] ZEUS138…" at bounding box center [393, 266] width 786 height 533
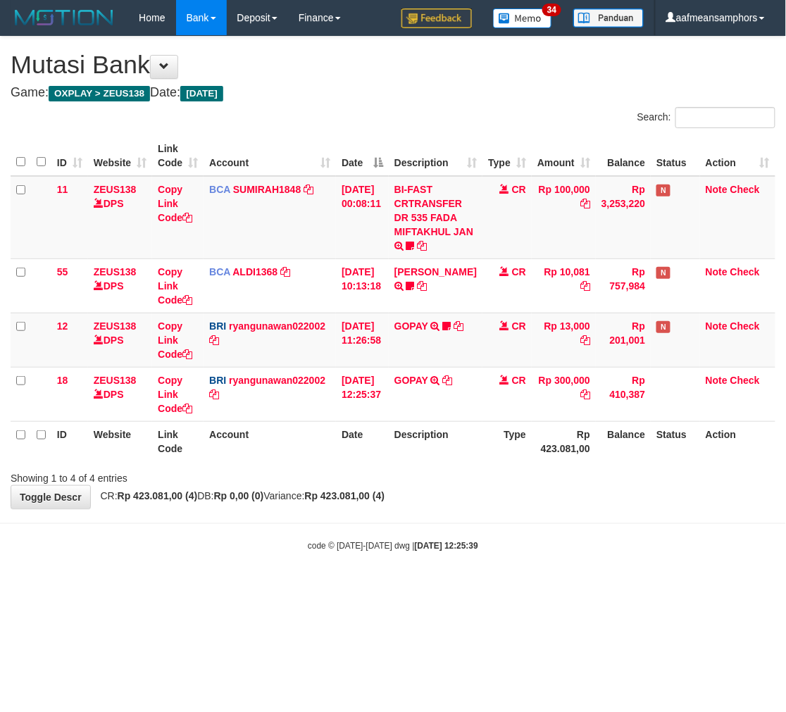
click at [495, 585] on body "Toggle navigation Home Bank Account List Load By Website Group [OXPLAY] ZEUS138…" at bounding box center [393, 294] width 786 height 588
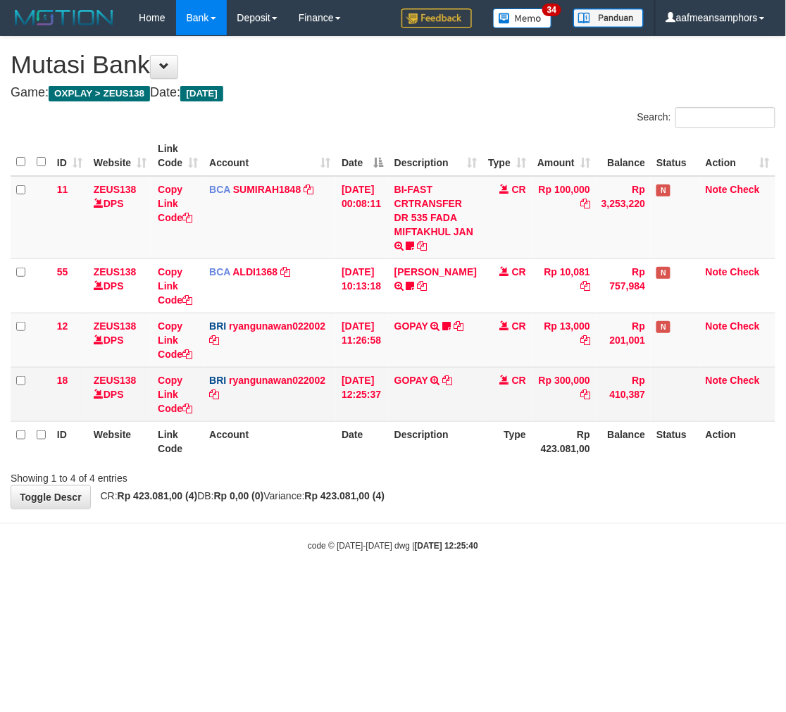
click at [575, 382] on td "Rp 300,000" at bounding box center [564, 394] width 64 height 54
copy td "300,000"
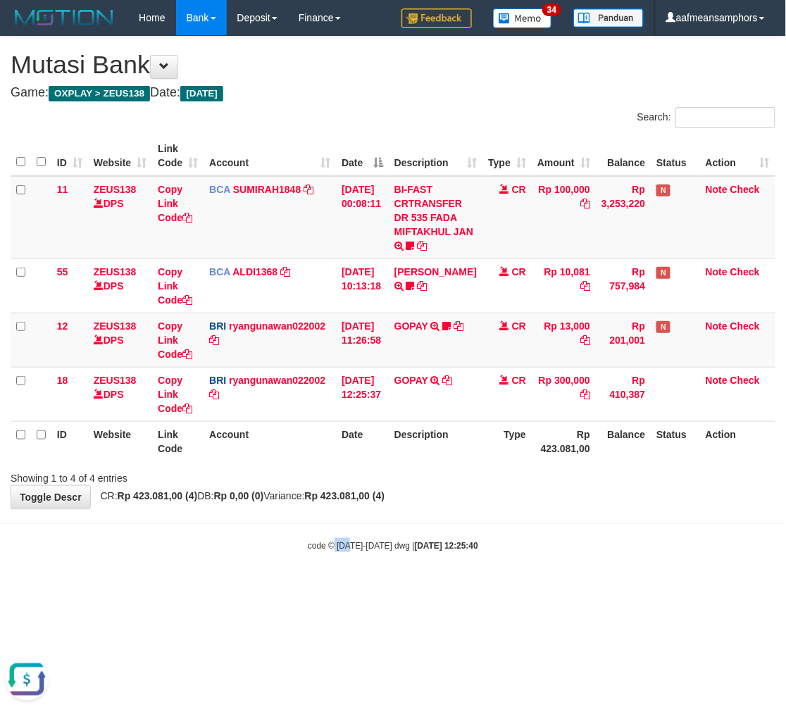
drag, startPoint x: 332, startPoint y: 525, endPoint x: 371, endPoint y: 523, distance: 39.5
click at [331, 526] on body "Toggle navigation Home Bank Account List Load By Website Group [OXPLAY] ZEUS138…" at bounding box center [393, 294] width 786 height 588
click at [362, 520] on body "Toggle navigation Home Bank Account List Load By Website Group [OXPLAY] ZEUS138…" at bounding box center [393, 294] width 786 height 588
drag, startPoint x: 511, startPoint y: 574, endPoint x: 504, endPoint y: 575, distance: 7.2
click at [505, 575] on body "Toggle navigation Home Bank Account List Load By Website Group [OXPLAY] ZEUS138…" at bounding box center [393, 294] width 786 height 588
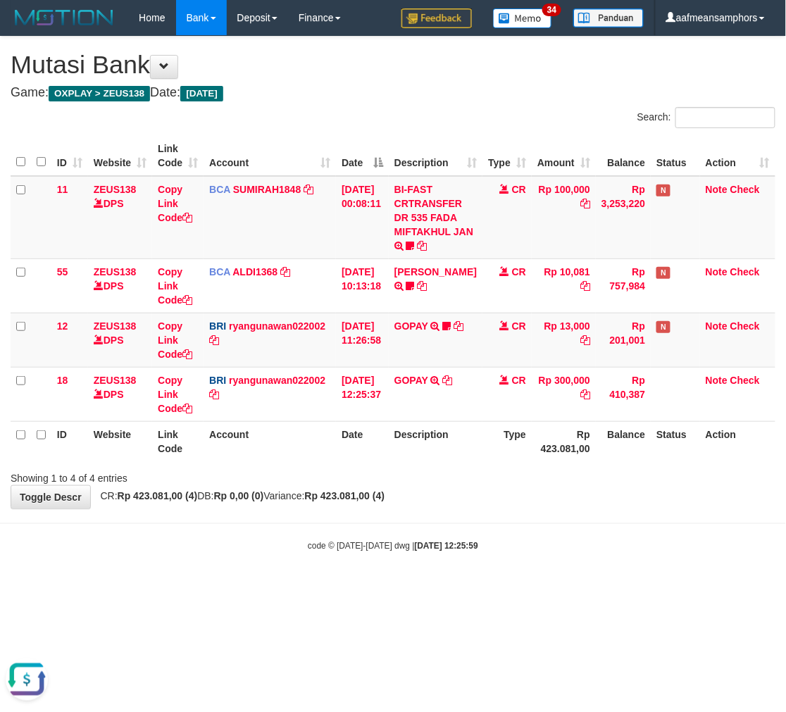
click at [498, 574] on body "Toggle navigation Home Bank Account List Load By Website Group [OXPLAY] ZEUS138…" at bounding box center [393, 294] width 786 height 588
drag, startPoint x: 550, startPoint y: 524, endPoint x: 588, endPoint y: 509, distance: 40.8
click at [546, 523] on body "Toggle navigation Home Bank Account List Load By Website Group [OXPLAY] ZEUS138…" at bounding box center [393, 294] width 786 height 588
click at [588, 501] on div "**********" at bounding box center [393, 273] width 786 height 472
click at [613, 452] on th "Balance" at bounding box center [623, 441] width 55 height 40
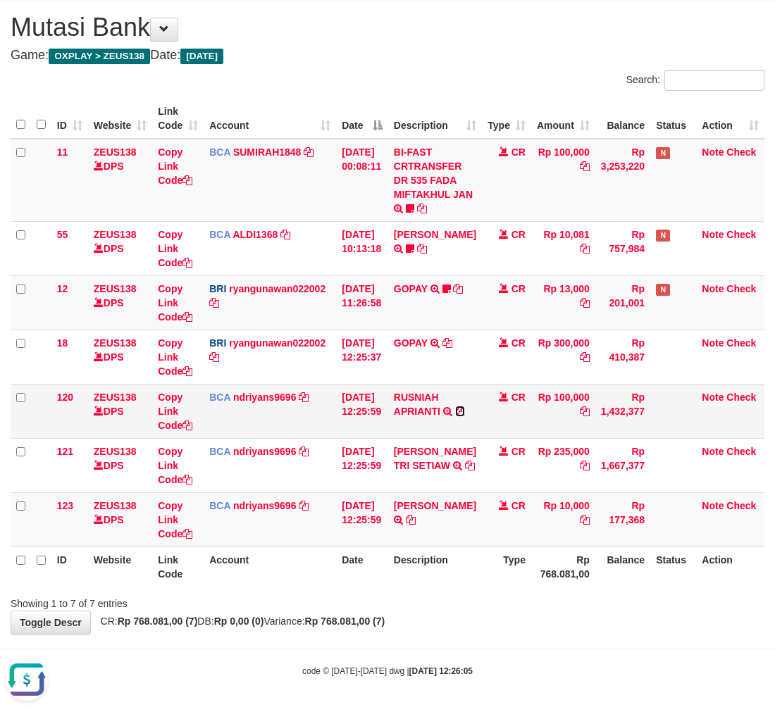
click at [455, 416] on icon at bounding box center [460, 412] width 10 height 10
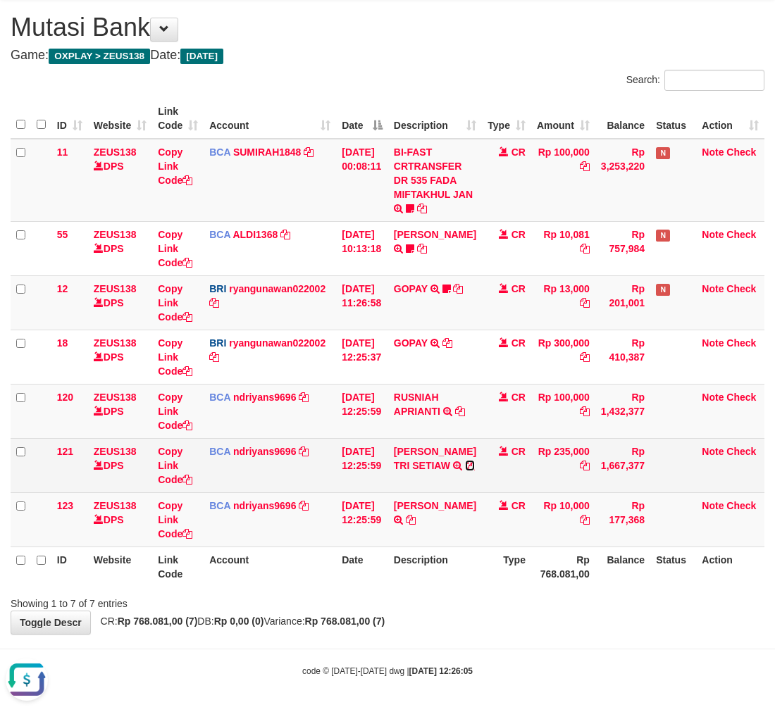
drag, startPoint x: 461, startPoint y: 464, endPoint x: 490, endPoint y: 488, distance: 37.5
click at [465, 464] on icon at bounding box center [470, 466] width 10 height 10
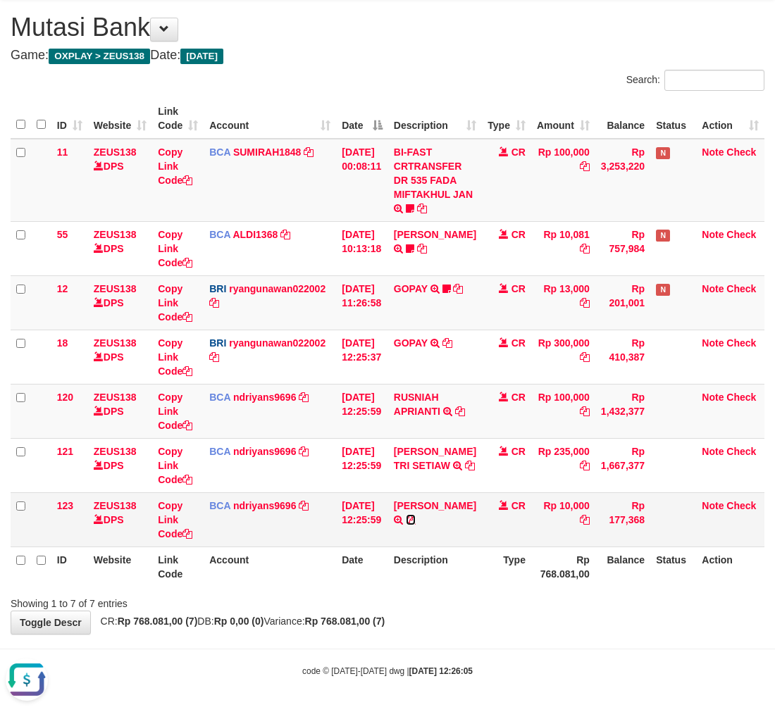
click at [416, 525] on icon at bounding box center [411, 520] width 10 height 10
click at [553, 601] on div "Showing 1 to 7 of 7 entries" at bounding box center [387, 601] width 775 height 20
click at [538, 598] on div "Showing 1 to 7 of 7 entries" at bounding box center [387, 601] width 775 height 20
click at [532, 599] on div "Showing 1 to 7 of 7 entries" at bounding box center [387, 601] width 775 height 20
click at [540, 618] on div "**********" at bounding box center [387, 316] width 775 height 635
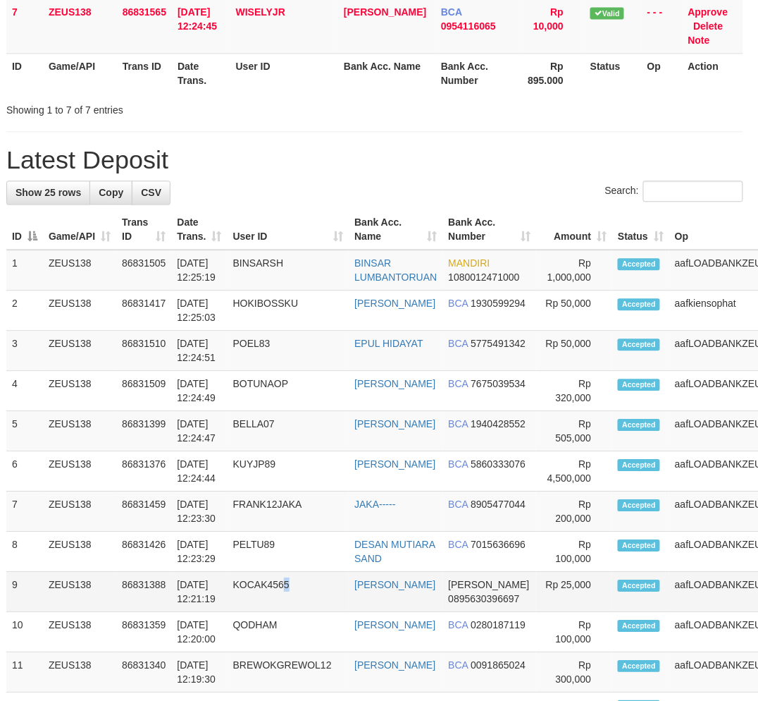
click at [291, 572] on td "KOCAK4565" at bounding box center [289, 592] width 122 height 40
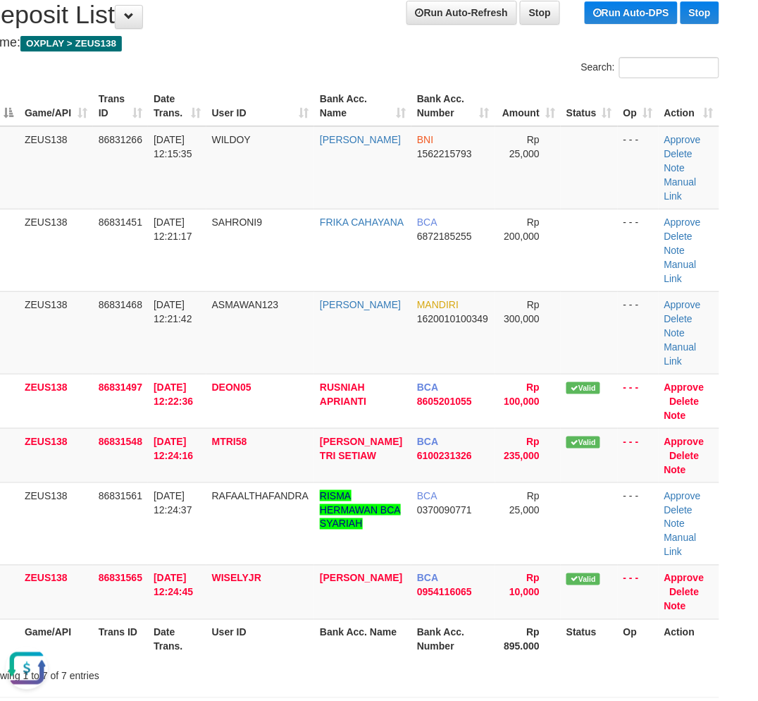
drag, startPoint x: 347, startPoint y: 614, endPoint x: 4, endPoint y: 599, distance: 343.5
click at [341, 663] on div "Showing 1 to 7 of 7 entries" at bounding box center [351, 673] width 758 height 20
drag, startPoint x: 317, startPoint y: 624, endPoint x: 294, endPoint y: 624, distance: 23.3
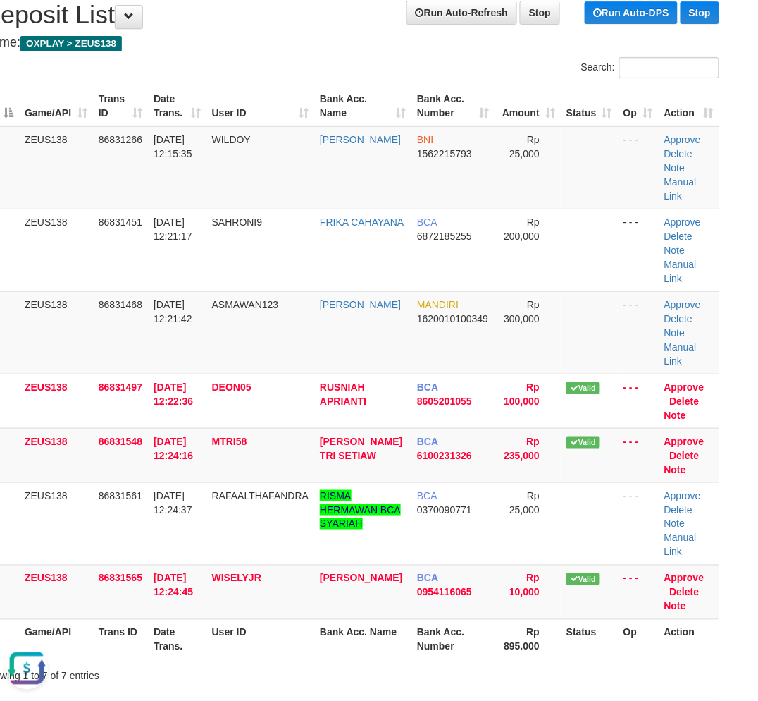
click at [297, 663] on div "Showing 1 to 7 of 7 entries" at bounding box center [351, 673] width 758 height 20
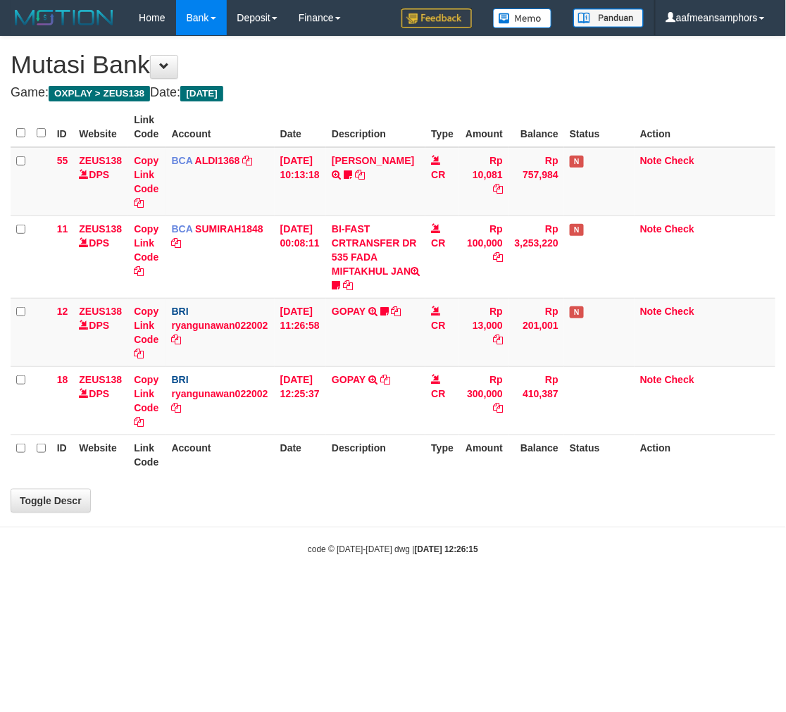
click at [499, 591] on html "Toggle navigation Home Bank Account List Load By Website Group [OXPLAY] ZEUS138…" at bounding box center [393, 295] width 786 height 591
drag, startPoint x: 519, startPoint y: 618, endPoint x: 553, endPoint y: 612, distance: 33.7
click at [520, 591] on html "Toggle navigation Home Bank Account List Load By Website Group [OXPLAY] ZEUS138…" at bounding box center [393, 295] width 786 height 591
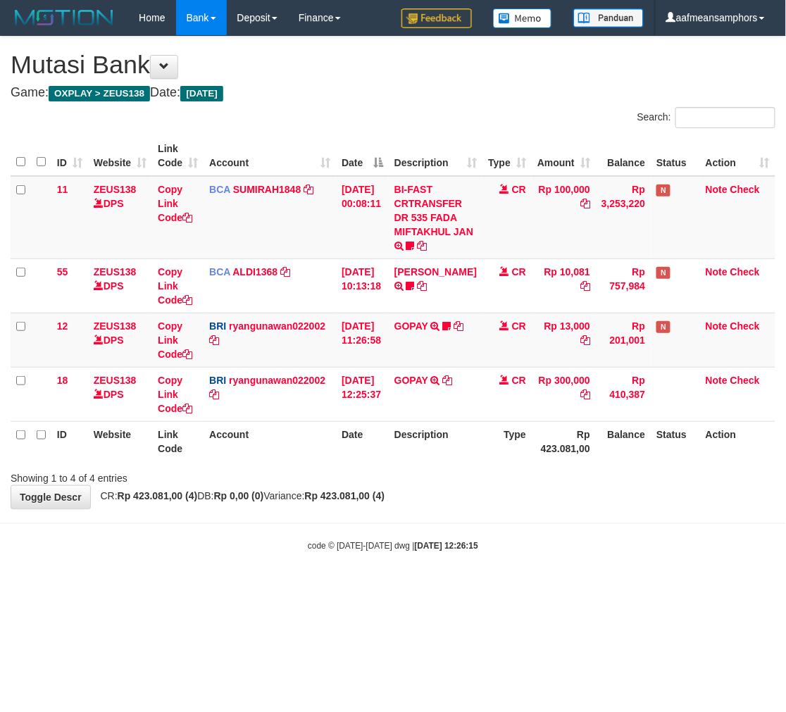
drag, startPoint x: 550, startPoint y: 593, endPoint x: 532, endPoint y: 595, distance: 17.7
click at [548, 588] on html "Toggle navigation Home Bank Account List Load By Website Group [OXPLAY] ZEUS138…" at bounding box center [393, 294] width 786 height 588
click at [536, 588] on html "Toggle navigation Home Bank Account List Load By Website Group [OXPLAY] ZEUS138…" at bounding box center [393, 294] width 786 height 588
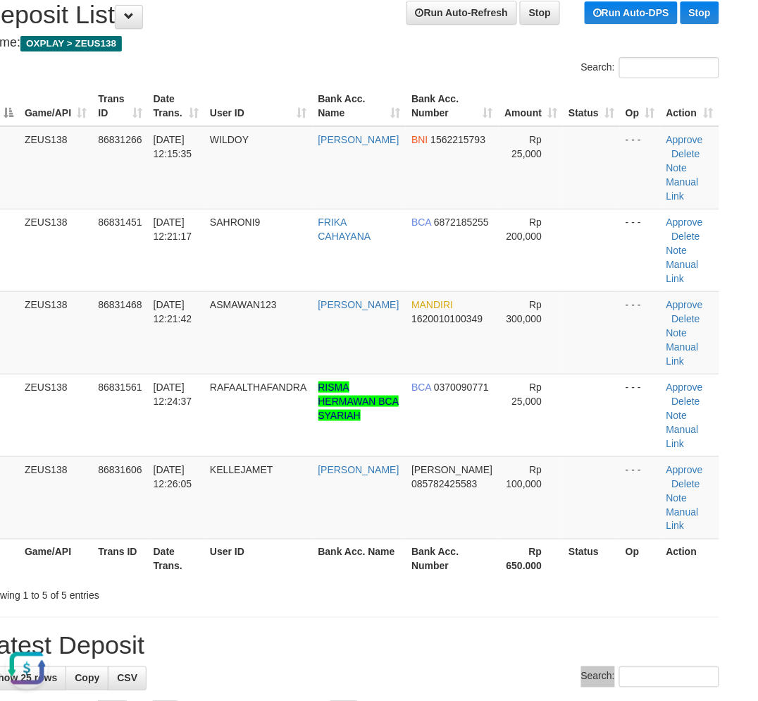
drag, startPoint x: 405, startPoint y: 600, endPoint x: 403, endPoint y: 589, distance: 11.5
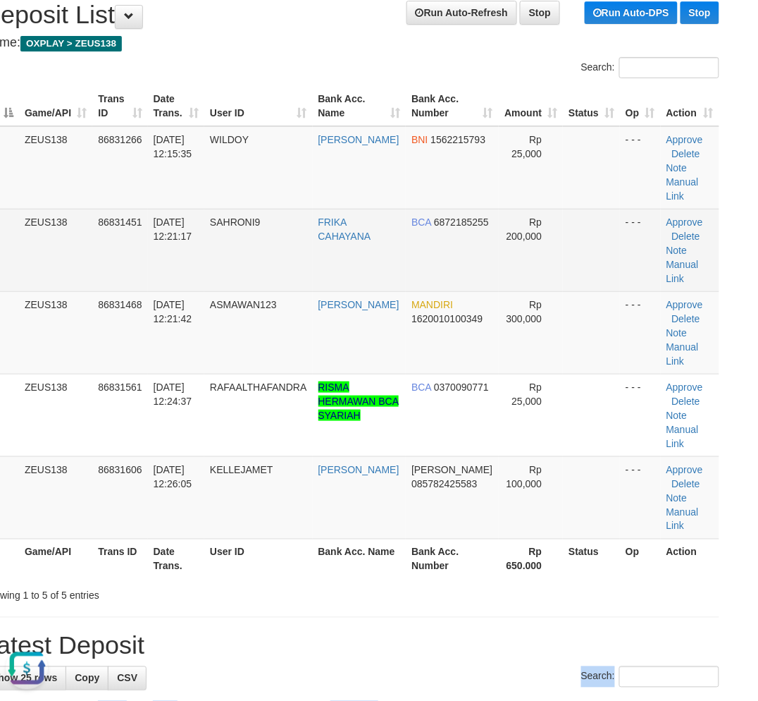
drag, startPoint x: 388, startPoint y: 623, endPoint x: 449, endPoint y: 247, distance: 380.5
click at [395, 666] on div "Search:" at bounding box center [350, 678] width 737 height 25
click at [250, 237] on td "SAHRONI9" at bounding box center [258, 250] width 108 height 82
click at [249, 237] on td "SAHRONI9" at bounding box center [258, 250] width 108 height 82
copy span "SAHRONI9"
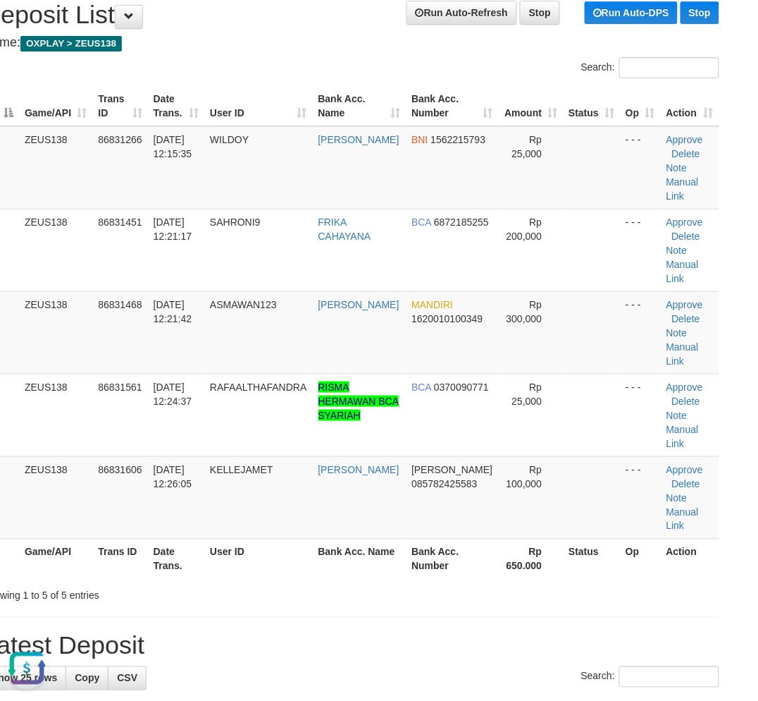
click at [317, 631] on h1 "Latest Deposit" at bounding box center [350, 645] width 737 height 28
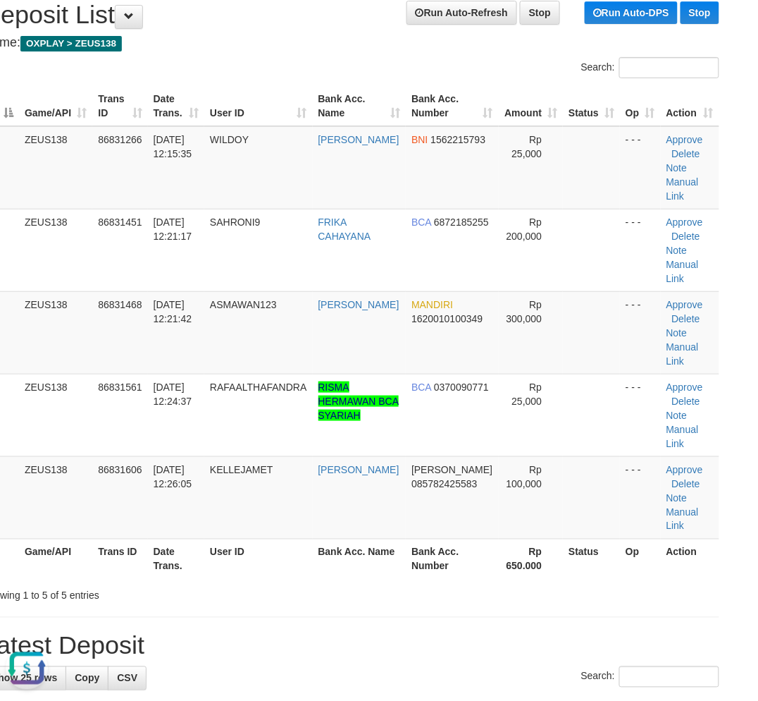
click at [336, 583] on div "Showing 1 to 5 of 5 entries" at bounding box center [351, 593] width 758 height 20
click at [327, 583] on div "Showing 1 to 5 of 5 entries" at bounding box center [351, 593] width 758 height 20
click at [320, 583] on div "Showing 1 to 5 of 5 entries" at bounding box center [351, 593] width 758 height 20
click at [339, 631] on h1 "Latest Deposit" at bounding box center [350, 645] width 737 height 28
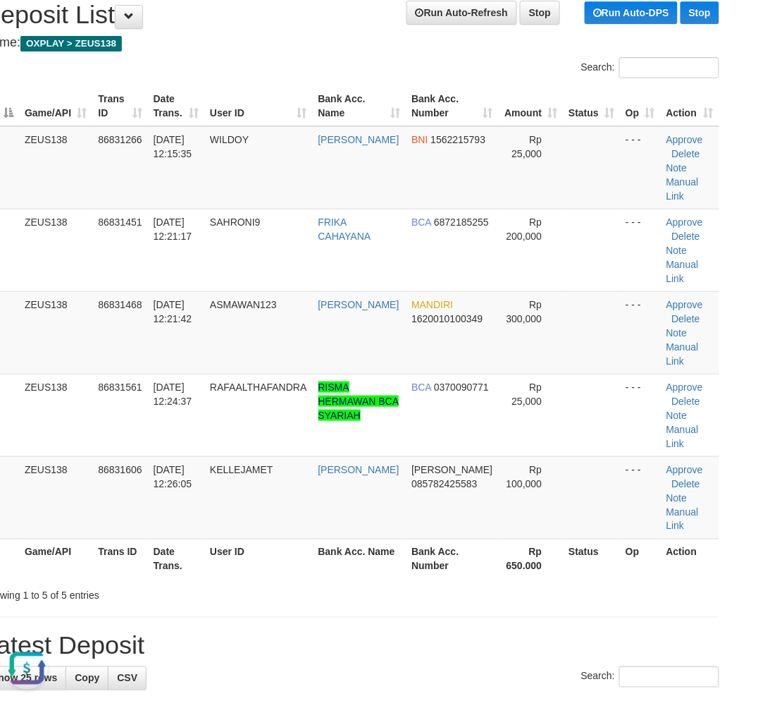
click at [317, 631] on h1 "Latest Deposit" at bounding box center [350, 645] width 737 height 28
click at [364, 583] on div "Showing 1 to 5 of 5 entries" at bounding box center [351, 593] width 758 height 20
drag, startPoint x: 292, startPoint y: 553, endPoint x: 263, endPoint y: 554, distance: 29.6
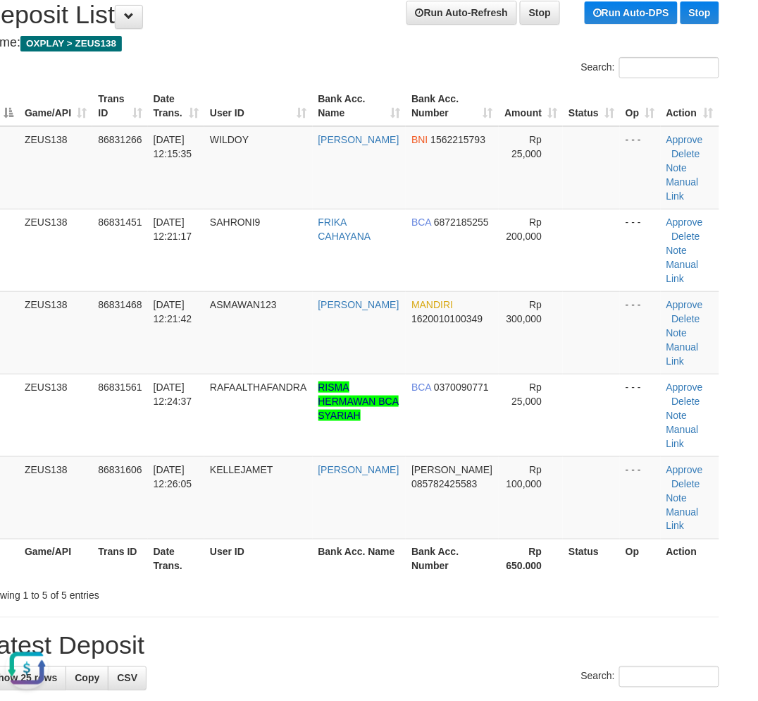
drag, startPoint x: 247, startPoint y: 548, endPoint x: 238, endPoint y: 548, distance: 8.5
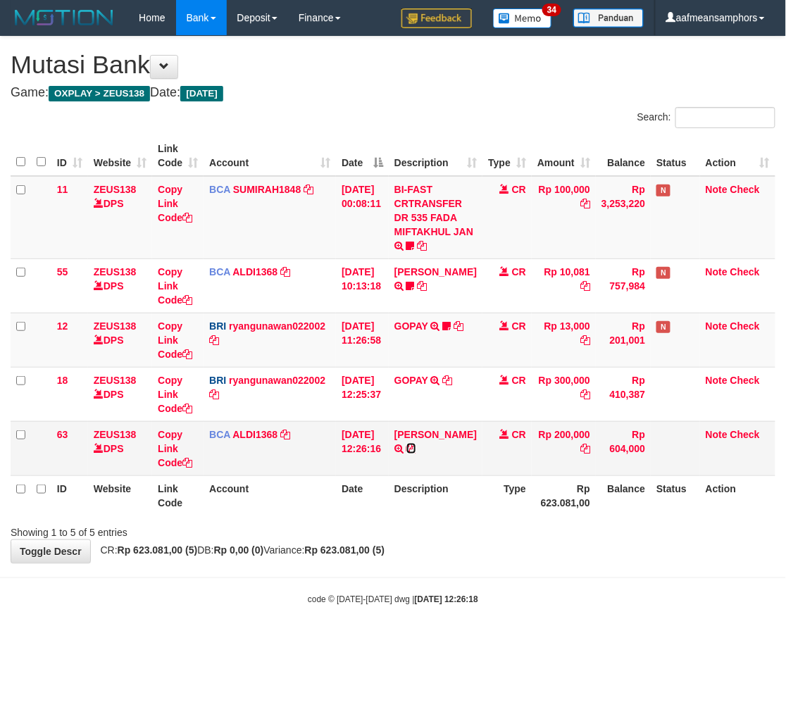
drag, startPoint x: 409, startPoint y: 461, endPoint x: 419, endPoint y: 464, distance: 10.3
click at [409, 454] on icon at bounding box center [412, 449] width 10 height 10
click at [412, 426] on td "[PERSON_NAME] TRSF E-BANKING CR 3108/FTSCY/WS95031 200000.00FRIKA CAHYANA" at bounding box center [436, 448] width 94 height 54
click at [412, 426] on td "FRIKA CAHYANA TRSF E-BANKING CR 3108/FTSCY/WS95031 200000.00FRIKA CAHYANA" at bounding box center [436, 448] width 94 height 54
copy link "FRIKA"
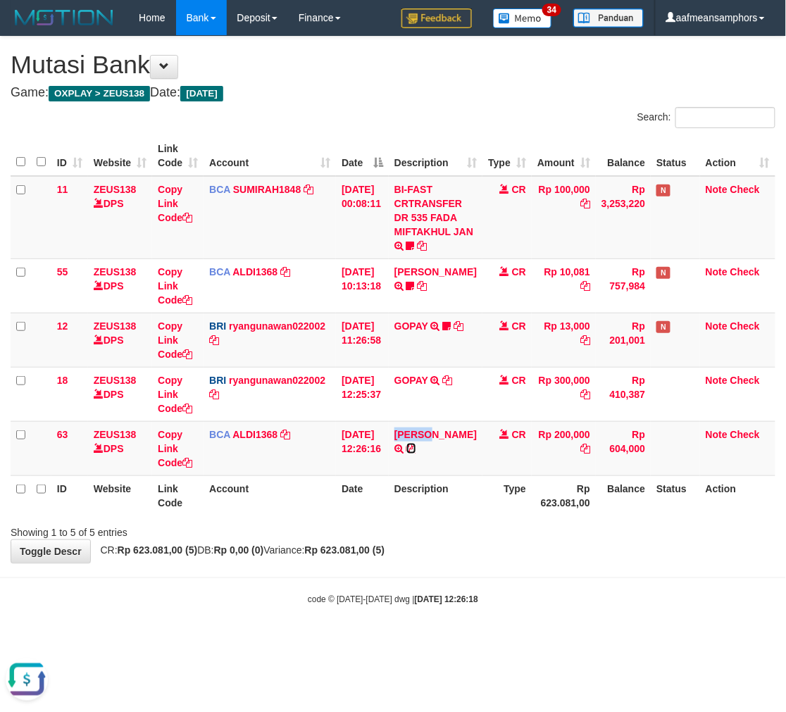
drag, startPoint x: 405, startPoint y: 460, endPoint x: 565, endPoint y: 488, distance: 162.4
click at [407, 454] on icon at bounding box center [412, 449] width 10 height 10
copy link "FRIKA"
click at [407, 454] on icon at bounding box center [412, 449] width 10 height 10
click at [431, 440] on link "[PERSON_NAME]" at bounding box center [436, 434] width 82 height 11
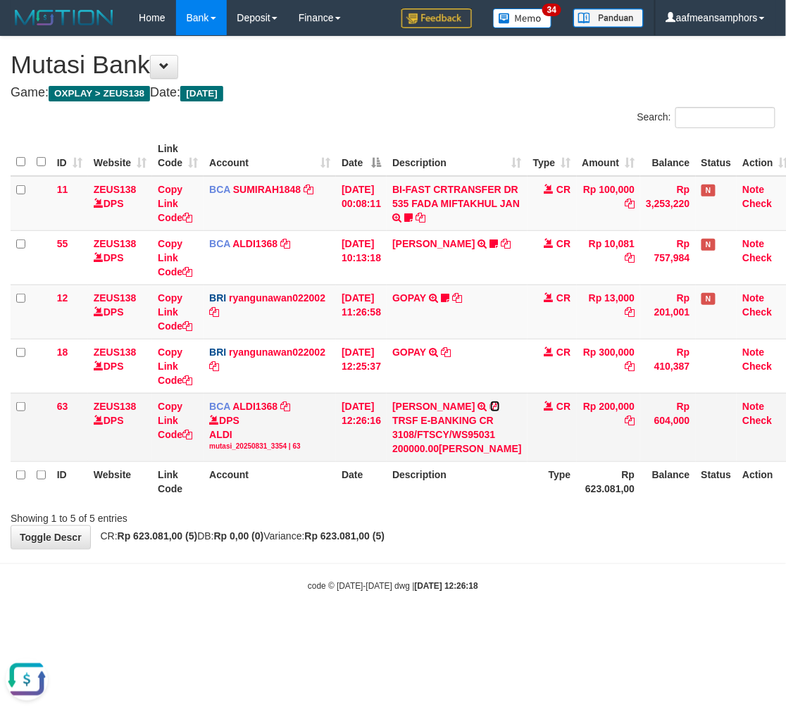
click at [490, 412] on icon at bounding box center [495, 407] width 10 height 10
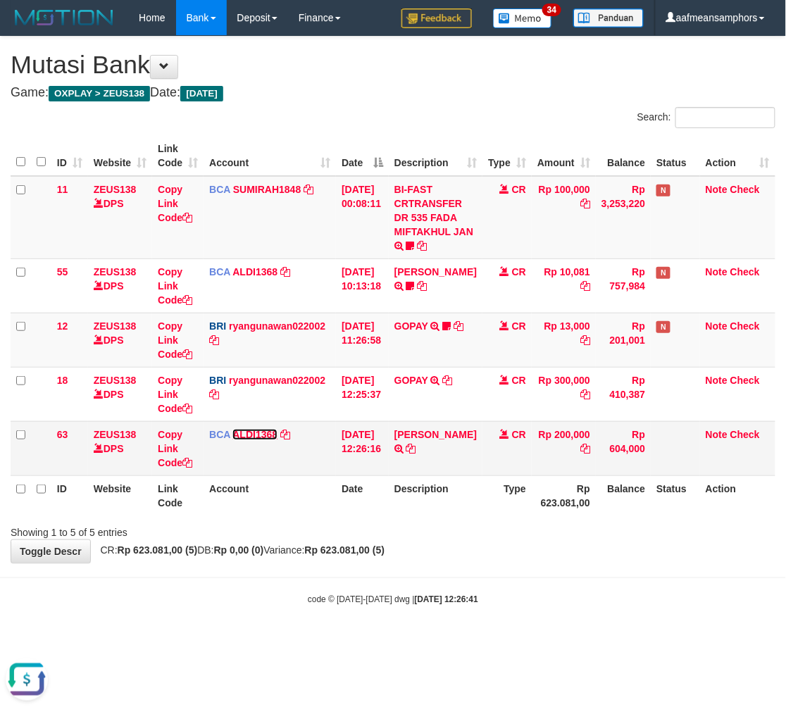
click at [237, 429] on link "ALDI1368" at bounding box center [255, 434] width 45 height 11
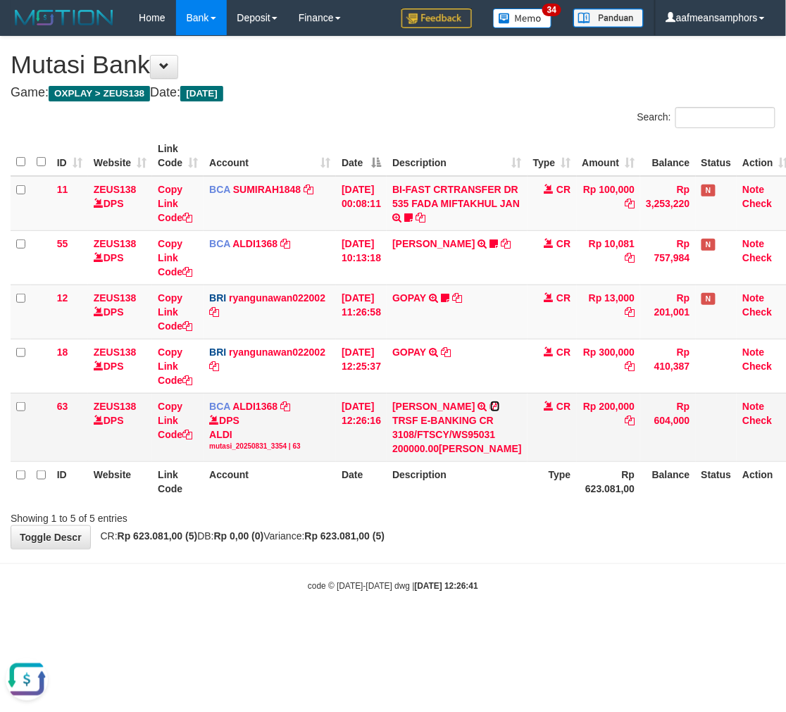
click at [490, 412] on icon at bounding box center [495, 407] width 10 height 10
click at [590, 526] on div "Showing 1 to 5 of 5 entries" at bounding box center [393, 516] width 786 height 20
drag, startPoint x: 590, startPoint y: 575, endPoint x: 561, endPoint y: 565, distance: 30.5
click at [578, 526] on div "Showing 1 to 5 of 5 entries" at bounding box center [393, 516] width 786 height 20
click at [485, 549] on div "**********" at bounding box center [393, 293] width 786 height 512
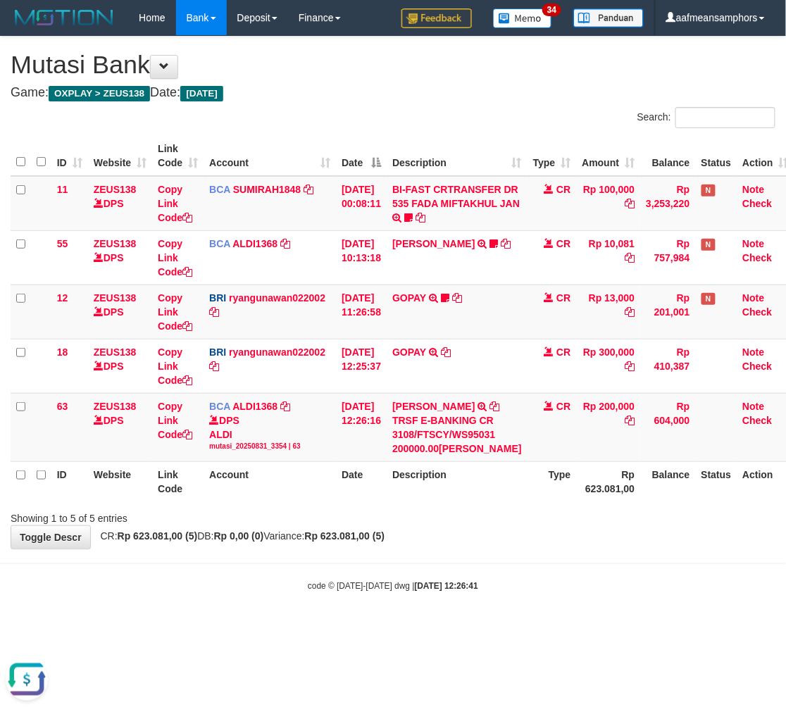
click at [553, 549] on div "**********" at bounding box center [393, 293] width 786 height 512
drag, startPoint x: 467, startPoint y: 614, endPoint x: 455, endPoint y: 615, distance: 12.1
click at [469, 615] on body "Toggle navigation Home Bank Account List Load By Website Group [OXPLAY] ZEUS138…" at bounding box center [393, 314] width 786 height 628
click at [481, 611] on body "Toggle navigation Home Bank Account List Load By Website Group [OXPLAY] ZEUS138…" at bounding box center [393, 314] width 786 height 628
click at [477, 610] on body "Toggle navigation Home Bank Account List Load By Website Group [OXPLAY] ZEUS138…" at bounding box center [393, 314] width 786 height 628
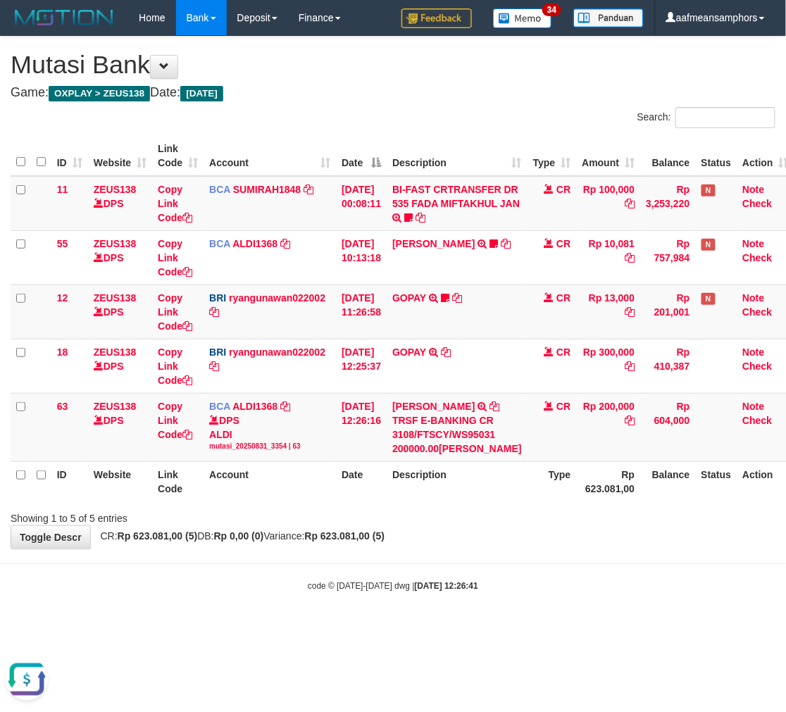
click at [473, 612] on body "Toggle navigation Home Bank Account List Load By Website Group [OXPLAY] ZEUS138…" at bounding box center [393, 314] width 786 height 628
click at [476, 614] on body "Toggle navigation Home Bank Account List Load By Website Group [OXPLAY] ZEUS138…" at bounding box center [393, 314] width 786 height 628
drag, startPoint x: 573, startPoint y: 615, endPoint x: 684, endPoint y: 583, distance: 115.1
click at [572, 615] on body "Toggle navigation Home Bank Account List Load By Website Group [OXPLAY] ZEUS138…" at bounding box center [393, 314] width 786 height 628
drag, startPoint x: 551, startPoint y: 610, endPoint x: 544, endPoint y: 610, distance: 7.1
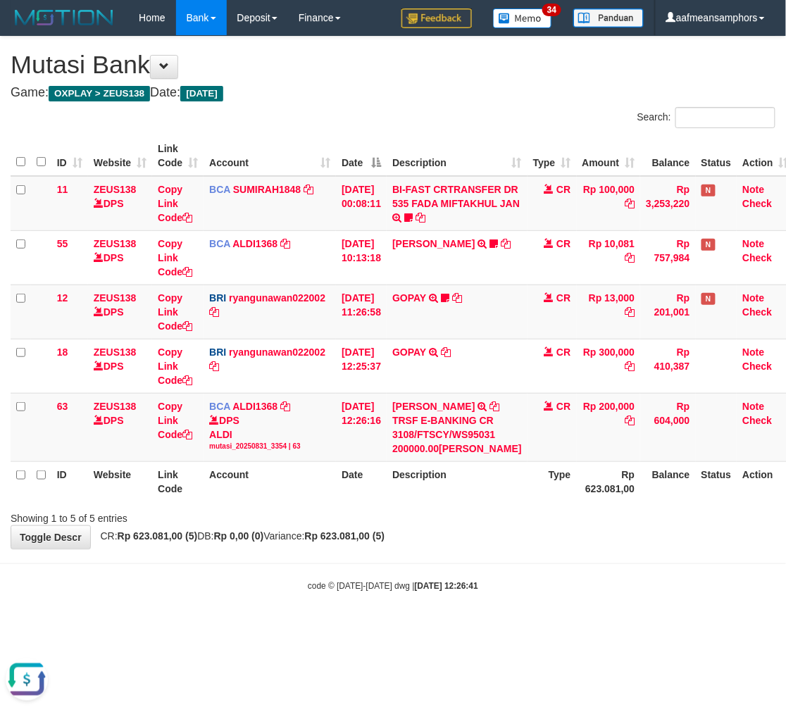
click at [550, 610] on body "Toggle navigation Home Bank Account List Load By Website Group [OXPLAY] ZEUS138…" at bounding box center [393, 314] width 786 height 628
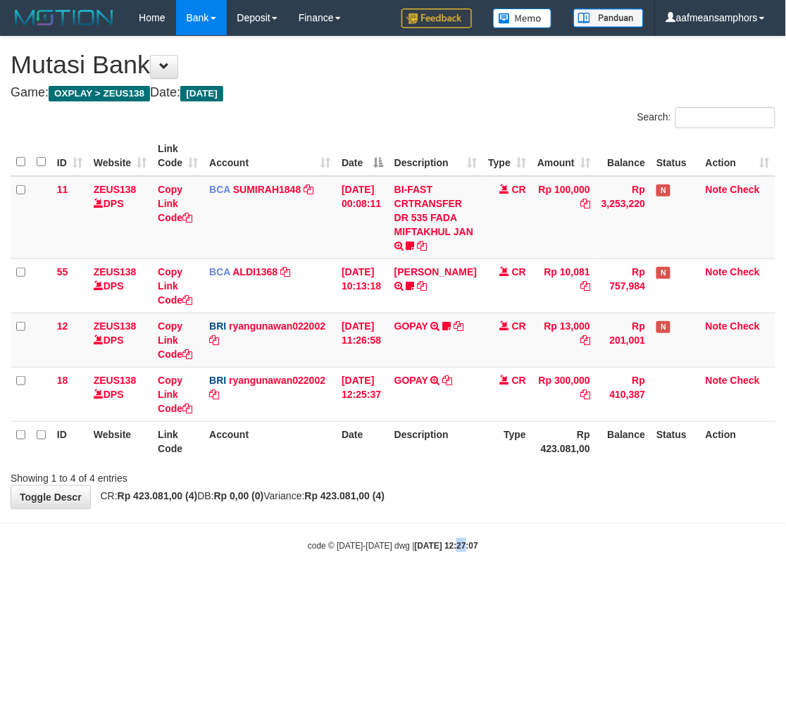
click at [474, 588] on html "Toggle navigation Home Bank Account List Load By Website Group [OXPLAY] ZEUS138…" at bounding box center [393, 294] width 786 height 588
click at [449, 576] on body "Toggle navigation Home Bank Account List Load By Website Group [OXPLAY] ZEUS138…" at bounding box center [393, 294] width 786 height 588
click at [517, 576] on body "Toggle navigation Home Bank Account List Load By Website Group [OXPLAY] ZEUS138…" at bounding box center [393, 294] width 786 height 588
drag, startPoint x: 453, startPoint y: 589, endPoint x: 443, endPoint y: 588, distance: 10.7
click at [442, 588] on html "Toggle navigation Home Bank Account List Load By Website Group [OXPLAY] ZEUS138…" at bounding box center [393, 294] width 786 height 588
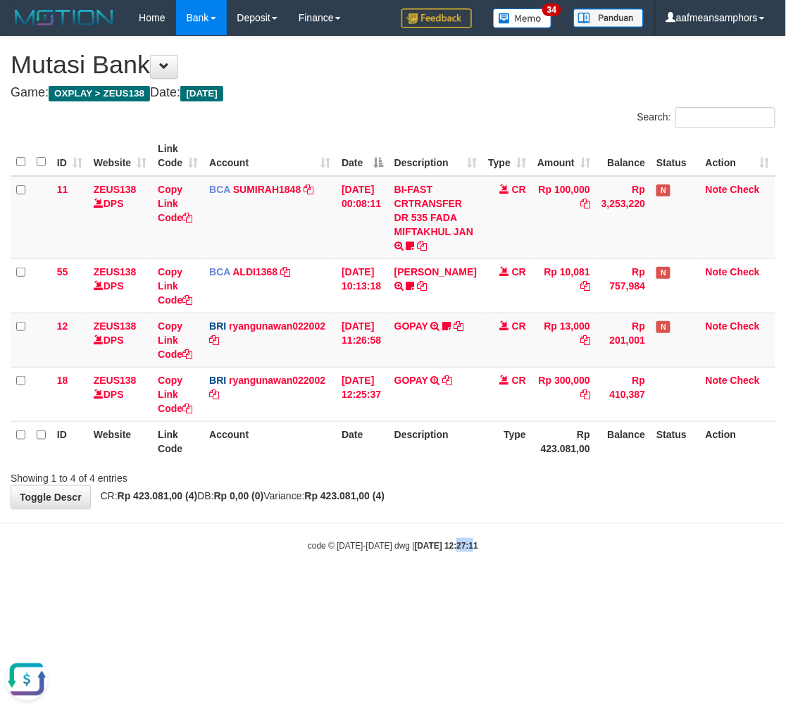
click at [418, 583] on body "Toggle navigation Home Bank Account List Load By Website Group [OXPLAY] ZEUS138…" at bounding box center [393, 294] width 786 height 588
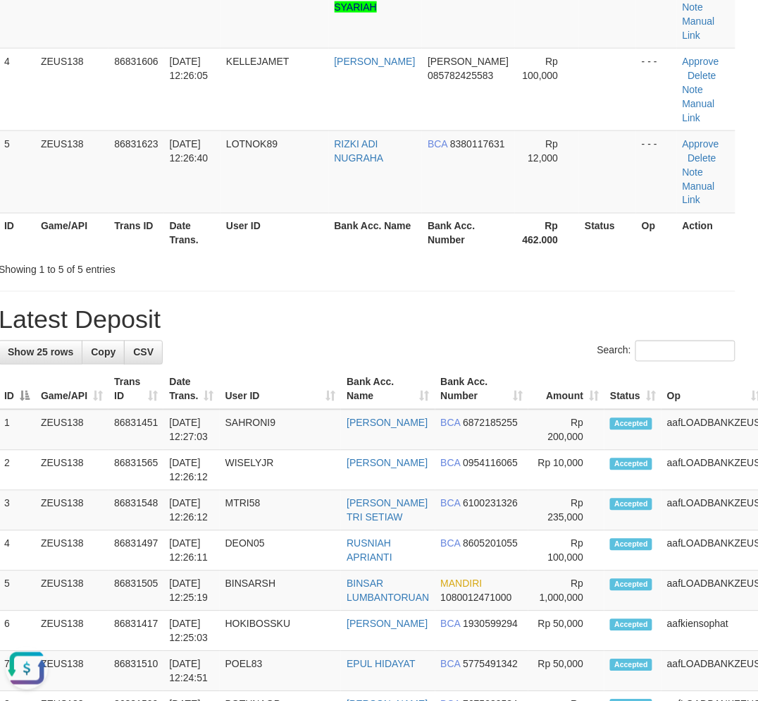
click at [451, 230] on div "**********" at bounding box center [367, 584] width 758 height 1847
drag, startPoint x: 438, startPoint y: 231, endPoint x: 272, endPoint y: 285, distance: 174.3
click at [439, 230] on div "**********" at bounding box center [367, 584] width 758 height 1847
click at [356, 226] on div "**********" at bounding box center [367, 584] width 758 height 1847
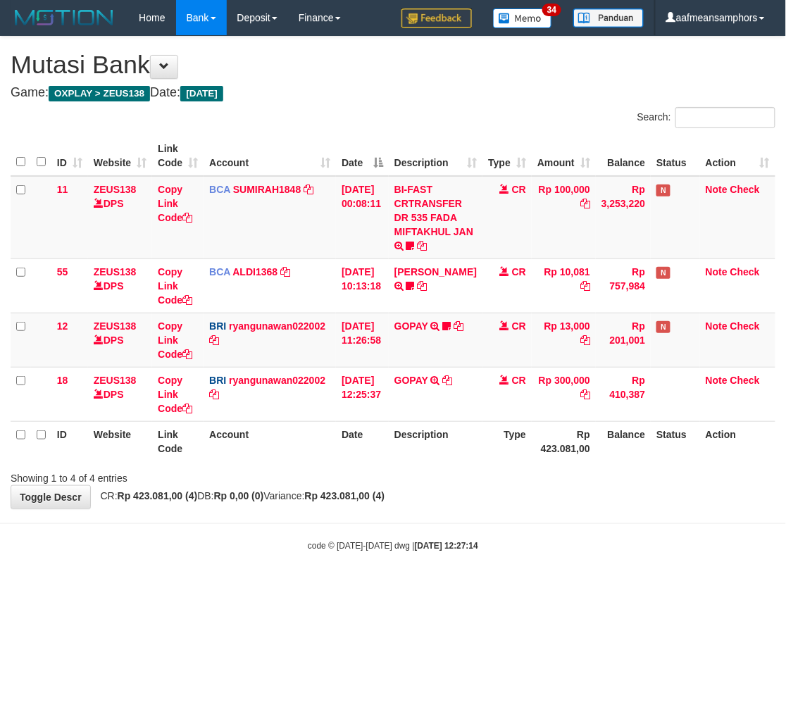
click at [539, 487] on div "**********" at bounding box center [393, 273] width 786 height 472
drag, startPoint x: 459, startPoint y: 507, endPoint x: 474, endPoint y: 519, distance: 19.6
click at [474, 519] on body "Toggle navigation Home Bank Account List Load By Website Group [OXPLAY] ZEUS138…" at bounding box center [393, 294] width 786 height 588
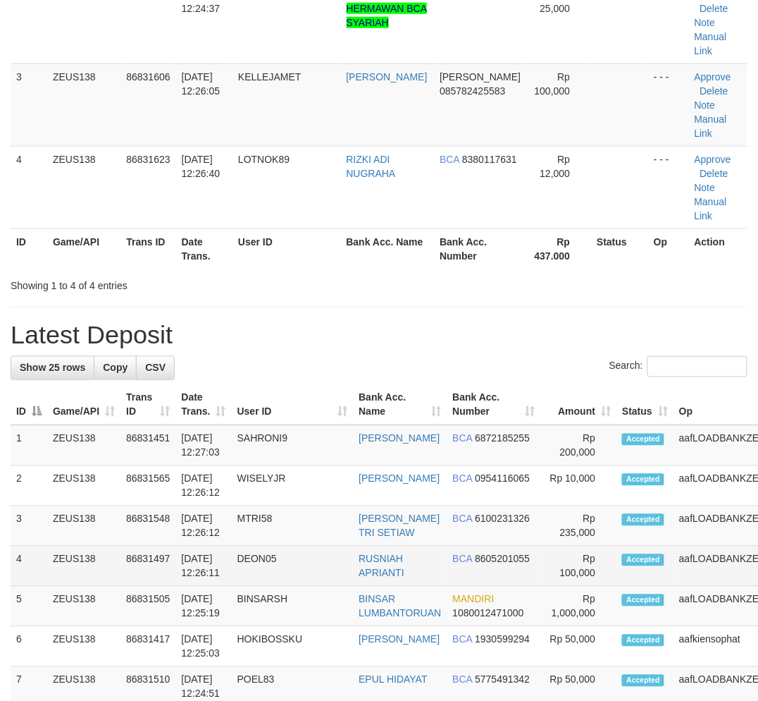
scroll to position [376, 12]
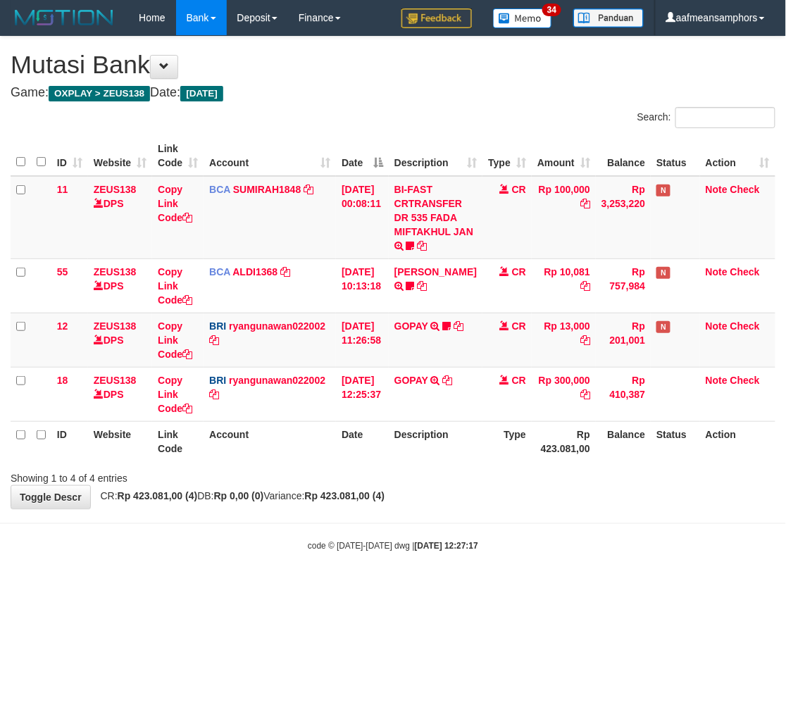
drag, startPoint x: 503, startPoint y: 507, endPoint x: 551, endPoint y: 490, distance: 50.8
click at [502, 507] on div "**********" at bounding box center [393, 273] width 786 height 472
drag, startPoint x: 524, startPoint y: 493, endPoint x: 538, endPoint y: 495, distance: 13.5
click at [533, 495] on div "**********" at bounding box center [393, 273] width 786 height 472
click at [547, 499] on div "**********" at bounding box center [393, 273] width 786 height 472
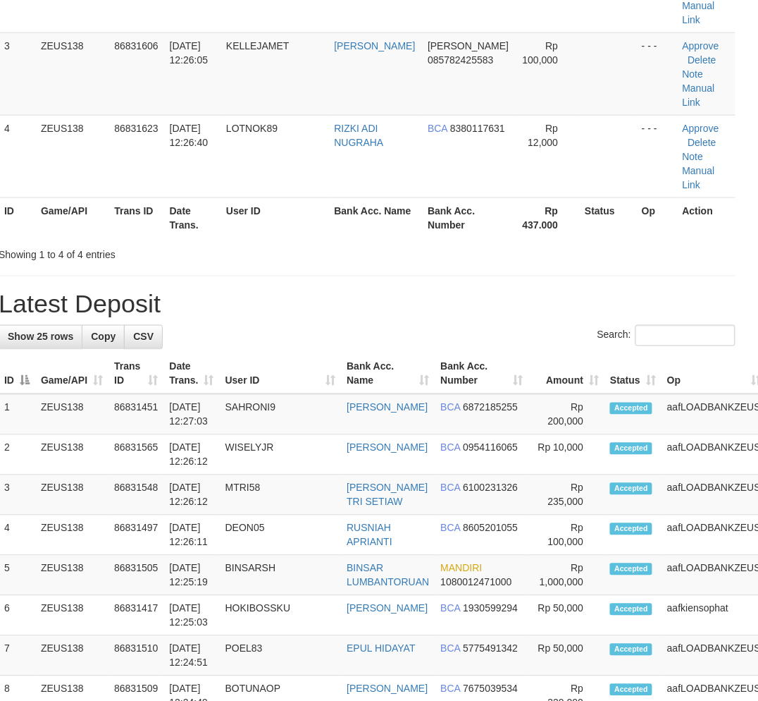
scroll to position [141, 12]
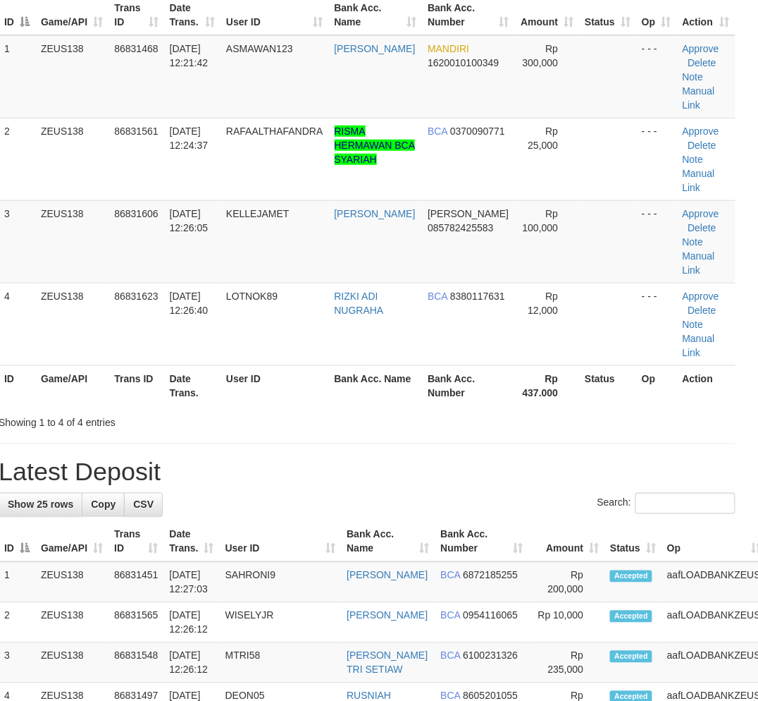
drag, startPoint x: 247, startPoint y: 419, endPoint x: 223, endPoint y: 427, distance: 24.7
click at [247, 458] on h1 "Latest Deposit" at bounding box center [367, 472] width 737 height 28
drag, startPoint x: 283, startPoint y: 406, endPoint x: 85, endPoint y: 442, distance: 201.3
click at [285, 458] on h1 "Latest Deposit" at bounding box center [367, 472] width 737 height 28
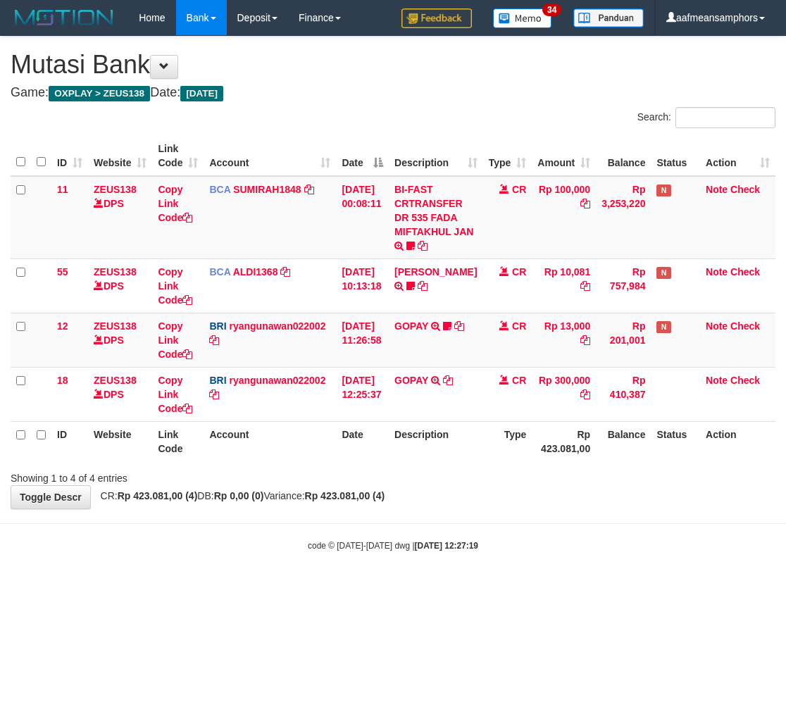
click at [555, 517] on body "Toggle navigation Home Bank Account List Load By Website Group [OXPLAY] ZEUS138…" at bounding box center [393, 294] width 786 height 588
click at [536, 517] on body "Toggle navigation Home Bank Account List Load By Website Group [OXPLAY] ZEUS138…" at bounding box center [393, 294] width 786 height 588
drag, startPoint x: 423, startPoint y: 551, endPoint x: 405, endPoint y: 553, distance: 17.7
click at [416, 553] on body "Toggle navigation Home Bank Account List Load By Website Group [OXPLAY] ZEUS138…" at bounding box center [393, 294] width 786 height 588
click at [405, 553] on body "Toggle navigation Home Bank Account List Load By Website Group [OXPLAY] ZEUS138…" at bounding box center [393, 294] width 786 height 588
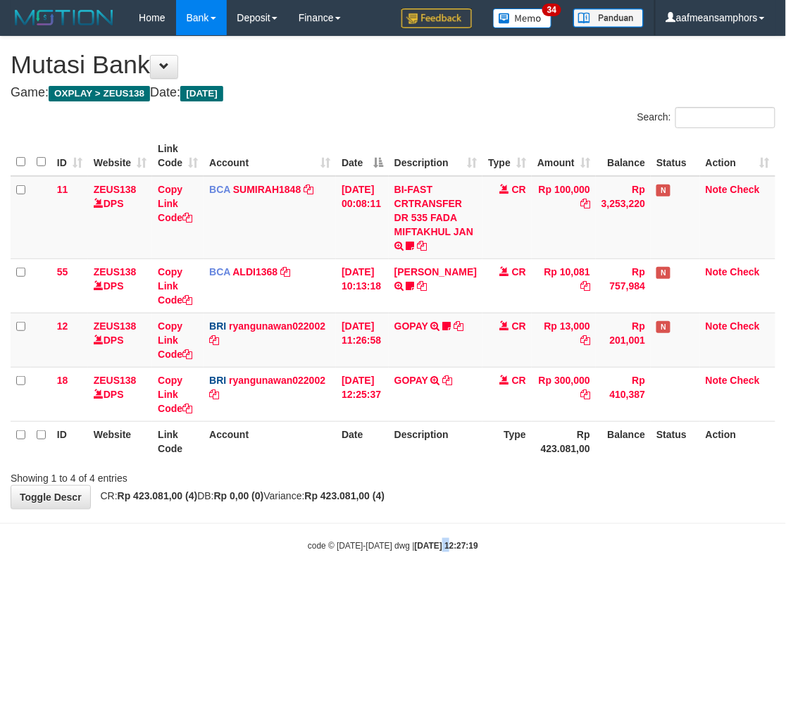
drag, startPoint x: 426, startPoint y: 537, endPoint x: 416, endPoint y: 538, distance: 10.6
click at [425, 537] on body "Toggle navigation Home Bank Account List Load By Website Group [OXPLAY] ZEUS138…" at bounding box center [393, 294] width 786 height 588
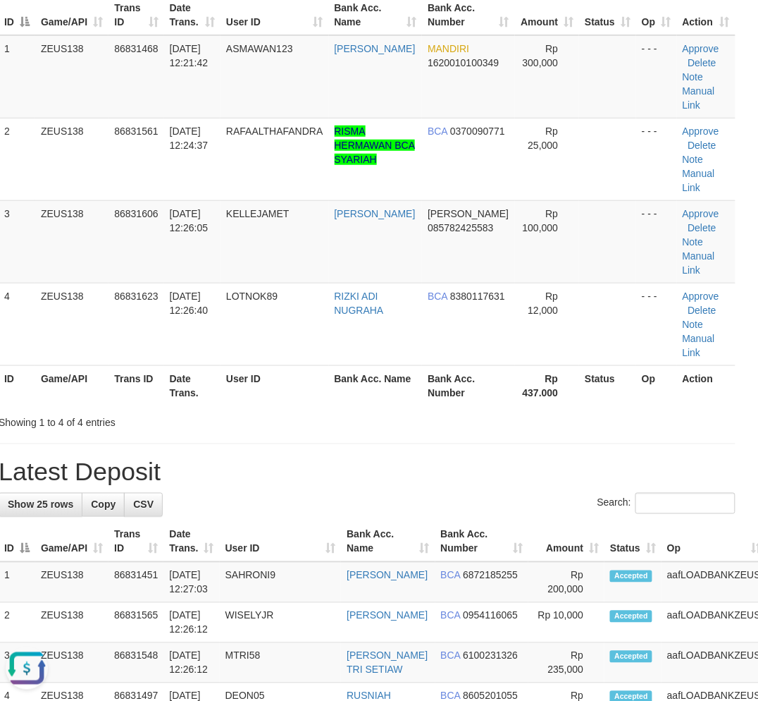
drag, startPoint x: 434, startPoint y: 344, endPoint x: 175, endPoint y: 455, distance: 282.0
click at [433, 365] on th "Bank Acc. Number" at bounding box center [468, 385] width 92 height 40
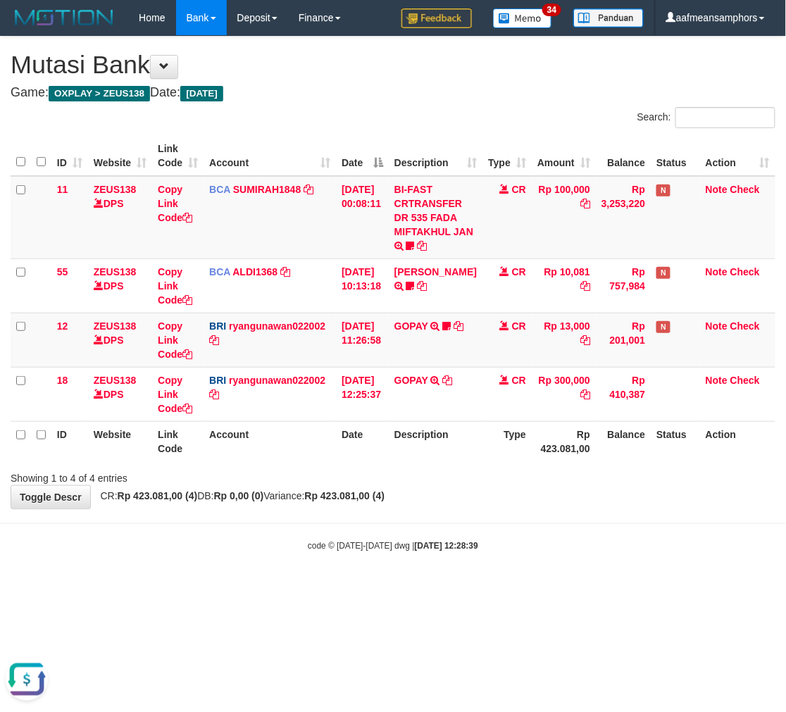
click at [590, 574] on body "Toggle navigation Home Bank Account List Load By Website Group [OXPLAY] ZEUS138…" at bounding box center [393, 294] width 786 height 588
drag, startPoint x: 600, startPoint y: 567, endPoint x: 593, endPoint y: 566, distance: 7.1
click at [594, 566] on body "Toggle navigation Home Bank Account List Load By Website Group [OXPLAY] ZEUS138…" at bounding box center [393, 294] width 786 height 588
click at [597, 557] on body "Toggle navigation Home Bank Account List Load By Website Group [OXPLAY] ZEUS138…" at bounding box center [393, 294] width 786 height 588
click at [586, 561] on body "Toggle navigation Home Bank Account List Load By Website Group [OXPLAY] ZEUS138…" at bounding box center [393, 294] width 786 height 588
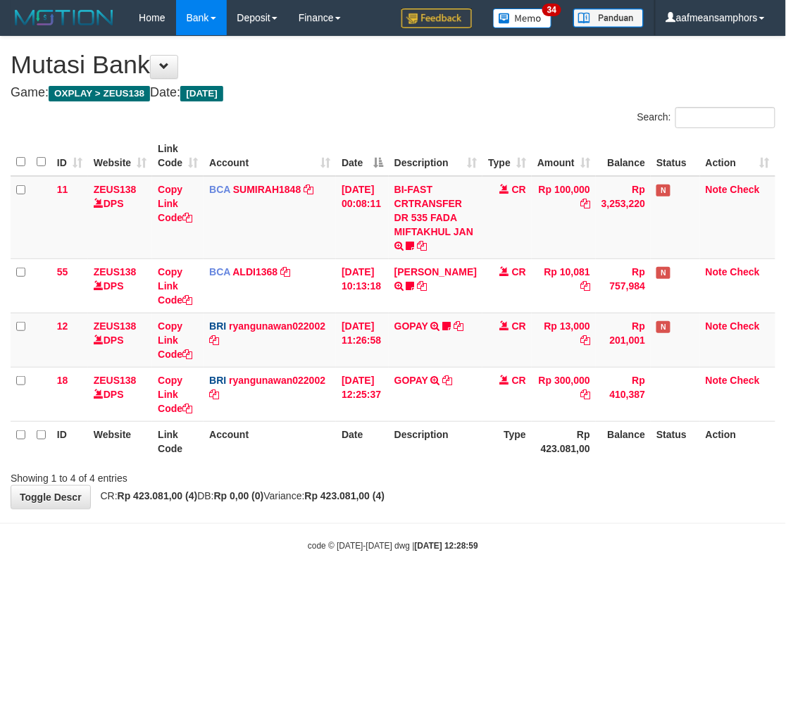
drag, startPoint x: 546, startPoint y: 564, endPoint x: 537, endPoint y: 557, distance: 11.6
click at [543, 565] on body "Toggle navigation Home Bank Account List Load By Website Group [OXPLAY] ZEUS138…" at bounding box center [393, 294] width 786 height 588
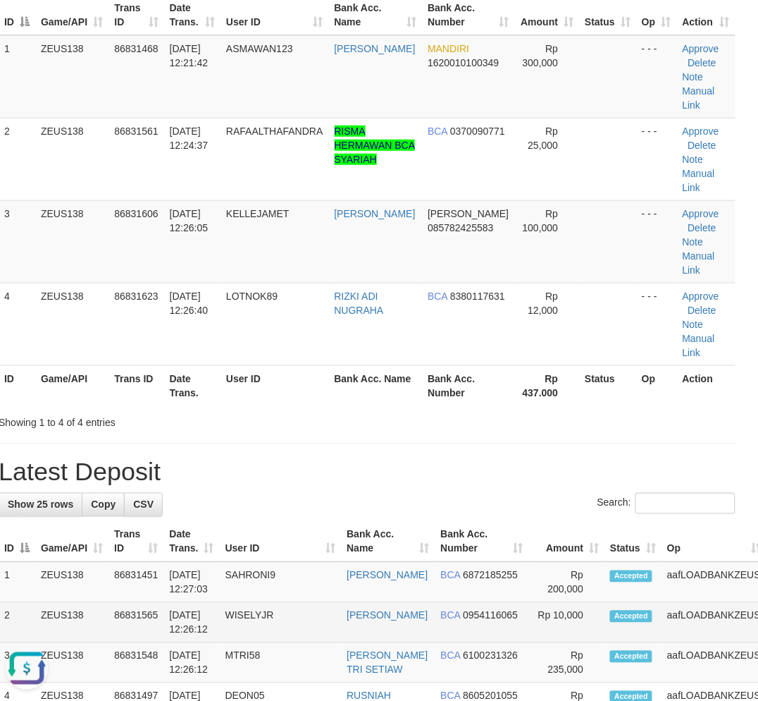
drag, startPoint x: 201, startPoint y: 580, endPoint x: 214, endPoint y: 578, distance: 13.6
click at [204, 603] on td "31/08/2025 12:26:12" at bounding box center [191, 623] width 56 height 40
drag, startPoint x: 214, startPoint y: 578, endPoint x: 0, endPoint y: 510, distance: 224.9
click at [209, 603] on td "31/08/2025 12:26:12" at bounding box center [191, 623] width 56 height 40
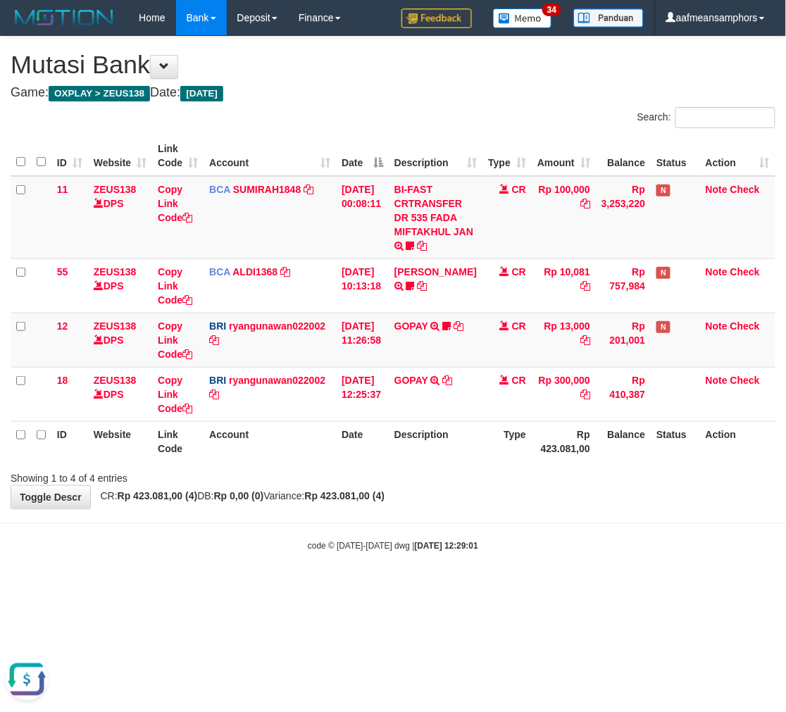
drag, startPoint x: 568, startPoint y: 512, endPoint x: 550, endPoint y: 508, distance: 18.1
click at [564, 512] on body "Toggle navigation Home Bank Account List Load By Website Group [OXPLAY] ZEUS138…" at bounding box center [393, 294] width 786 height 588
click at [550, 507] on div "**********" at bounding box center [393, 273] width 786 height 472
click at [522, 507] on div "**********" at bounding box center [393, 273] width 786 height 472
click at [524, 510] on body "Toggle navigation Home Bank Account List Load By Website Group [OXPLAY] ZEUS138…" at bounding box center [393, 294] width 786 height 588
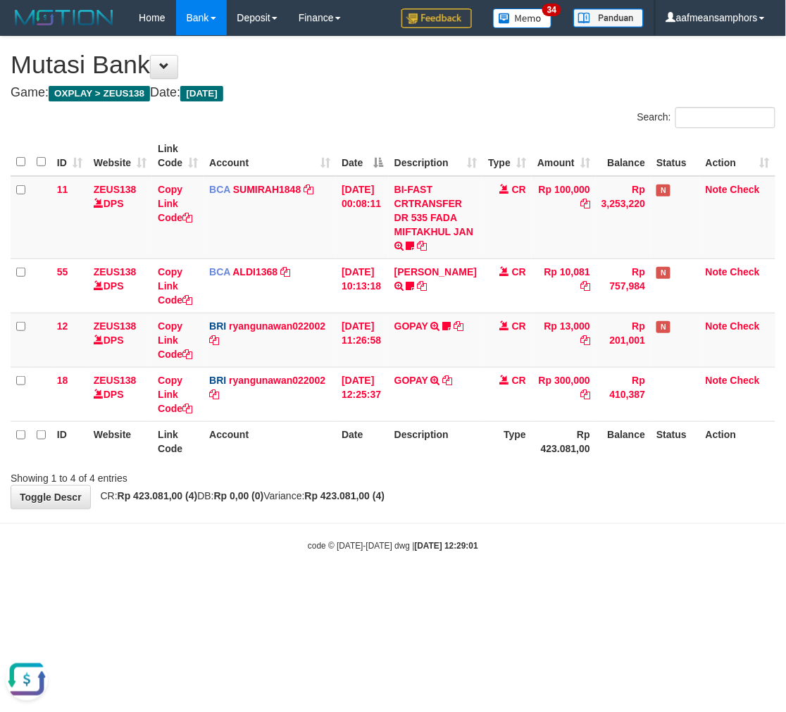
drag, startPoint x: 525, startPoint y: 486, endPoint x: 518, endPoint y: 490, distance: 8.2
click at [520, 488] on div "**********" at bounding box center [393, 273] width 786 height 472
click at [517, 517] on body "Toggle navigation Home Bank Account List Load By Website Group [OXPLAY] ZEUS138…" at bounding box center [393, 294] width 786 height 588
click at [522, 506] on div "**********" at bounding box center [393, 273] width 786 height 472
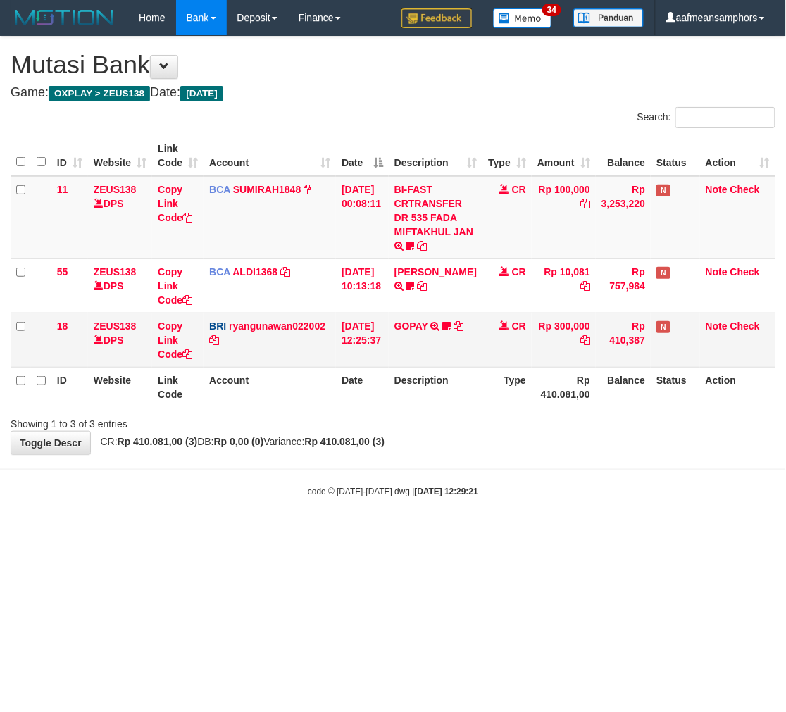
click at [425, 330] on td "GOPAY TRANSFER NBMB GOPAY TO RYAN GUNAWAN ASMAWANAIDIL" at bounding box center [436, 340] width 94 height 54
click at [425, 326] on link "GOPAY" at bounding box center [412, 326] width 34 height 11
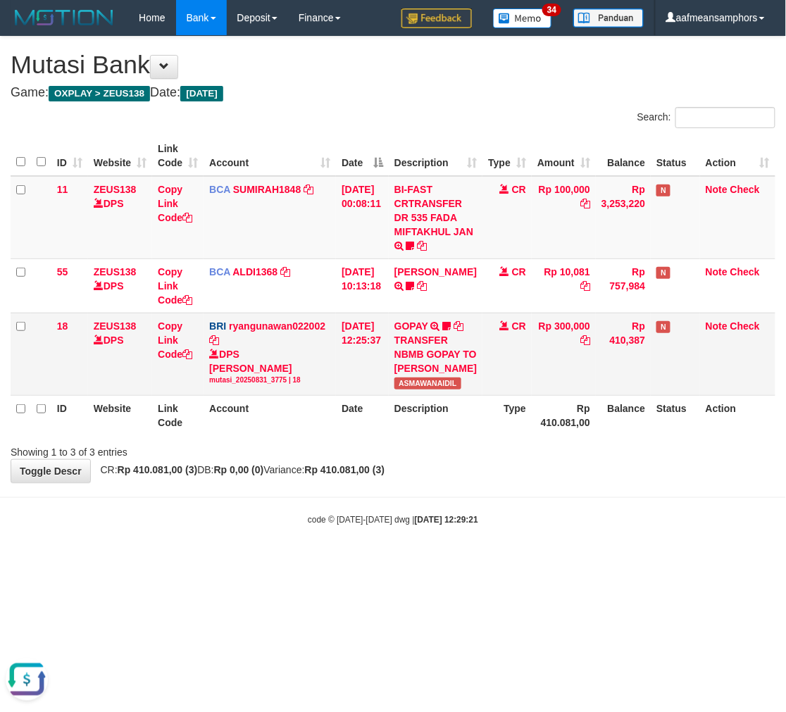
click at [414, 390] on span "ASMAWANAIDIL" at bounding box center [428, 384] width 67 height 12
click at [445, 395] on td "GOPAY TRANSFER NBMB GOPAY TO RYAN GUNAWAN ASMAWANAIDIL" at bounding box center [436, 354] width 94 height 82
click at [495, 505] on body "Toggle navigation Home Bank Account List Load By Website Group [OXPLAY] ZEUS138…" at bounding box center [393, 281] width 786 height 562
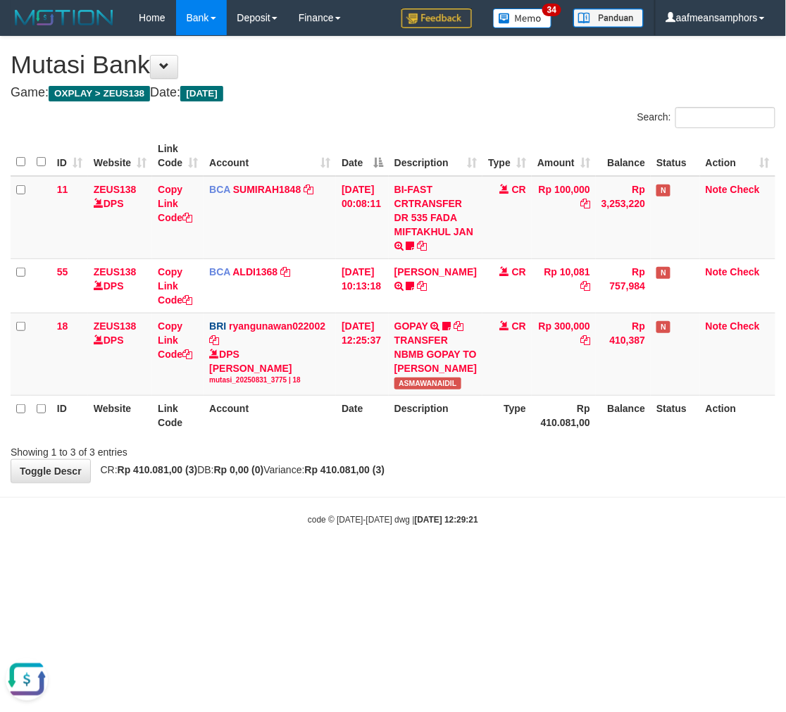
click at [495, 501] on body "Toggle navigation Home Bank Account List Load By Website Group [OXPLAY] ZEUS138…" at bounding box center [393, 281] width 786 height 562
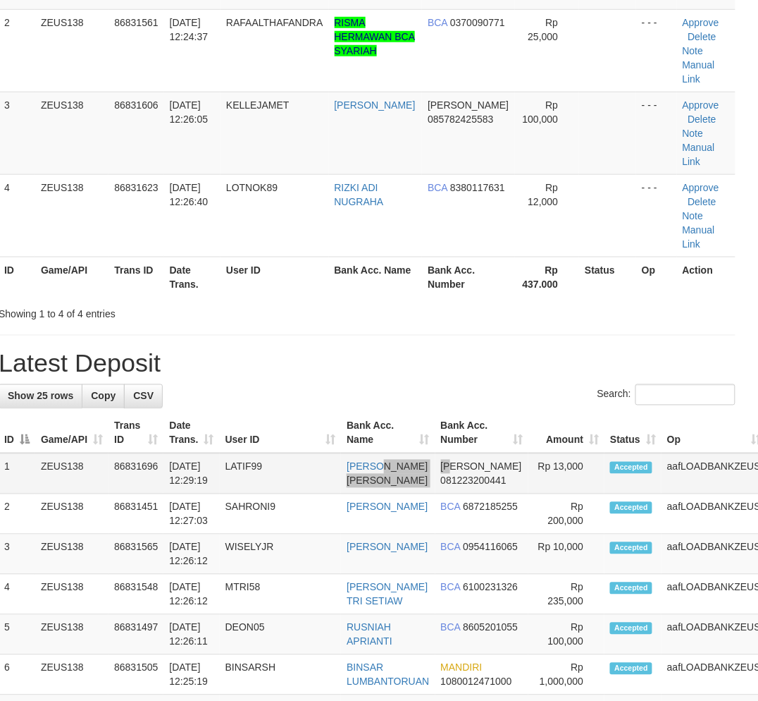
click at [445, 453] on tr "1 ZEUS138 86831696 [DATE] 12:29:19 LATIF99 [PERSON_NAME] [PERSON_NAME] 08122320…" at bounding box center [412, 473] width 826 height 41
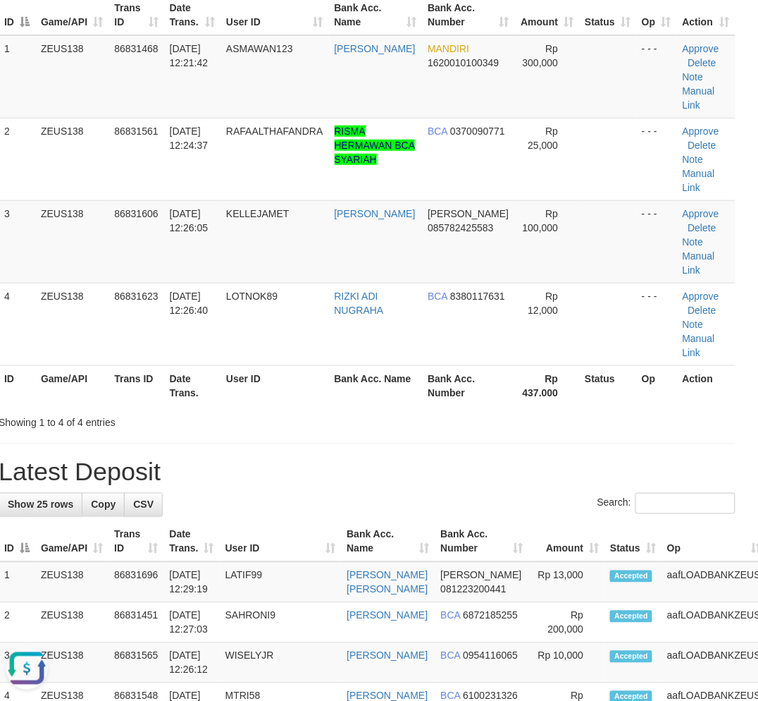
drag, startPoint x: 344, startPoint y: 395, endPoint x: 405, endPoint y: 398, distance: 61.4
click at [319, 458] on h1 "Latest Deposit" at bounding box center [367, 472] width 737 height 28
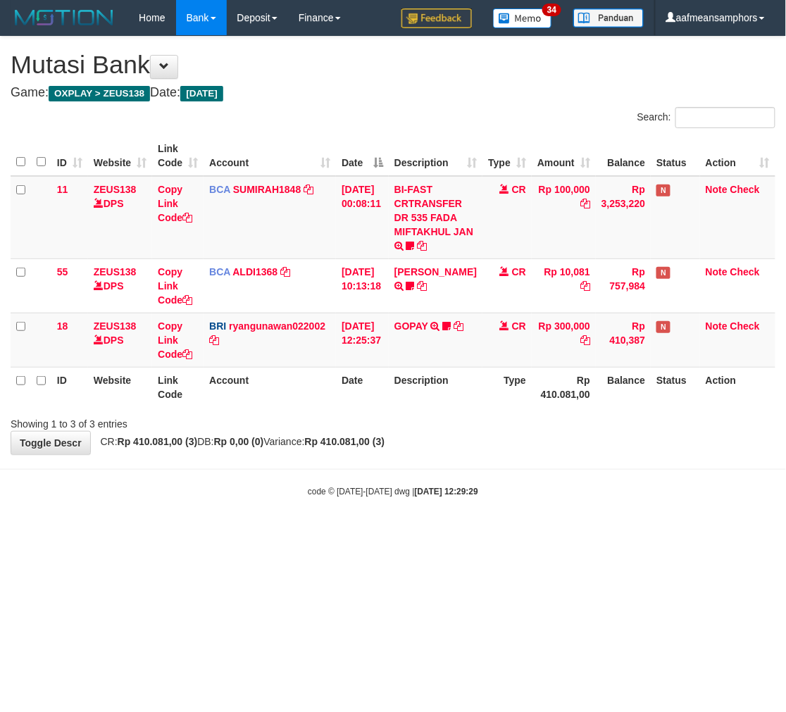
click at [501, 476] on body "Toggle navigation Home Bank Account List Load By Website Group [OXPLAY] ZEUS138…" at bounding box center [393, 266] width 786 height 533
click at [500, 471] on body "Toggle navigation Home Bank Account List Load By Website Group [OXPLAY] ZEUS138…" at bounding box center [393, 266] width 786 height 533
click at [505, 463] on body "Toggle navigation Home Bank Account List Load By Website Group [OXPLAY] ZEUS138…" at bounding box center [393, 266] width 786 height 533
click at [555, 469] on body "Toggle navigation Home Bank Account List Load By Website Group [OXPLAY] ZEUS138…" at bounding box center [393, 266] width 786 height 533
click at [546, 467] on body "Toggle navigation Home Bank Account List Load By Website Group [OXPLAY] ZEUS138…" at bounding box center [393, 266] width 786 height 533
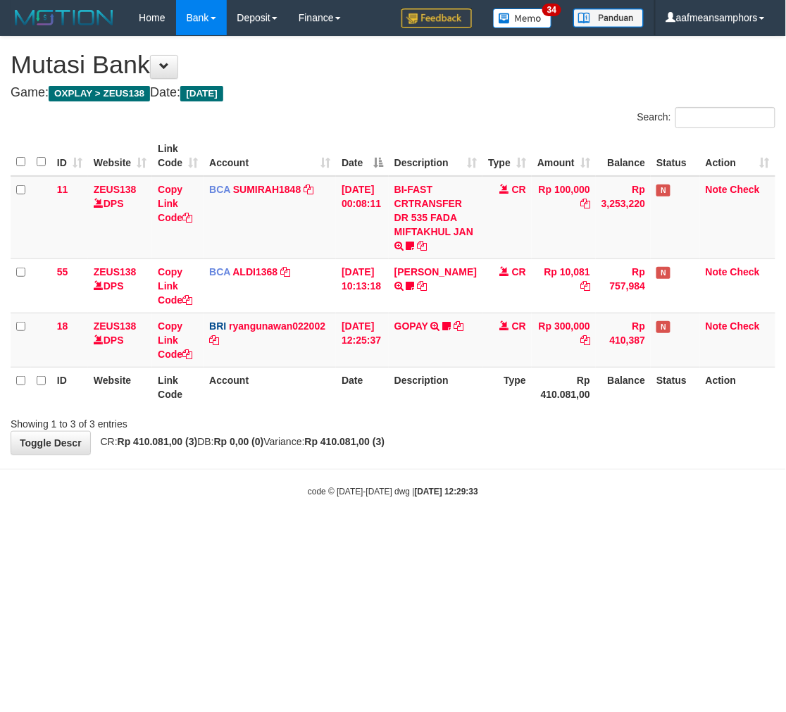
click at [532, 459] on body "Toggle navigation Home Bank Account List Load By Website Group [OXPLAY] ZEUS138…" at bounding box center [393, 266] width 786 height 533
click at [531, 458] on body "Toggle navigation Home Bank Account List Load By Website Group [OXPLAY] ZEUS138…" at bounding box center [393, 266] width 786 height 533
click at [526, 458] on body "Toggle navigation Home Bank Account List Load By Website Group [OXPLAY] ZEUS138…" at bounding box center [393, 266] width 786 height 533
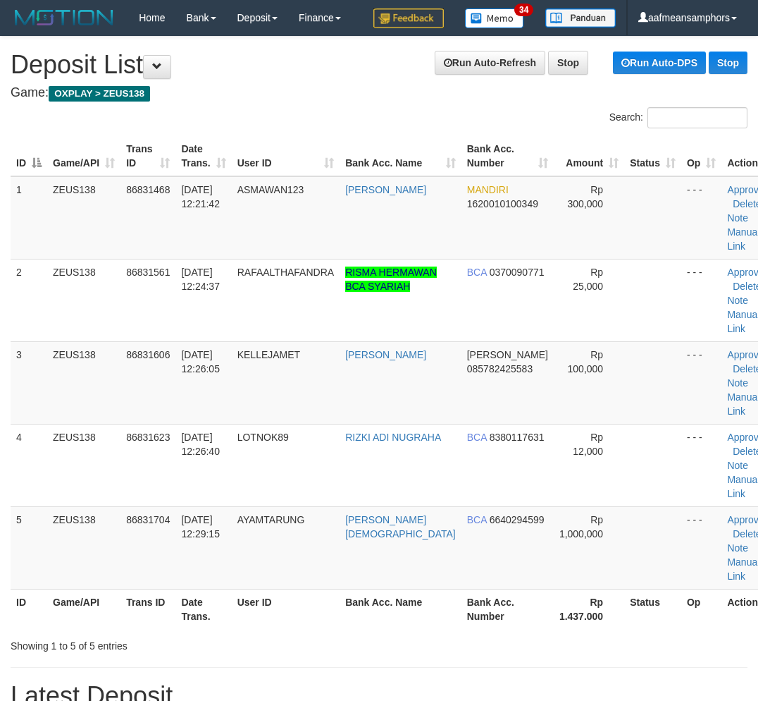
scroll to position [57, 0]
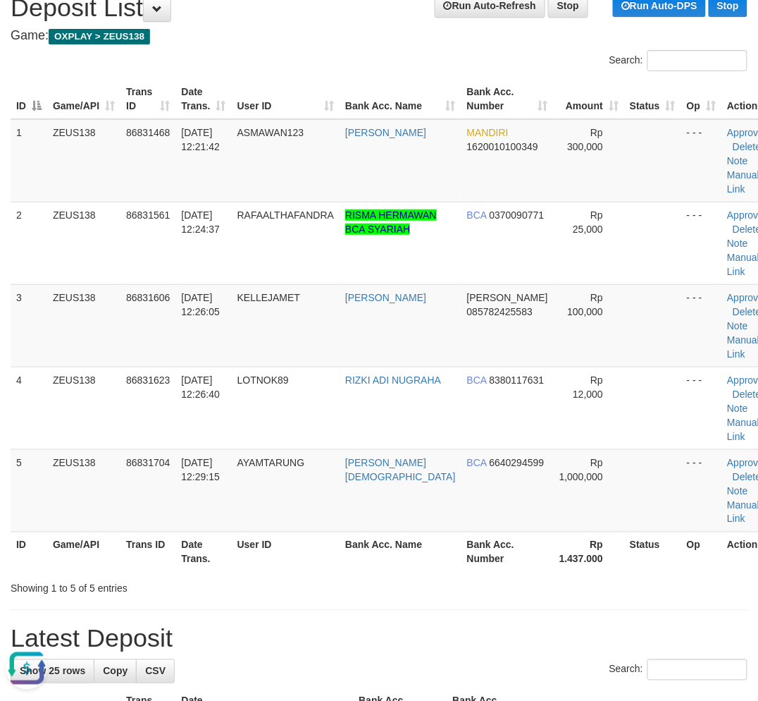
click at [292, 591] on div "Showing 1 to 5 of 5 entries" at bounding box center [158, 586] width 295 height 20
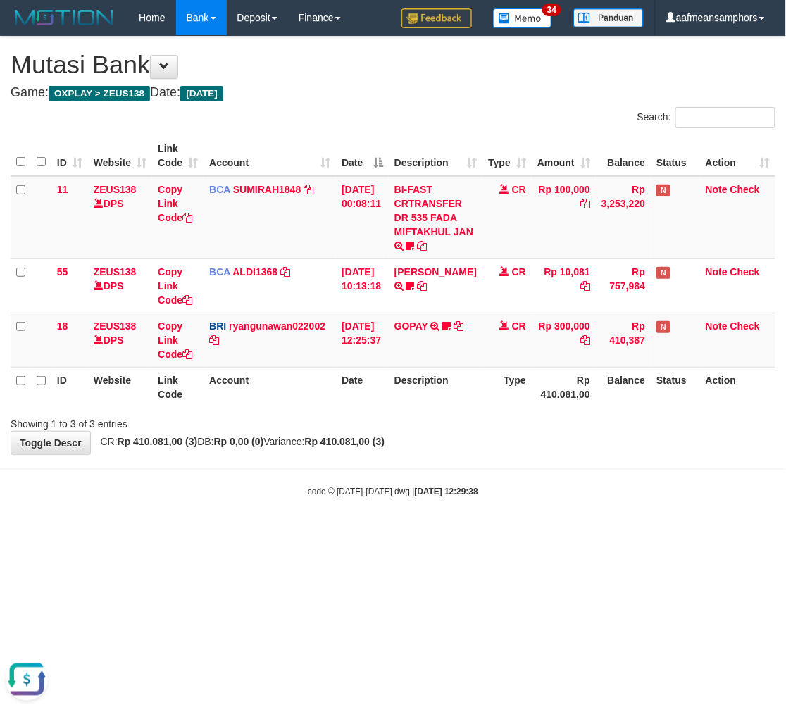
drag, startPoint x: 533, startPoint y: 486, endPoint x: 541, endPoint y: 478, distance: 11.5
click at [533, 486] on div "code © [DATE]-[DATE] dwg | [DATE] 12:29:38" at bounding box center [393, 491] width 786 height 14
drag, startPoint x: 540, startPoint y: 471, endPoint x: 522, endPoint y: 479, distance: 20.2
click at [517, 479] on body "Toggle navigation Home Bank Account List Load By Website Group [OXPLAY] ZEUS138…" at bounding box center [393, 266] width 786 height 533
click at [517, 482] on body "Toggle navigation Home Bank Account List Load By Website Group [OXPLAY] ZEUS138…" at bounding box center [393, 266] width 786 height 533
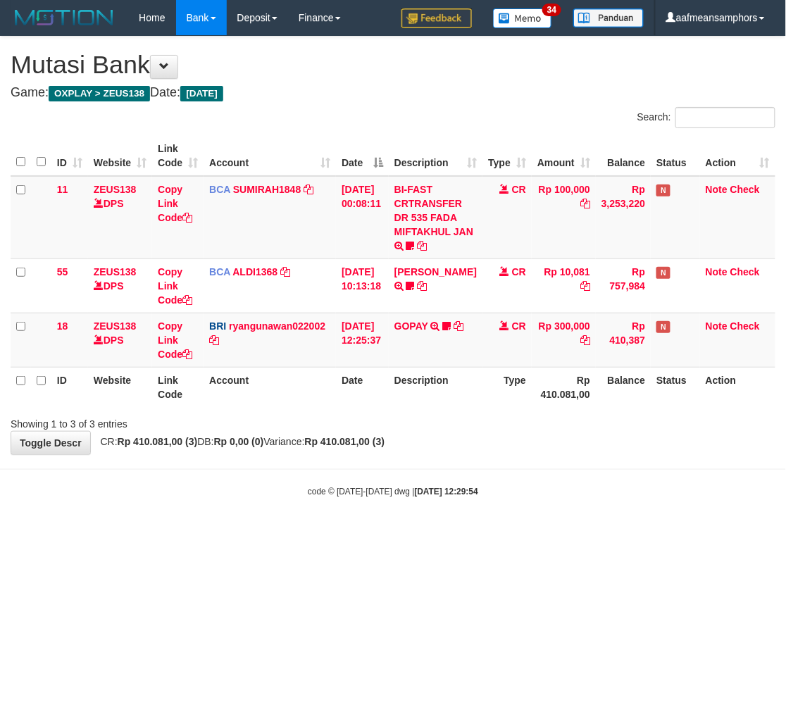
click at [536, 481] on body "Toggle navigation Home Bank Account List Load By Website Group [OXPLAY] ZEUS138…" at bounding box center [393, 266] width 786 height 533
click at [543, 485] on body "Toggle navigation Home Bank Account List Load By Website Group [OXPLAY] ZEUS138…" at bounding box center [393, 266] width 786 height 533
click at [541, 485] on div "code © 2012-2018 dwg | 2025/08/31 12:29:54" at bounding box center [393, 491] width 786 height 14
click at [547, 482] on body "Toggle navigation Home Bank Account List Load By Website Group [OXPLAY] ZEUS138…" at bounding box center [393, 266] width 786 height 533
click at [539, 491] on div "code © [DATE]-[DATE] dwg | [DATE] 12:29:55" at bounding box center [393, 491] width 786 height 14
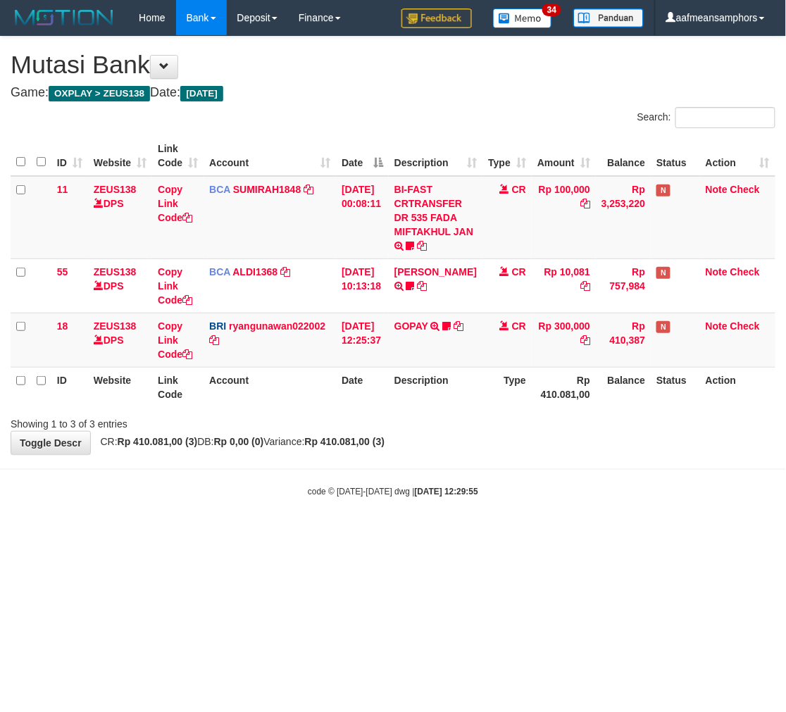
click at [540, 492] on div "code © [DATE]-[DATE] dwg | [DATE] 12:29:55" at bounding box center [393, 491] width 786 height 14
click at [548, 504] on body "Toggle navigation Home Bank Account List Load By Website Group [OXPLAY] ZEUS138…" at bounding box center [393, 266] width 786 height 533
click at [545, 504] on body "Toggle navigation Home Bank Account List Load By Website Group [OXPLAY] ZEUS138…" at bounding box center [393, 266] width 786 height 533
click at [557, 498] on body "Toggle navigation Home Bank Account List Load By Website Group [OXPLAY] ZEUS138…" at bounding box center [393, 266] width 786 height 533
click at [567, 499] on body "Toggle navigation Home Bank Account List Load By Website Group [OXPLAY] ZEUS138…" at bounding box center [393, 266] width 786 height 533
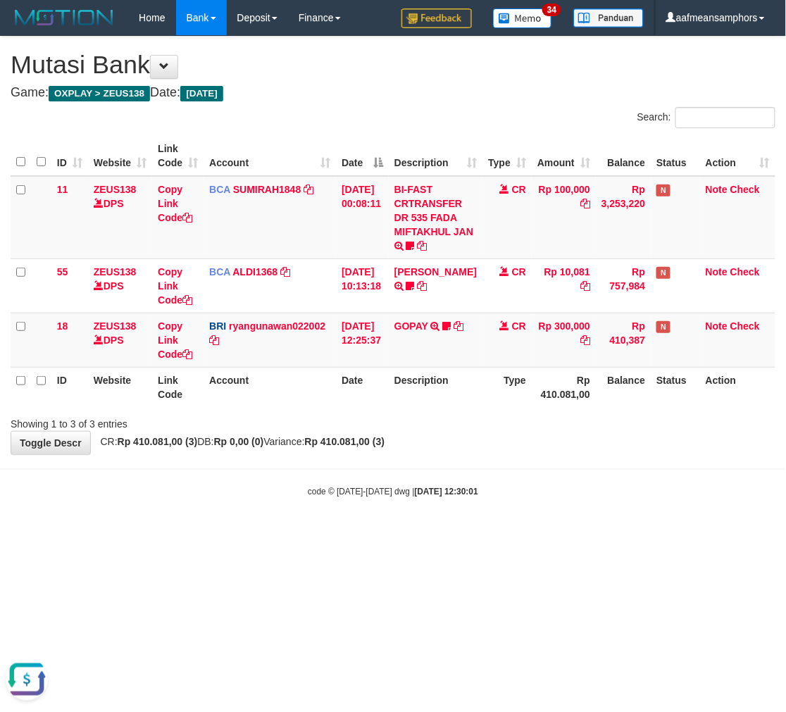
click at [557, 506] on body "Toggle navigation Home Bank Account List Load By Website Group [OXPLAY] ZEUS138…" at bounding box center [393, 266] width 786 height 533
click at [557, 498] on body "Toggle navigation Home Bank Account List Load By Website Group [OXPLAY] ZEUS138…" at bounding box center [393, 266] width 786 height 533
drag, startPoint x: 588, startPoint y: 512, endPoint x: 572, endPoint y: 509, distance: 16.5
click at [586, 512] on body "Toggle navigation Home Bank Account List Load By Website Group [OXPLAY] ZEUS138…" at bounding box center [393, 266] width 786 height 533
drag, startPoint x: 519, startPoint y: 495, endPoint x: 490, endPoint y: 495, distance: 29.6
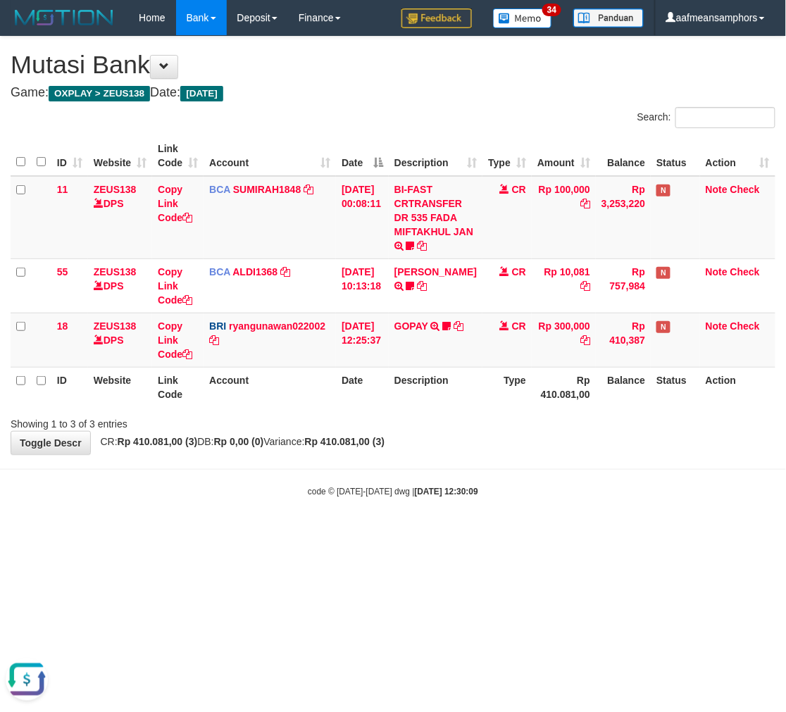
click at [501, 495] on div "code © 2012-2018 dwg | 2025/08/31 12:30:09" at bounding box center [393, 491] width 786 height 14
click at [487, 492] on div "code © 2012-2018 dwg | 2025/08/31 12:30:09" at bounding box center [393, 491] width 786 height 14
click at [527, 472] on body "Toggle navigation Home Bank Account List Load By Website Group [OXPLAY] ZEUS138…" at bounding box center [393, 266] width 786 height 533
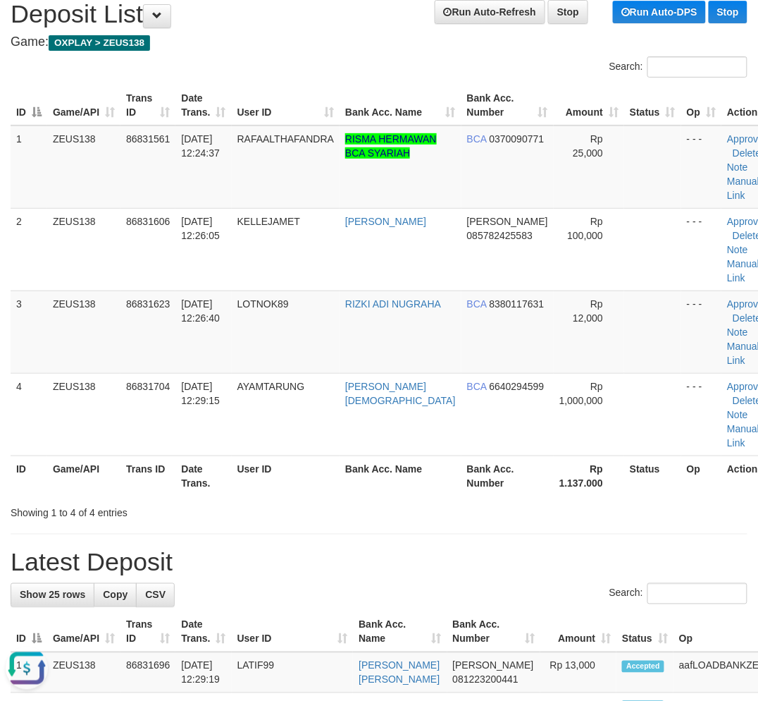
drag, startPoint x: 649, startPoint y: 511, endPoint x: 606, endPoint y: 504, distance: 43.6
click at [631, 508] on div "Showing 1 to 4 of 4 entries" at bounding box center [379, 510] width 758 height 20
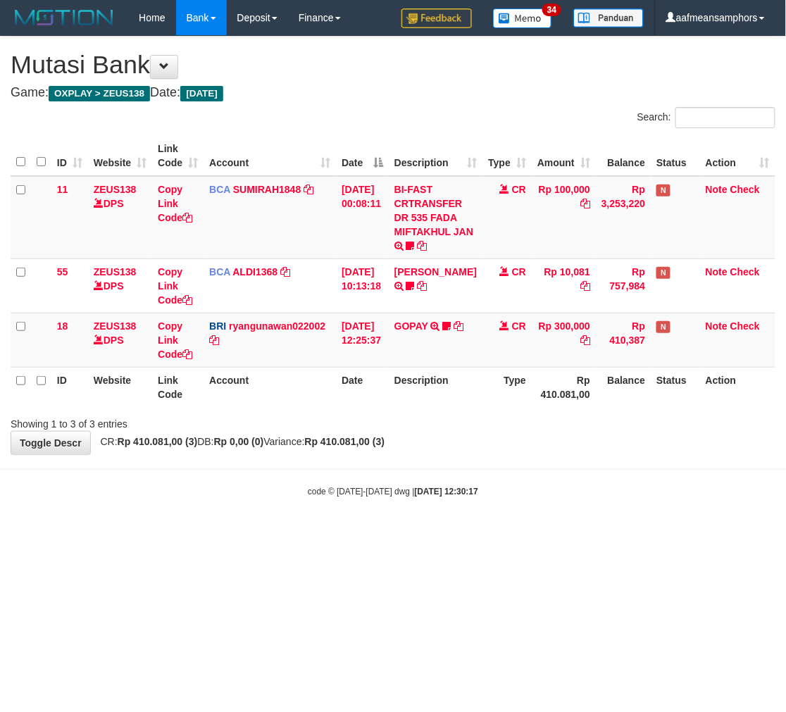
click at [537, 469] on body "Toggle navigation Home Bank Account List Load By Website Group [OXPLAY] ZEUS138…" at bounding box center [393, 266] width 786 height 533
drag, startPoint x: 531, startPoint y: 474, endPoint x: 545, endPoint y: 472, distance: 14.2
click at [530, 474] on body "Toggle navigation Home Bank Account List Load By Website Group [OXPLAY] ZEUS138…" at bounding box center [393, 266] width 786 height 533
click at [536, 472] on body "Toggle navigation Home Bank Account List Load By Website Group [OXPLAY] ZEUS138…" at bounding box center [393, 266] width 786 height 533
click at [385, 447] on strong "Rp 410.081,00 (3)" at bounding box center [345, 441] width 80 height 11
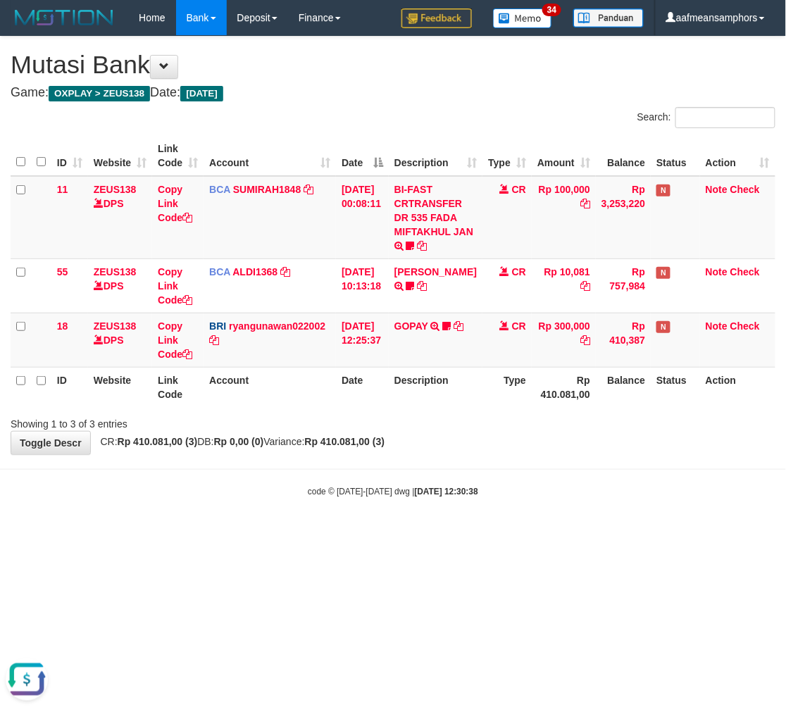
drag, startPoint x: 412, startPoint y: 432, endPoint x: 400, endPoint y: 438, distance: 13.2
click at [403, 435] on div "**********" at bounding box center [393, 246] width 786 height 418
click at [455, 434] on div "**********" at bounding box center [393, 246] width 786 height 418
click at [470, 475] on body "Toggle navigation Home Bank Account List Load By Website Group [OXPLAY] ZEUS138…" at bounding box center [393, 266] width 786 height 533
click at [462, 462] on body "Toggle navigation Home Bank Account List Load By Website Group [OXPLAY] ZEUS138…" at bounding box center [393, 266] width 786 height 533
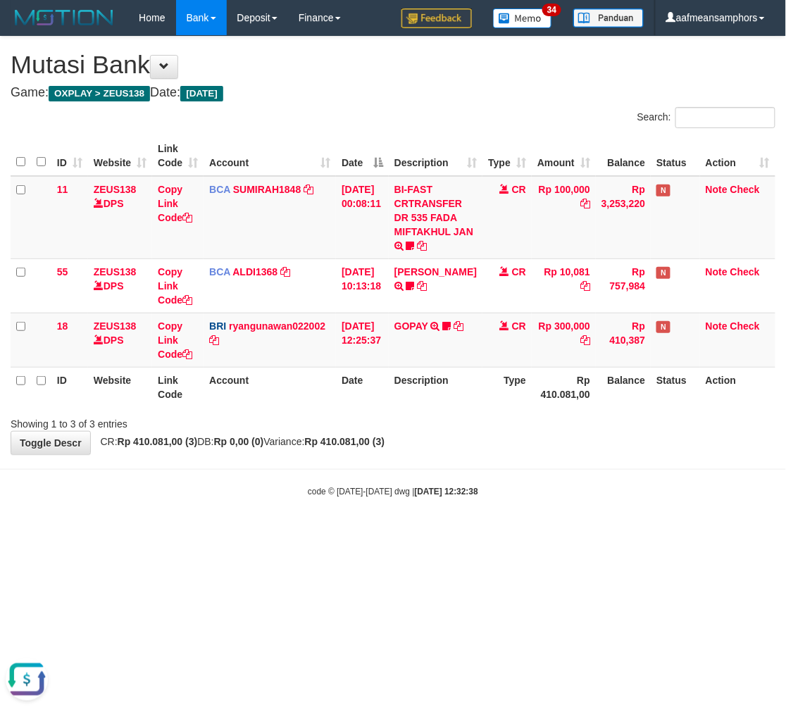
click at [531, 522] on body "Toggle navigation Home Bank Account List Load By Website Group [OXPLAY] ZEUS138…" at bounding box center [393, 266] width 786 height 533
click at [498, 533] on html "Toggle navigation Home Bank Account List Load By Website Group [OXPLAY] ZEUS138…" at bounding box center [393, 266] width 786 height 533
click at [495, 533] on html "Toggle navigation Home Bank Account List Load By Website Group [OXPLAY] ZEUS138…" at bounding box center [393, 266] width 786 height 533
click at [559, 533] on html "Toggle navigation Home Bank Account List Load By Website Group [OXPLAY] ZEUS138…" at bounding box center [393, 266] width 786 height 533
drag, startPoint x: 560, startPoint y: 574, endPoint x: 572, endPoint y: 572, distance: 12.8
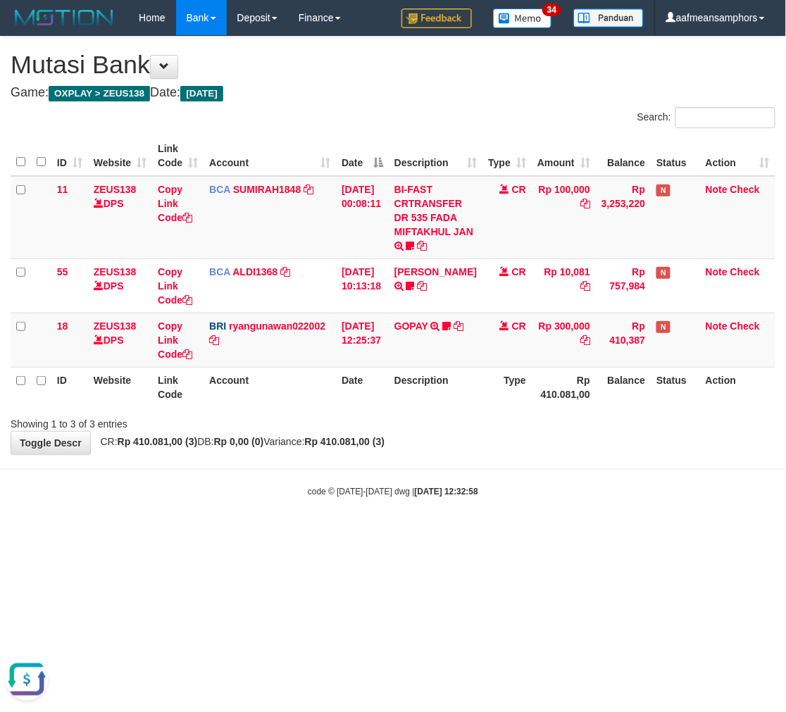
click at [557, 533] on html "Toggle navigation Home Bank Account List Load By Website Group [OXPLAY] ZEUS138…" at bounding box center [393, 266] width 786 height 533
click at [567, 533] on html "Toggle navigation Home Bank Account List Load By Website Group [OXPLAY] ZEUS138…" at bounding box center [393, 266] width 786 height 533
drag, startPoint x: 565, startPoint y: 567, endPoint x: 554, endPoint y: 567, distance: 11.3
click at [558, 533] on html "Toggle navigation Home Bank Account List Load By Website Group [OXPLAY] ZEUS138…" at bounding box center [393, 266] width 786 height 533
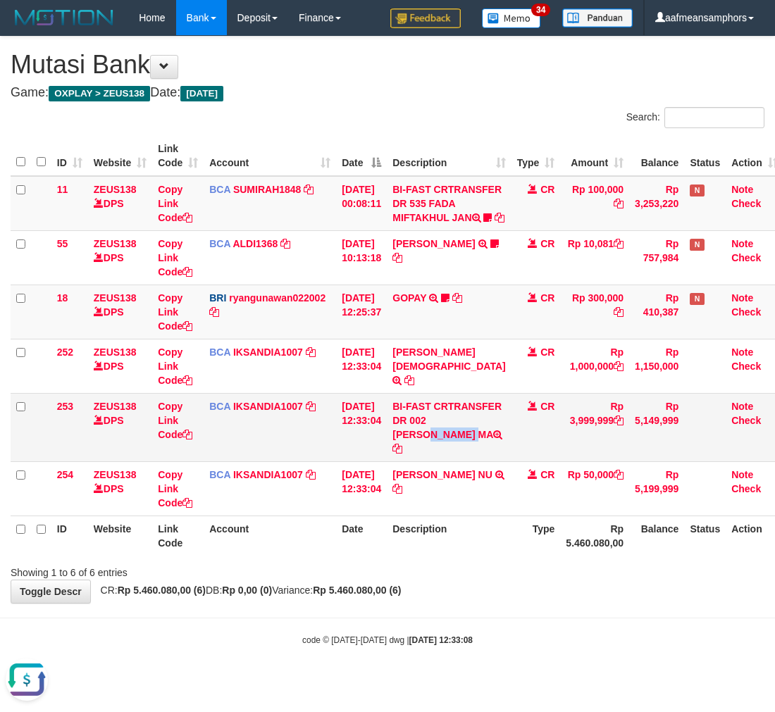
drag, startPoint x: 407, startPoint y: 463, endPoint x: 412, endPoint y: 471, distance: 9.6
click at [412, 462] on td "BI-FAST CRTRANSFER DR 002 [PERSON_NAME] MA" at bounding box center [449, 427] width 124 height 68
copy td "[PERSON_NAME]"
click at [166, 407] on link "Copy Link Code" at bounding box center [175, 420] width 35 height 39
copy td "AKBAR RI"
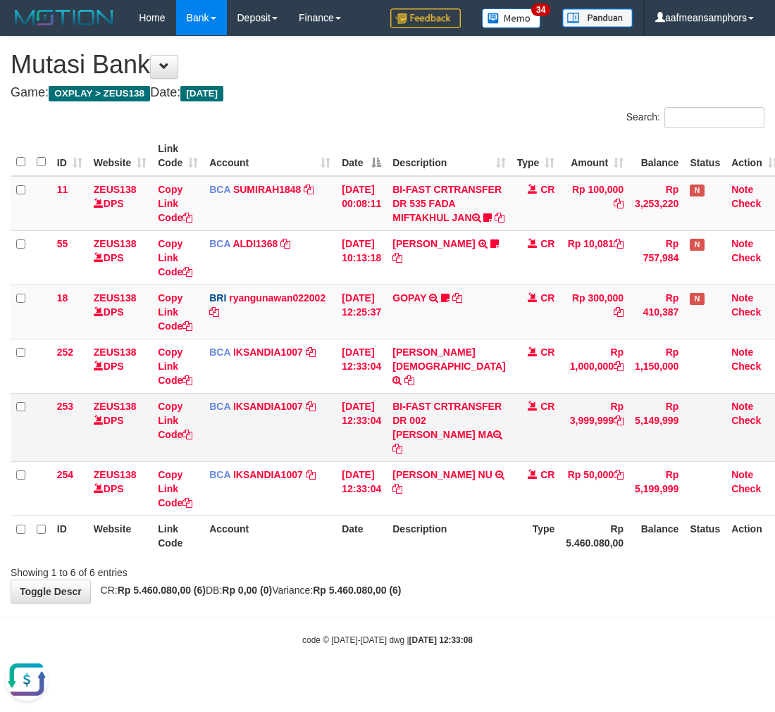
scroll to position [209, 0]
click at [160, 414] on td "Copy Link Code" at bounding box center [177, 427] width 51 height 68
click at [452, 556] on th "Description" at bounding box center [449, 536] width 124 height 40
click at [440, 556] on th "Description" at bounding box center [449, 536] width 124 height 40
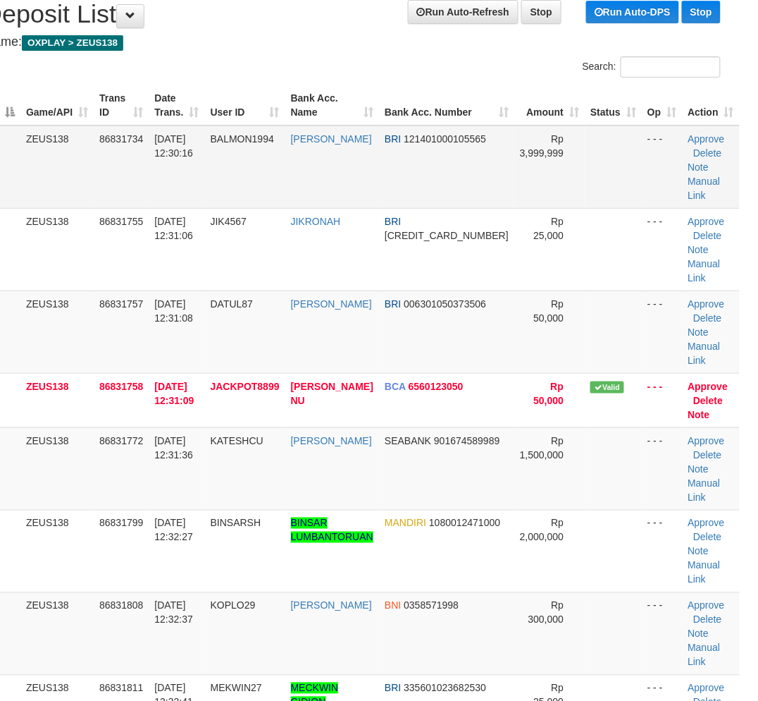
scroll to position [51, 0]
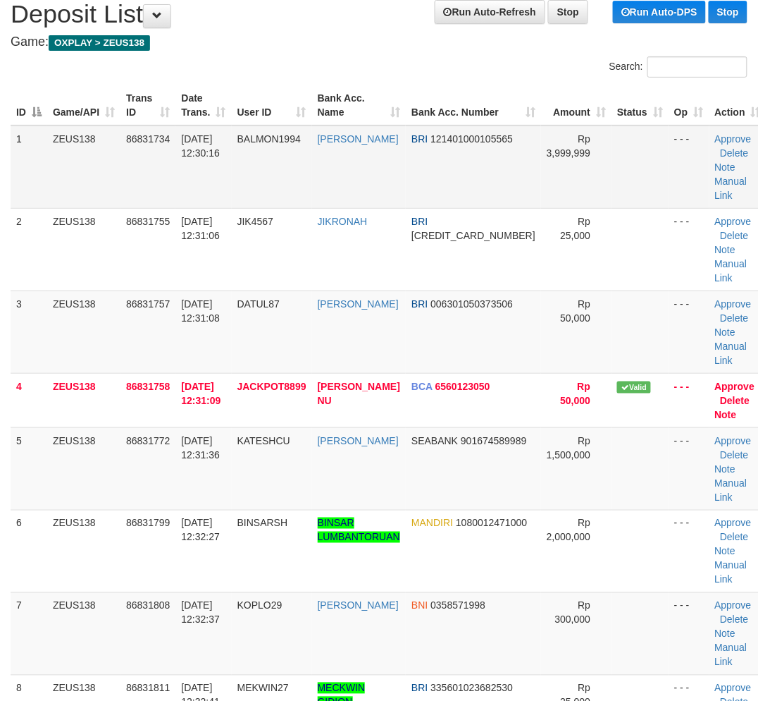
click at [672, 177] on td "- - -" at bounding box center [689, 166] width 40 height 83
click at [715, 175] on link "Manual Link" at bounding box center [731, 187] width 32 height 25
click at [715, 178] on link "Manual Link" at bounding box center [731, 187] width 32 height 25
click at [715, 175] on link "Manual Link" at bounding box center [731, 187] width 32 height 25
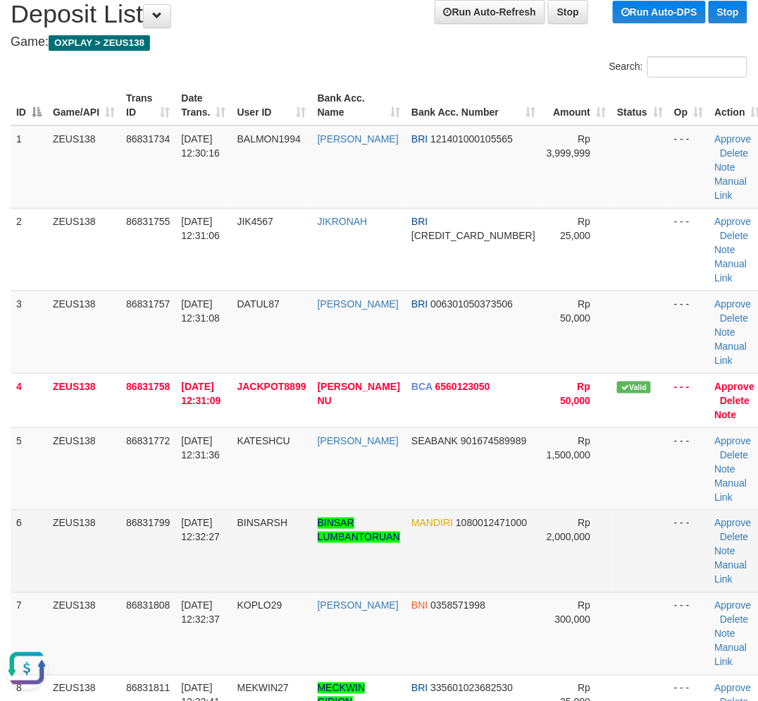
click at [738, 510] on td "Approve Delete Note Manual Link" at bounding box center [739, 551] width 58 height 82
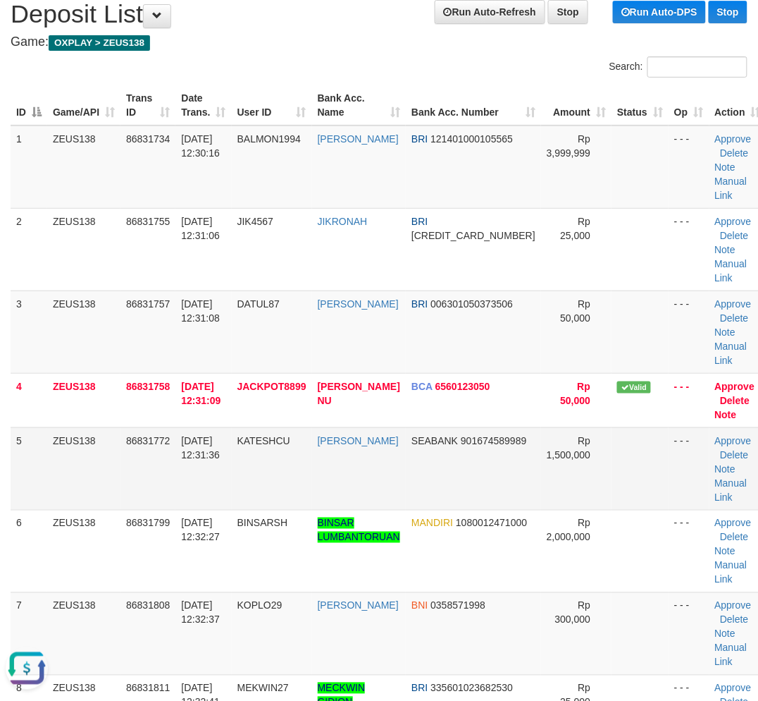
click at [231, 481] on td "31/08/2025 12:31:36" at bounding box center [203, 468] width 56 height 82
click at [231, 476] on td "31/08/2025 12:31:36" at bounding box center [203, 468] width 56 height 82
click at [180, 629] on td "31/08/2025 12:32:37" at bounding box center [203, 633] width 56 height 82
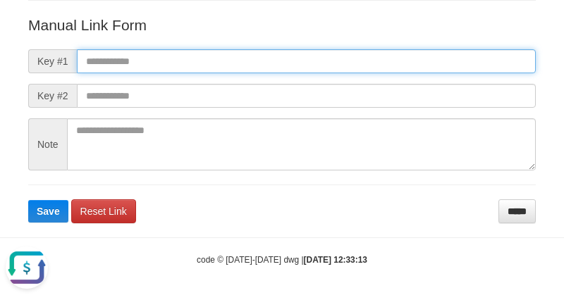
click at [378, 52] on input "text" at bounding box center [306, 61] width 459 height 24
paste input "**********"
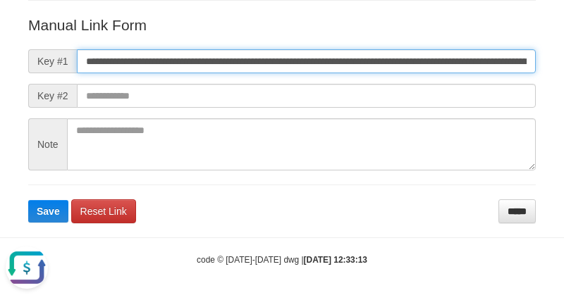
scroll to position [0, 949]
type input "**********"
click at [28, 200] on button "Save" at bounding box center [48, 211] width 40 height 23
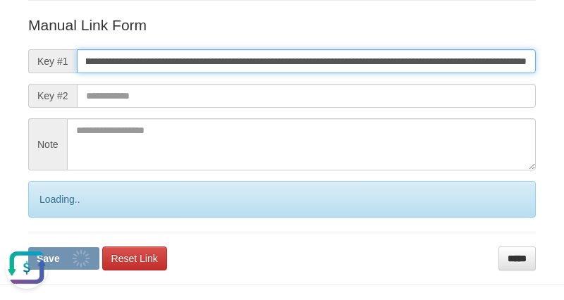
click at [28, 247] on button "Save" at bounding box center [63, 258] width 71 height 23
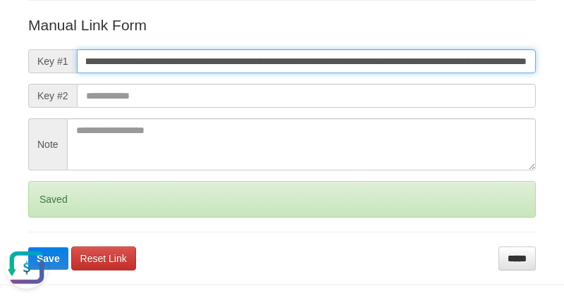
click at [28, 247] on button "Save" at bounding box center [48, 258] width 40 height 23
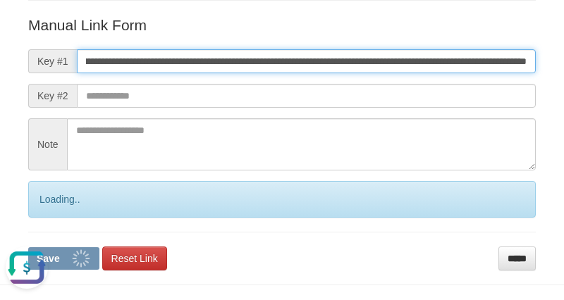
click at [28, 247] on button "Save" at bounding box center [63, 258] width 71 height 23
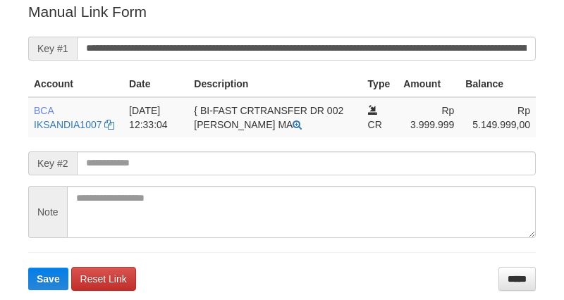
click at [292, 48] on input "**********" at bounding box center [306, 49] width 459 height 24
click at [28, 268] on button "Save" at bounding box center [48, 279] width 40 height 23
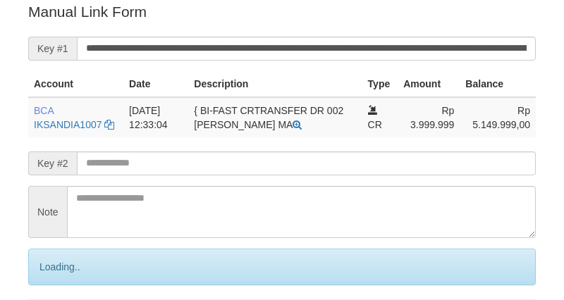
scroll to position [285, 0]
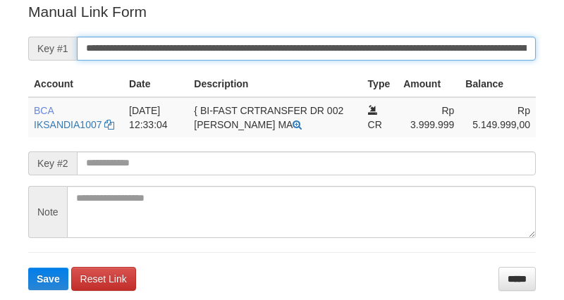
click at [311, 54] on input "**********" at bounding box center [306, 49] width 459 height 24
click at [28, 268] on button "Save" at bounding box center [48, 279] width 40 height 23
click at [311, 54] on input "**********" at bounding box center [306, 49] width 459 height 24
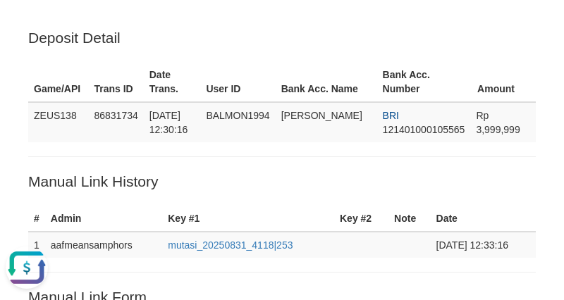
click at [396, 178] on p "Manual Link History" at bounding box center [281, 181] width 507 height 20
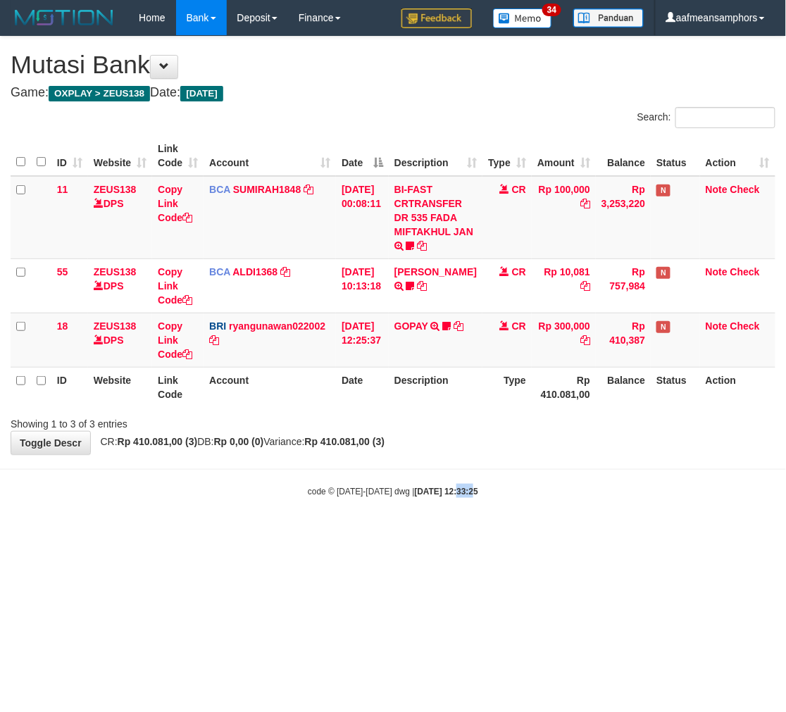
click at [443, 533] on html "Toggle navigation Home Bank Account List Load By Website Group [OXPLAY] ZEUS138…" at bounding box center [393, 266] width 786 height 533
click at [496, 533] on html "Toggle navigation Home Bank Account List Load By Website Group [OXPLAY] ZEUS138…" at bounding box center [393, 266] width 786 height 533
drag, startPoint x: 536, startPoint y: 571, endPoint x: 555, endPoint y: 571, distance: 18.3
click at [536, 533] on html "Toggle navigation Home Bank Account List Load By Website Group [OXPLAY] ZEUS138…" at bounding box center [393, 266] width 786 height 533
click at [576, 533] on html "Toggle navigation Home Bank Account List Load By Website Group [OXPLAY] ZEUS138…" at bounding box center [393, 266] width 786 height 533
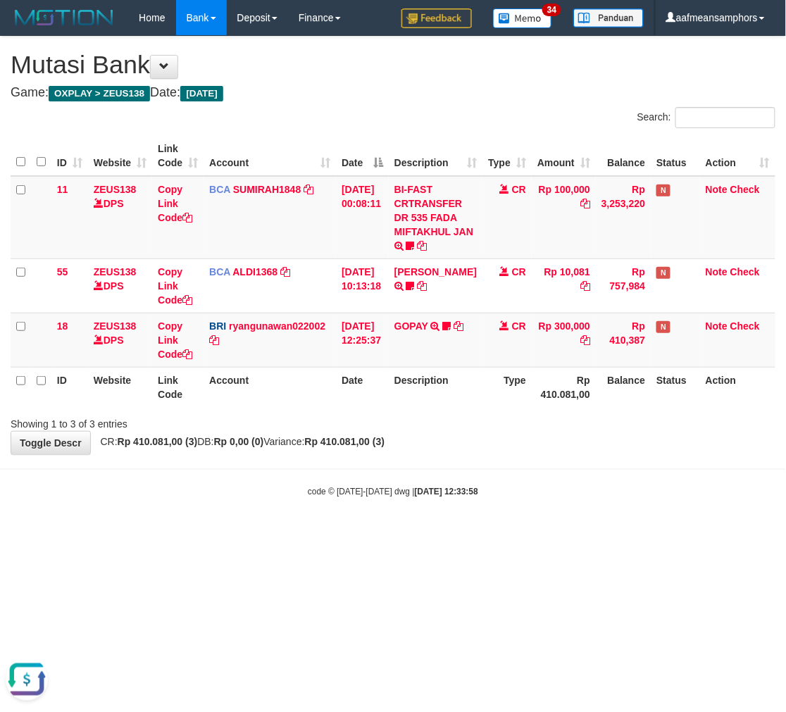
click at [369, 533] on html "Toggle navigation Home Bank Account List Load By Website Group [OXPLAY] ZEUS138…" at bounding box center [393, 266] width 786 height 533
click at [362, 533] on html "Toggle navigation Home Bank Account List Load By Website Group [OXPLAY] ZEUS138…" at bounding box center [393, 266] width 786 height 533
drag, startPoint x: 372, startPoint y: 560, endPoint x: 403, endPoint y: 541, distance: 36.4
click at [374, 533] on html "Toggle navigation Home Bank Account List Load By Website Group [OXPLAY] ZEUS138…" at bounding box center [393, 266] width 786 height 533
click at [396, 533] on html "Toggle navigation Home Bank Account List Load By Website Group [OXPLAY] ZEUS138…" at bounding box center [393, 266] width 786 height 533
